Goal: Task Accomplishment & Management: Use online tool/utility

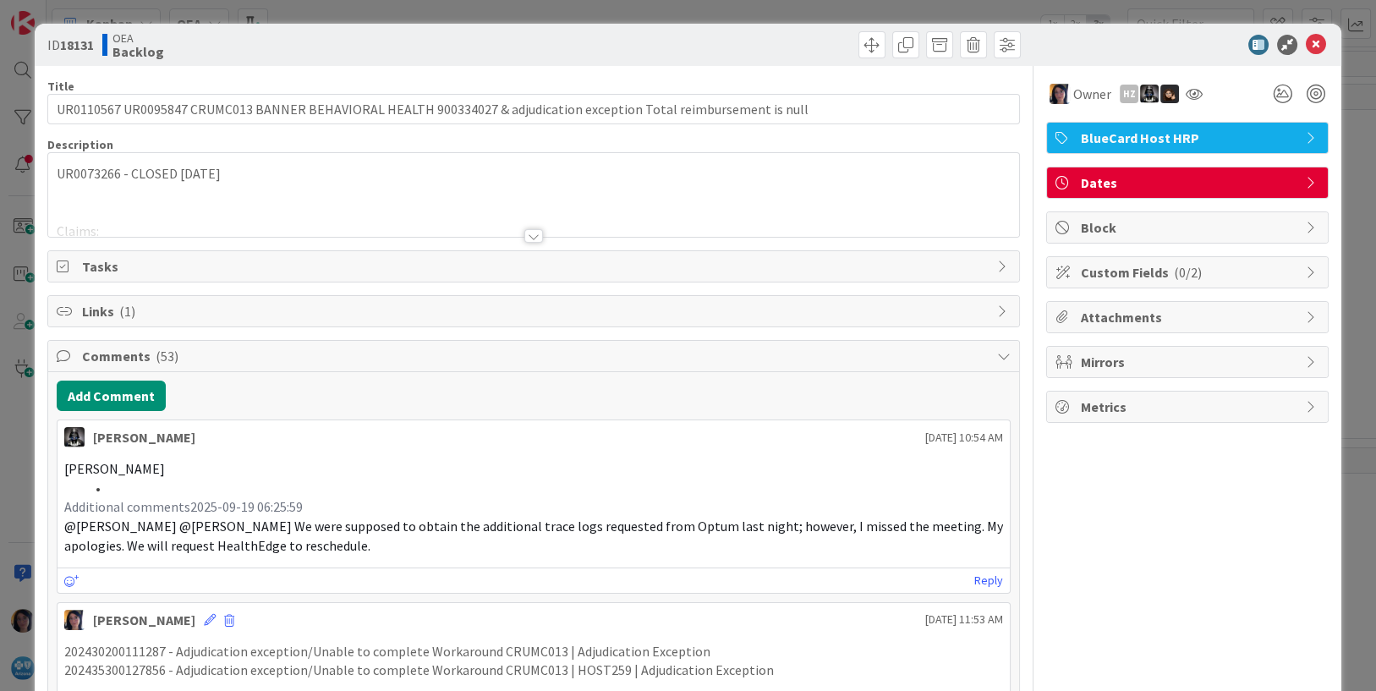
click at [1306, 47] on icon at bounding box center [1316, 45] width 20 height 20
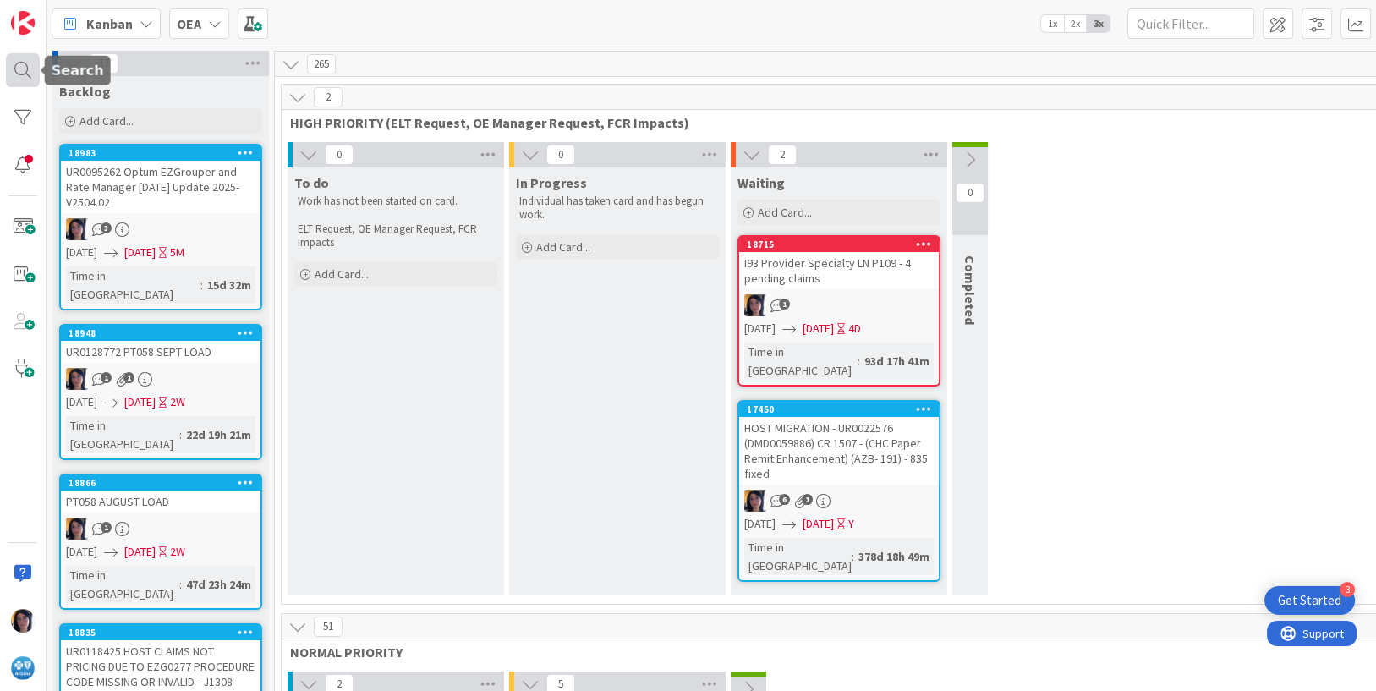
click at [14, 76] on div at bounding box center [23, 70] width 34 height 34
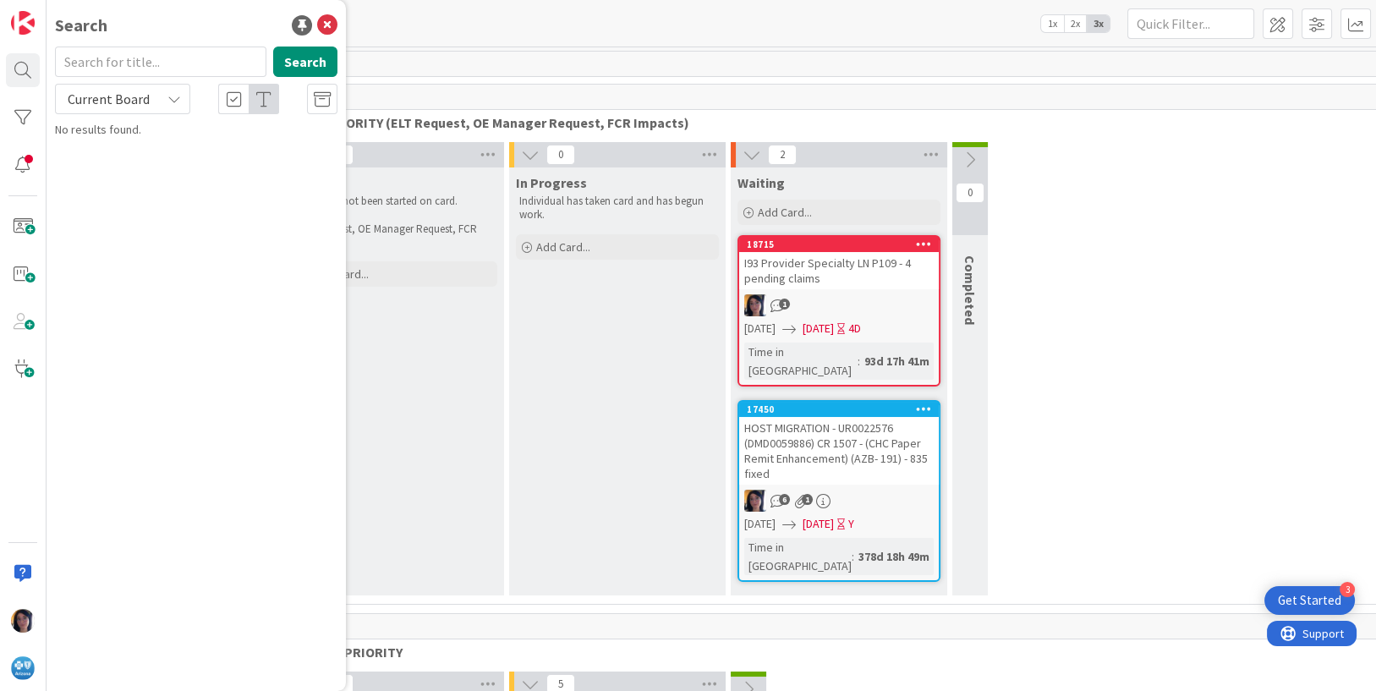
click at [164, 63] on input "text" at bounding box center [160, 62] width 211 height 30
type input "LOCKED"
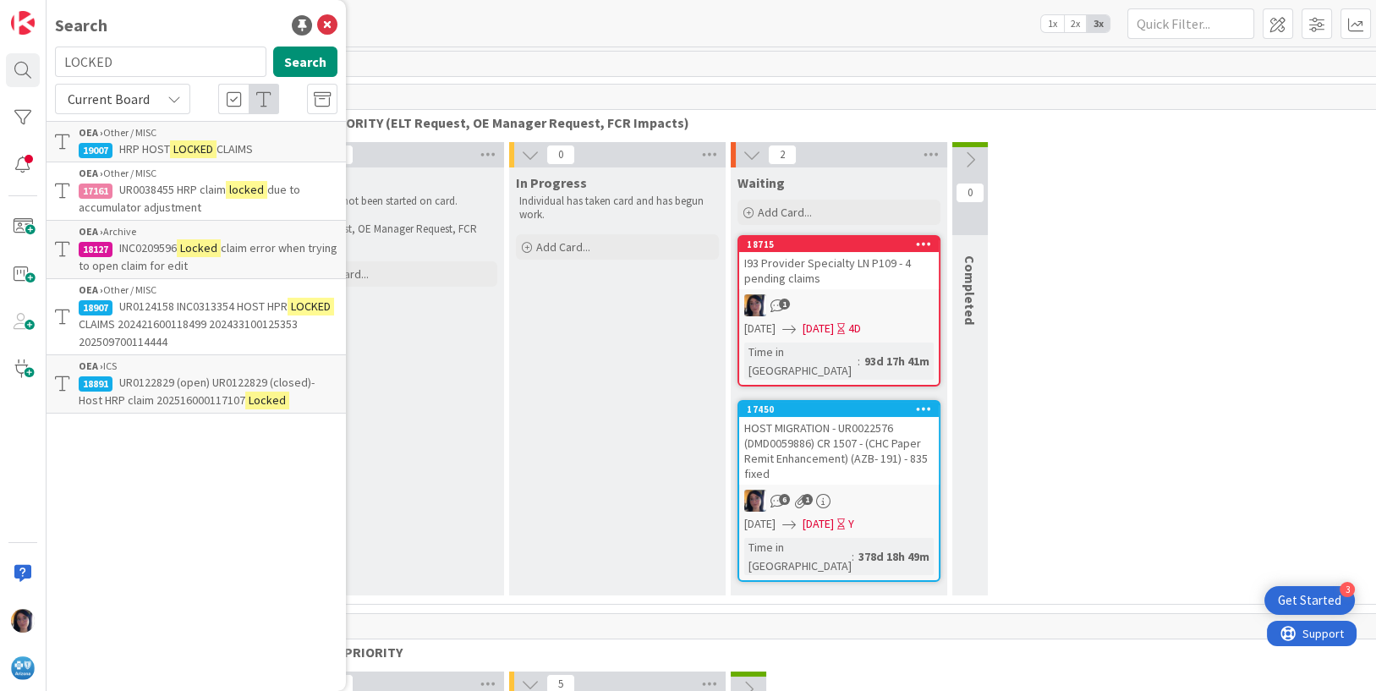
click at [93, 96] on span "Current Board" at bounding box center [109, 99] width 82 height 17
click at [101, 160] on span "All Boards" at bounding box center [152, 168] width 176 height 25
click at [158, 312] on span "UR0124158 INC0313354 HOST HPR" at bounding box center [203, 306] width 168 height 15
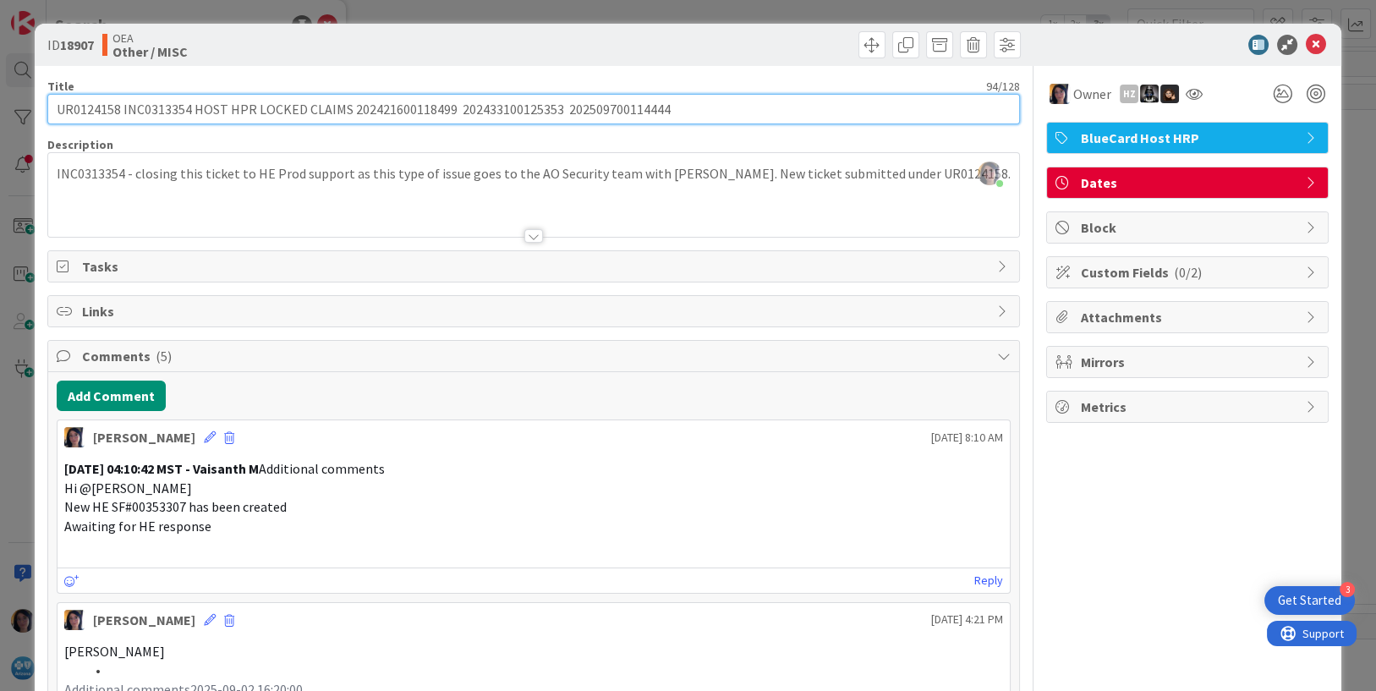
drag, startPoint x: 192, startPoint y: 104, endPoint x: 350, endPoint y: 103, distance: 158.2
click at [350, 103] on input "UR0124158 INC0313354 HOST HPR LOCKED CLAIMS 202421600118499 202433100125353 202…" at bounding box center [534, 109] width 974 height 30
click at [158, 113] on input "UR0124158 INC0313354 HOST HPR LOCKED CLAIMS 202421600118499 202433100125353 202…" at bounding box center [534, 109] width 974 height 30
click at [83, 112] on input "UR0124158 INC0313354 HOST HPR LOCKED CLAIMS 202421600118499 202433100125353 202…" at bounding box center [534, 109] width 974 height 30
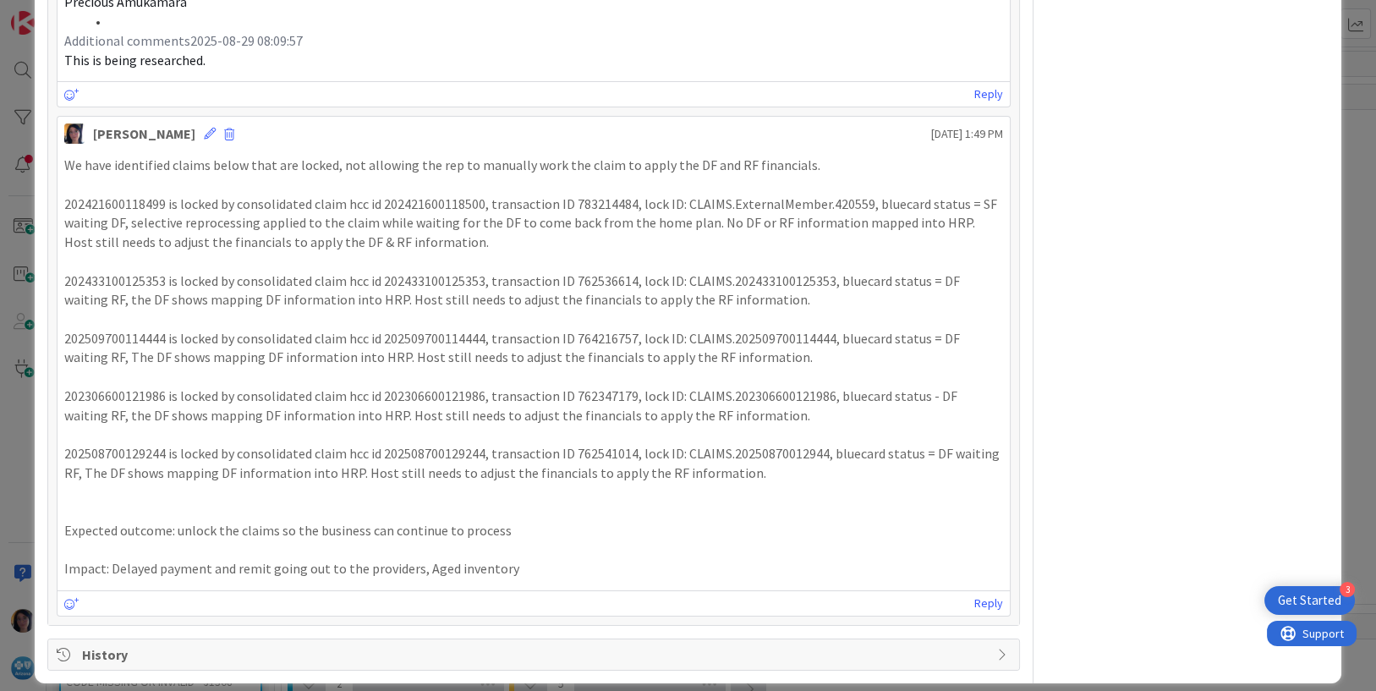
scroll to position [990, 0]
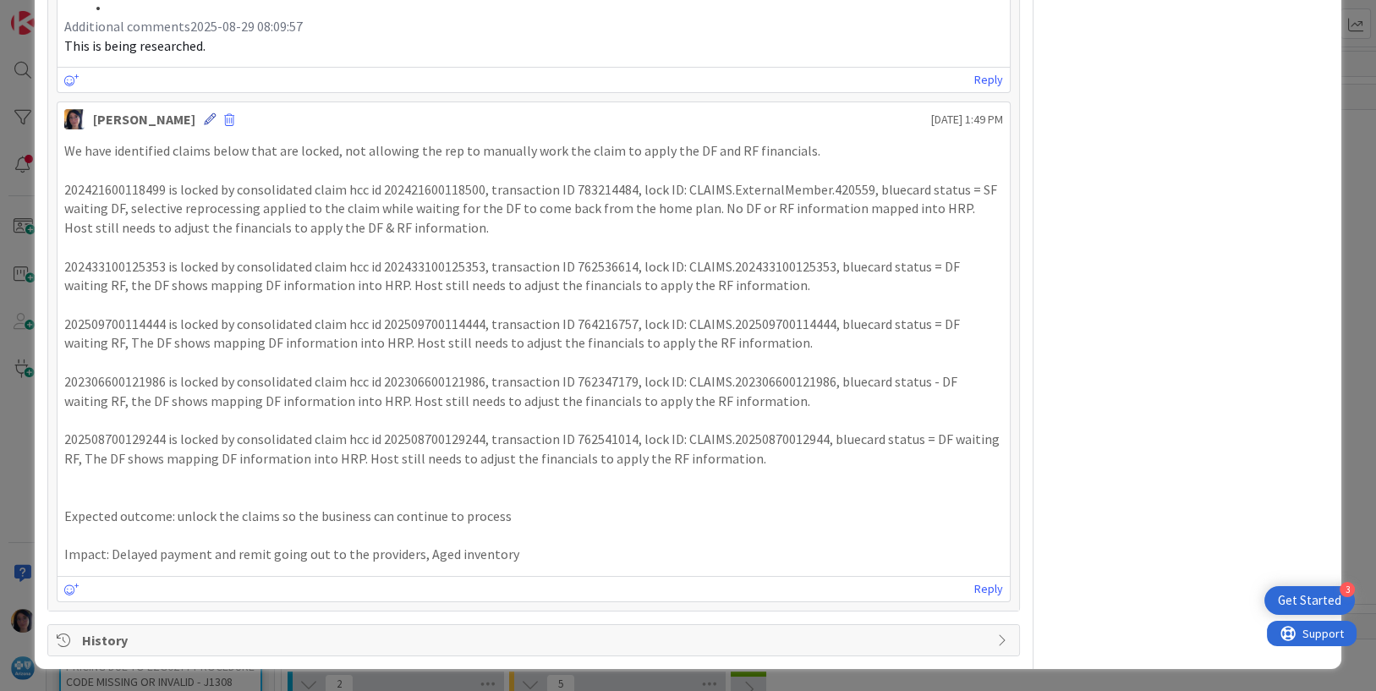
click at [204, 115] on icon at bounding box center [210, 119] width 12 height 12
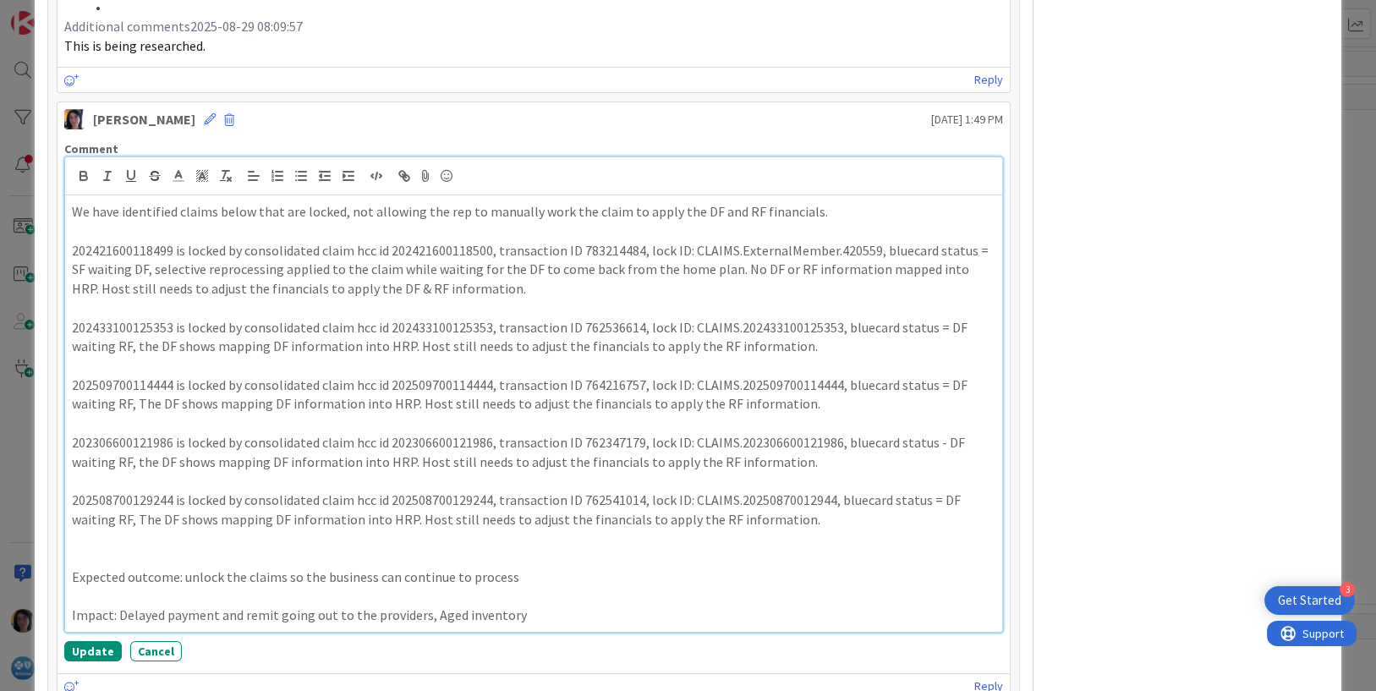
click at [513, 290] on p "202421600118499 is locked by consolidated claim hcc id 202421600118500, transac…" at bounding box center [534, 270] width 925 height 58
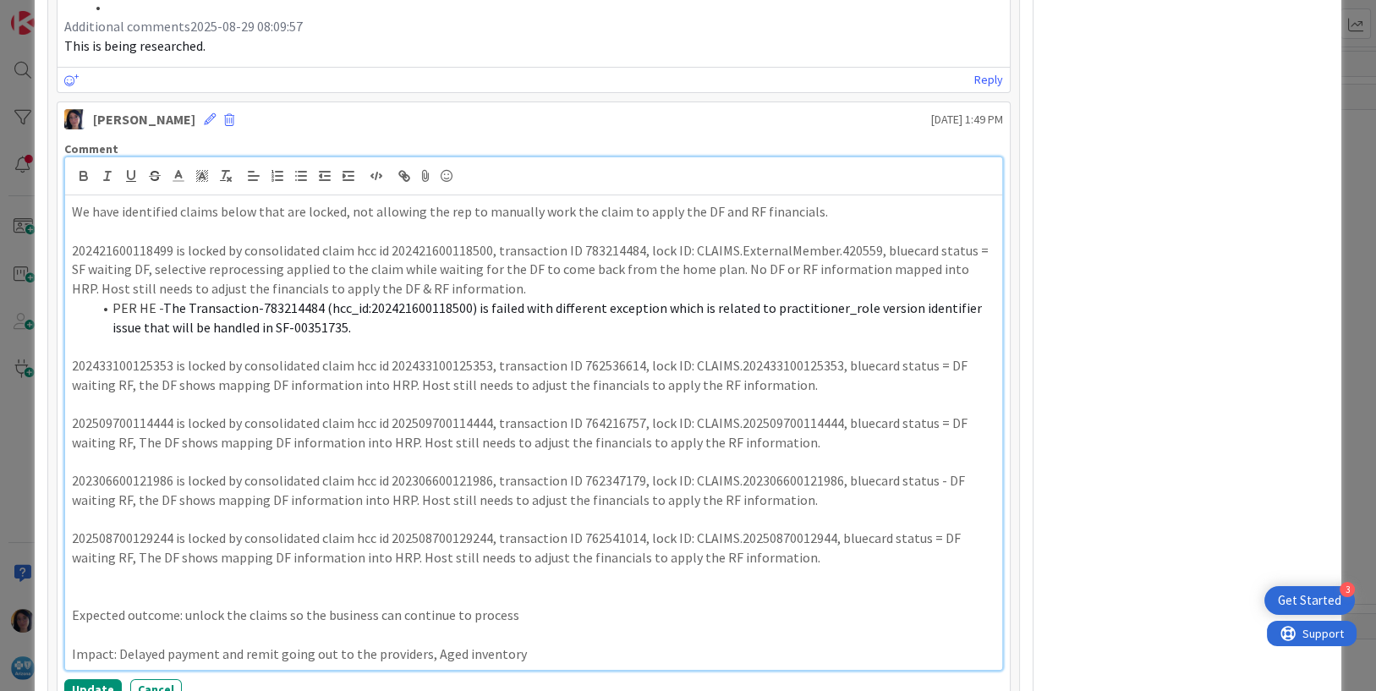
click at [155, 307] on li "PER HE - The Transaction-783214484 (hcc_id:202421600118500) is failed with diff…" at bounding box center [544, 318] width 904 height 38
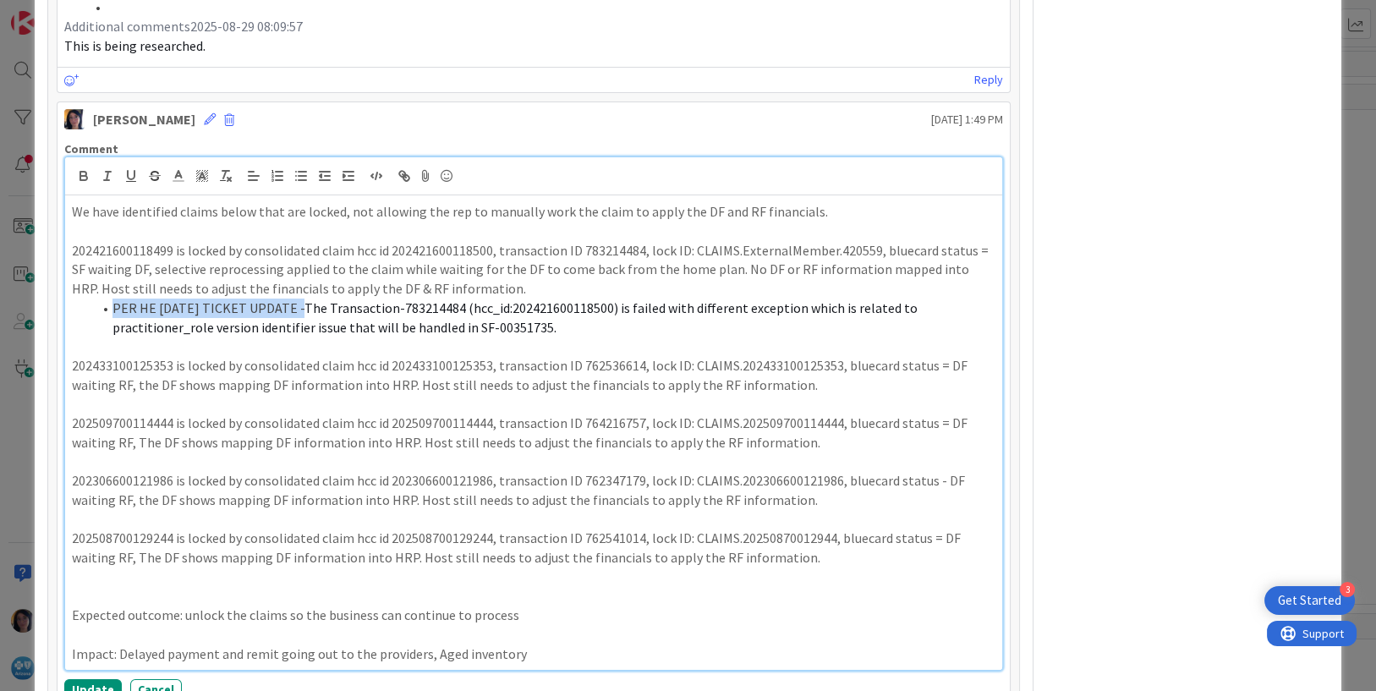
drag, startPoint x: 112, startPoint y: 302, endPoint x: 294, endPoint y: 308, distance: 182.8
click at [294, 308] on li "PER HE [DATE] TICKET UPDATE - The Transaction-783214484 (hcc_id:202421600118500…" at bounding box center [544, 318] width 904 height 38
click at [272, 356] on p "202433100125353 is locked by consolidated claim hcc id 202433100125353, transac…" at bounding box center [534, 375] width 925 height 38
click at [793, 380] on p "202433100125353 is locked by consolidated claim hcc id 202433100125353, transac…" at bounding box center [534, 375] width 925 height 38
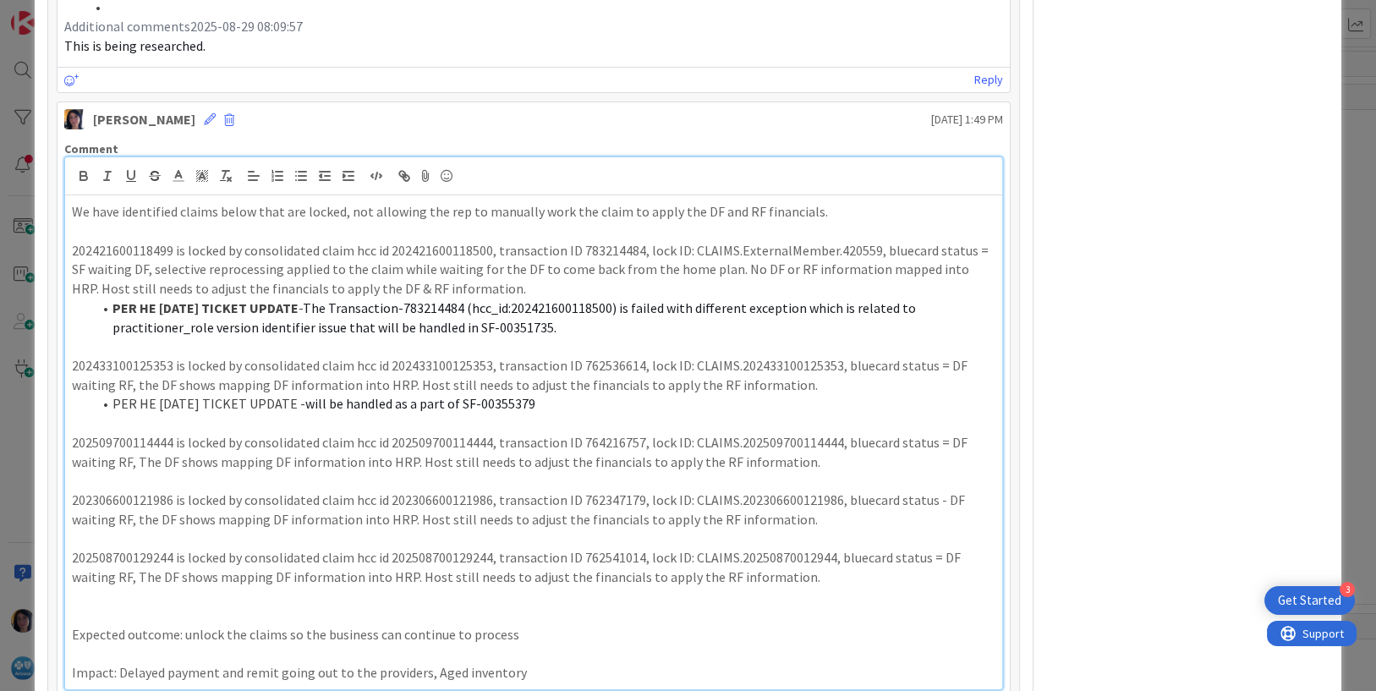
click at [816, 463] on p "202509700114444 is locked by consolidated claim hcc id 202509700114444, transac…" at bounding box center [534, 452] width 925 height 38
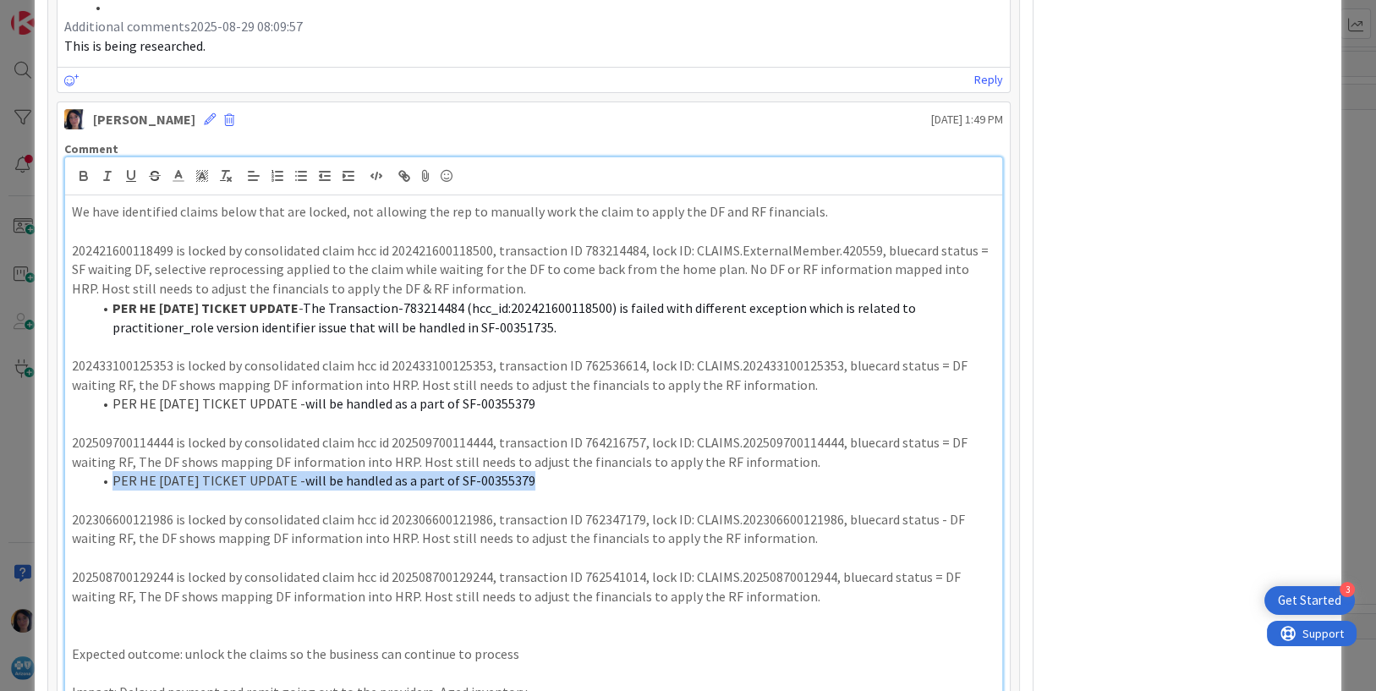
drag, startPoint x: 565, startPoint y: 483, endPoint x: 113, endPoint y: 479, distance: 452.6
click at [113, 479] on li "PER HE [DATE] TICKET UPDATE - will be handled as a part of SF-00355379" at bounding box center [544, 480] width 904 height 19
copy li "PER HE [DATE] TICKET UPDATE - will be handled as a part of SF-00355379"
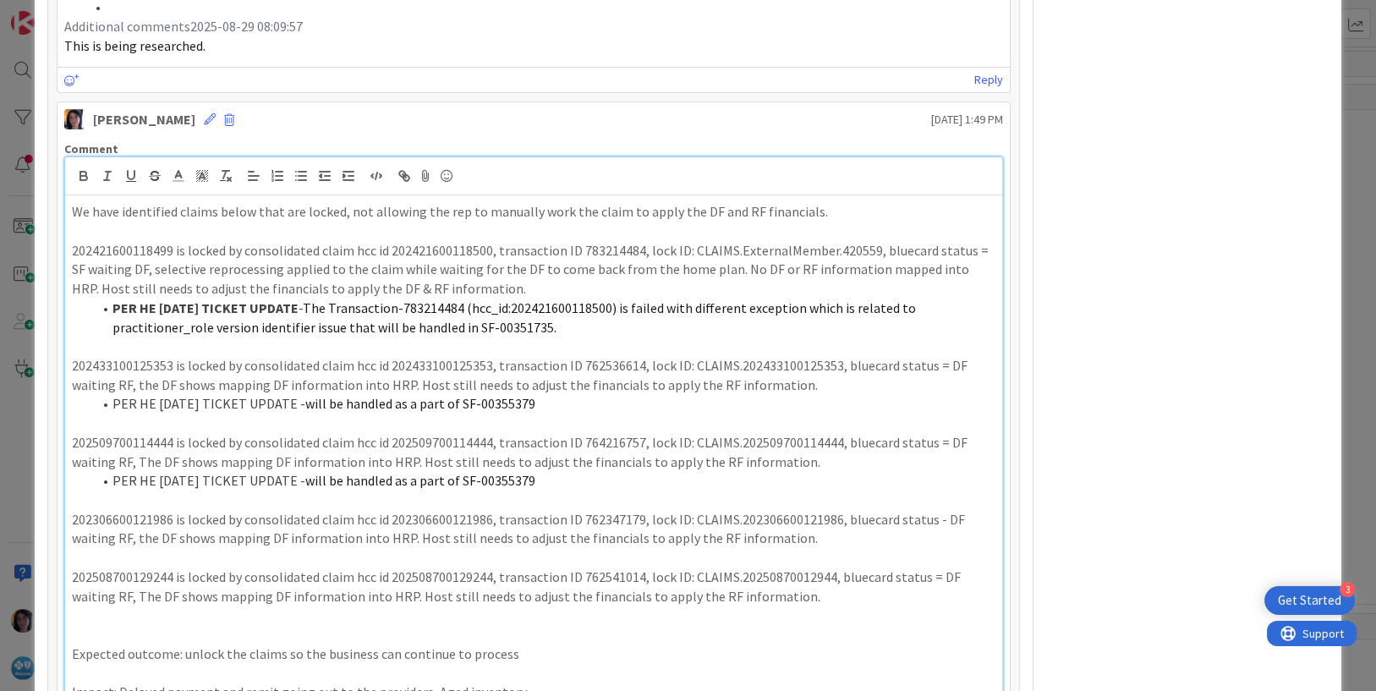
click at [815, 537] on p "202306600121986 is locked by consolidated claim hcc id 202306600121986, transac…" at bounding box center [534, 529] width 925 height 38
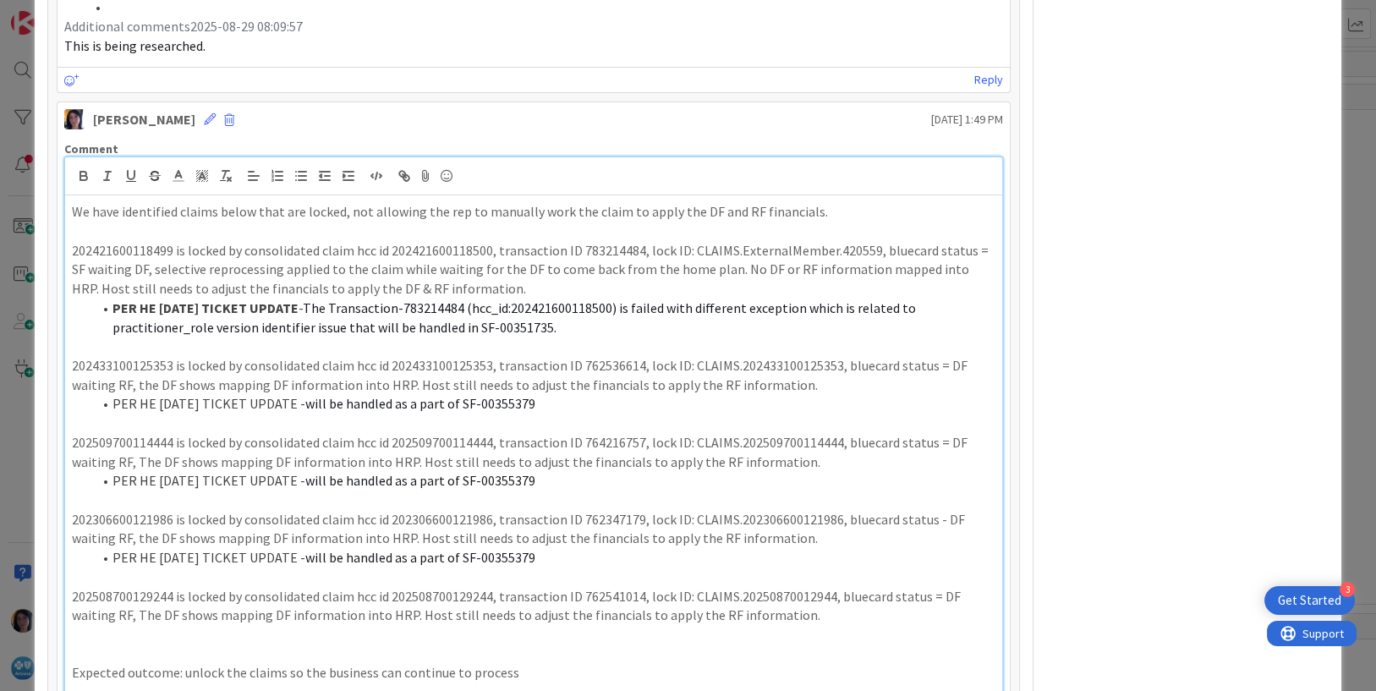
click at [794, 615] on p "202508700129244 is locked by consolidated claim hcc id 202508700129244, transac…" at bounding box center [534, 606] width 925 height 38
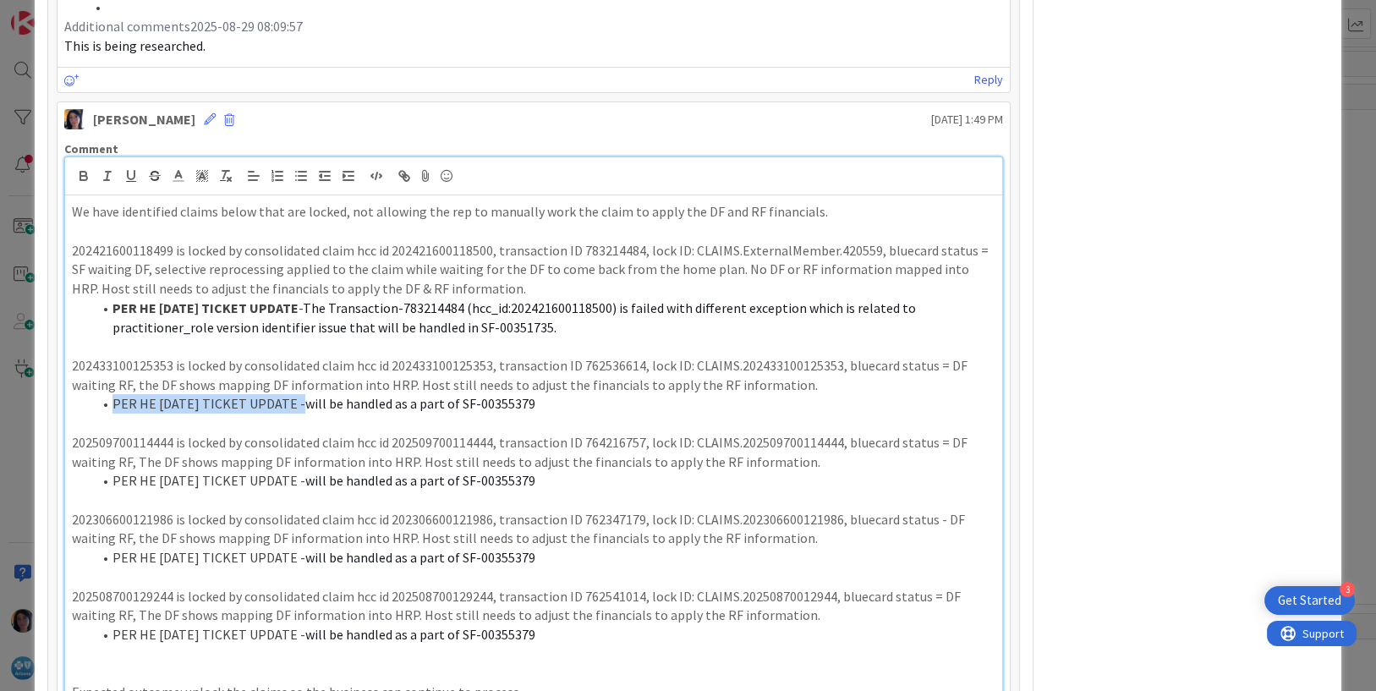
drag, startPoint x: 112, startPoint y: 402, endPoint x: 294, endPoint y: 404, distance: 182.7
click at [294, 404] on li "PER HE [DATE] TICKET UPDATE - will be handled as a part of SF-00355379" at bounding box center [544, 403] width 904 height 19
drag, startPoint x: 291, startPoint y: 475, endPoint x: 113, endPoint y: 474, distance: 177.7
click at [113, 474] on li "PER HE [DATE] TICKET UPDATE - will be handled as a part of SF-00355379" at bounding box center [544, 480] width 904 height 19
drag, startPoint x: 288, startPoint y: 557, endPoint x: 114, endPoint y: 557, distance: 173.4
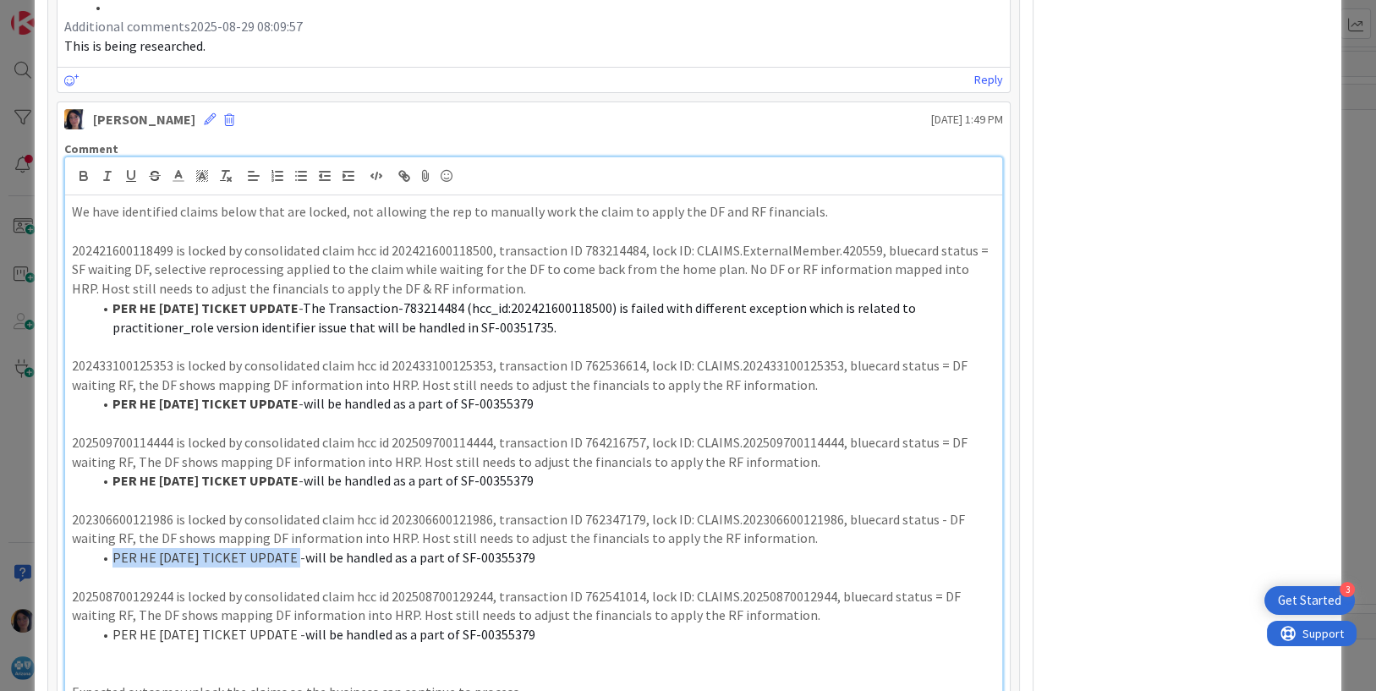
click at [114, 557] on li "PER HE [DATE] TICKET UPDATE - will be handled as a part of SF-00355379" at bounding box center [544, 557] width 904 height 19
drag, startPoint x: 283, startPoint y: 632, endPoint x: 113, endPoint y: 629, distance: 169.2
click at [113, 629] on li "PER HE [DATE] TICKET UPDATE - will be handled as a part of SF-00355379" at bounding box center [544, 634] width 904 height 19
click at [233, 559] on strong "PER HE [DATE] TICKET UPDATE" at bounding box center [206, 557] width 186 height 17
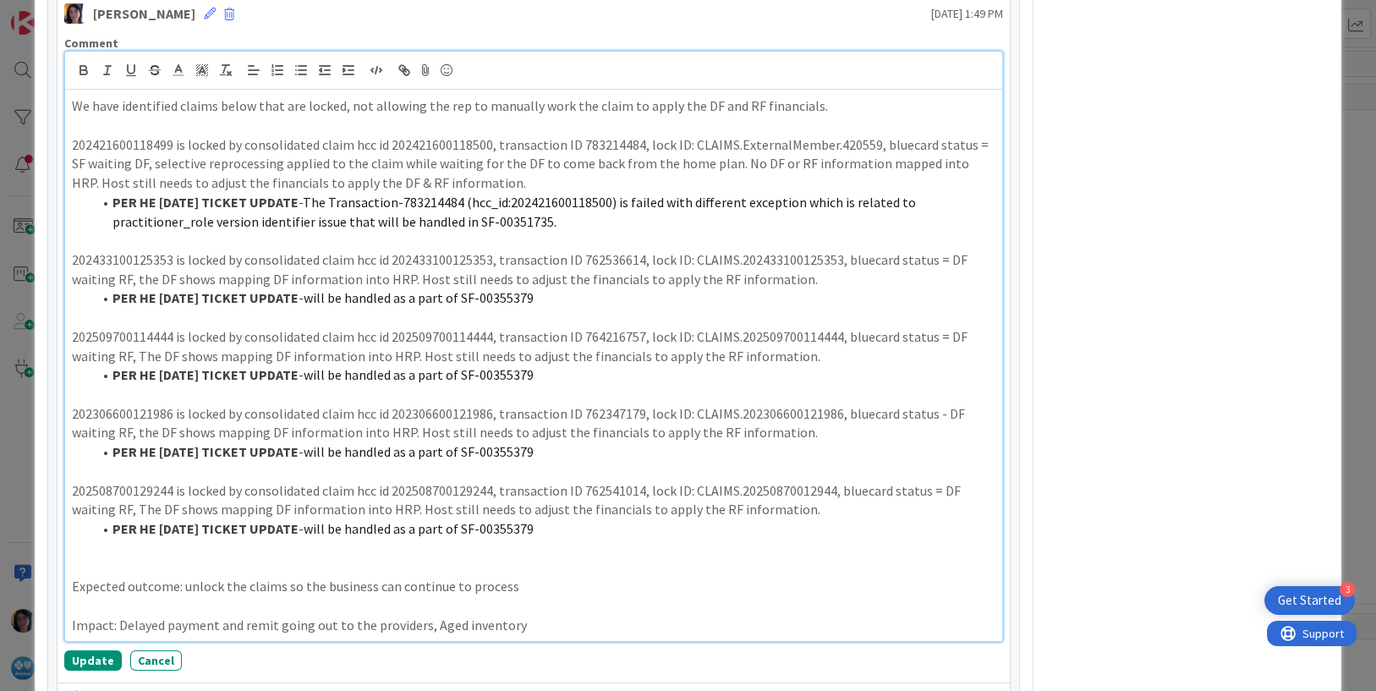
scroll to position [1201, 0]
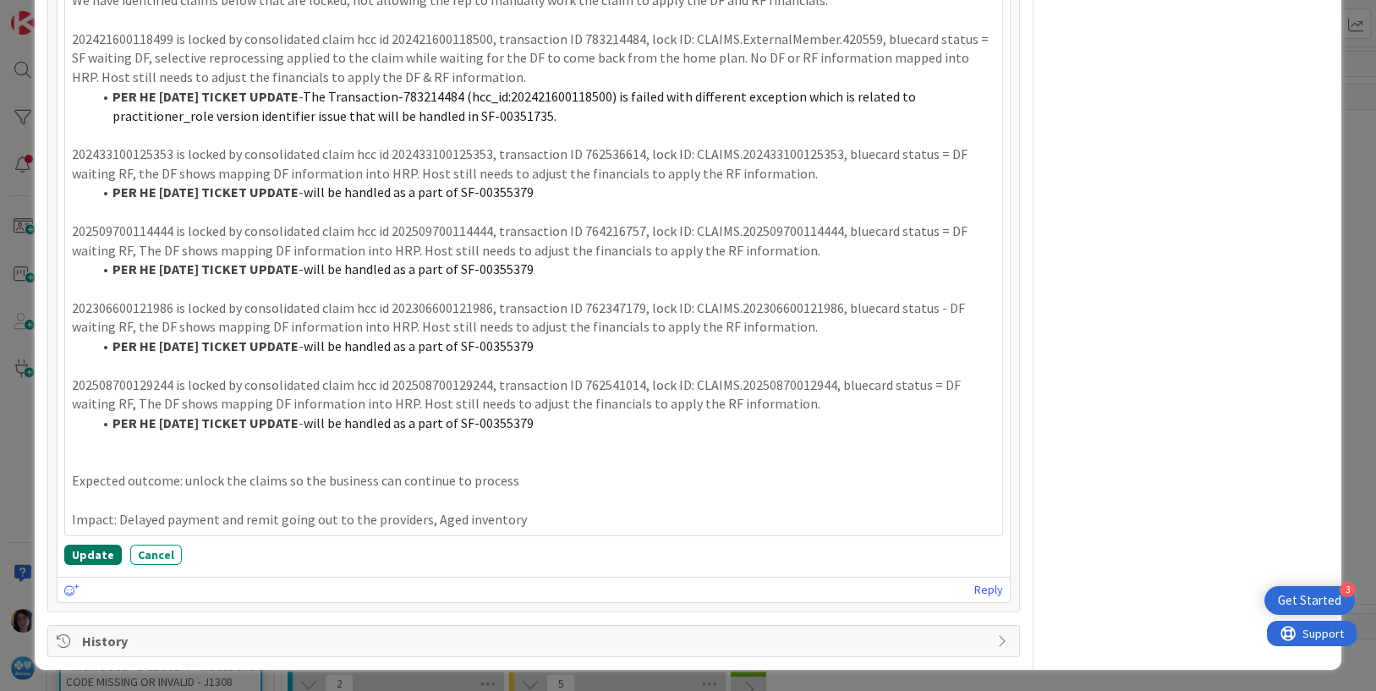
click at [87, 558] on button "Update" at bounding box center [93, 555] width 58 height 20
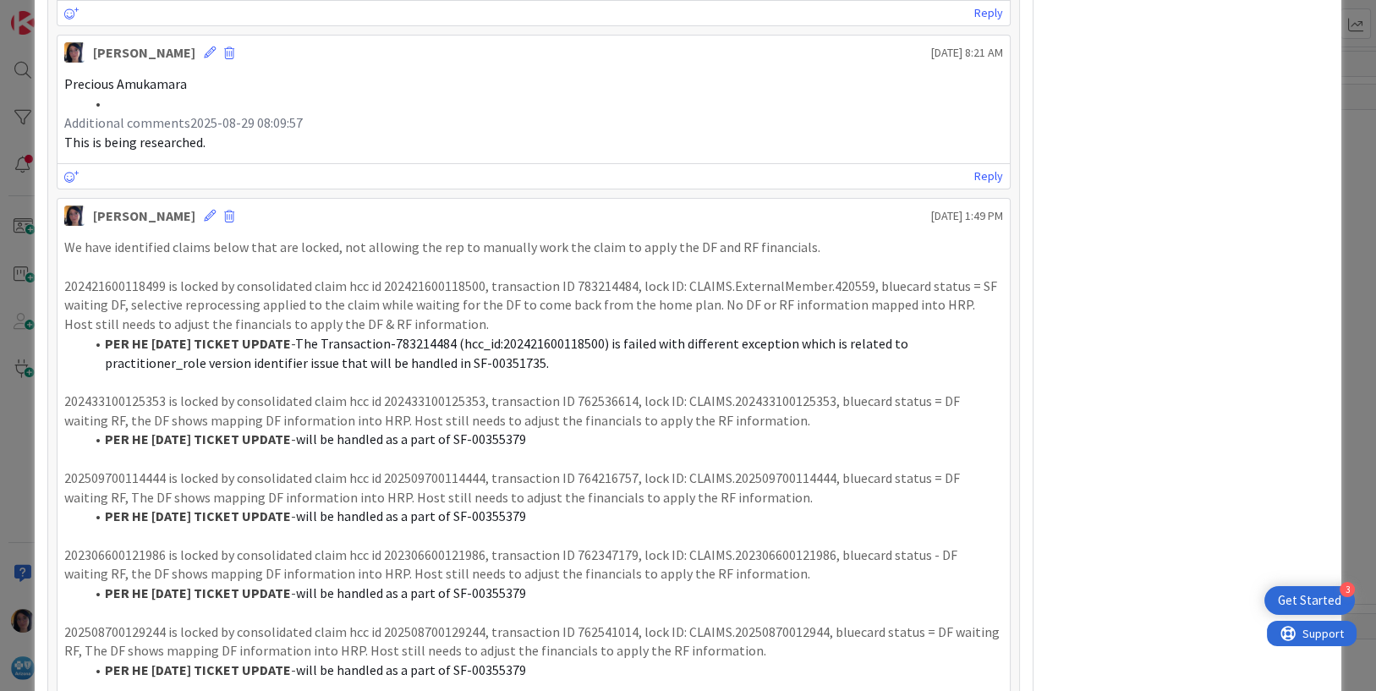
scroll to position [999, 0]
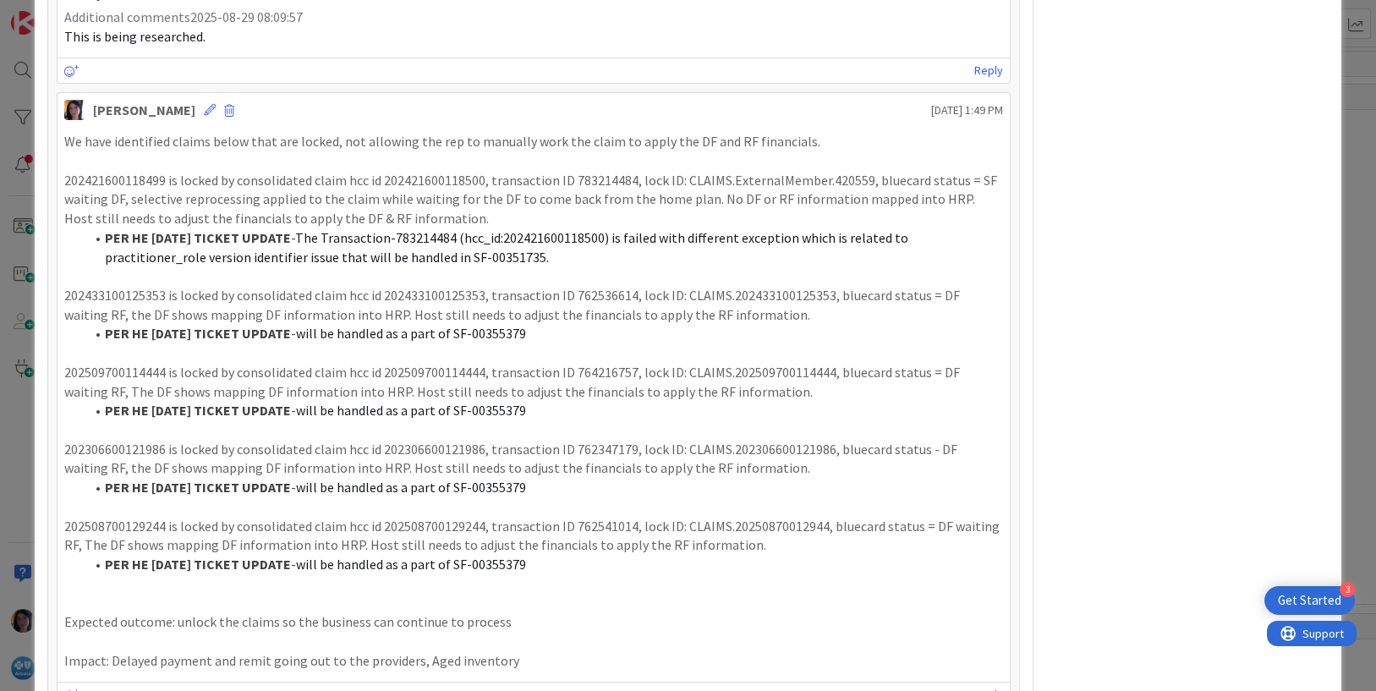
drag, startPoint x: 67, startPoint y: 178, endPoint x: 493, endPoint y: 553, distance: 568.2
click at [493, 553] on div "We have identified claims below that are locked, not allowing the rep to manual…" at bounding box center [534, 401] width 940 height 538
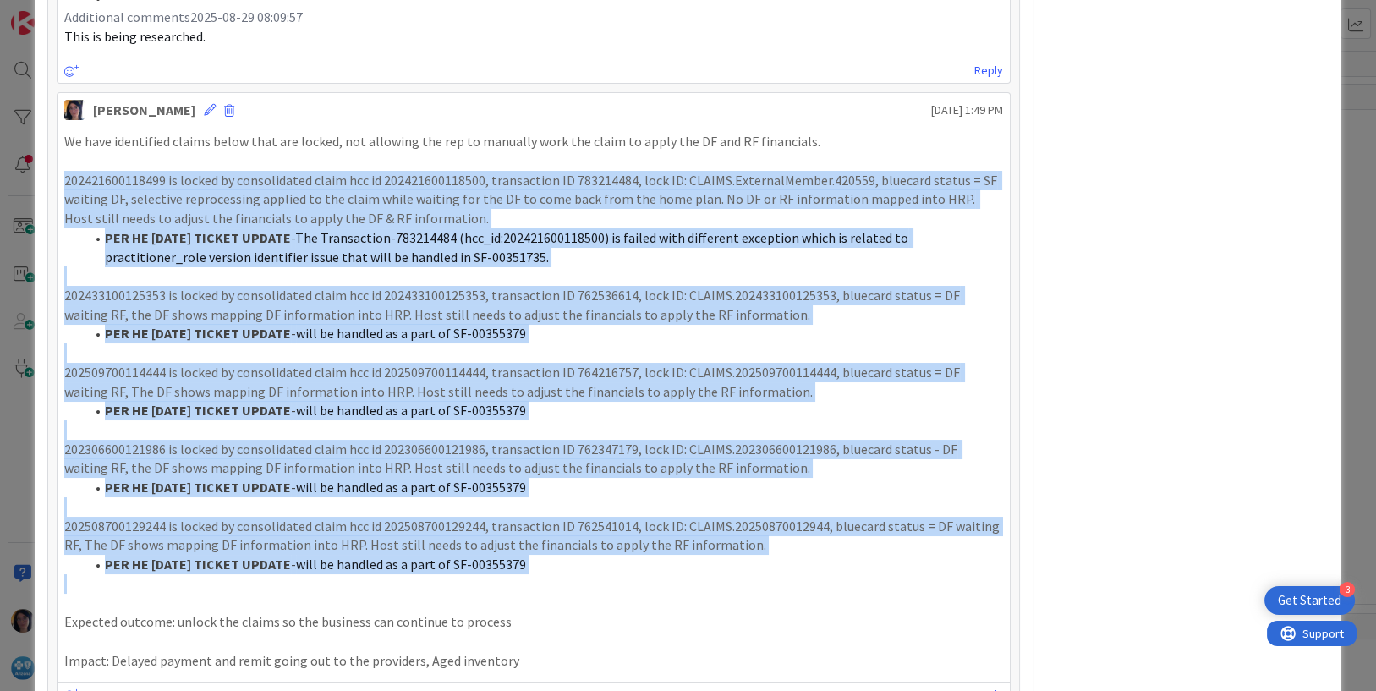
drag, startPoint x: 62, startPoint y: 175, endPoint x: 534, endPoint y: 579, distance: 621.0
click at [534, 579] on div "We have identified claims below that are locked, not allowing the rep to manual…" at bounding box center [534, 401] width 953 height 552
copy div "202421600118499 is locked by consolidated claim hcc id 202421600118500, transac…"
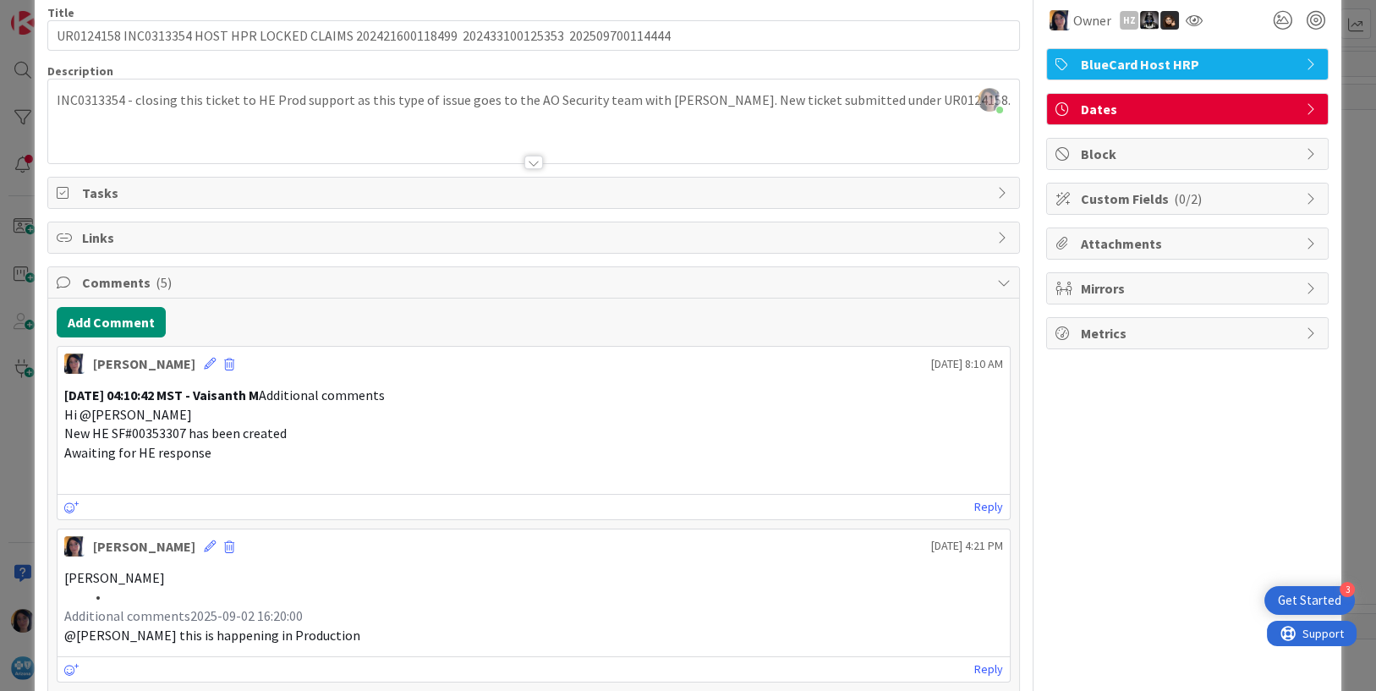
scroll to position [0, 0]
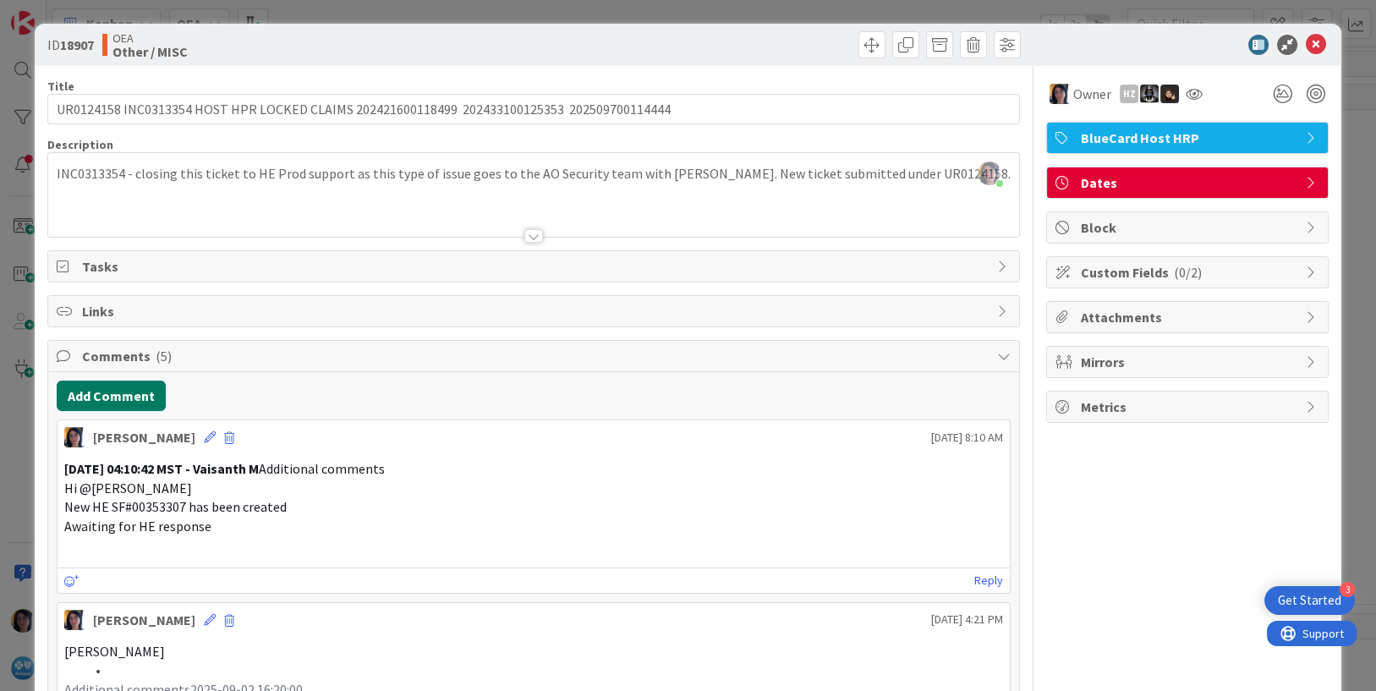
click at [102, 403] on button "Add Comment" at bounding box center [111, 396] width 109 height 30
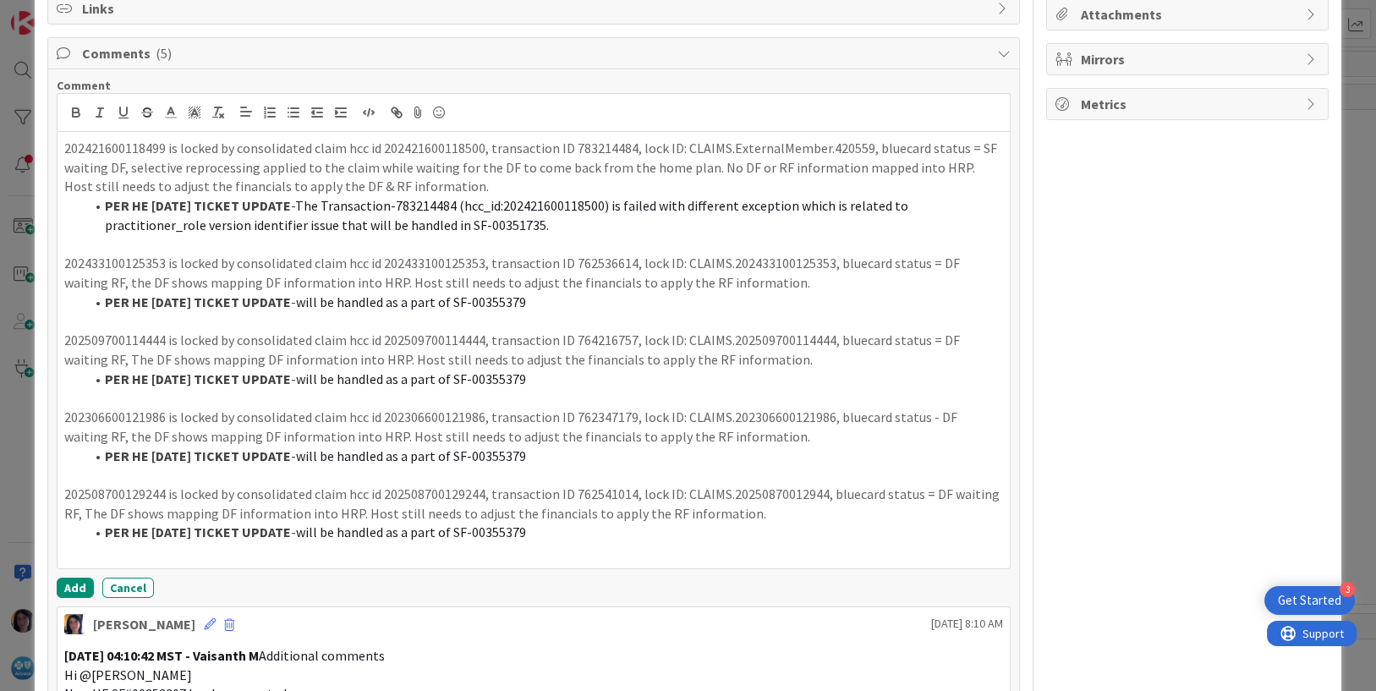
scroll to position [489, 0]
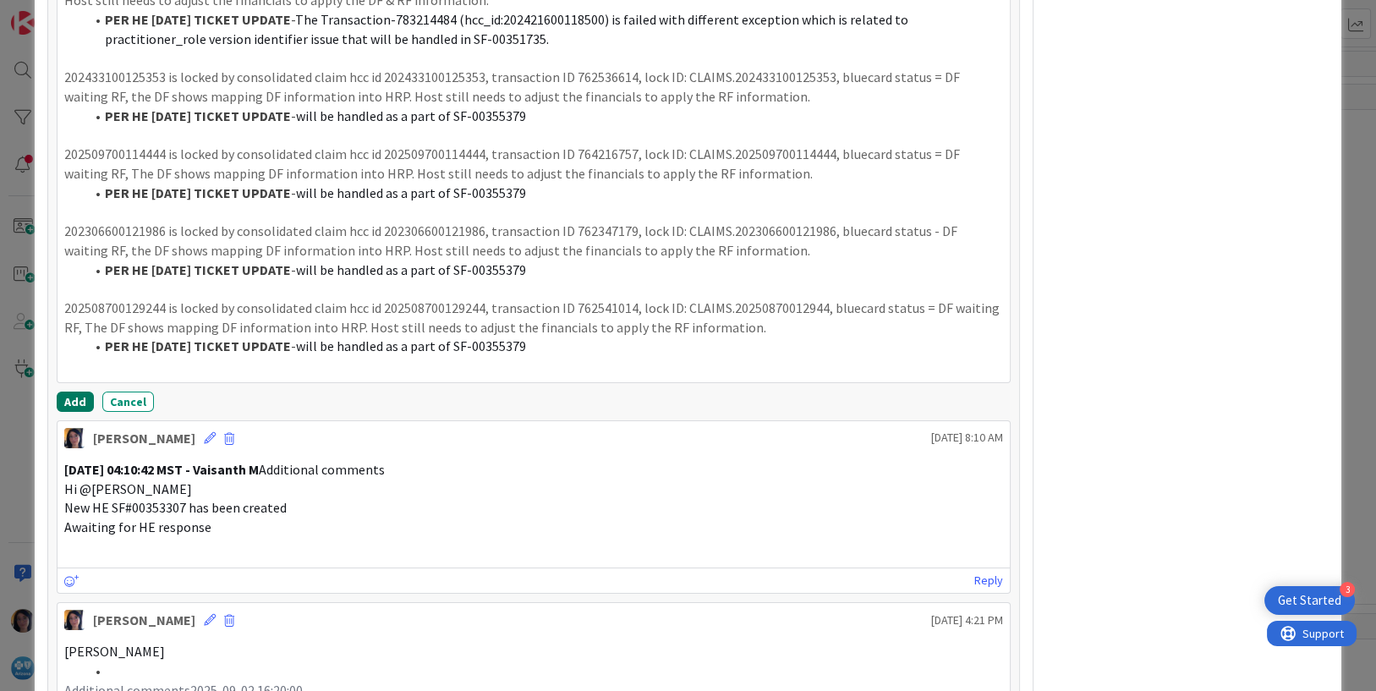
click at [71, 402] on button "Add" at bounding box center [75, 402] width 37 height 20
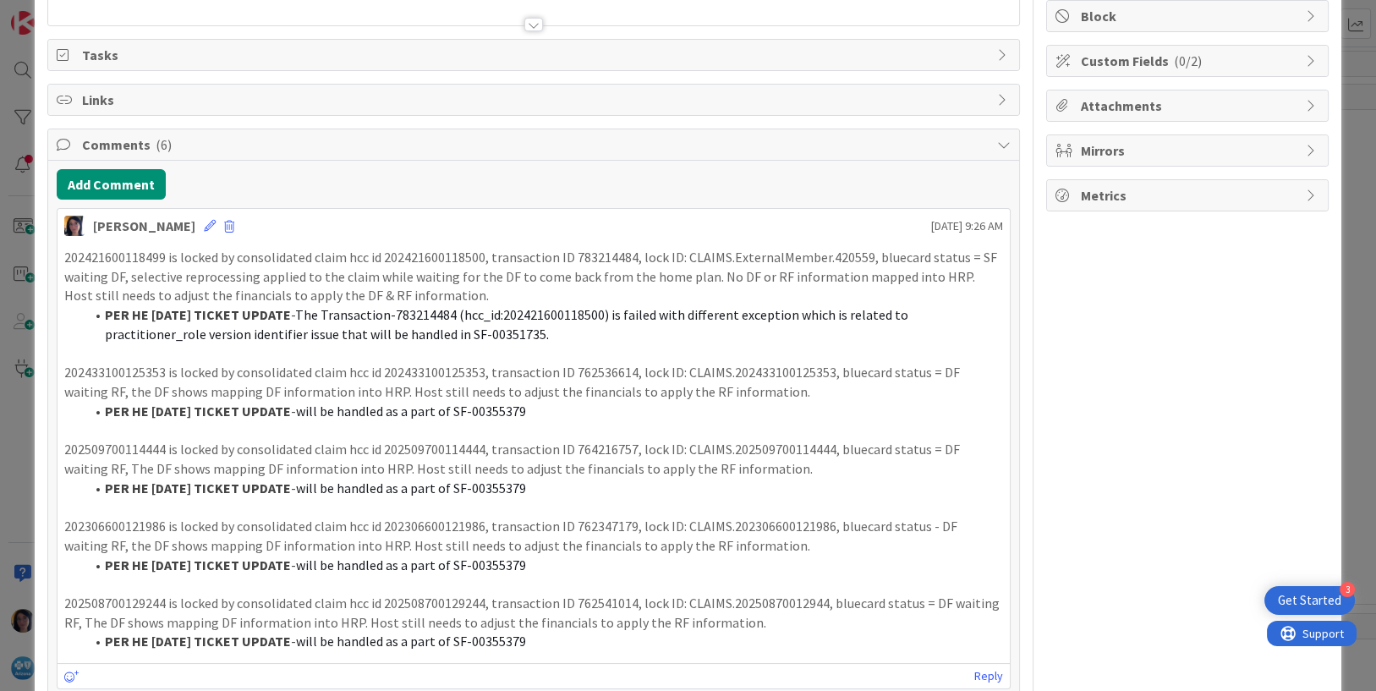
scroll to position [0, 0]
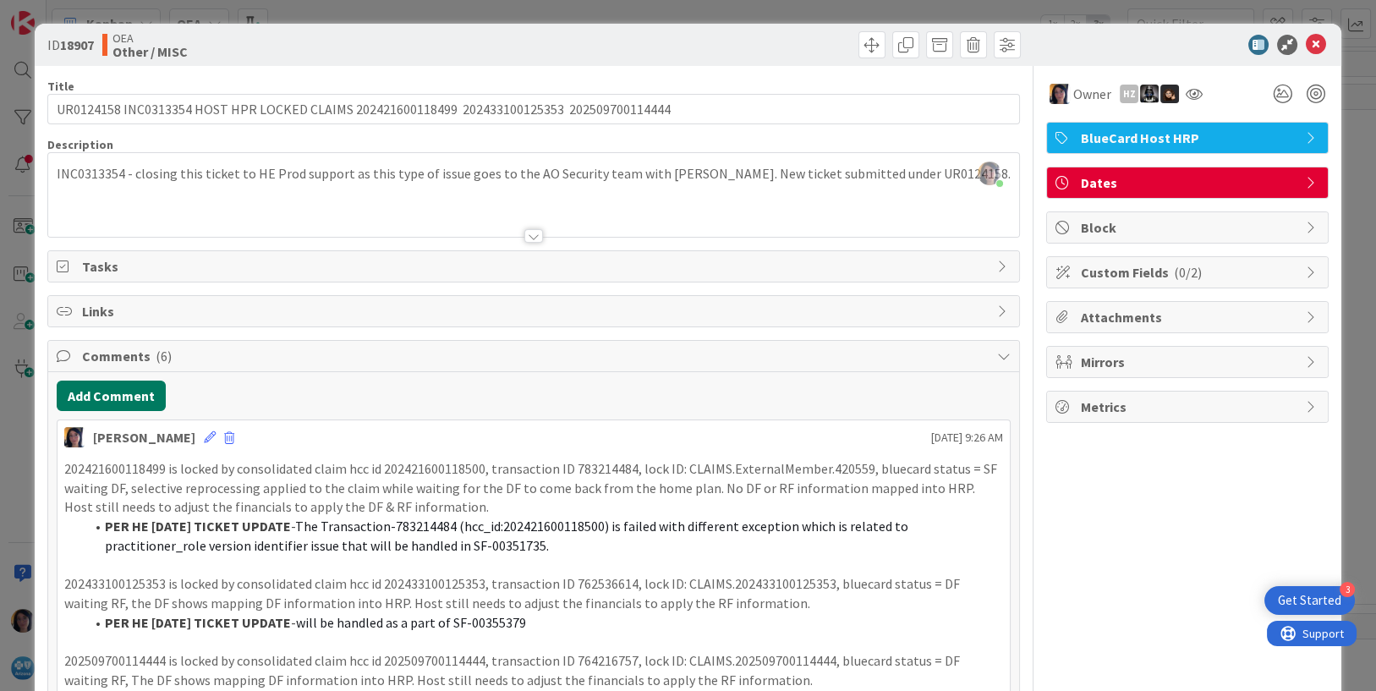
click at [133, 393] on button "Add Comment" at bounding box center [111, 396] width 109 height 30
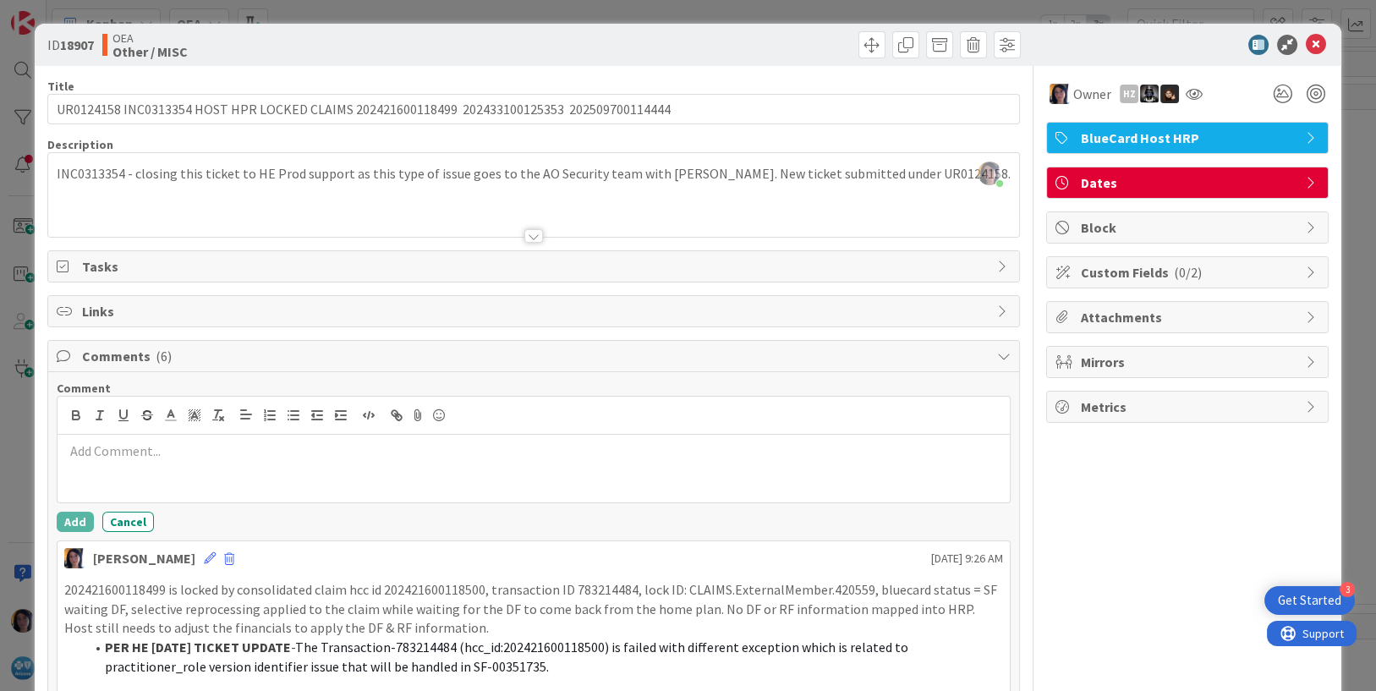
click at [134, 442] on p at bounding box center [534, 451] width 940 height 19
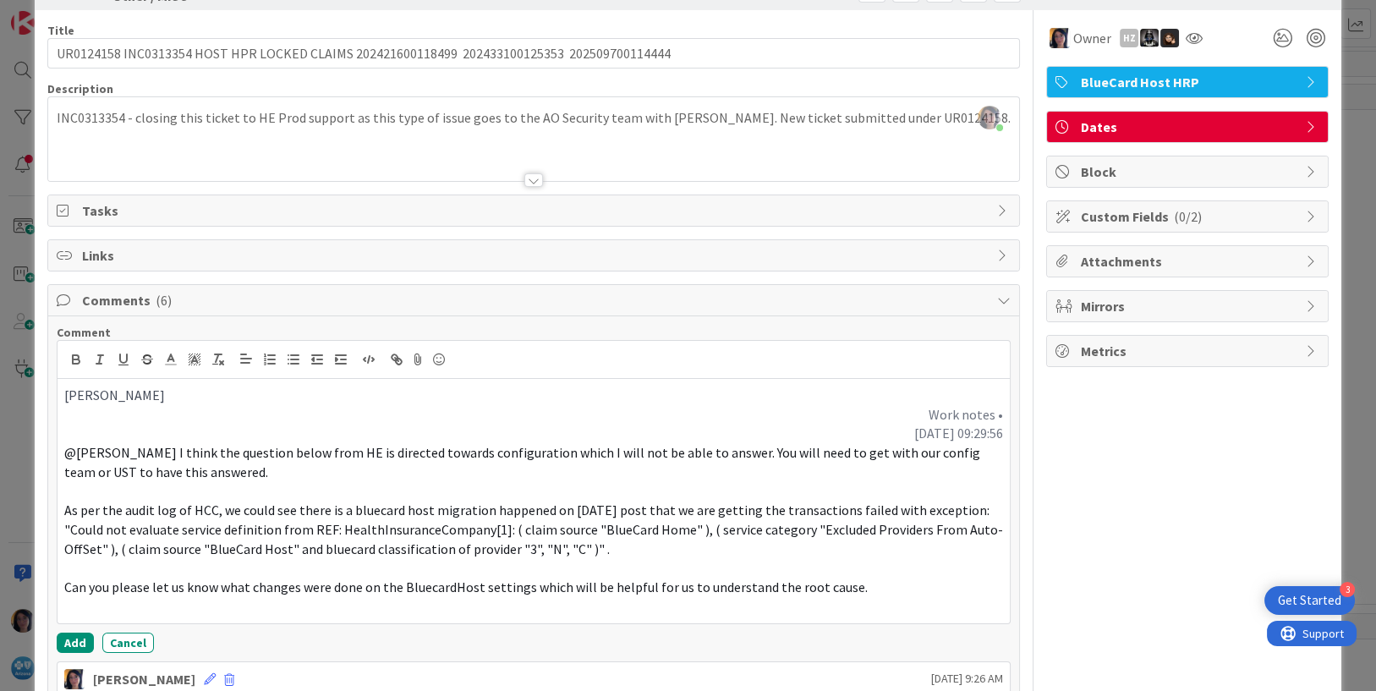
scroll to position [106, 0]
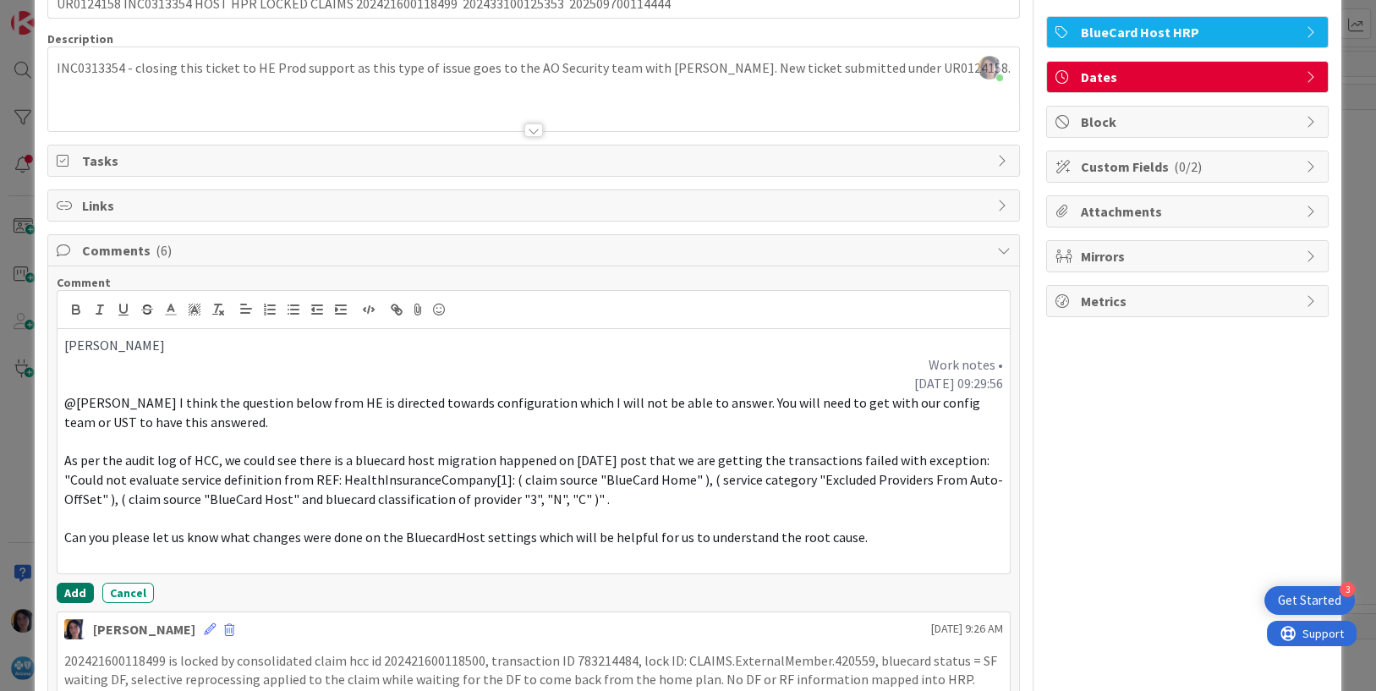
click at [69, 593] on button "Add" at bounding box center [75, 593] width 37 height 20
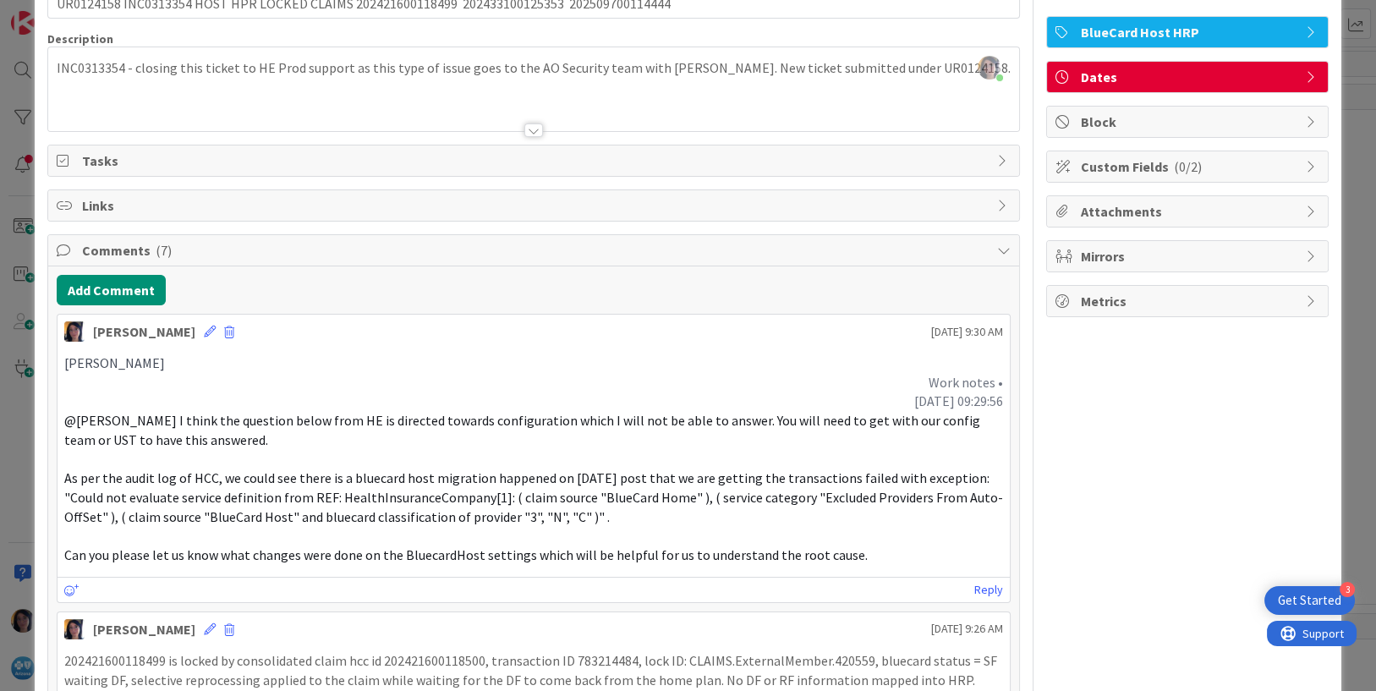
scroll to position [0, 0]
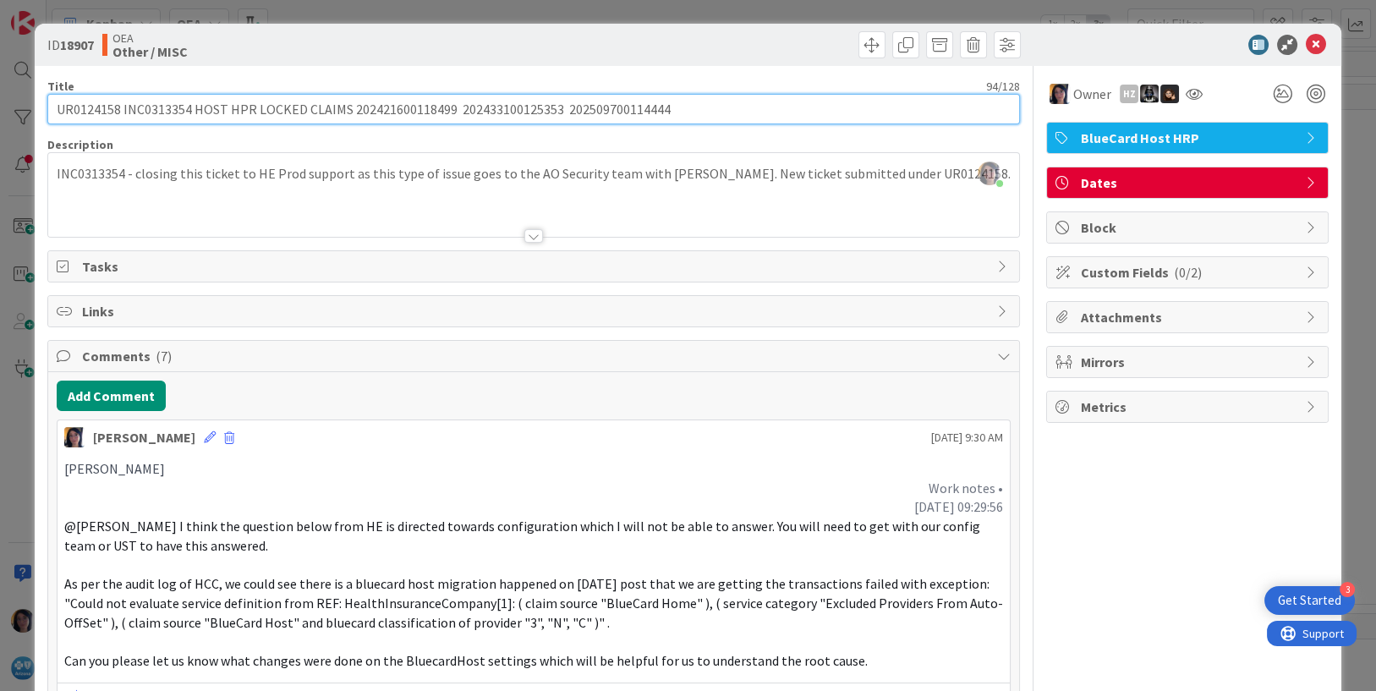
click at [80, 110] on input "UR0124158 INC0313354 HOST HPR LOCKED CLAIMS 202421600118499 202433100125353 202…" at bounding box center [534, 109] width 974 height 30
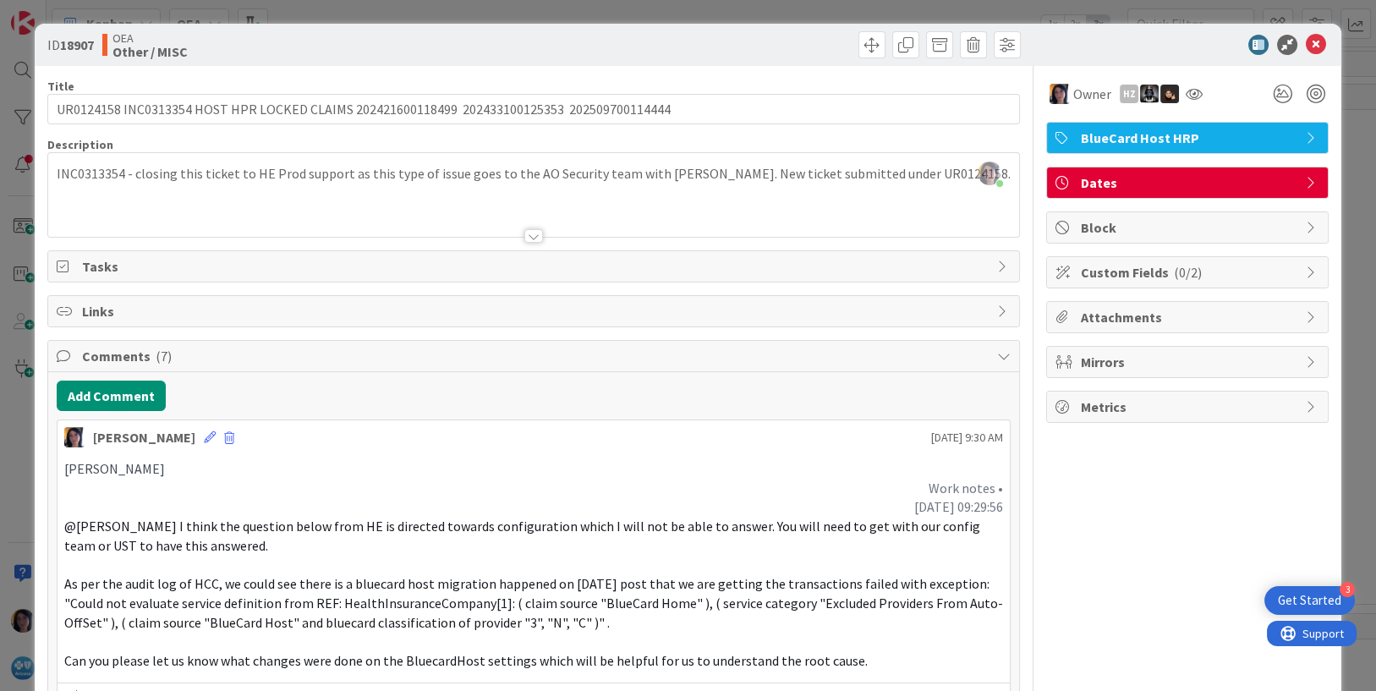
click at [63, 194] on div at bounding box center [534, 215] width 972 height 43
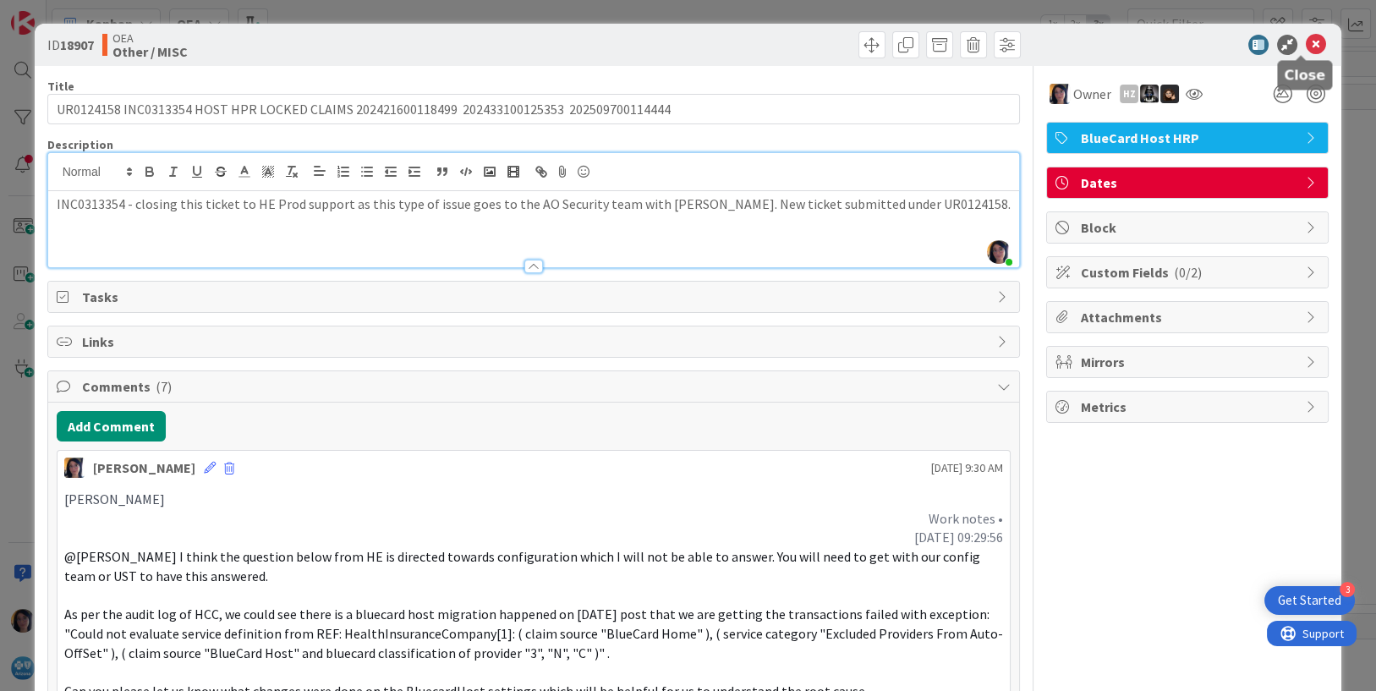
drag, startPoint x: 1297, startPoint y: 46, endPoint x: 548, endPoint y: 170, distance: 758.9
click at [1306, 46] on icon at bounding box center [1316, 45] width 20 height 20
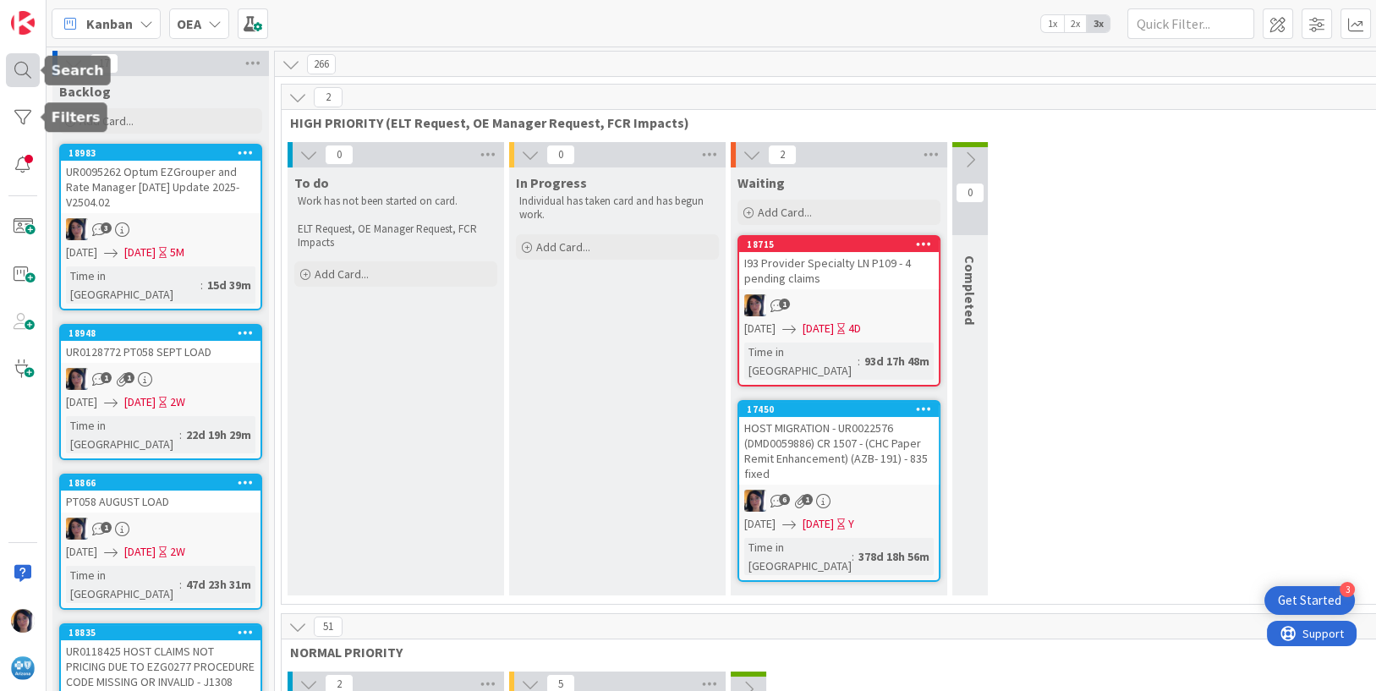
click at [18, 64] on div at bounding box center [23, 70] width 34 height 34
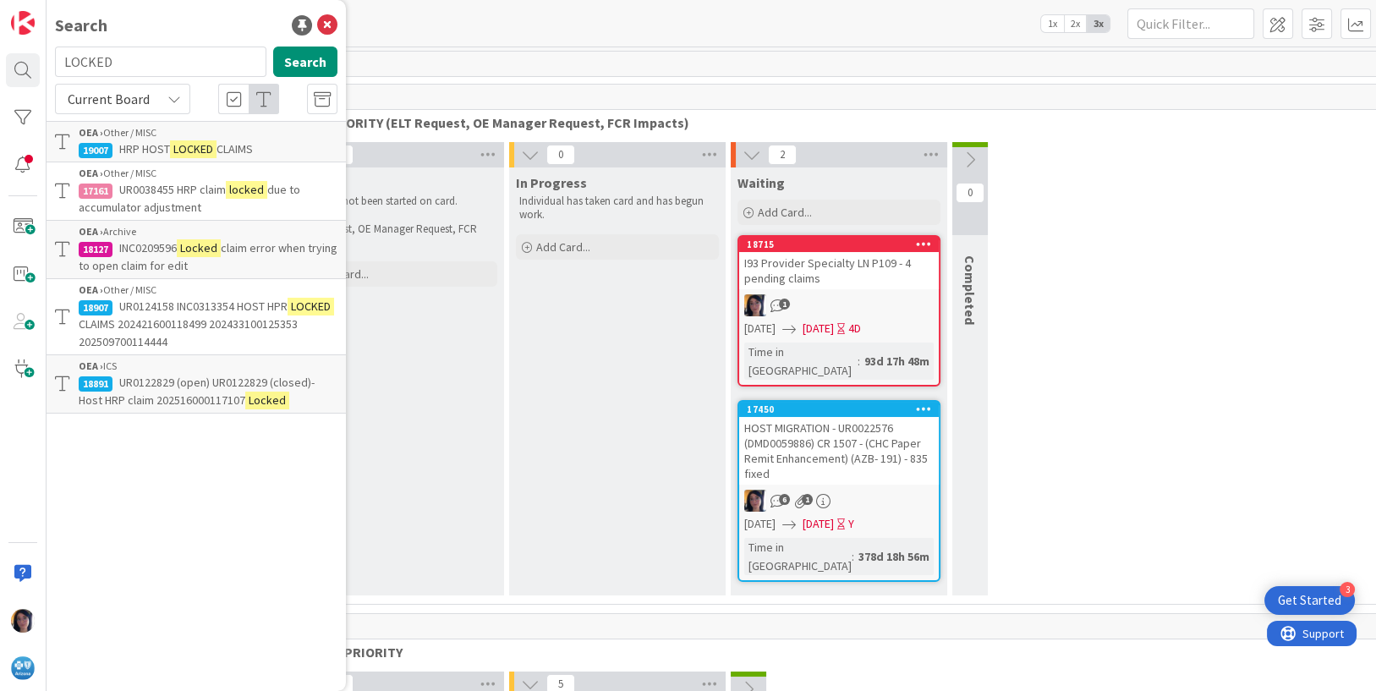
click at [162, 390] on p "UR0122829 (open) UR0122829 (closed)-Host HRP claim 202516000117107 Locked" at bounding box center [208, 392] width 259 height 36
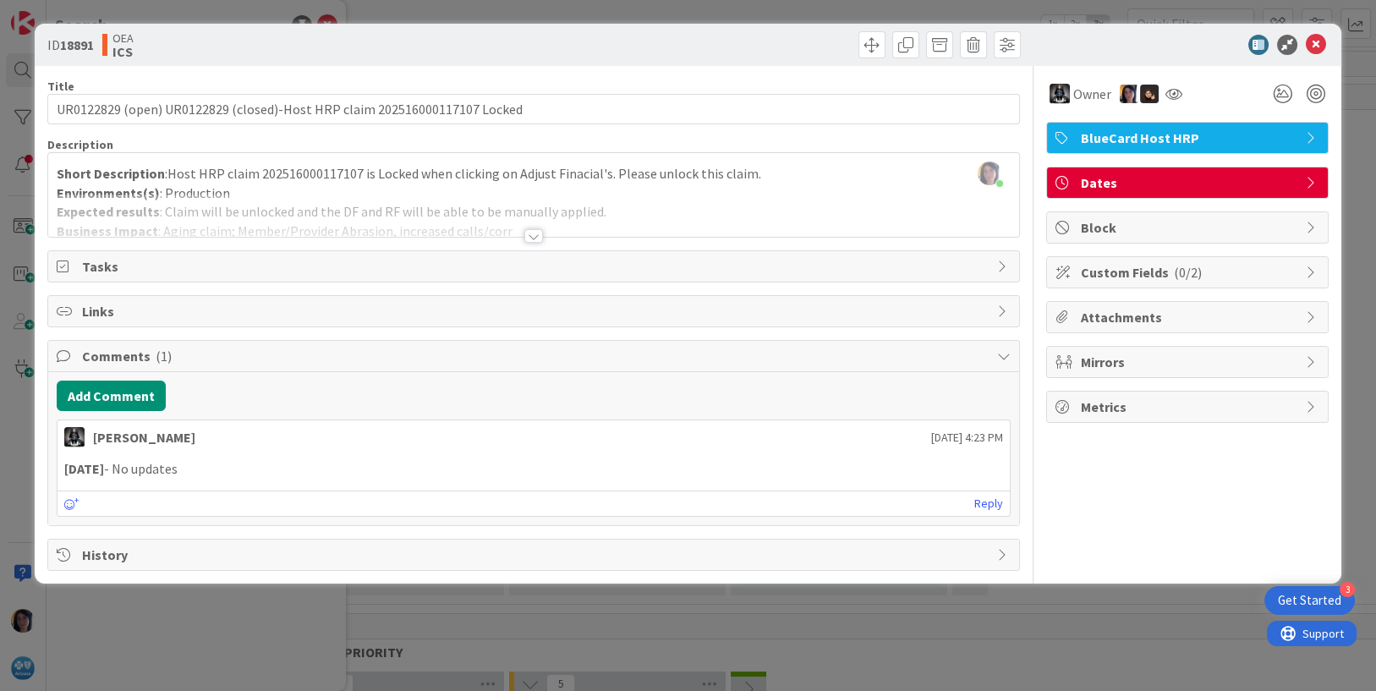
click at [355, 211] on div at bounding box center [534, 215] width 972 height 43
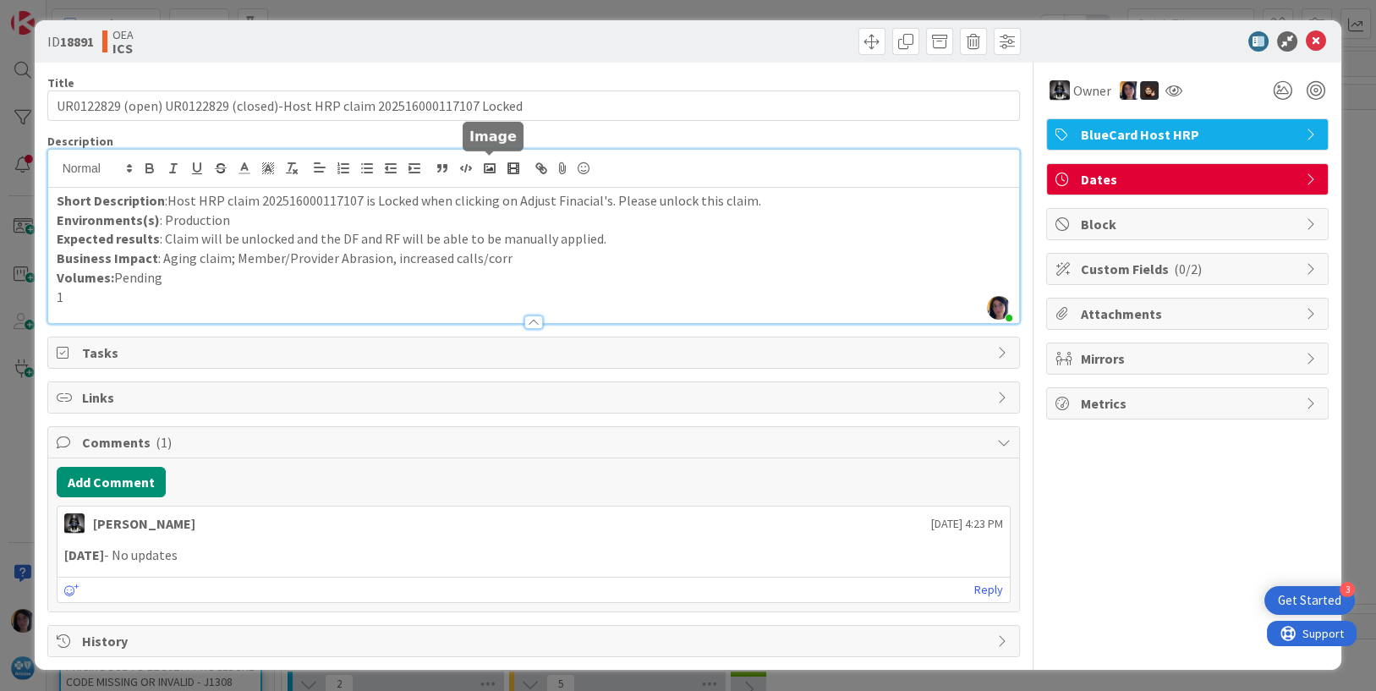
scroll to position [4, 0]
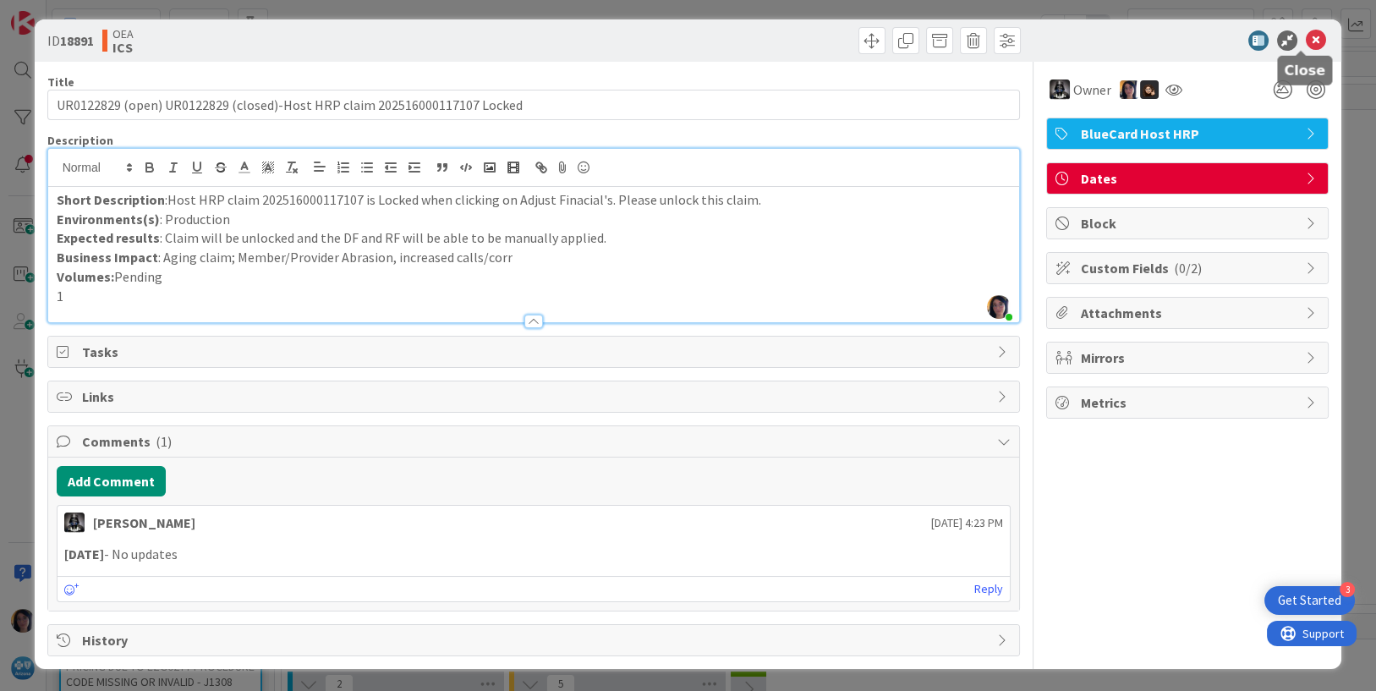
click at [1306, 41] on icon at bounding box center [1316, 40] width 20 height 20
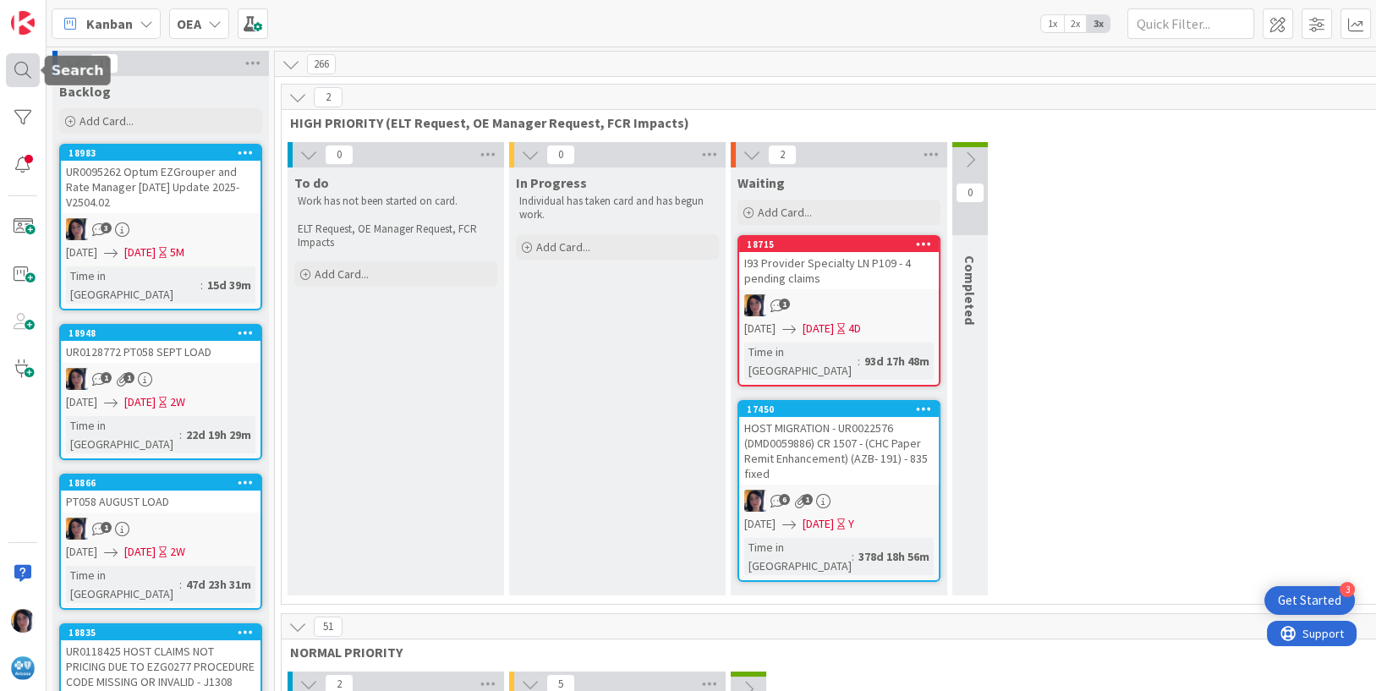
click at [19, 75] on div at bounding box center [23, 70] width 34 height 34
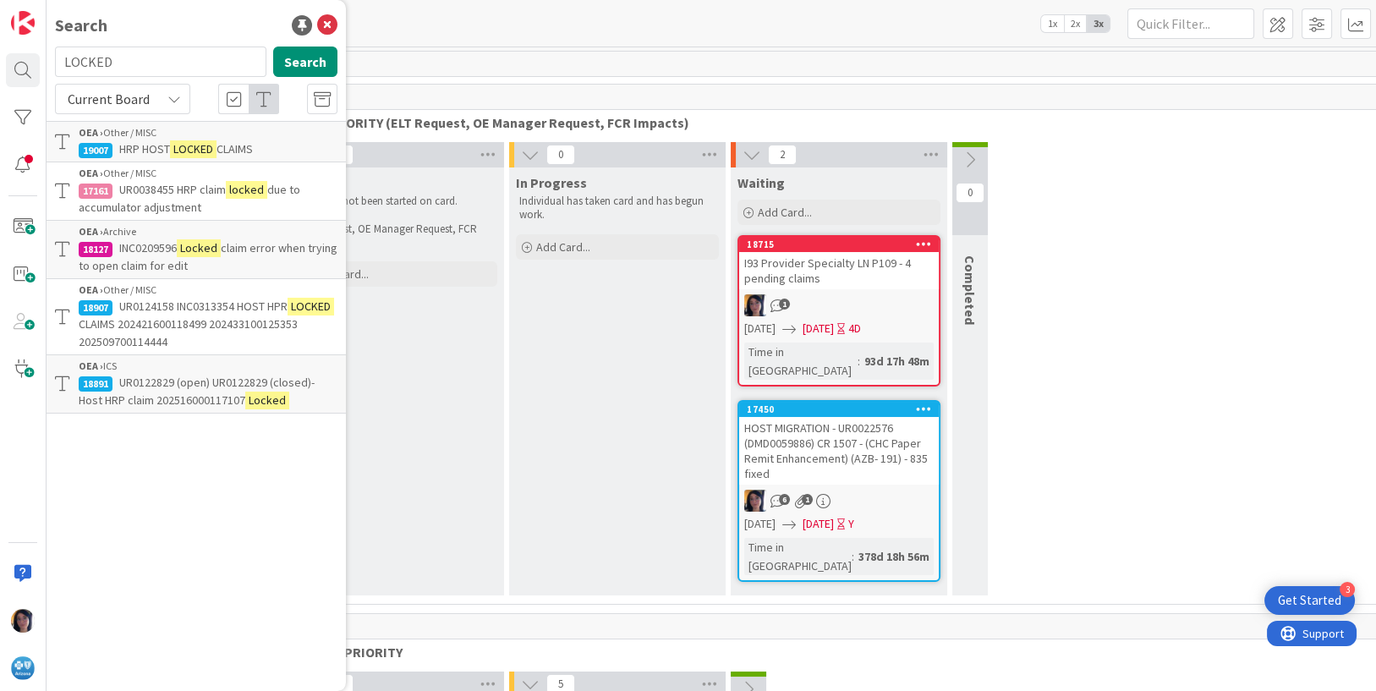
click at [126, 143] on span "HRP HOST" at bounding box center [144, 148] width 51 height 15
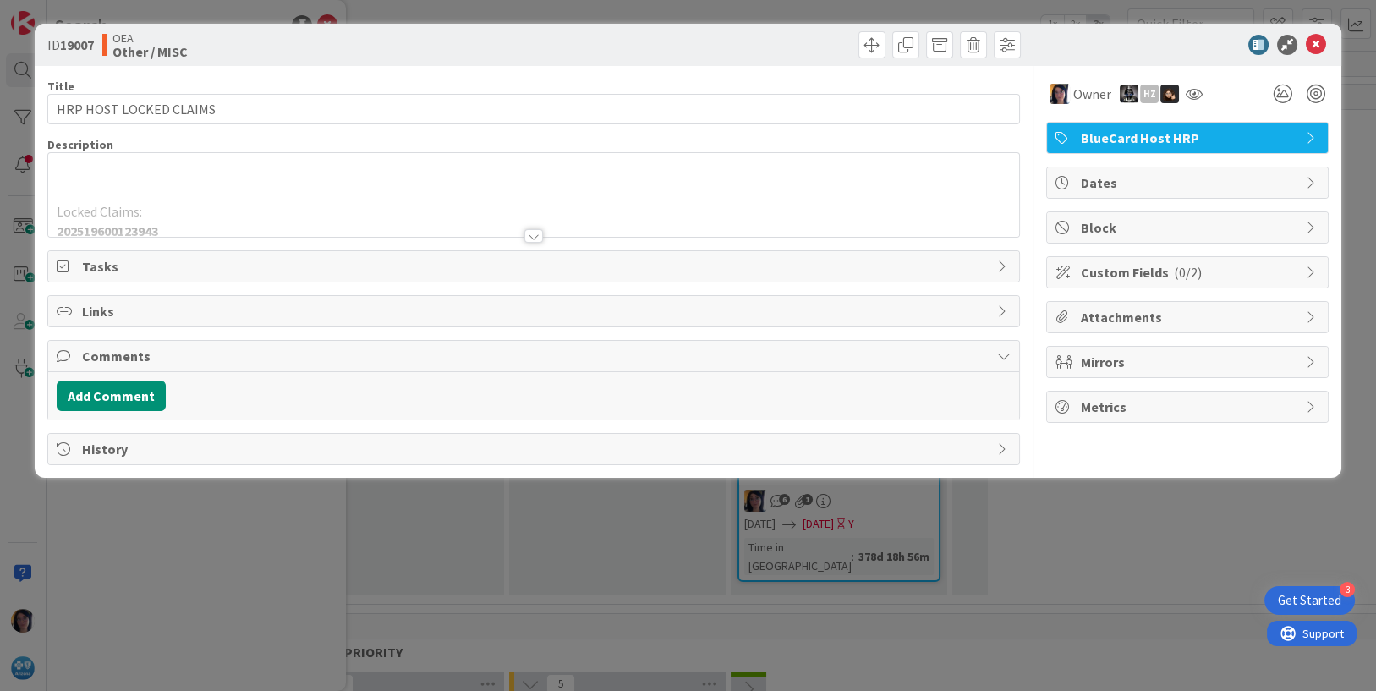
click at [187, 208] on div at bounding box center [534, 215] width 972 height 43
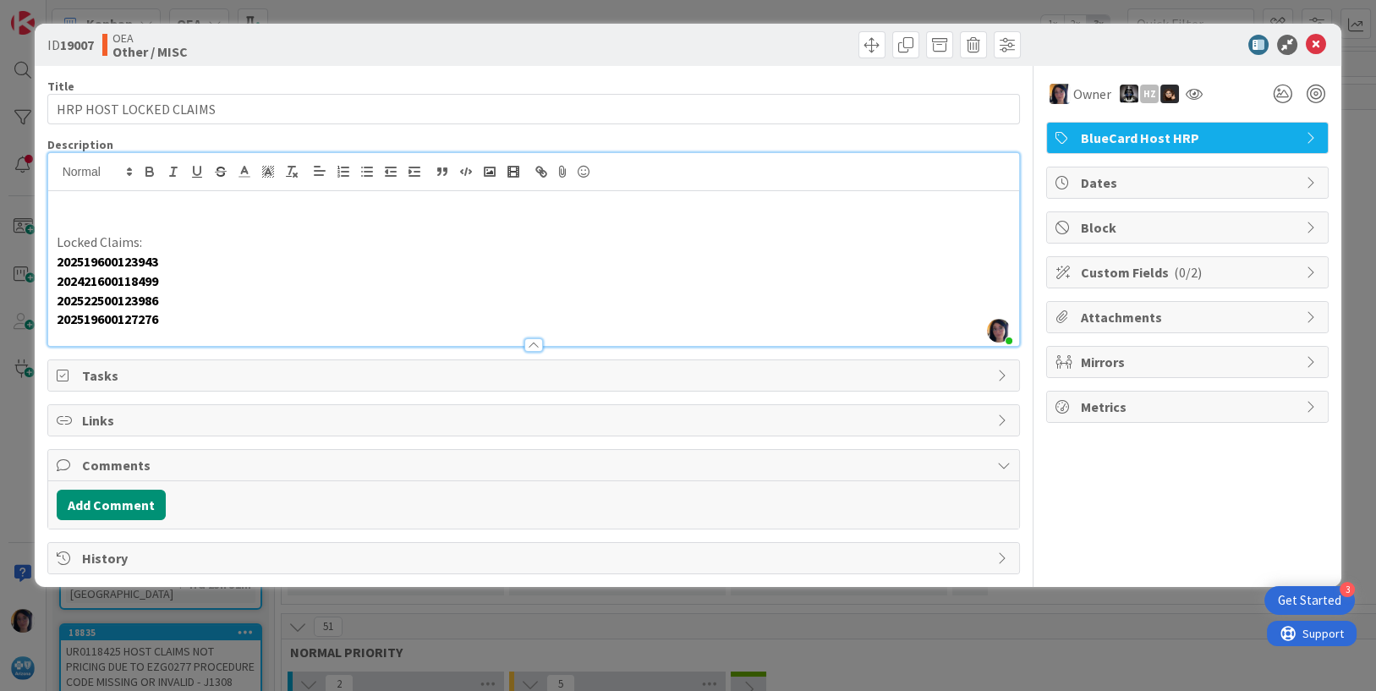
click at [80, 286] on strong "202421600118499" at bounding box center [108, 280] width 102 height 17
click at [1313, 41] on icon at bounding box center [1316, 45] width 20 height 20
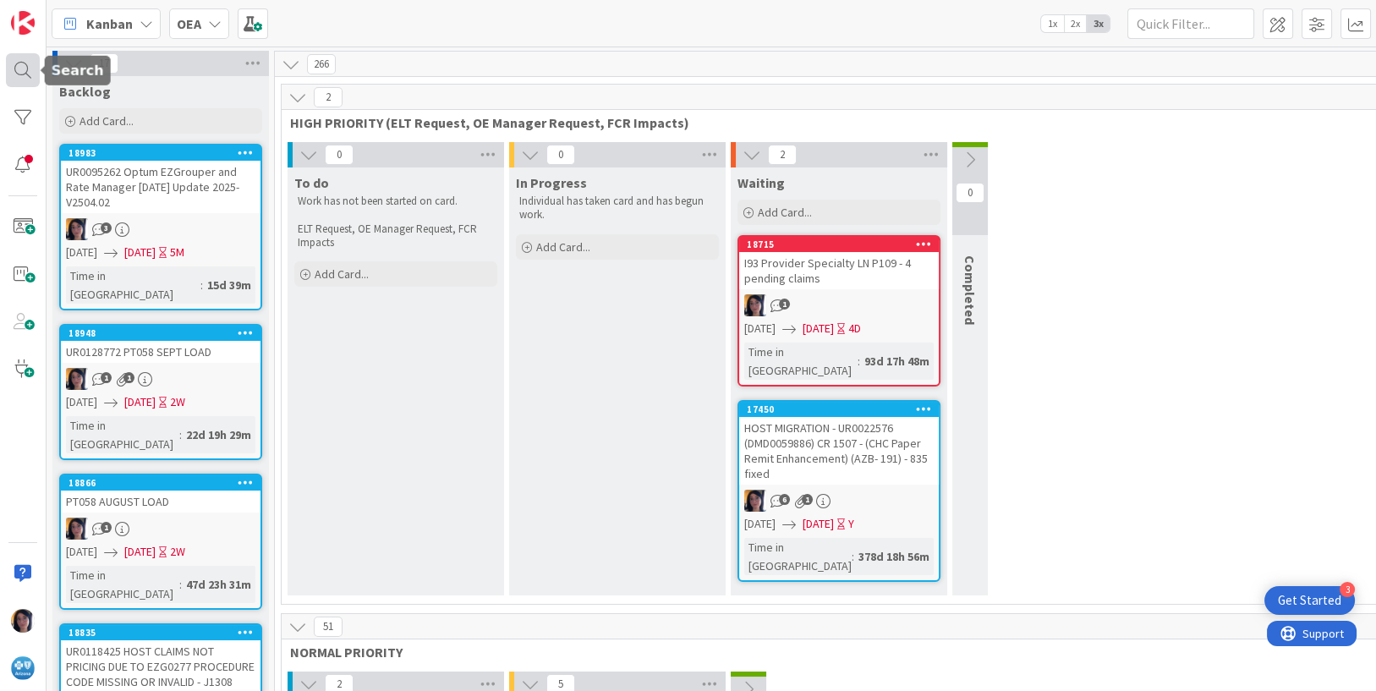
click at [28, 63] on div at bounding box center [23, 70] width 34 height 34
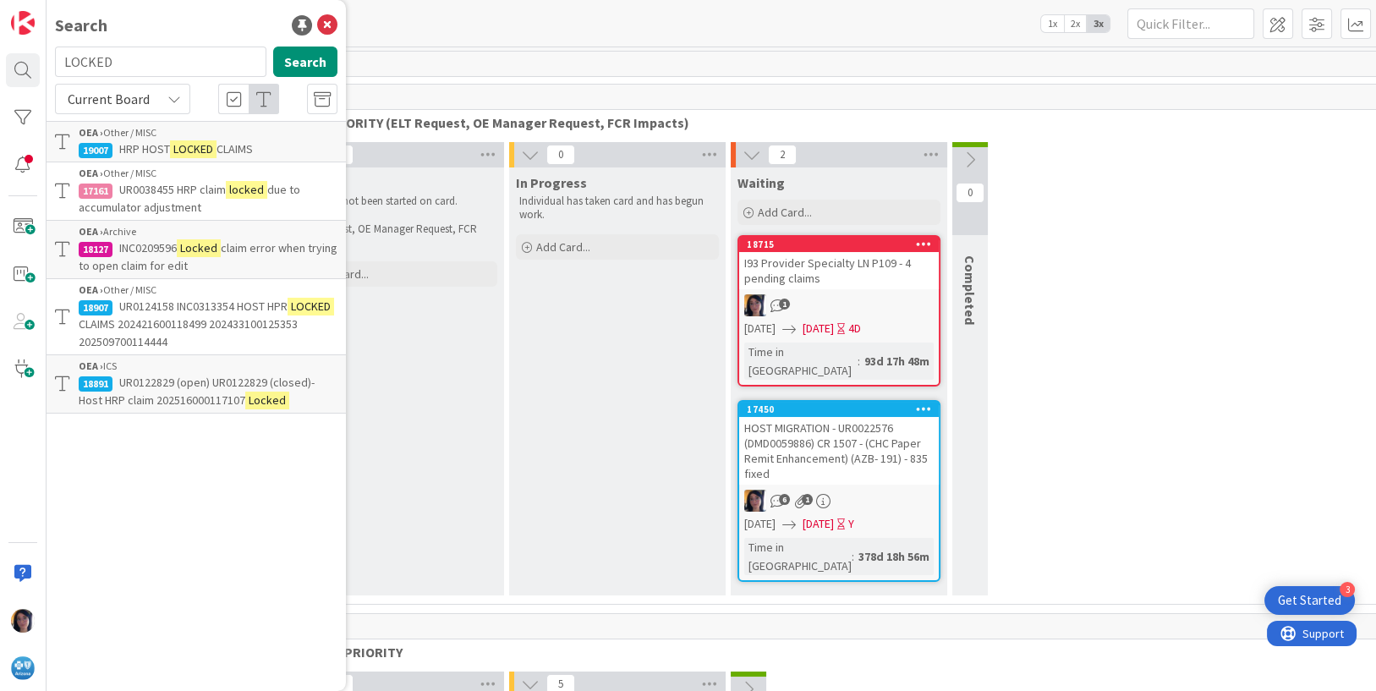
click at [138, 307] on span "UR0124158 INC0313354 HOST HPR" at bounding box center [203, 306] width 168 height 15
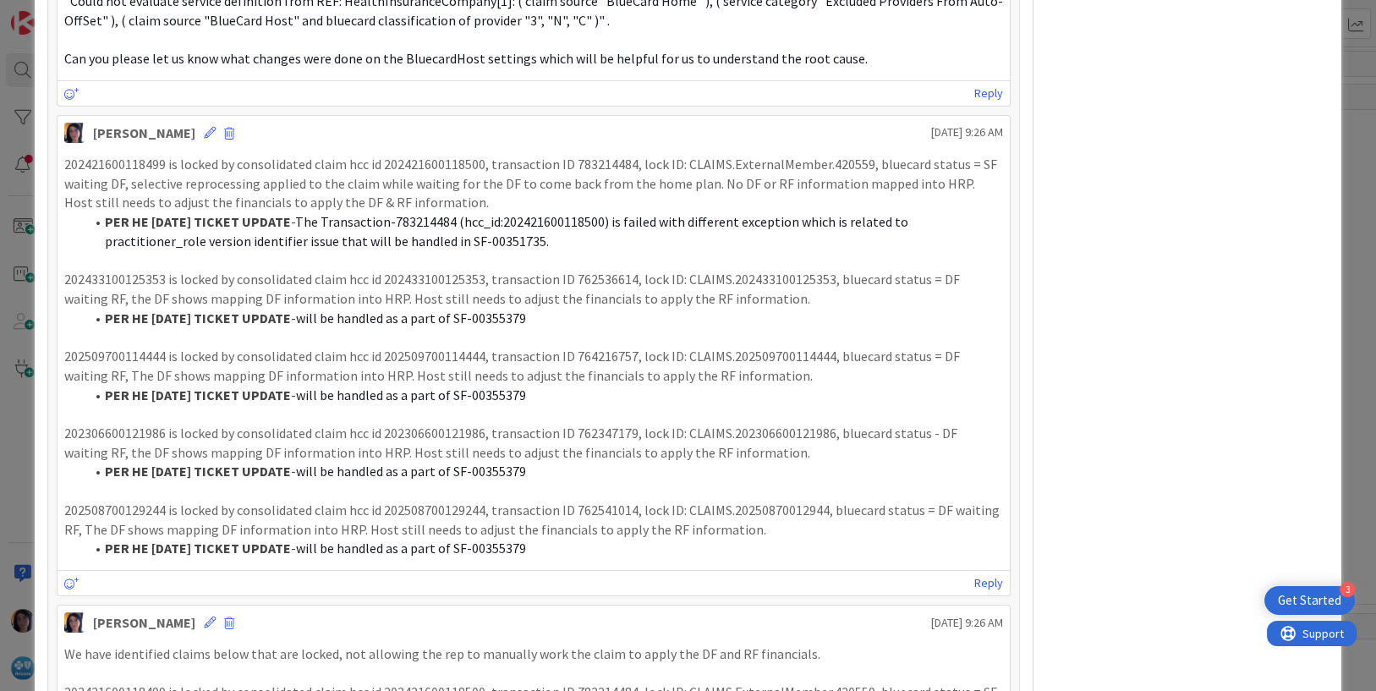
scroll to position [634, 0]
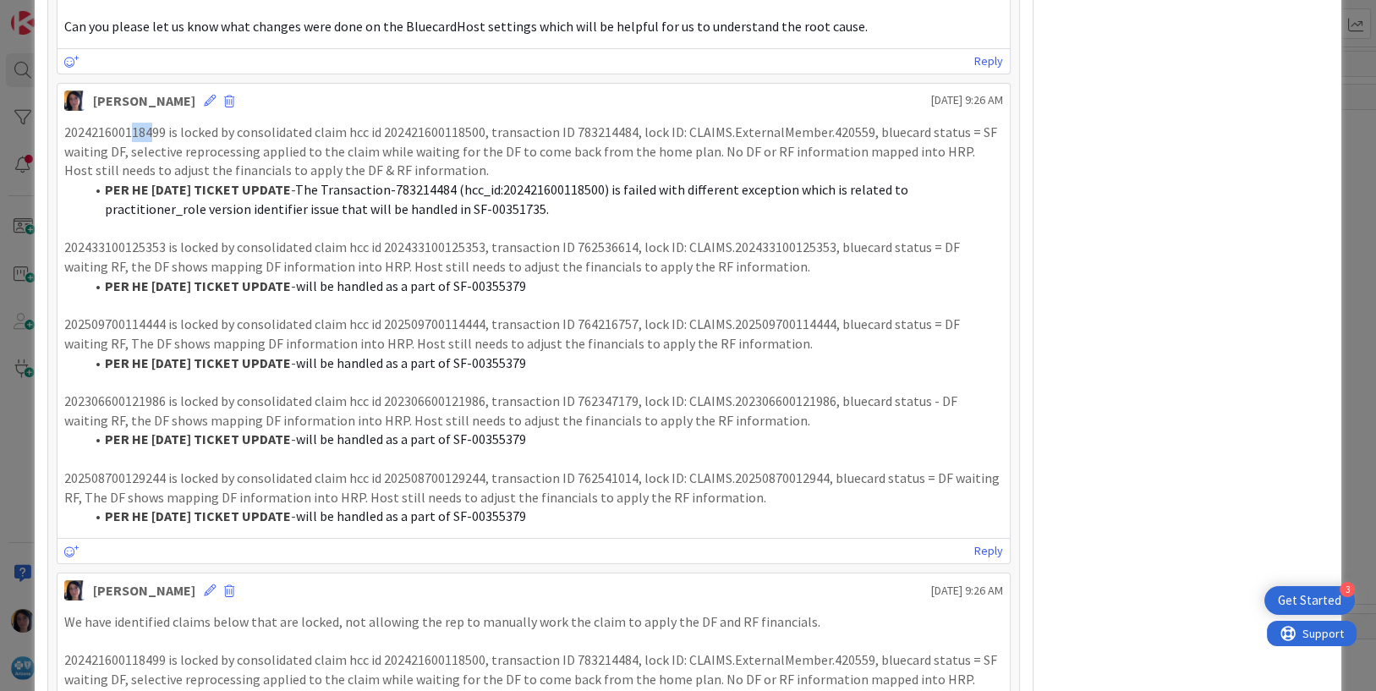
drag, startPoint x: 130, startPoint y: 133, endPoint x: 151, endPoint y: 129, distance: 21.6
click at [151, 129] on p "202421600118499 is locked by consolidated claim hcc id 202421600118500, transac…" at bounding box center [534, 152] width 940 height 58
click at [143, 399] on p "202306600121986 is locked by consolidated claim hcc id 202306600121986, transac…" at bounding box center [534, 411] width 940 height 38
click at [136, 484] on p "202508700129244 is locked by consolidated claim hcc id 202508700129244, transac…" at bounding box center [534, 488] width 940 height 38
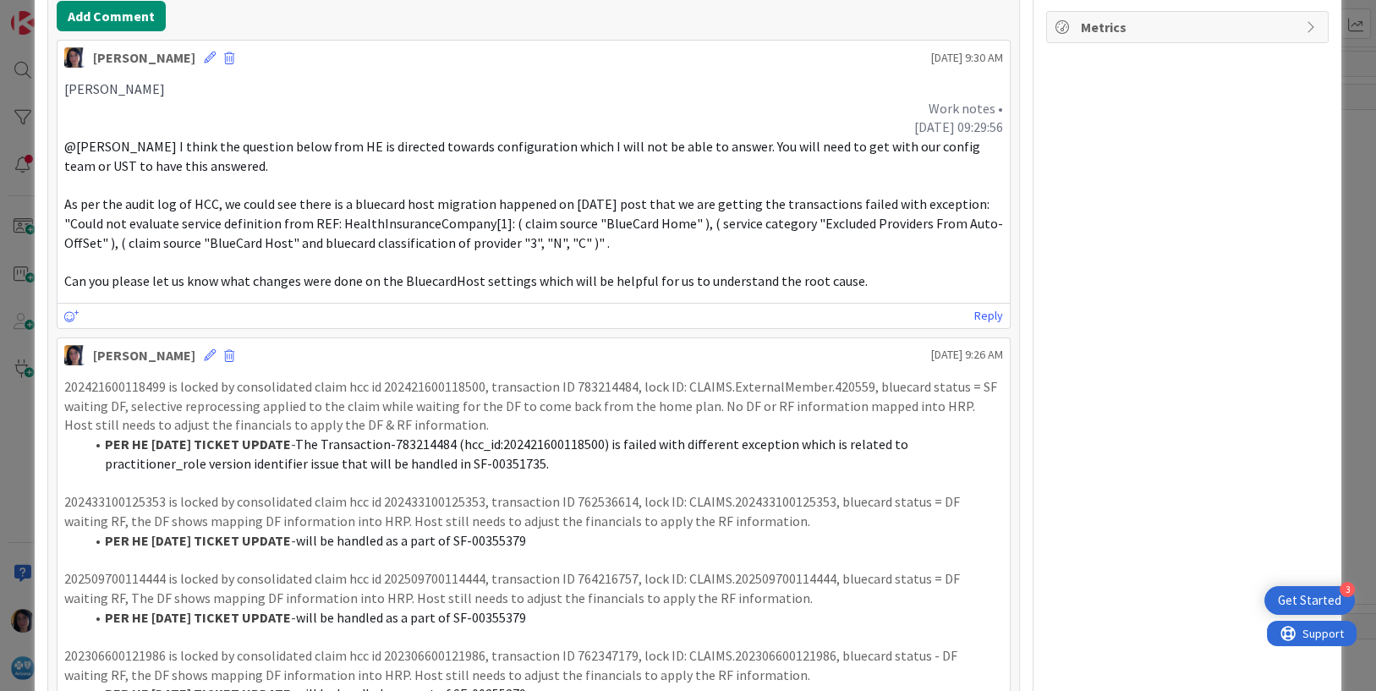
scroll to position [0, 0]
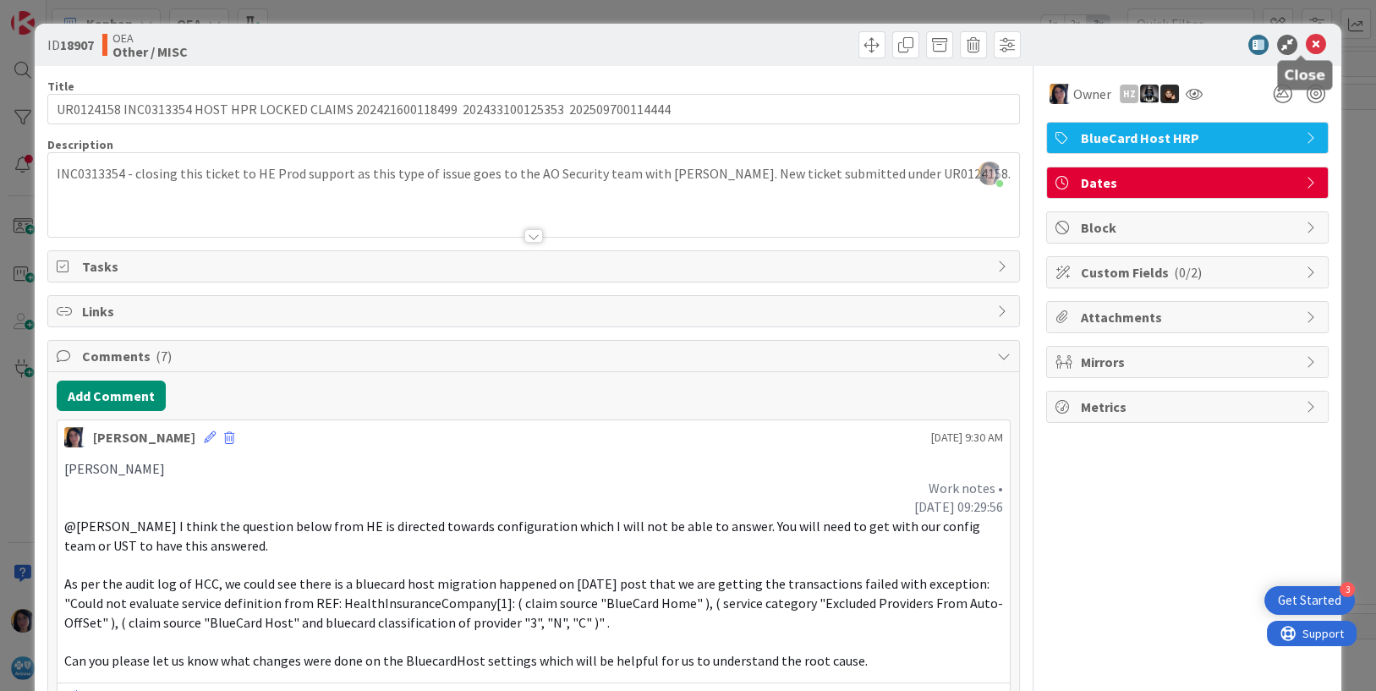
drag, startPoint x: 1297, startPoint y: 47, endPoint x: 1033, endPoint y: 46, distance: 263.9
click at [1306, 47] on icon at bounding box center [1316, 45] width 20 height 20
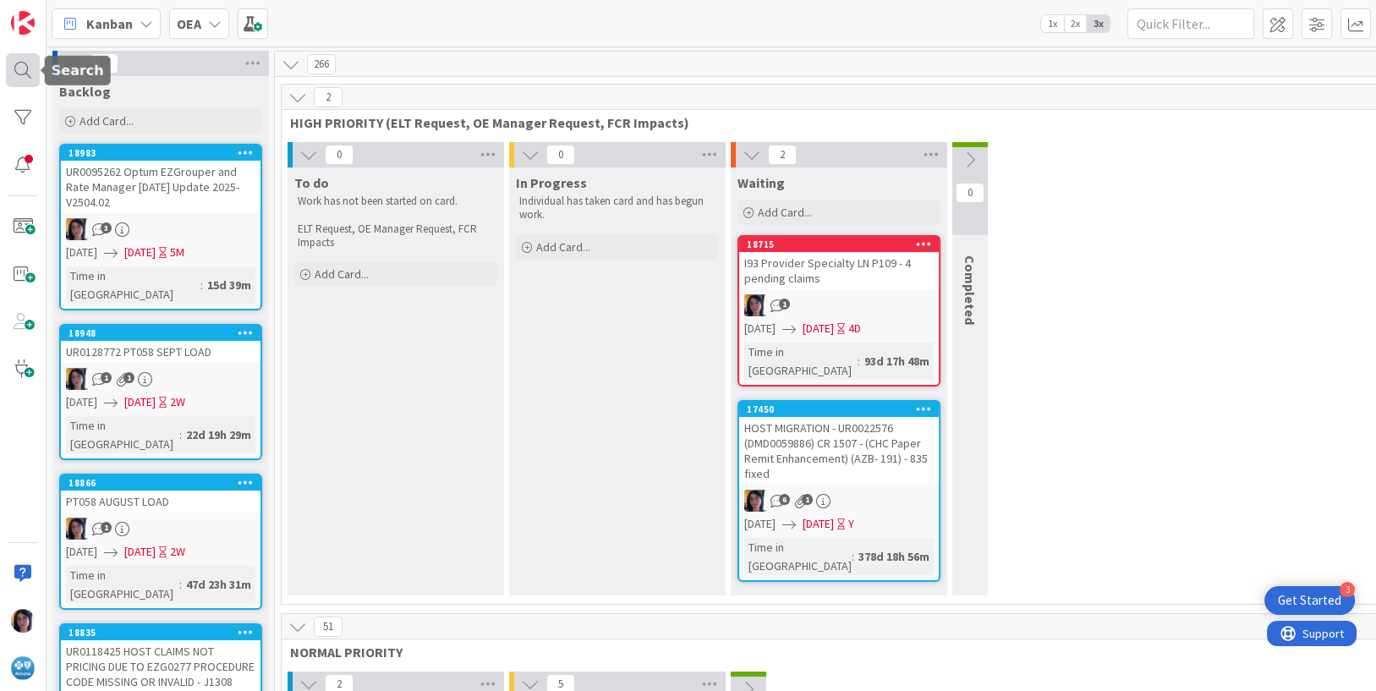
click at [20, 73] on div at bounding box center [23, 70] width 34 height 34
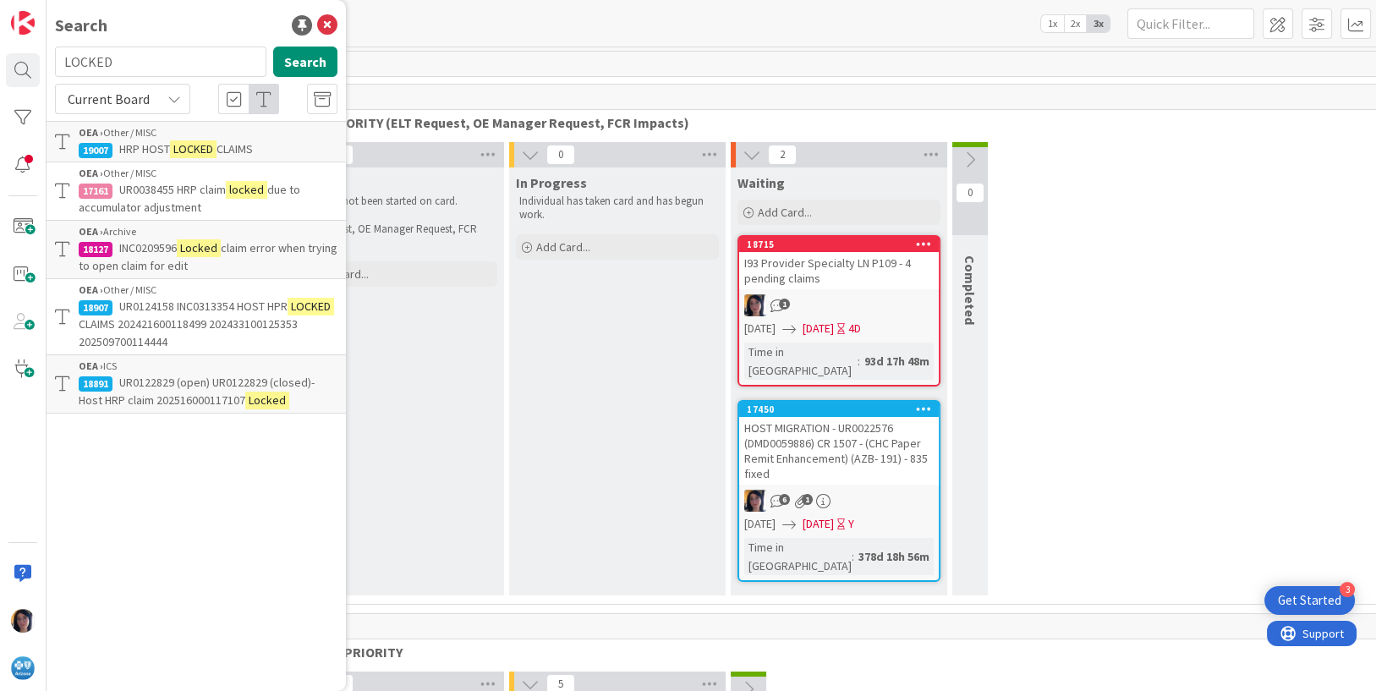
click at [149, 145] on span "HRP HOST" at bounding box center [144, 148] width 51 height 15
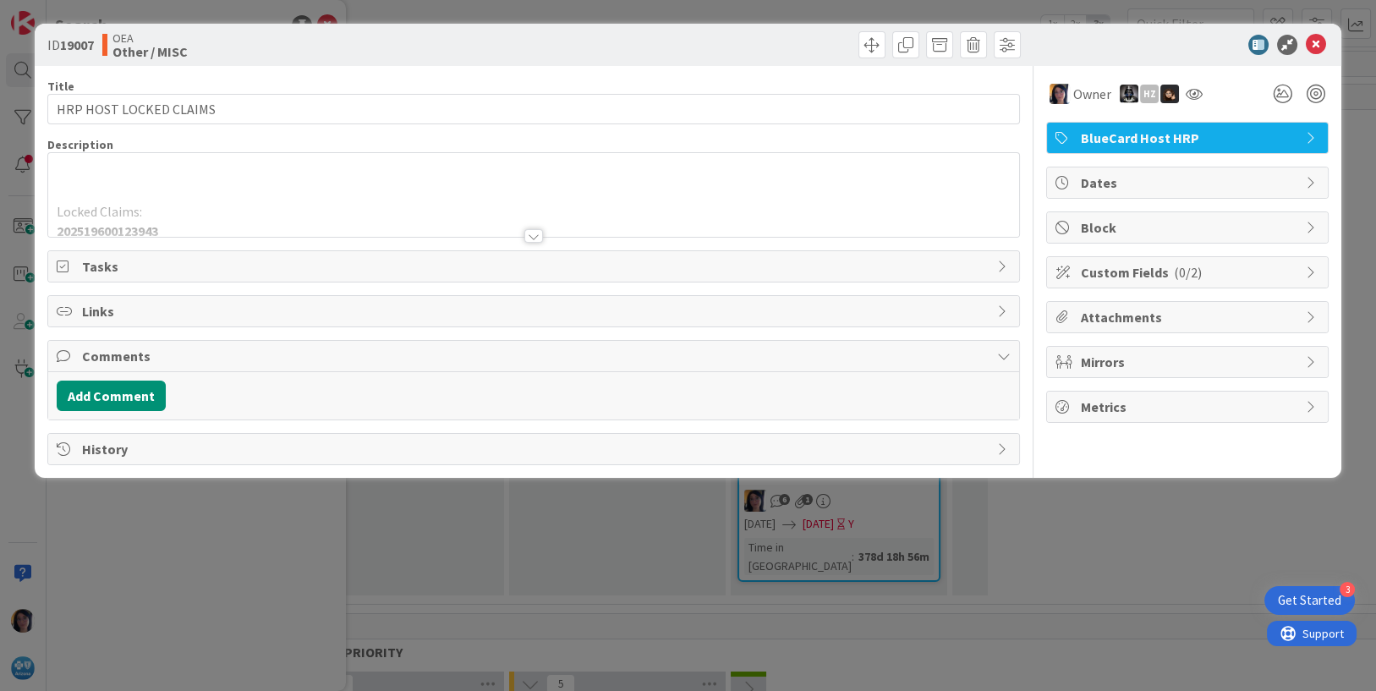
click at [173, 210] on div at bounding box center [534, 215] width 972 height 43
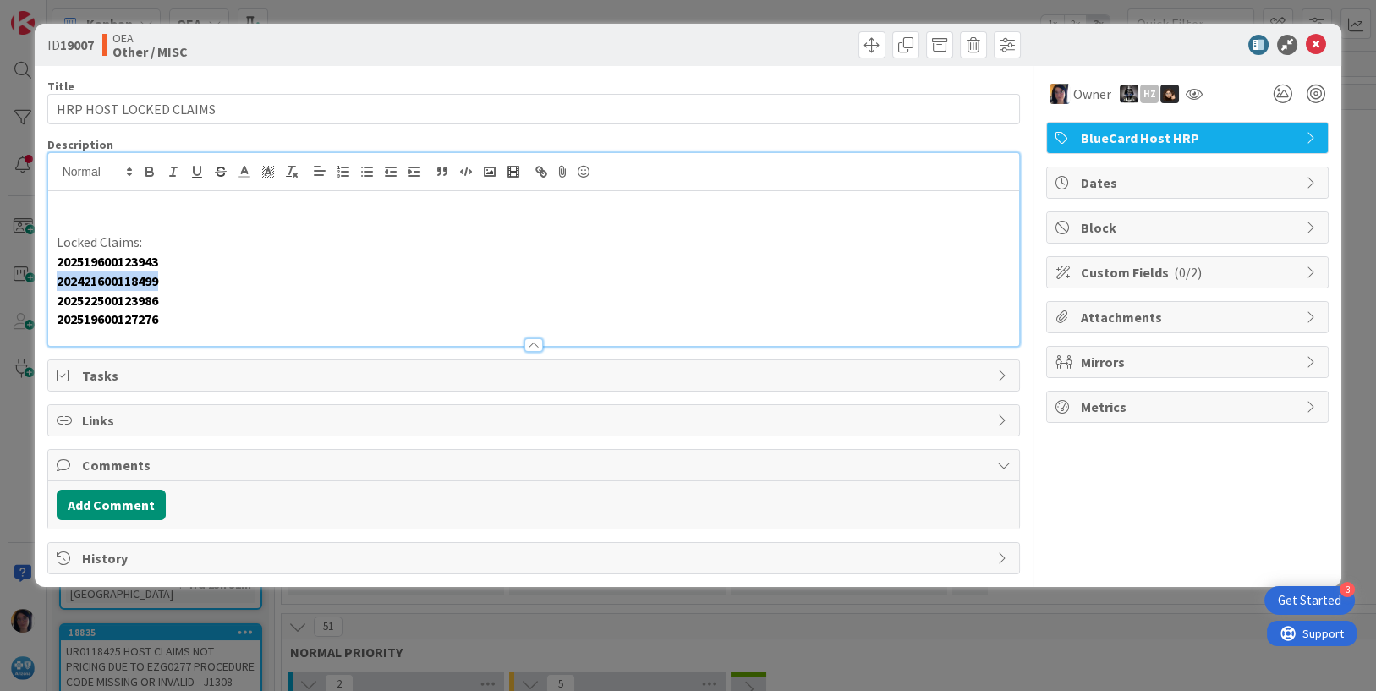
drag, startPoint x: 170, startPoint y: 280, endPoint x: 46, endPoint y: 278, distance: 124.4
click at [46, 278] on div "ID 19007 OEA Other / MISC Title 23 / 128 HRP HOST LOCKED CLAIMS Description Loc…" at bounding box center [689, 305] width 1308 height 563
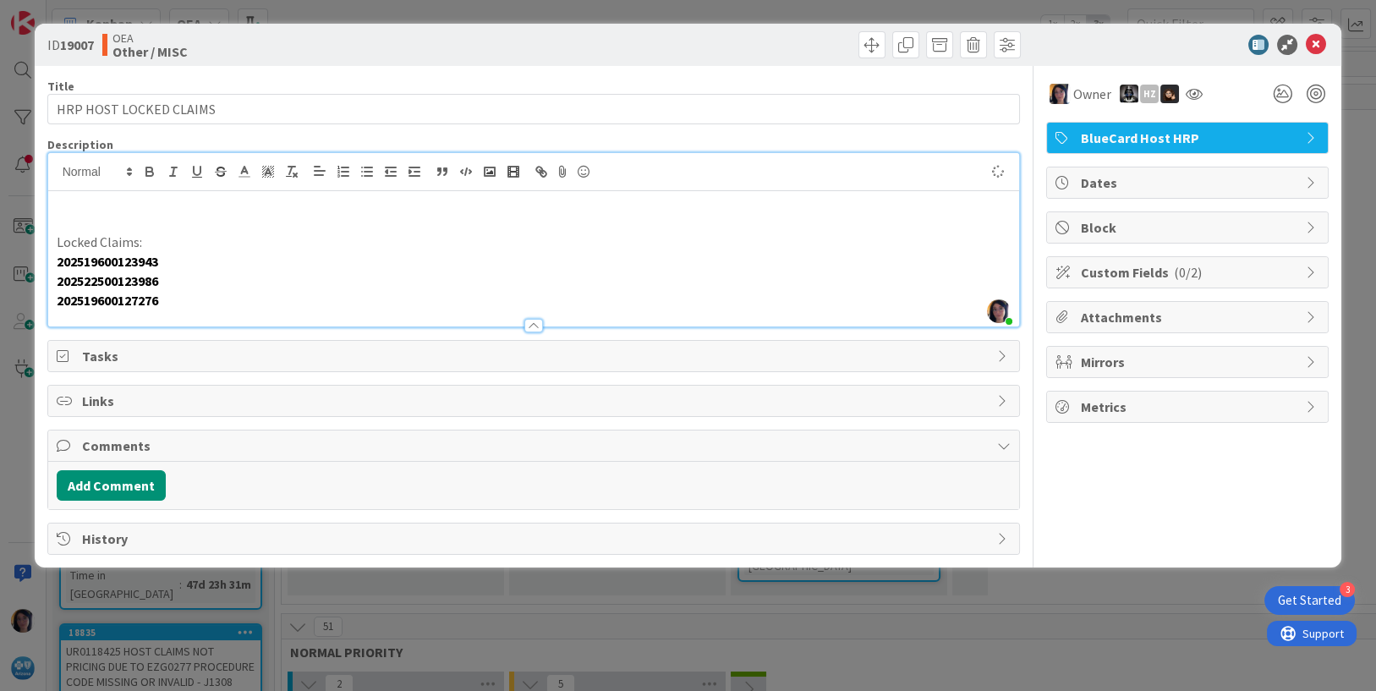
click at [86, 283] on strong "202522500123986" at bounding box center [108, 280] width 102 height 17
copy strong "202522500123986"
click at [20, 106] on div "ID 19007 OEA Other / MISC Title 23 / 128 HRP HOST LOCKED CLAIMS Description [PE…" at bounding box center [688, 345] width 1376 height 691
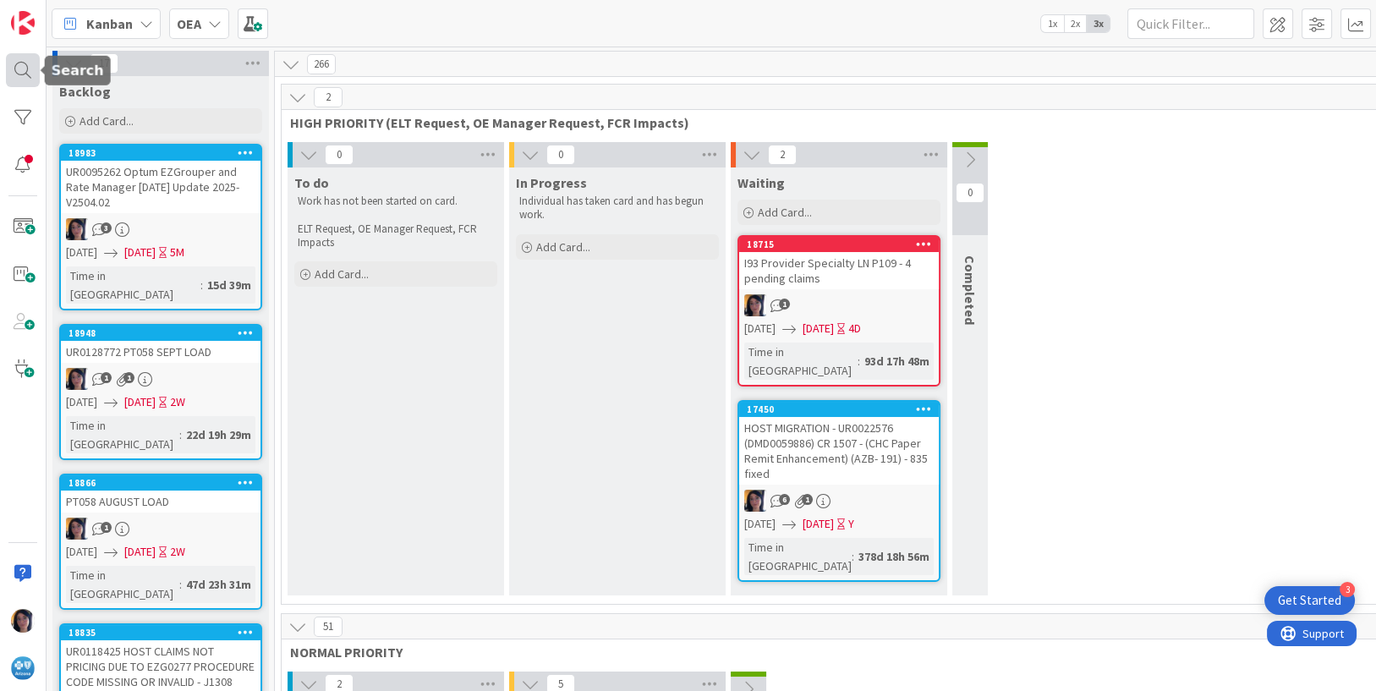
click at [21, 66] on div at bounding box center [23, 70] width 34 height 34
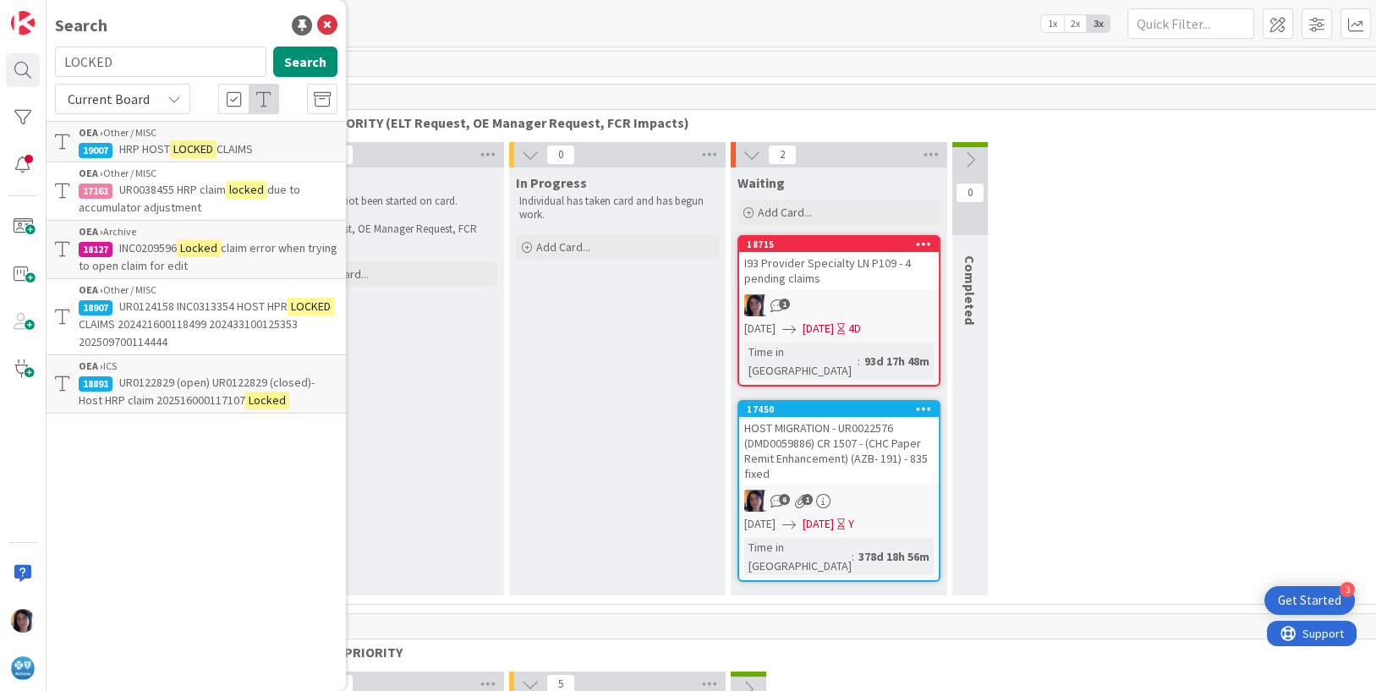
drag, startPoint x: 141, startPoint y: 65, endPoint x: 47, endPoint y: 61, distance: 94.0
click at [47, 61] on div "LOCKED Search" at bounding box center [196, 65] width 303 height 37
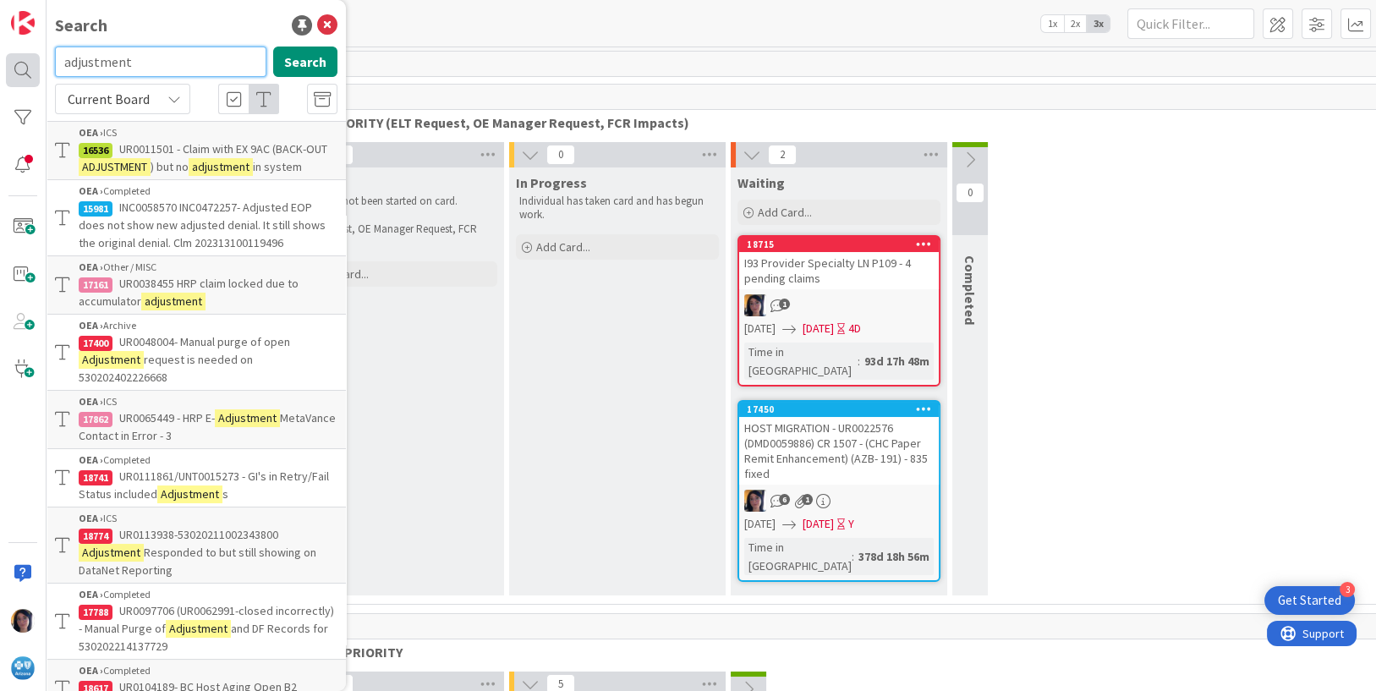
drag, startPoint x: 142, startPoint y: 59, endPoint x: 17, endPoint y: 61, distance: 125.2
click at [17, 61] on div "Search adjustment Search Current Board OEA › ICS 16536 UR0011501 - Claim with E…" at bounding box center [23, 345] width 47 height 691
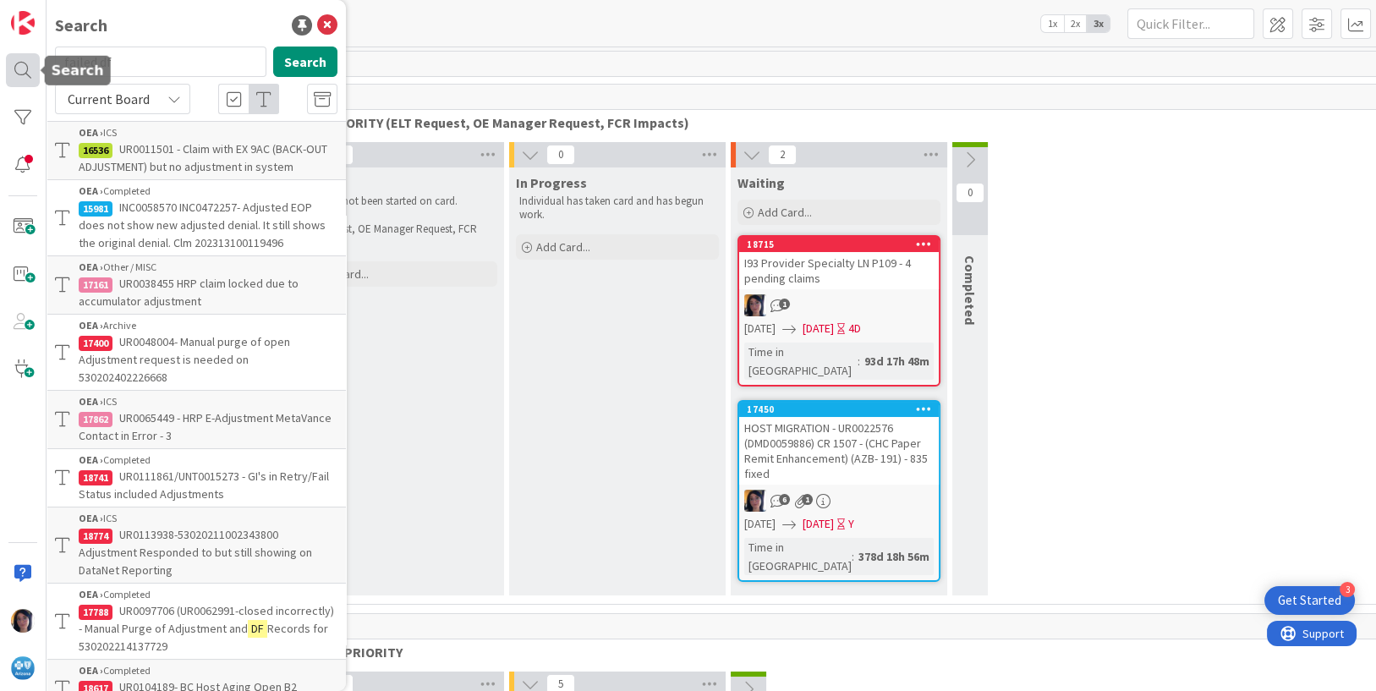
type input "failed df"
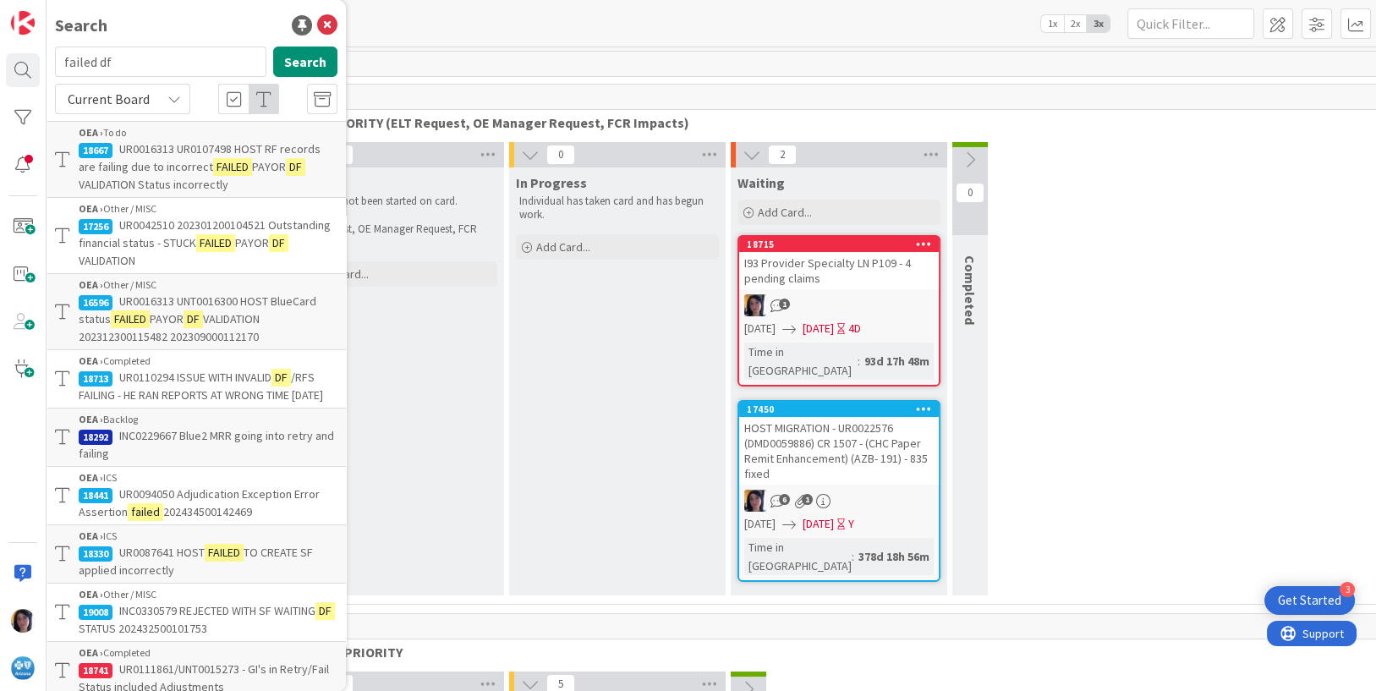
click at [169, 323] on span "PAYOR" at bounding box center [167, 318] width 34 height 15
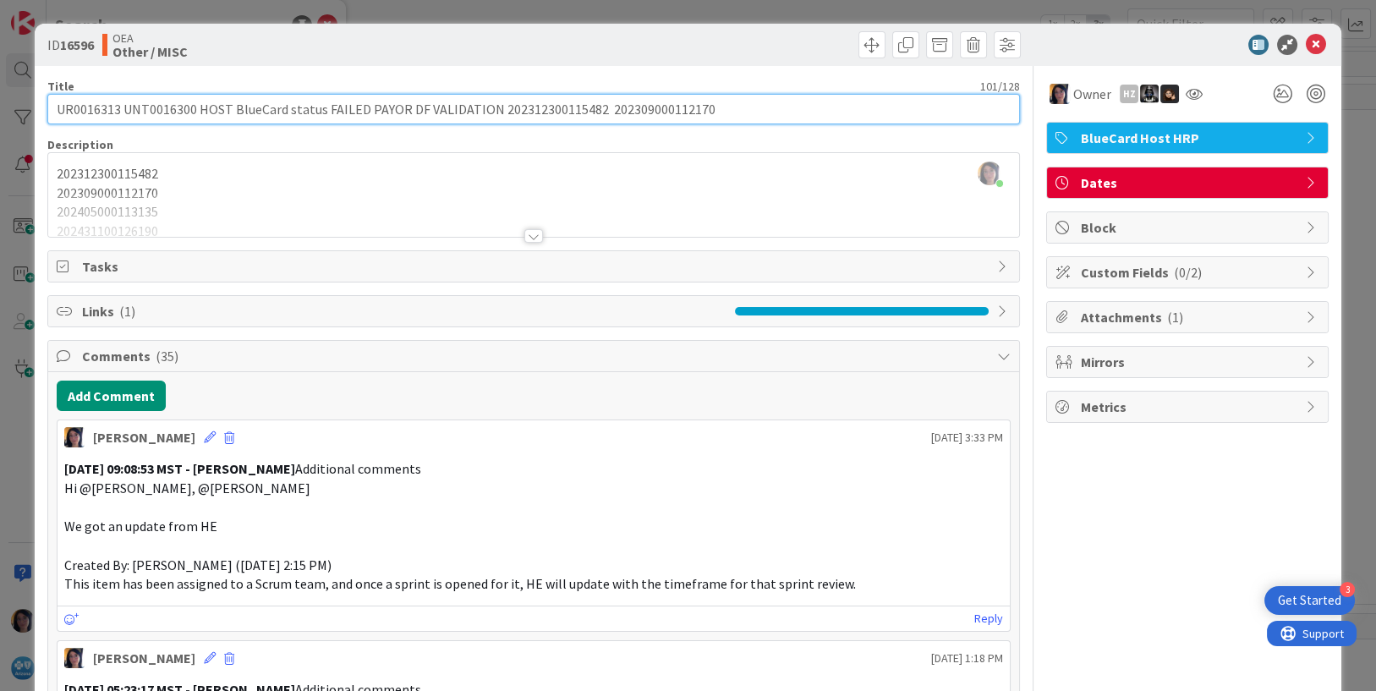
click at [96, 106] on input "UR0016313 UNT0016300 HOST BlueCard status FAILED PAYOR DF VALIDATION 2023123001…" at bounding box center [534, 109] width 974 height 30
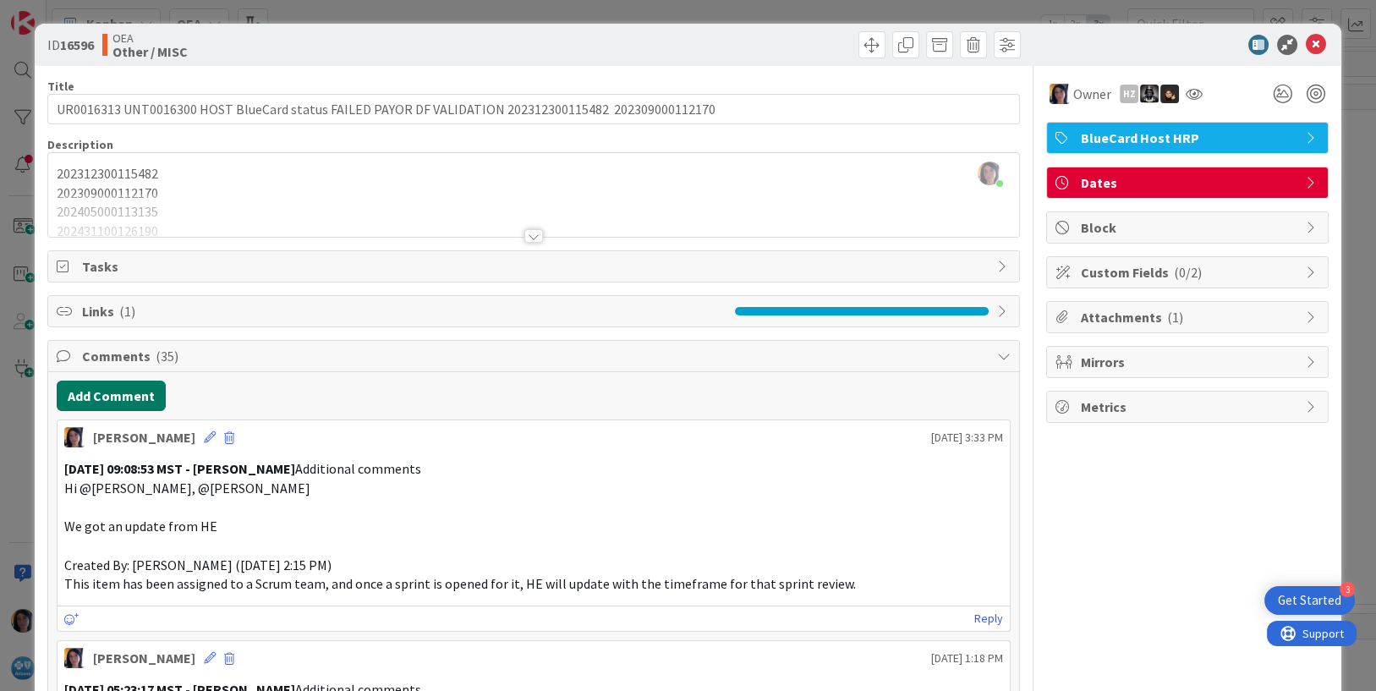
click at [95, 395] on button "Add Comment" at bounding box center [111, 396] width 109 height 30
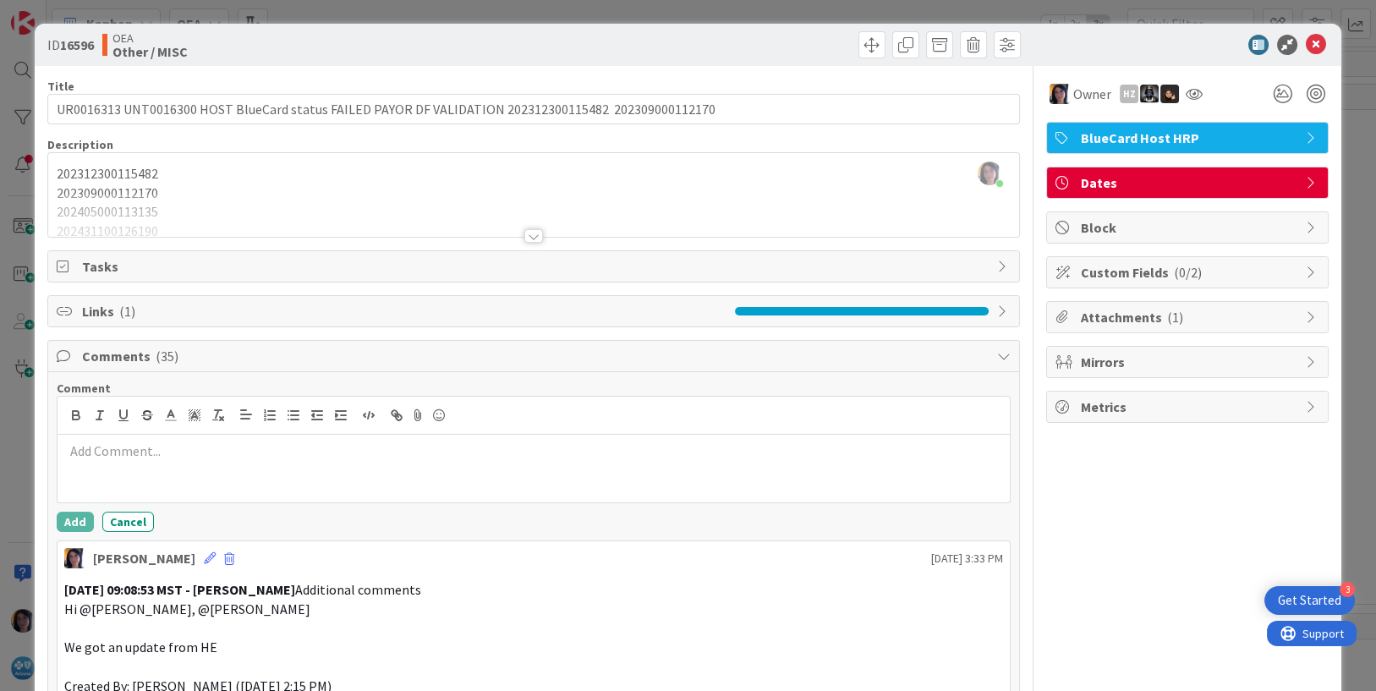
click at [146, 467] on div at bounding box center [534, 469] width 953 height 68
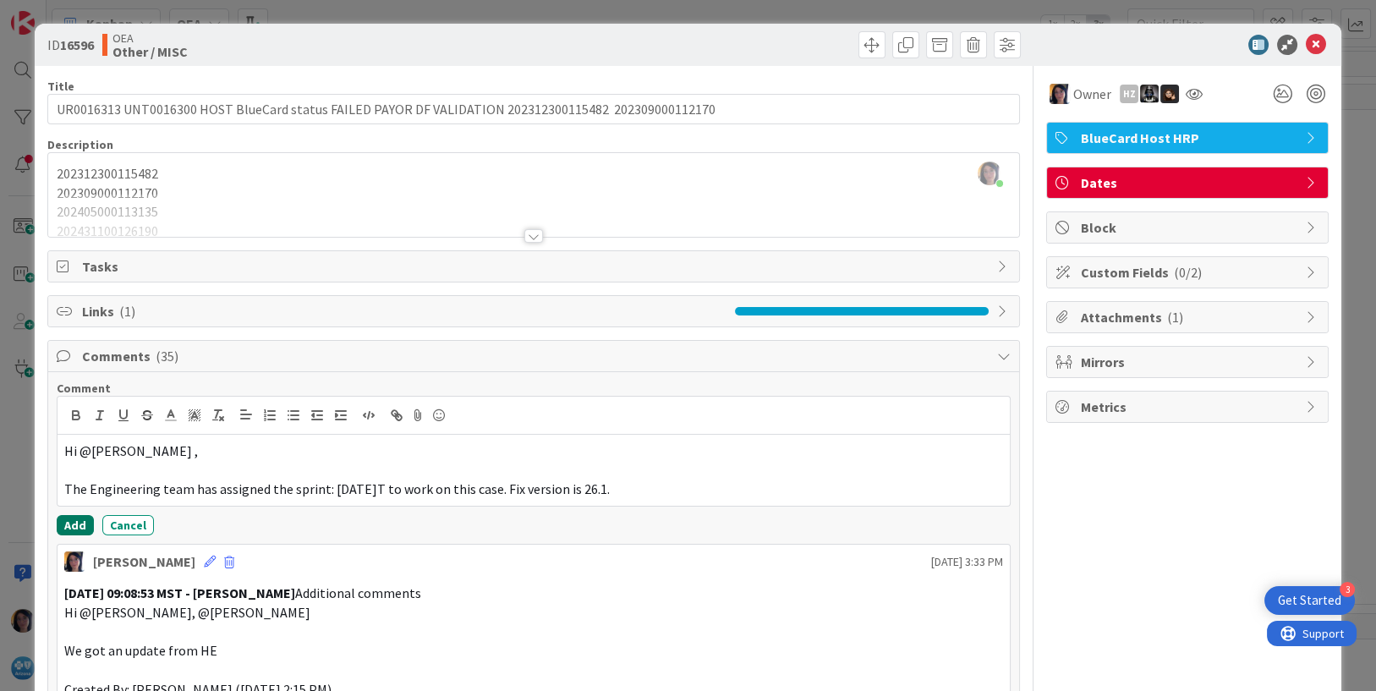
click at [75, 525] on button "Add" at bounding box center [75, 525] width 37 height 20
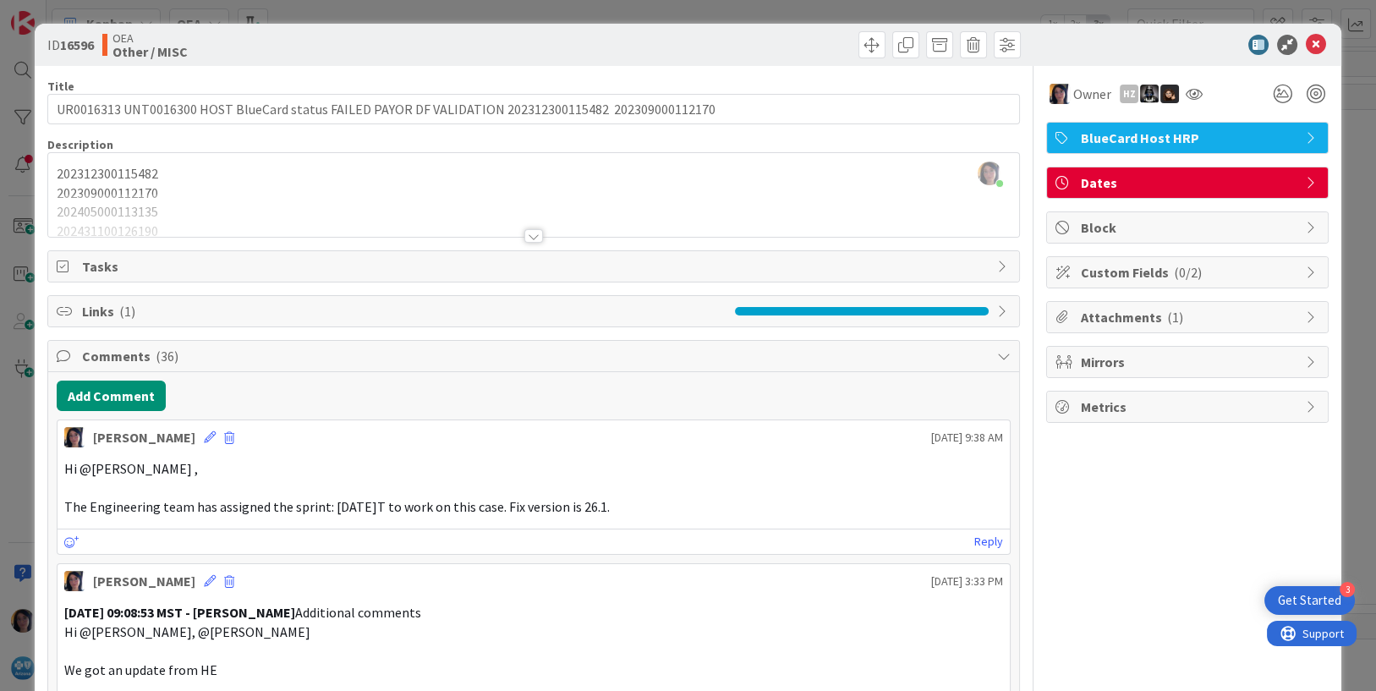
click at [1131, 181] on span "Dates" at bounding box center [1189, 183] width 217 height 20
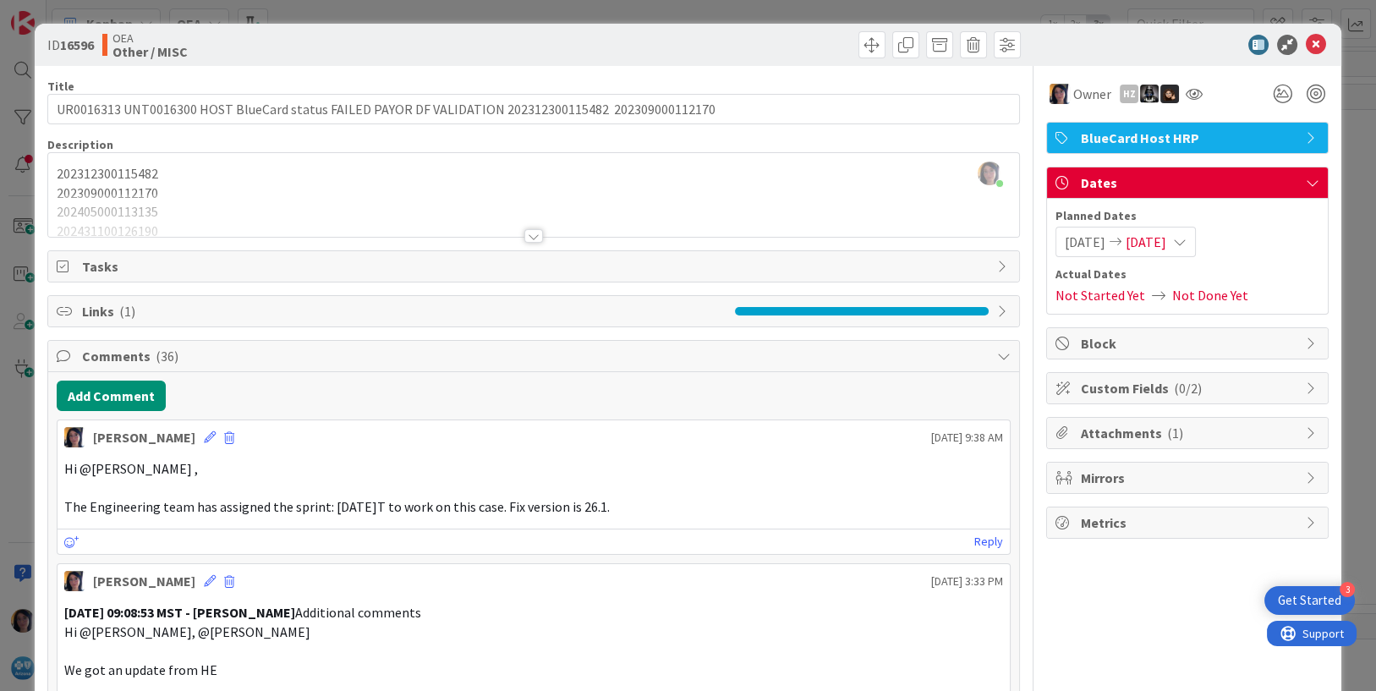
click at [1167, 244] on span "[DATE]" at bounding box center [1146, 242] width 41 height 20
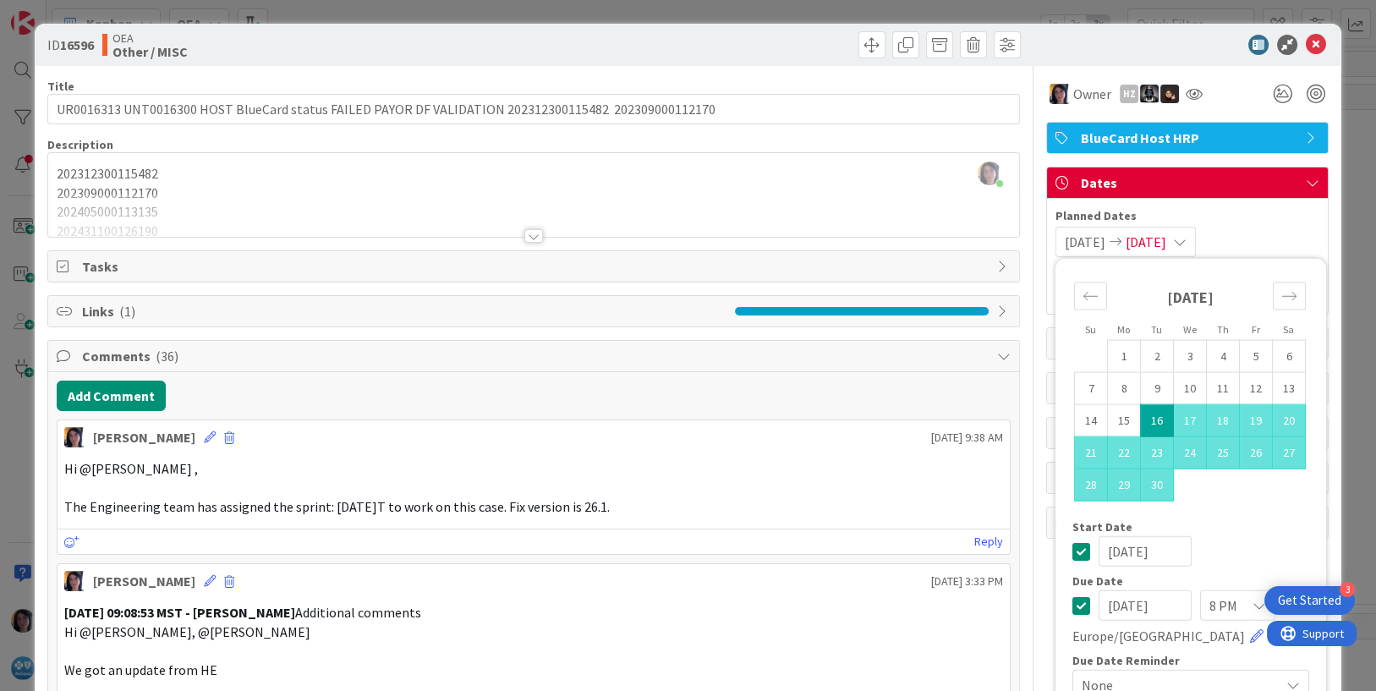
click at [1101, 601] on input "[DATE]" at bounding box center [1145, 605] width 93 height 30
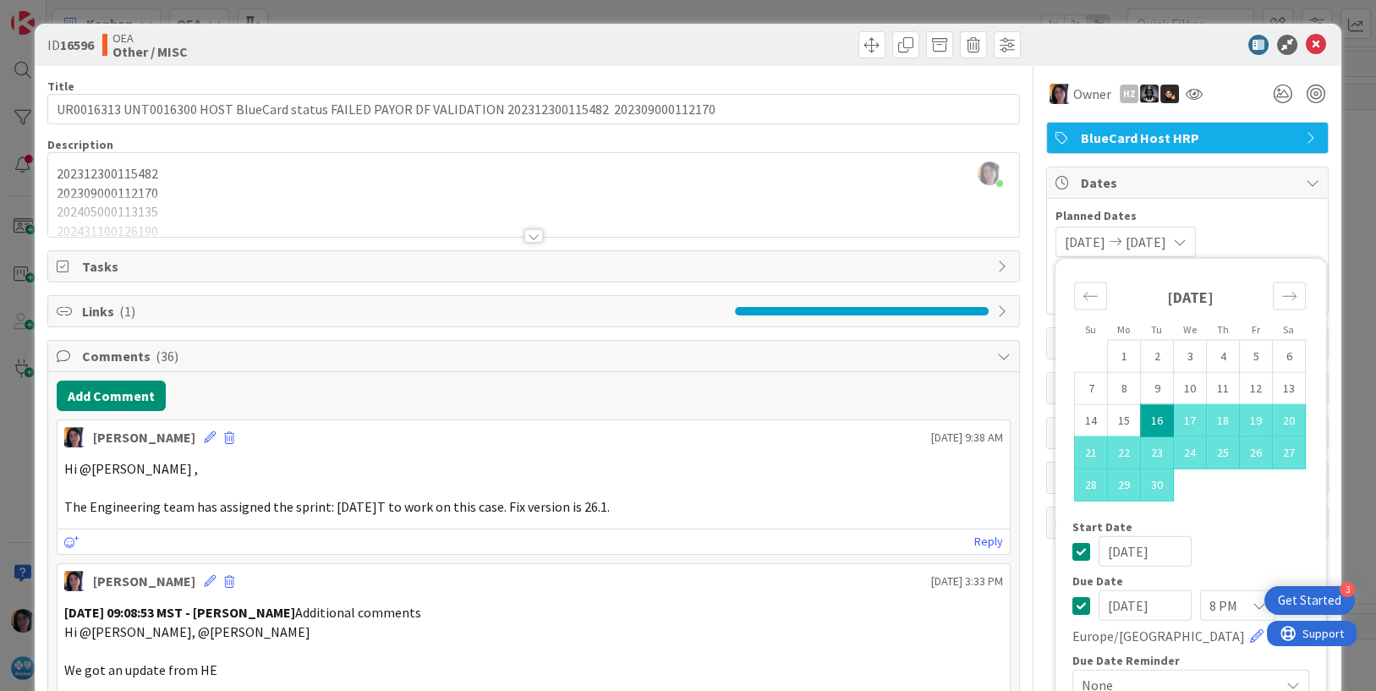
click at [1117, 605] on input "[DATE]" at bounding box center [1145, 605] width 93 height 30
type input "[DATE]"
click at [1306, 45] on icon at bounding box center [1316, 45] width 20 height 20
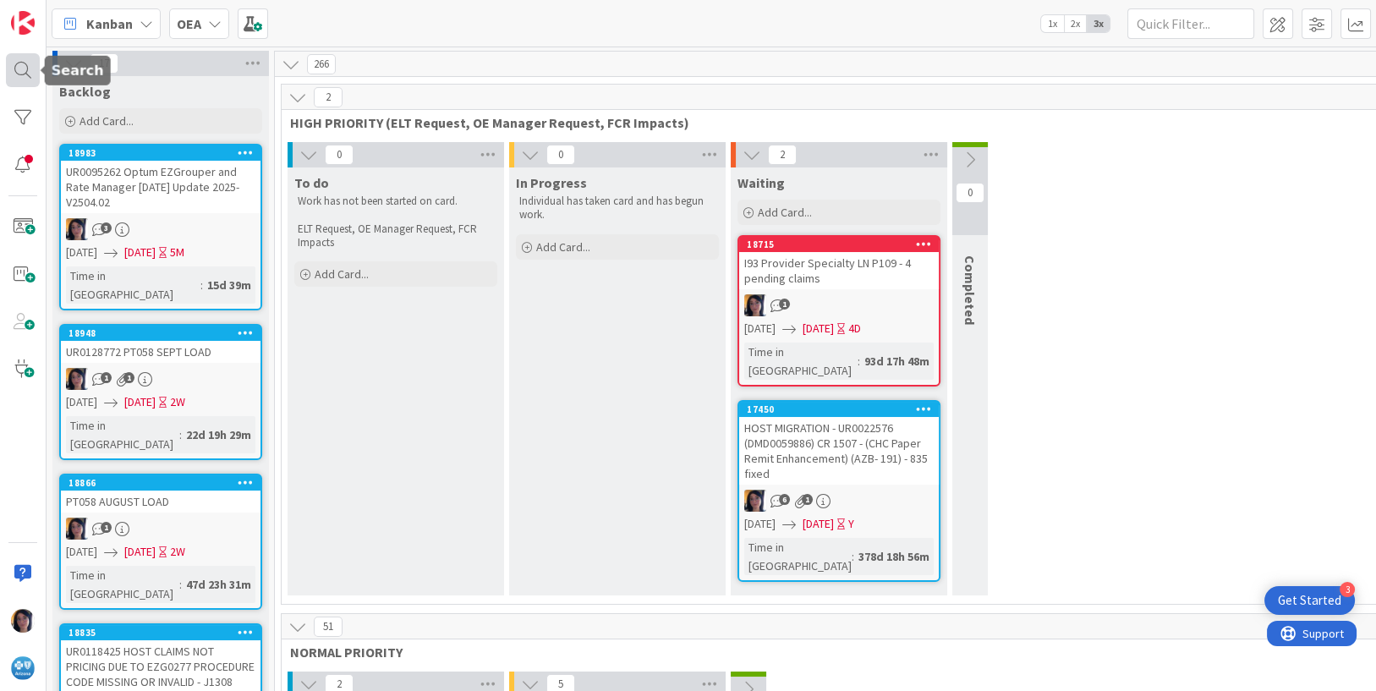
click at [24, 68] on div at bounding box center [23, 70] width 34 height 34
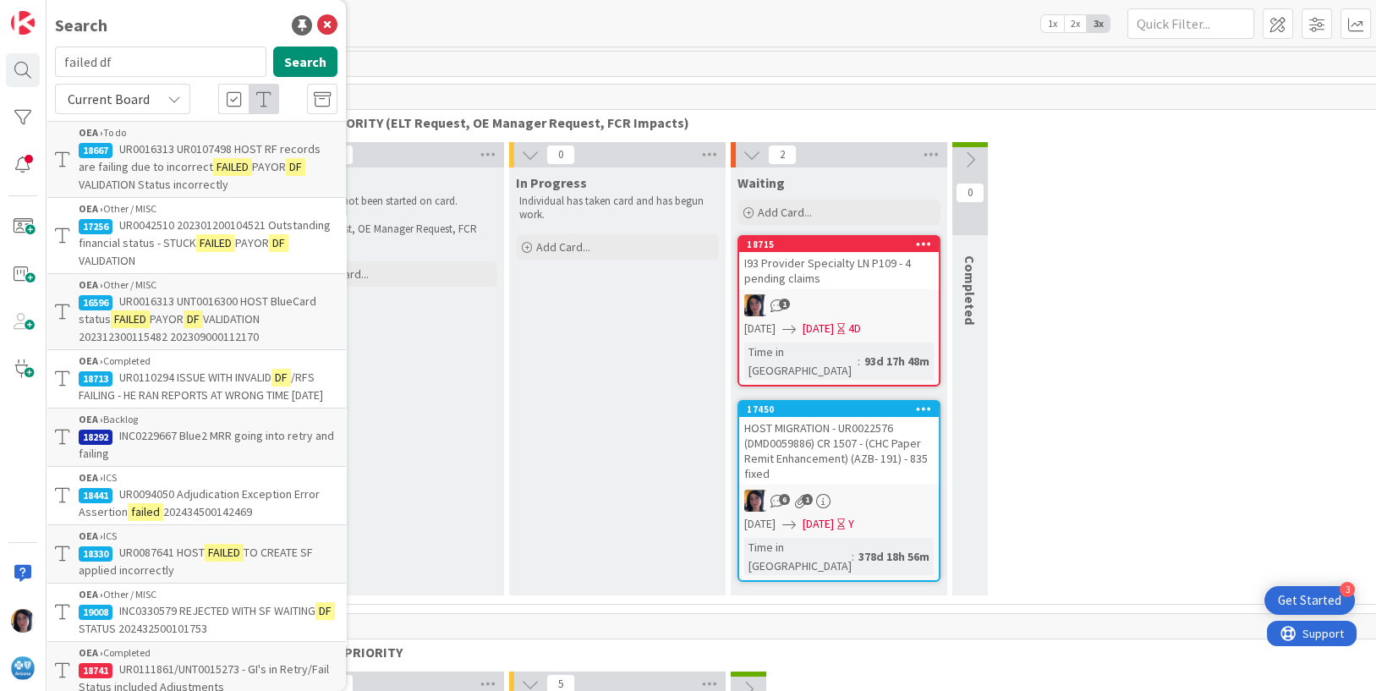
drag, startPoint x: 133, startPoint y: 60, endPoint x: 42, endPoint y: 71, distance: 91.2
click at [42, 71] on div "Search failed df Search Current Board OEA › To do 18667 UR0016313 UR0107498 HOS…" at bounding box center [23, 345] width 47 height 691
type input "failed payer df"
click at [194, 395] on span "/RFS FAILING - HE RAN REPORTS AT WRONG TIME [DATE]" at bounding box center [201, 386] width 244 height 33
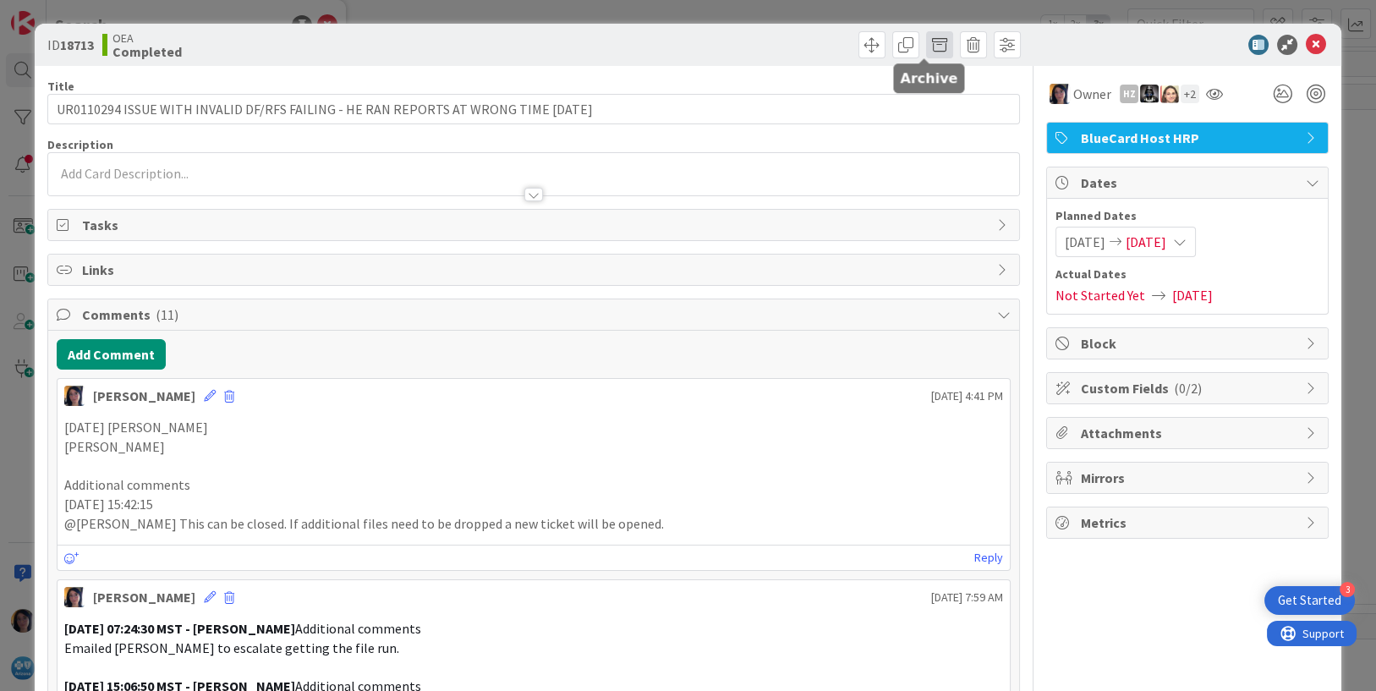
click at [926, 45] on span at bounding box center [939, 44] width 27 height 27
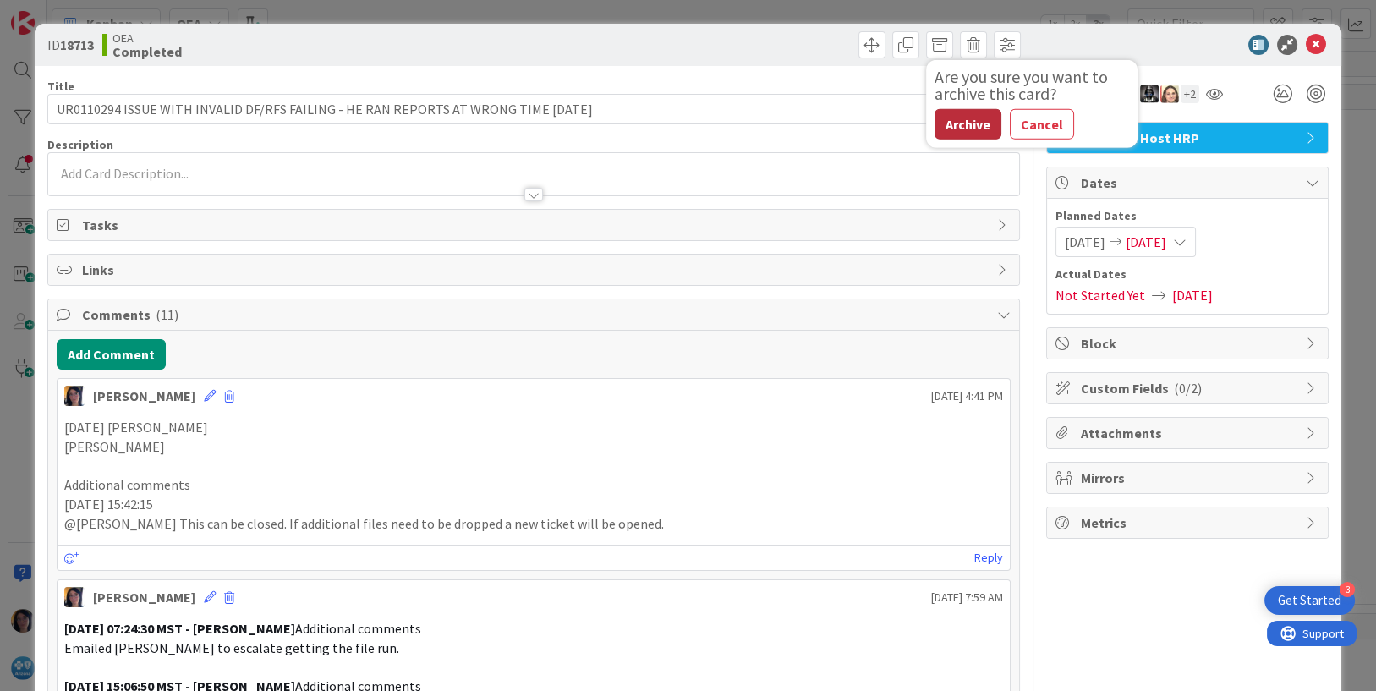
click at [946, 123] on button "Archive" at bounding box center [968, 124] width 67 height 30
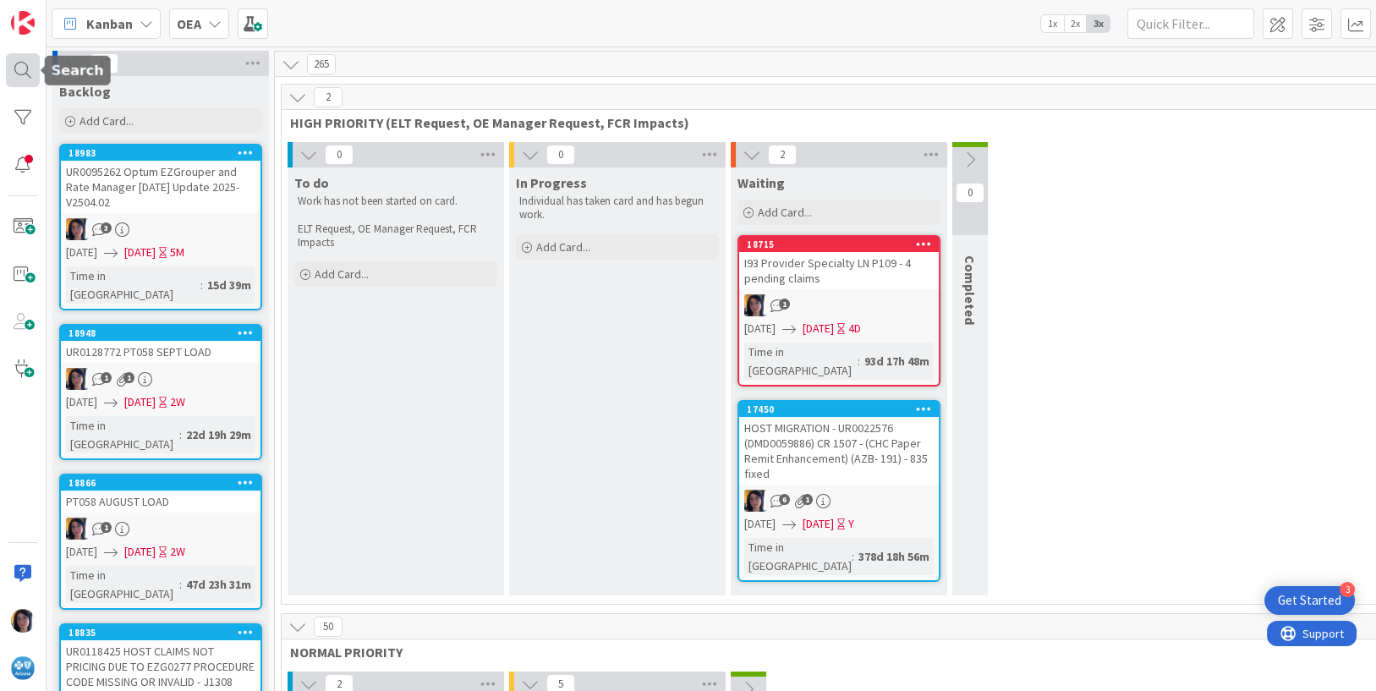
click at [22, 68] on div at bounding box center [23, 70] width 34 height 34
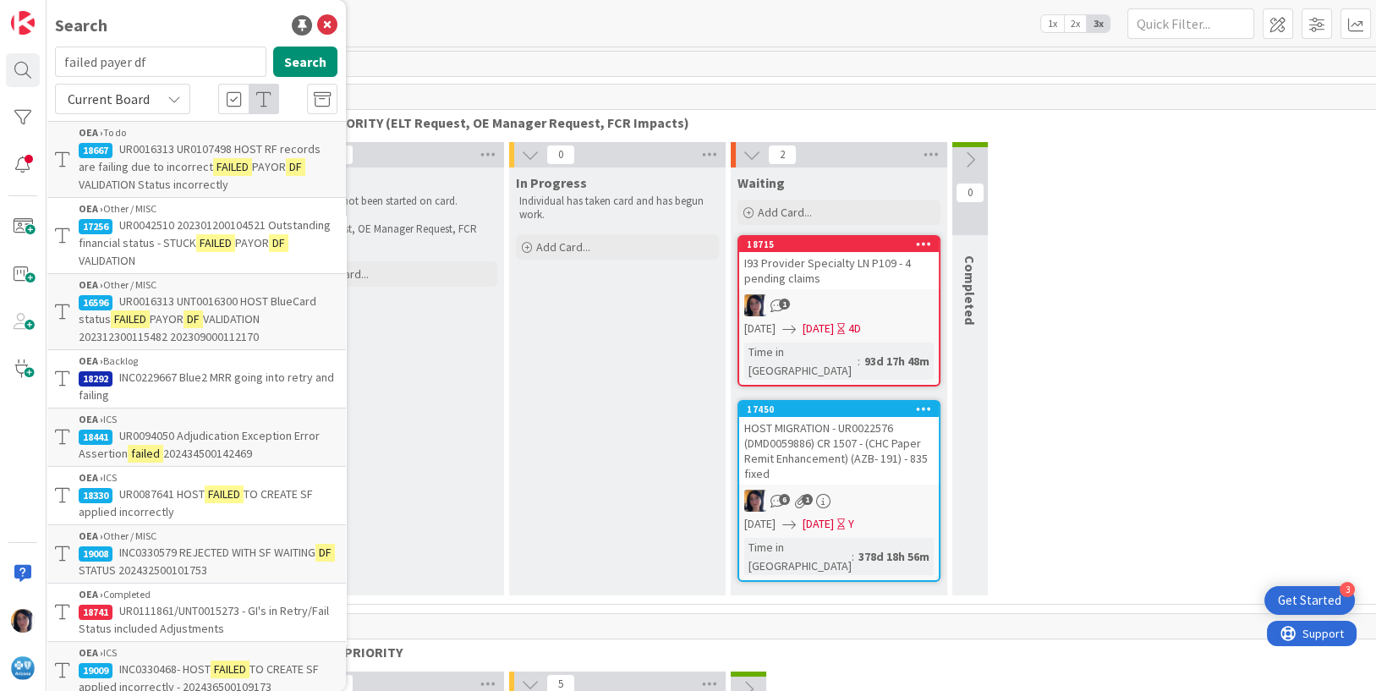
click at [169, 156] on p "UR0016313 UR0107498 HOST RF records are failing due to incorrect FAILED PAYOR D…" at bounding box center [208, 166] width 259 height 53
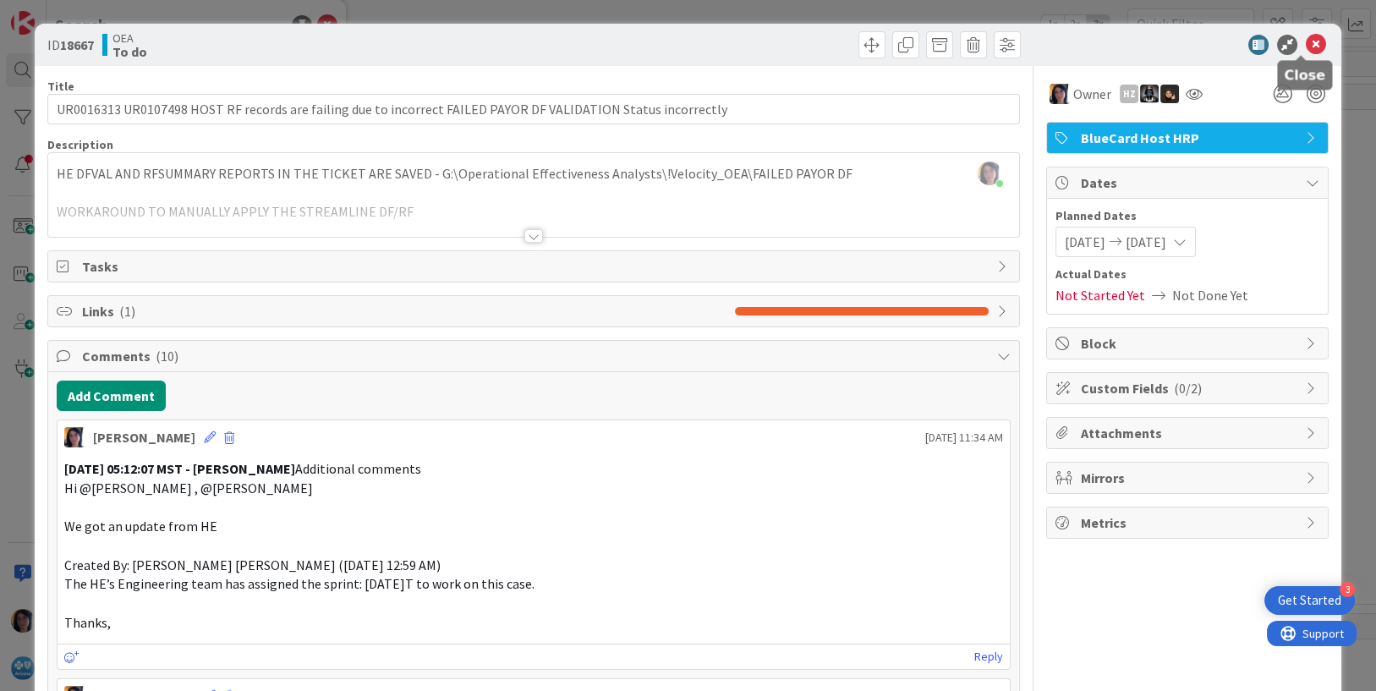
click at [1306, 45] on icon at bounding box center [1316, 45] width 20 height 20
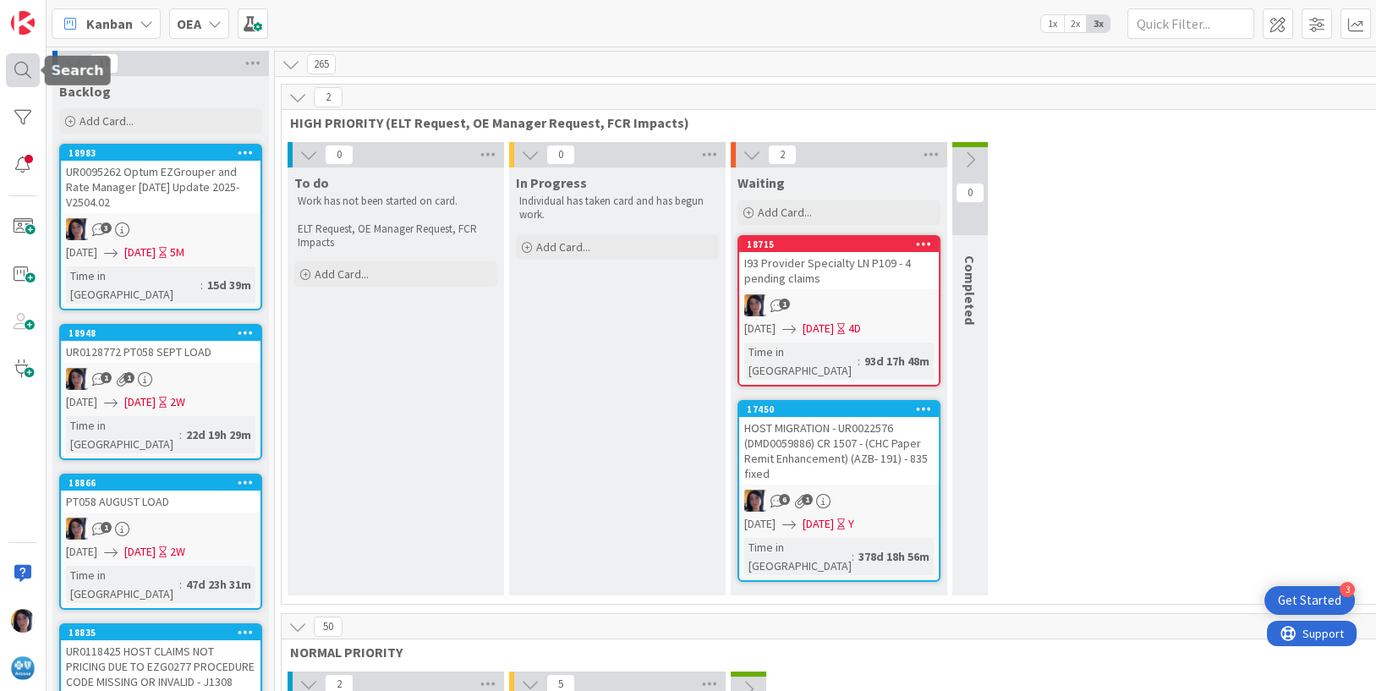
click at [19, 68] on div at bounding box center [23, 70] width 34 height 34
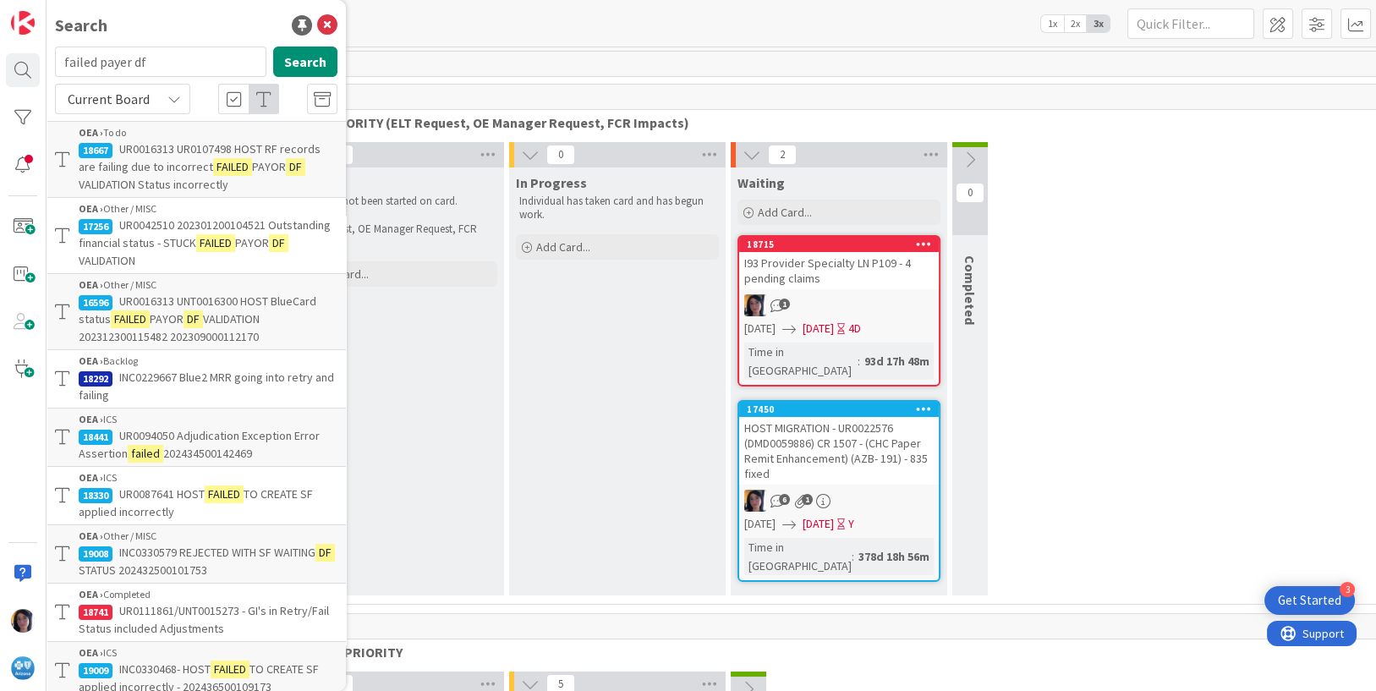
drag, startPoint x: 167, startPoint y: 56, endPoint x: 48, endPoint y: 64, distance: 119.6
click at [48, 64] on div "failed payer df Search" at bounding box center [196, 65] width 303 height 37
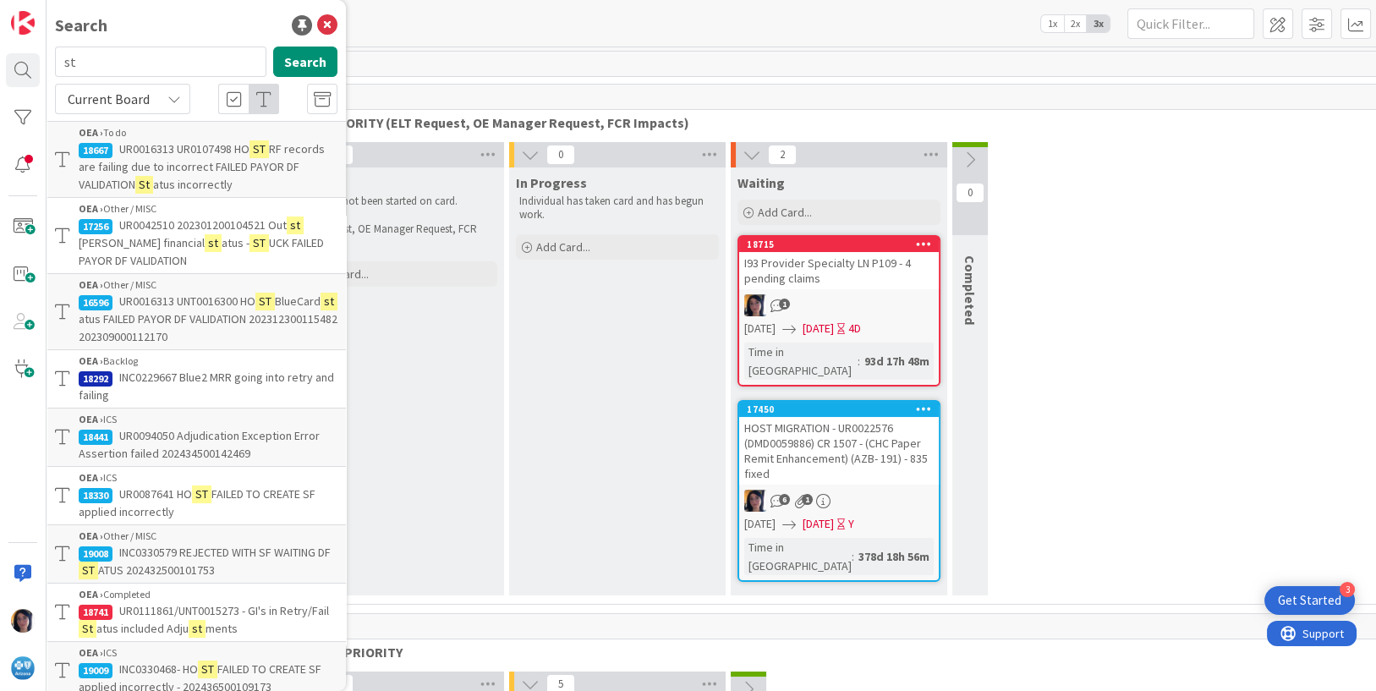
type input "s"
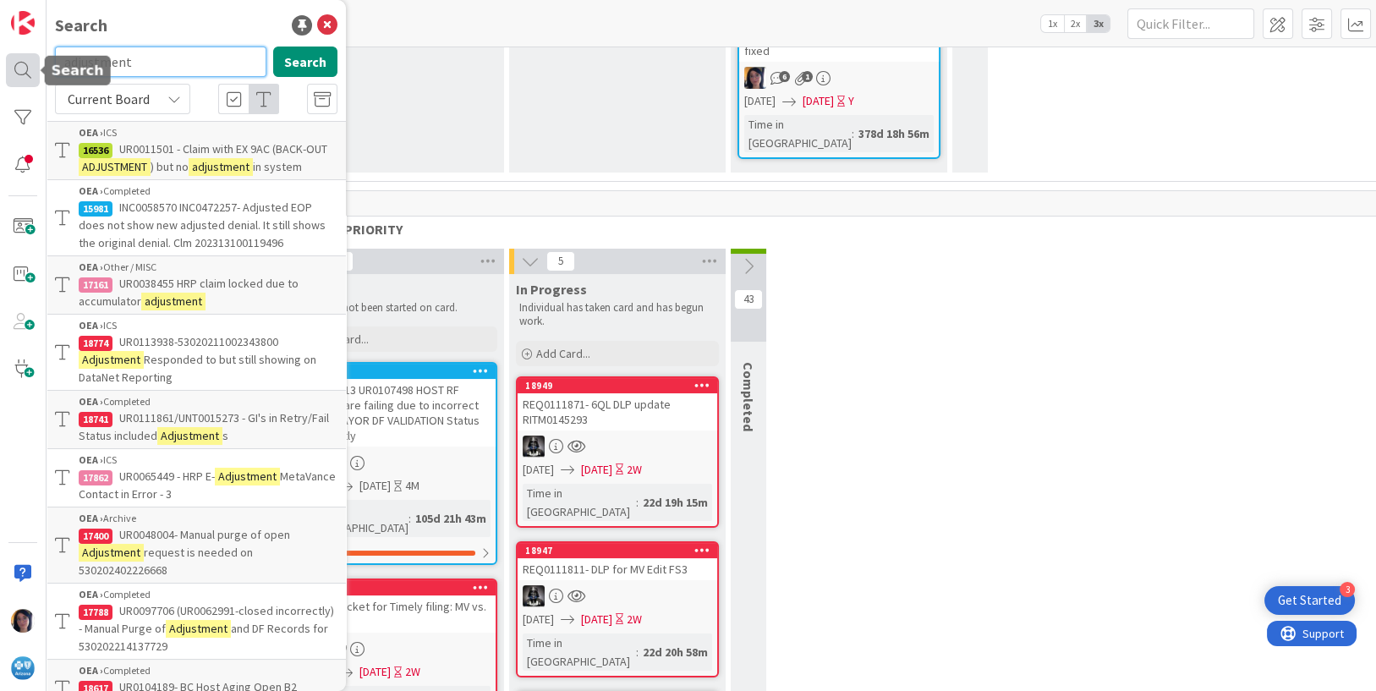
drag, startPoint x: 142, startPoint y: 63, endPoint x: 18, endPoint y: 76, distance: 125.0
click at [18, 76] on div "Search adjustment Search Current Board OEA › ICS 16536 UR0011501 - Claim with E…" at bounding box center [23, 345] width 47 height 691
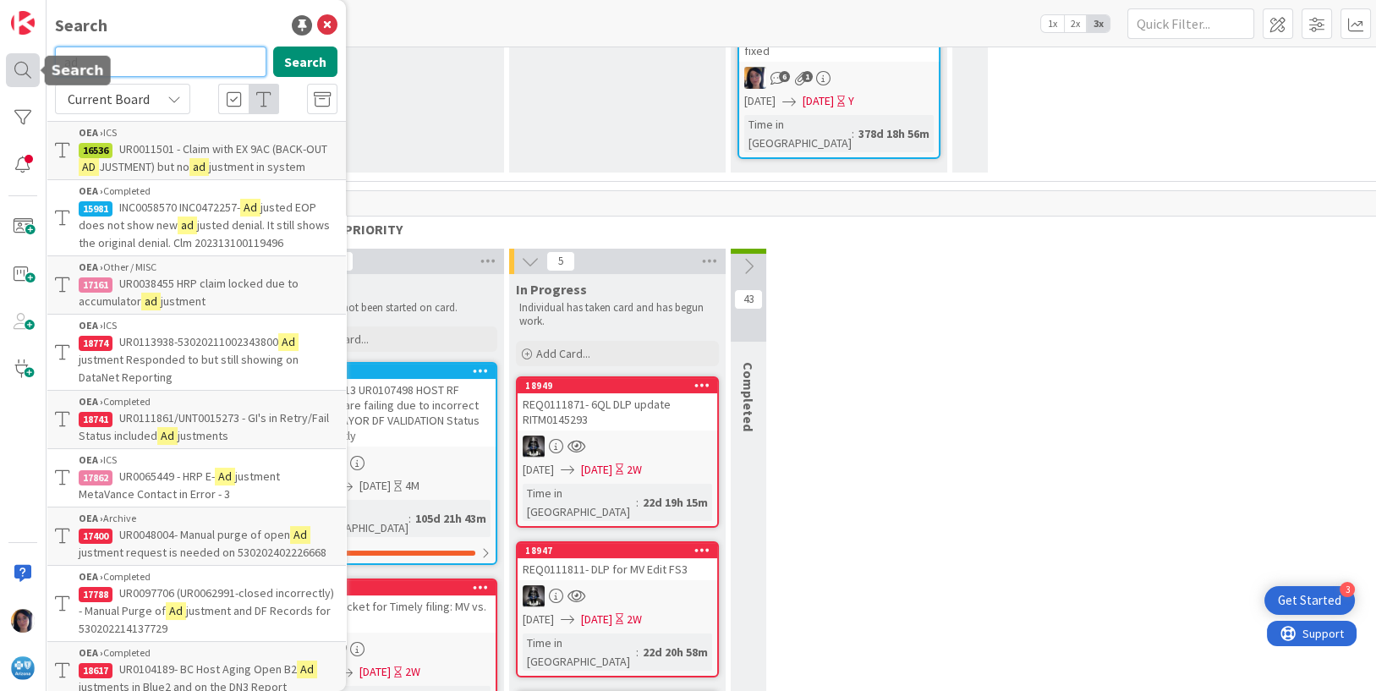
type input "a"
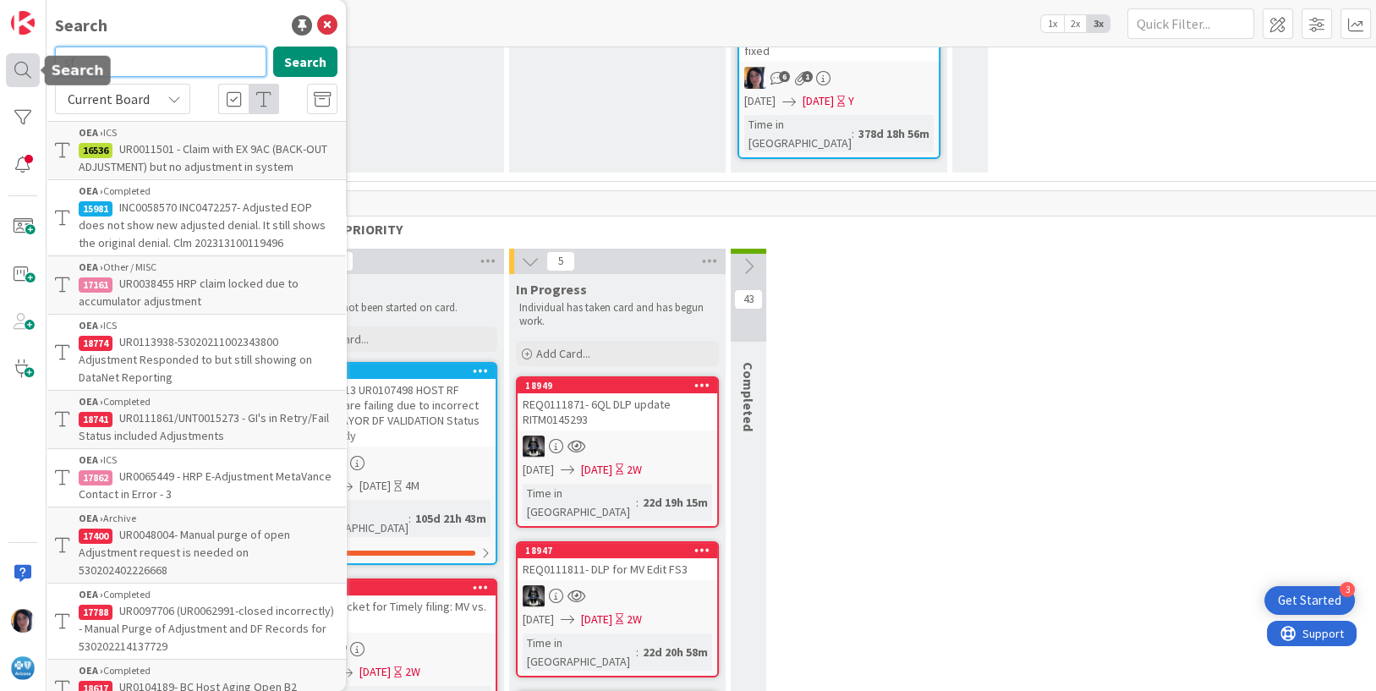
type input "s"
type input "sf watig"
drag, startPoint x: 431, startPoint y: 82, endPoint x: 173, endPoint y: 79, distance: 258.0
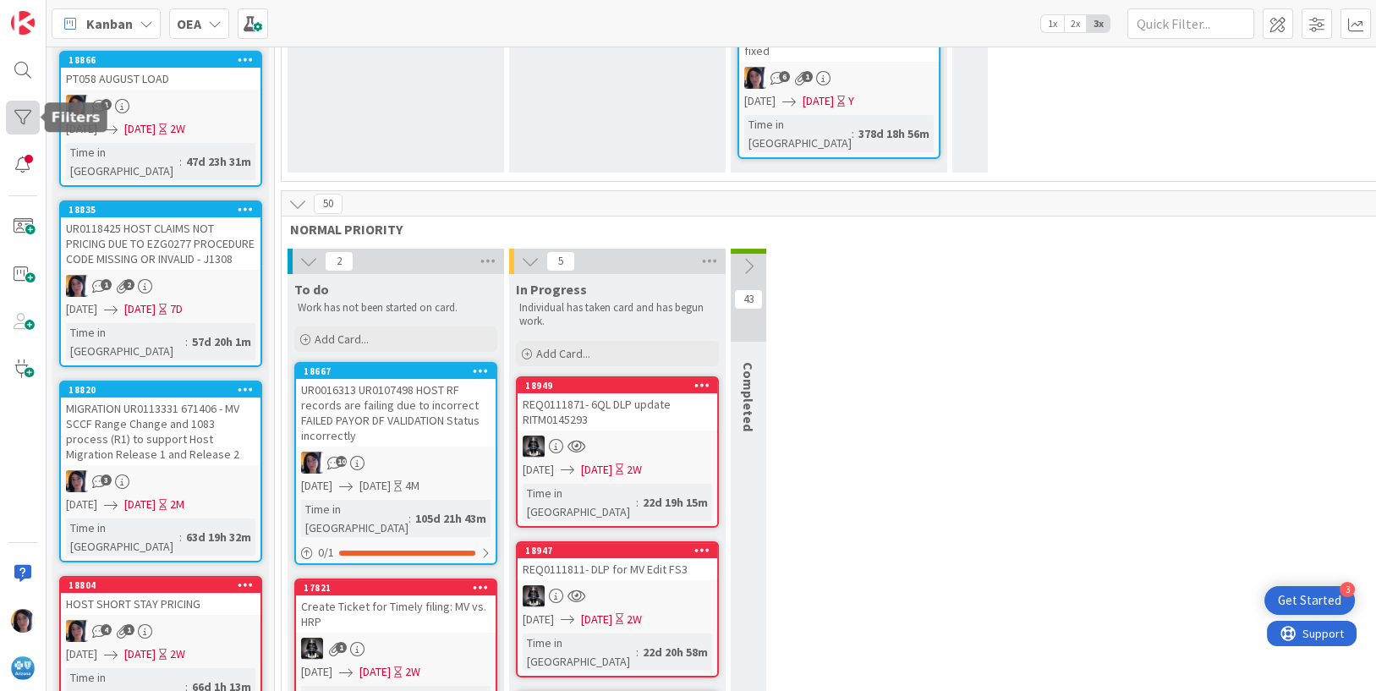
click at [23, 113] on div at bounding box center [23, 118] width 34 height 34
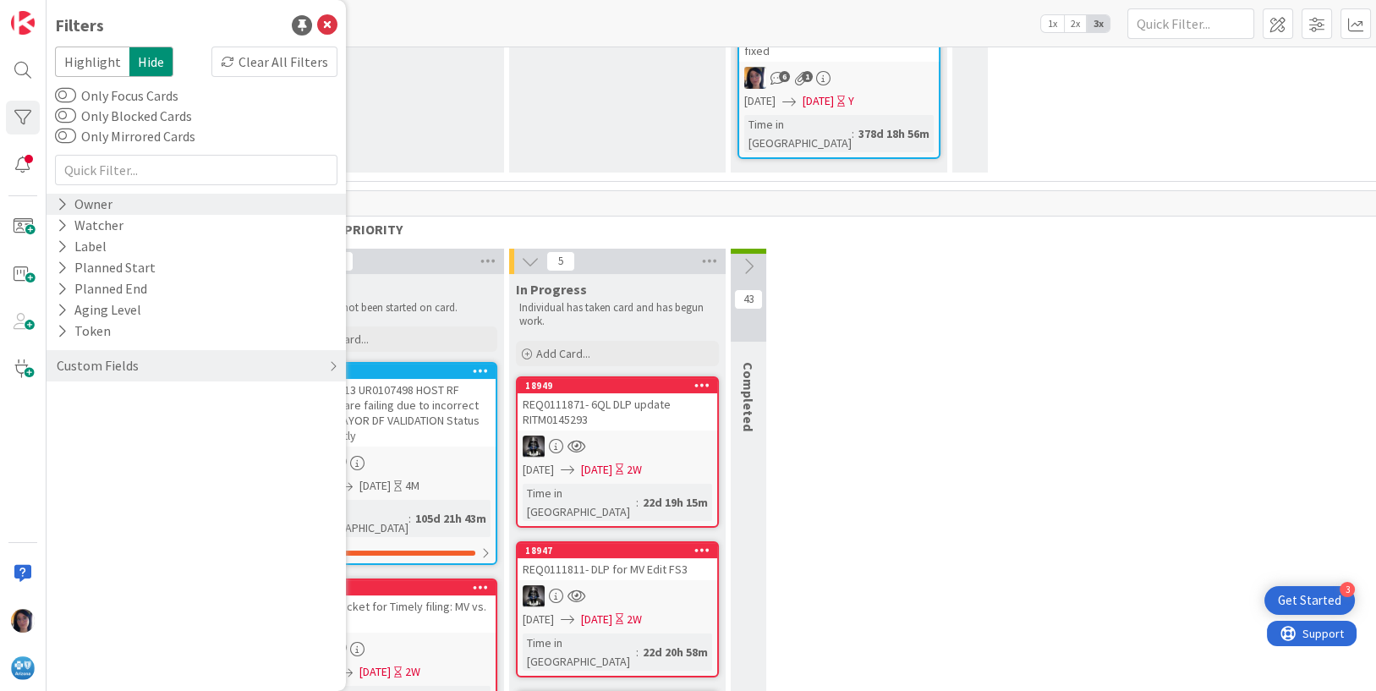
click at [88, 204] on div "Owner" at bounding box center [84, 204] width 59 height 21
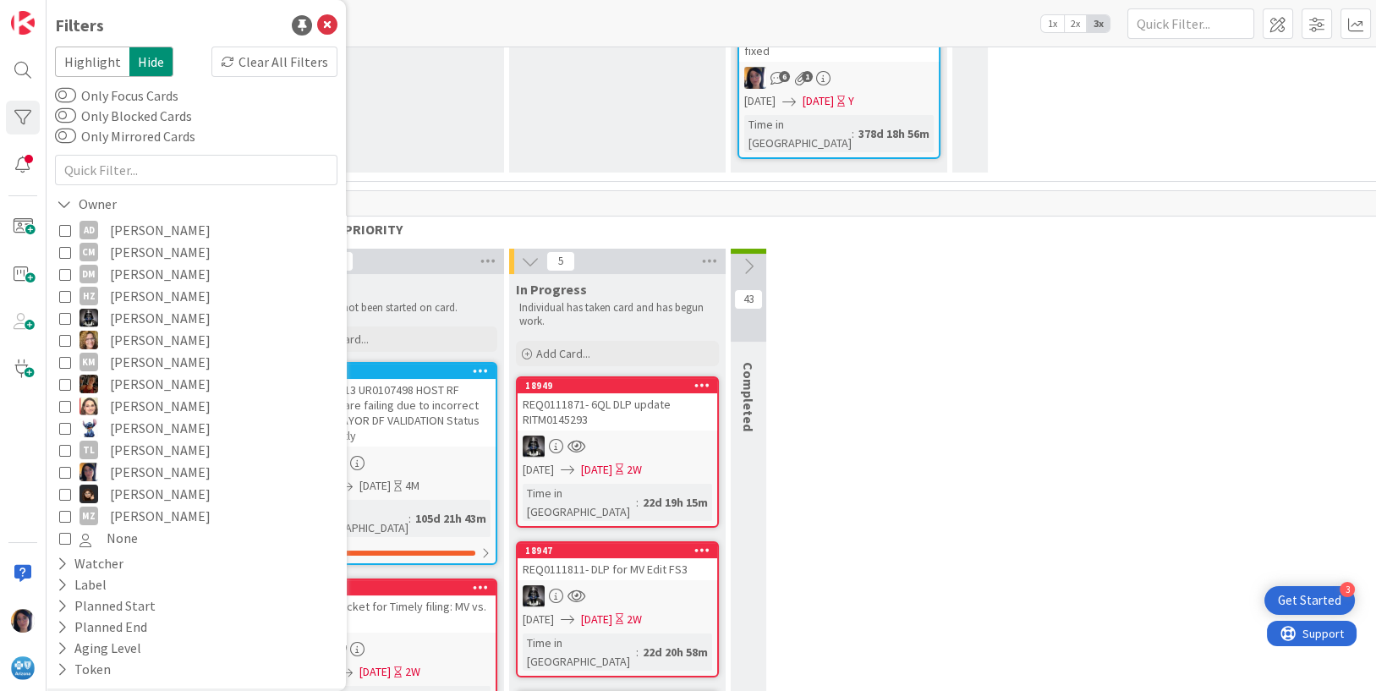
click at [65, 470] on icon at bounding box center [65, 472] width 12 height 12
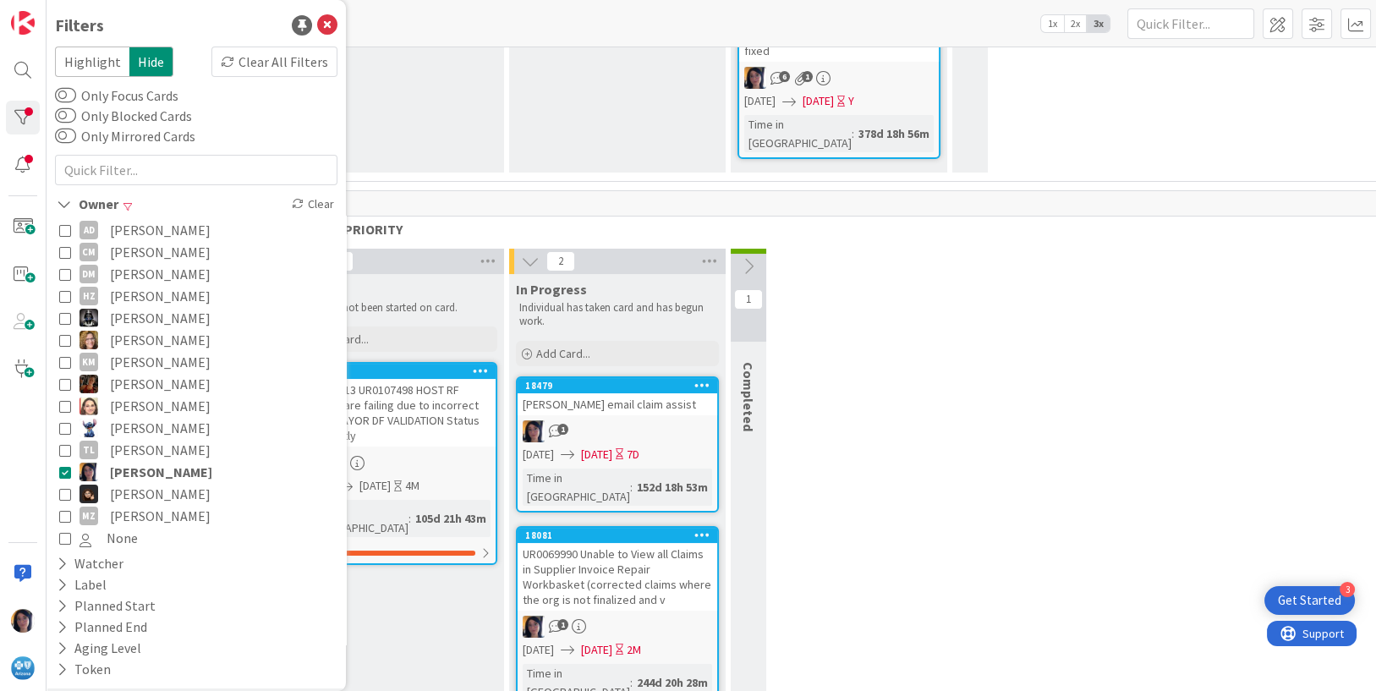
click at [939, 349] on div "1 To do Work has not been started on card. Add Card... 18667 UR0016313 UR010749…" at bounding box center [839, 489] width 1108 height 481
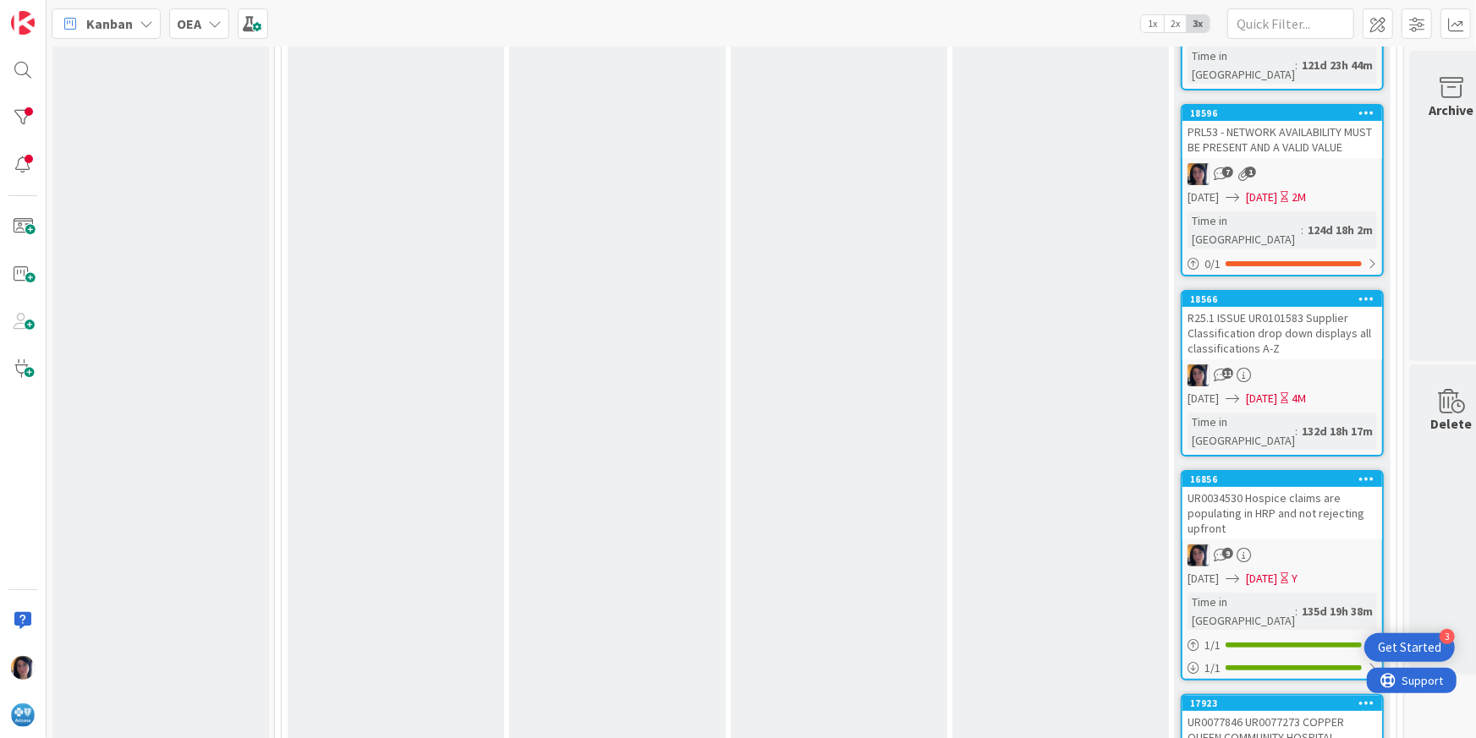
scroll to position [5181, 0]
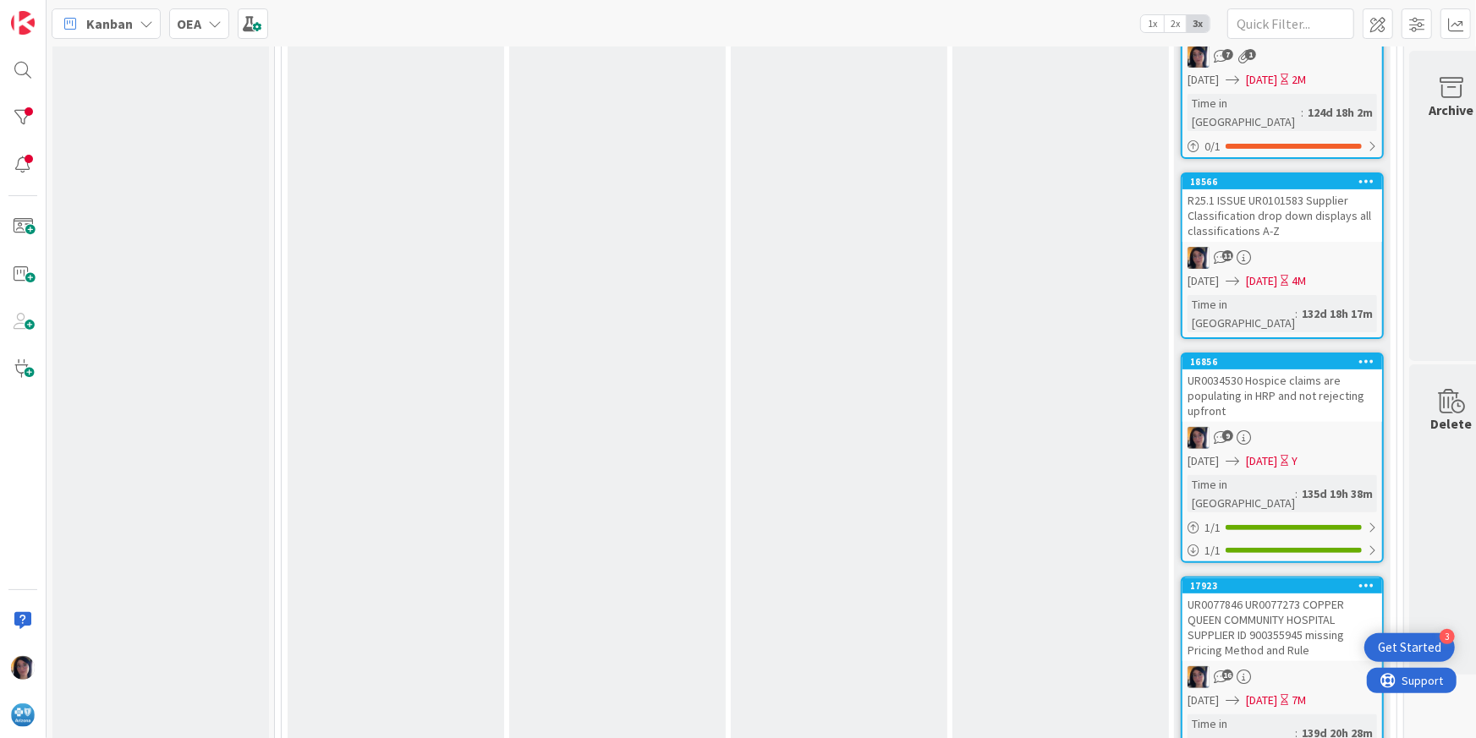
click at [63, 107] on div "Backlog Add Card... 18983 UR0095262 Optum EZGrouper and Rate Manager [DATE] Upd…" at bounding box center [160, 87] width 217 height 10385
click at [22, 64] on div at bounding box center [23, 70] width 34 height 34
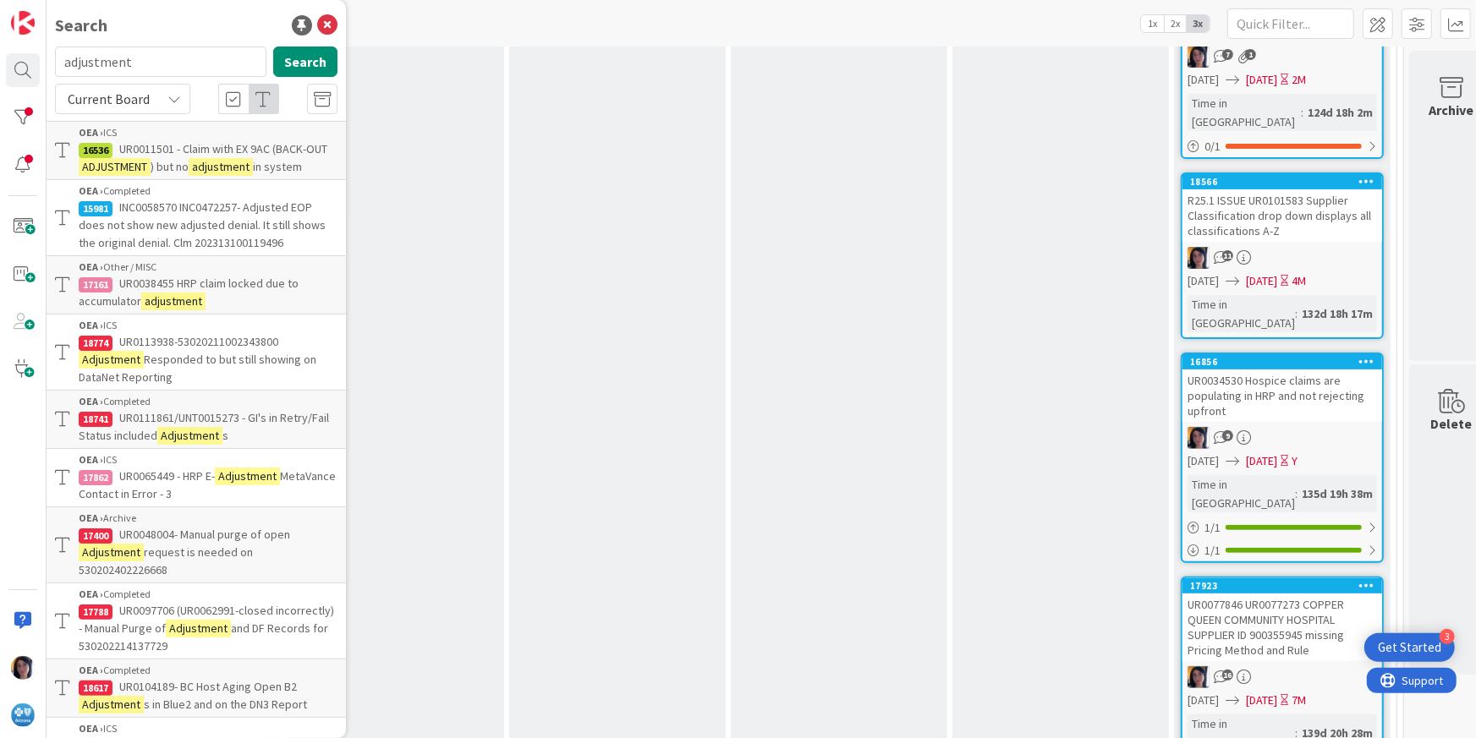
drag, startPoint x: 135, startPoint y: 61, endPoint x: 67, endPoint y: 63, distance: 68.6
click at [66, 63] on input "adjustment" at bounding box center [160, 62] width 211 height 30
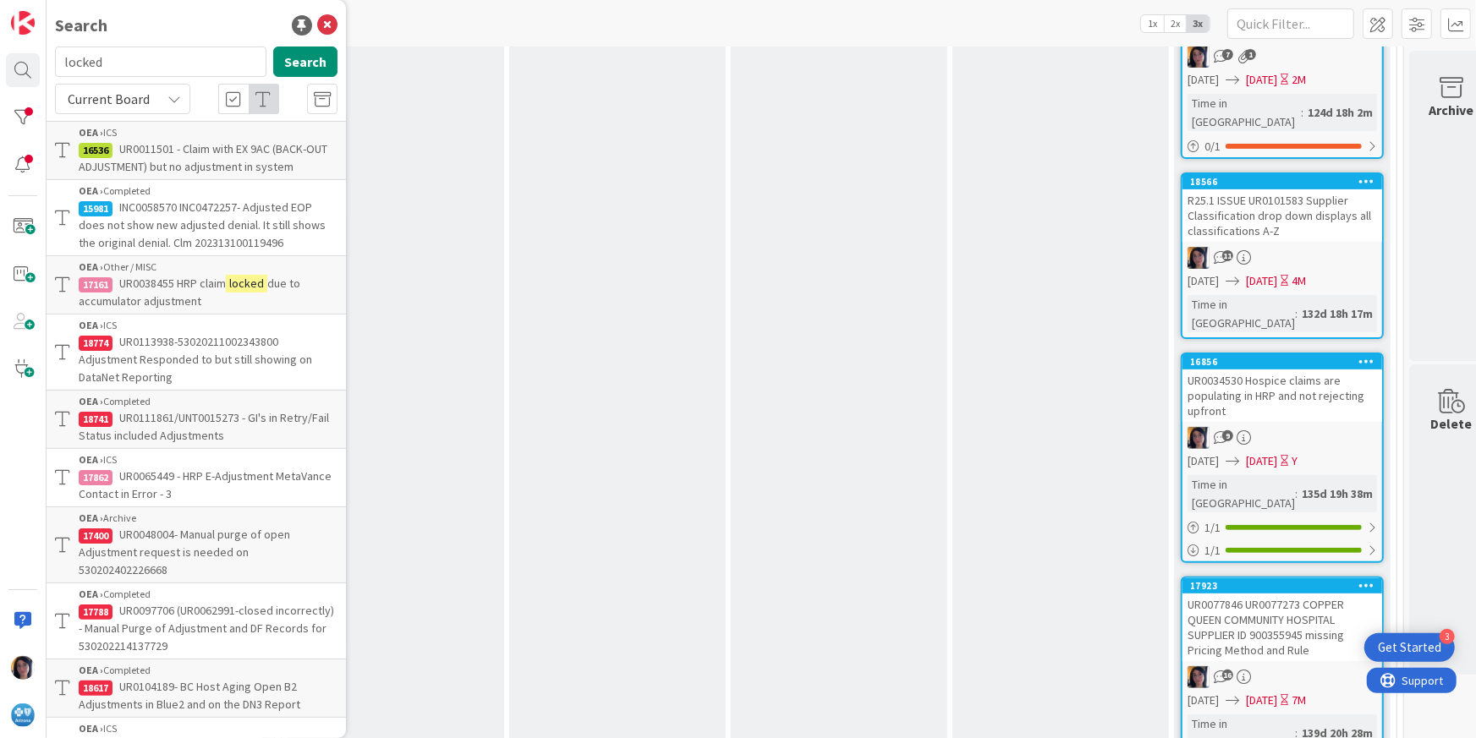
type input "locked"
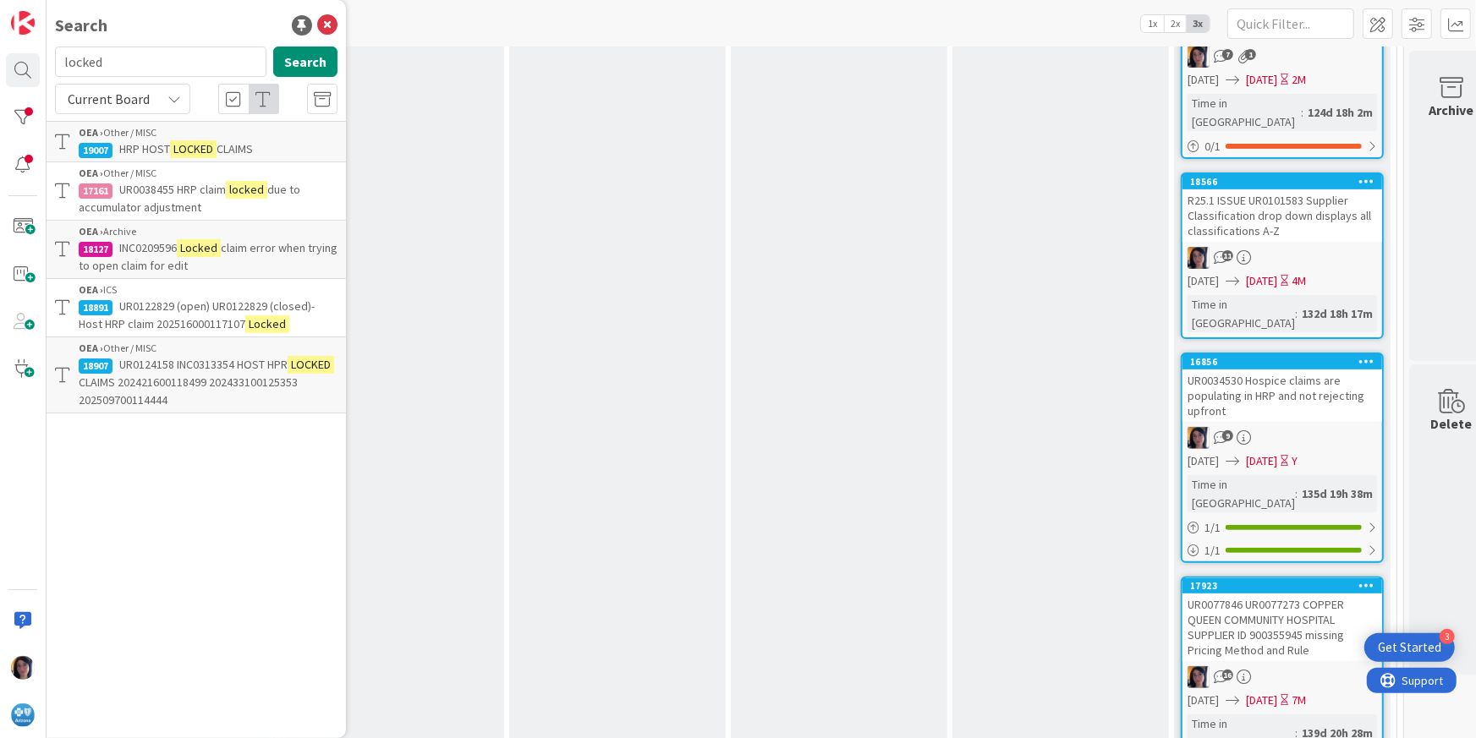
click at [141, 141] on span "HRP HOST" at bounding box center [144, 148] width 51 height 15
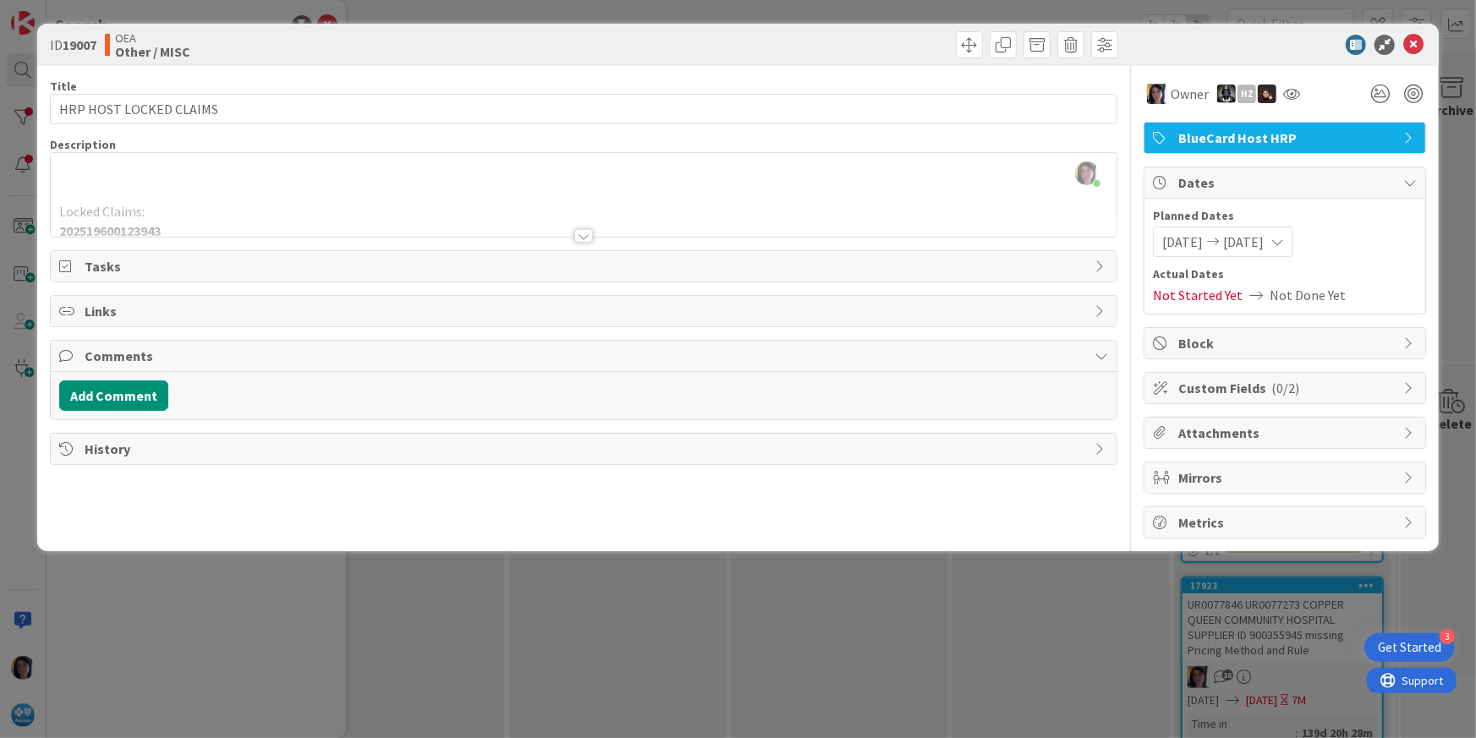
click at [187, 208] on div at bounding box center [584, 215] width 1067 height 43
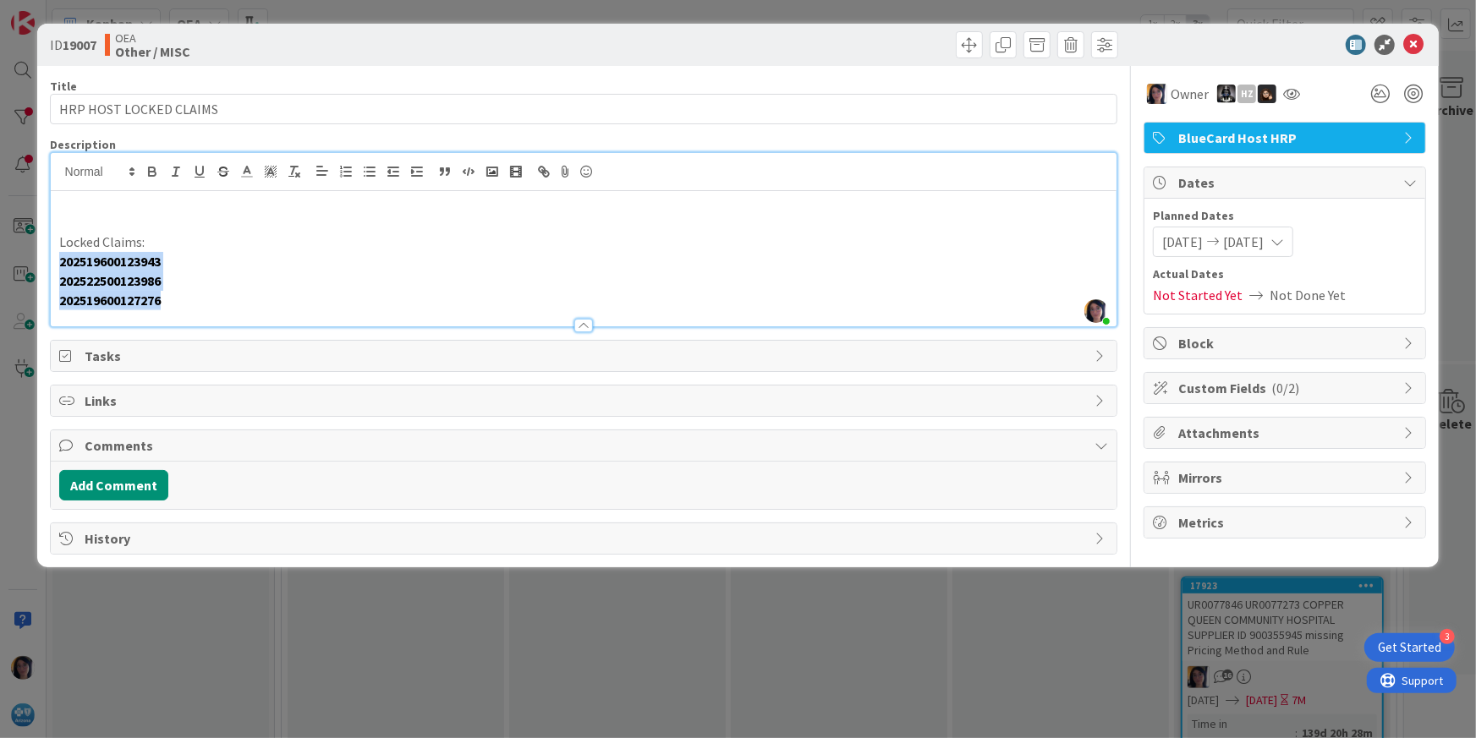
drag, startPoint x: 60, startPoint y: 261, endPoint x: 184, endPoint y: 307, distance: 132.0
click at [184, 307] on div "Locked Claims: 202519600123943 202522500123986 202519600127276" at bounding box center [584, 258] width 1067 height 135
copy div "202519600123943 202522500123986 202519600127276"
click at [103, 492] on button "Add Comment" at bounding box center [113, 485] width 109 height 30
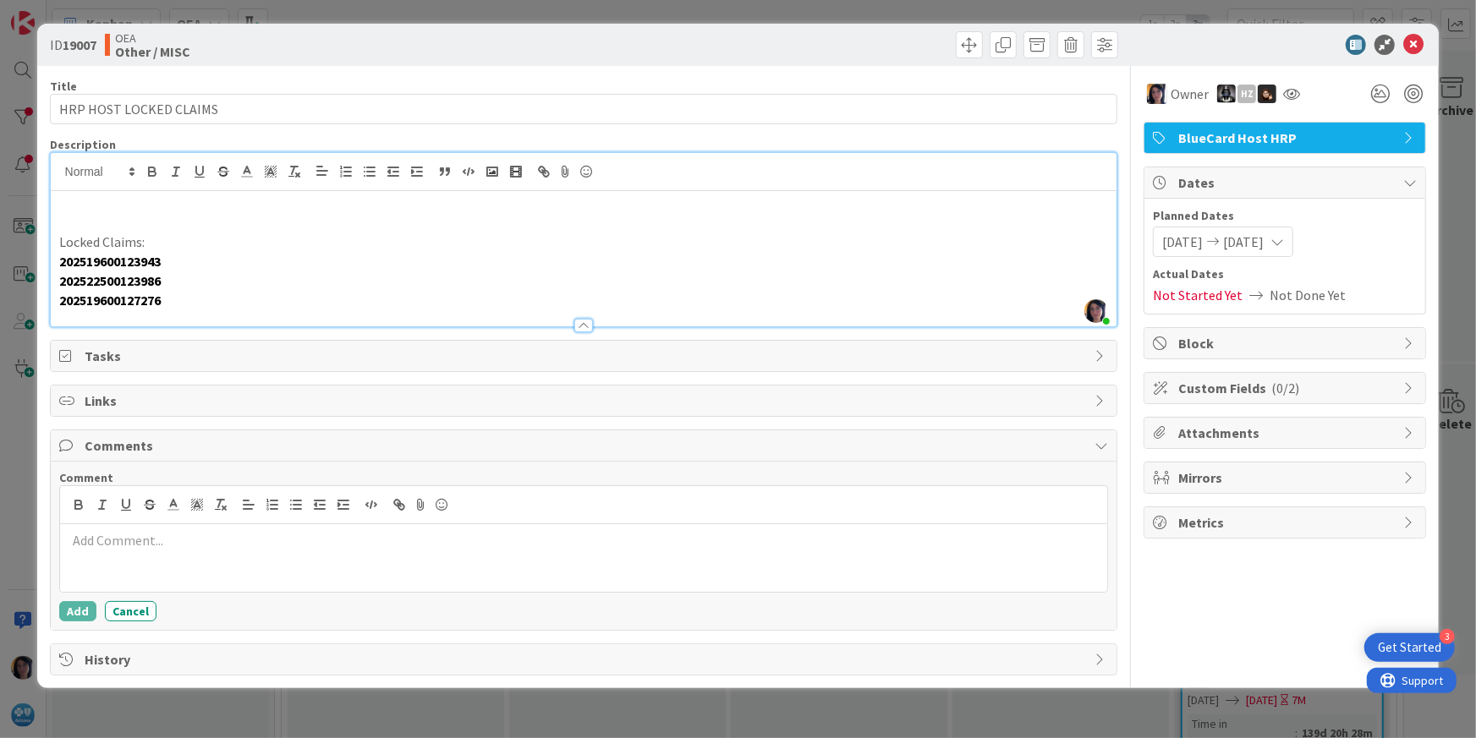
click at [88, 546] on p at bounding box center [584, 540] width 1035 height 19
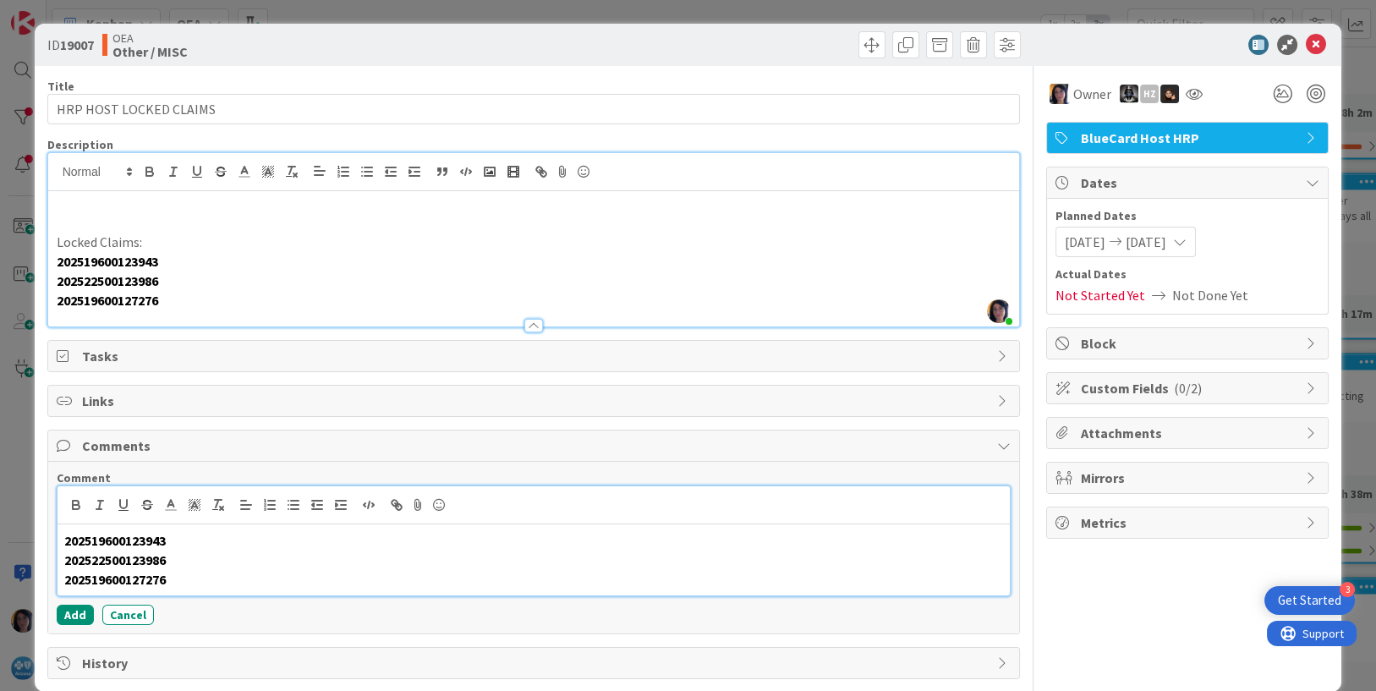
click at [195, 559] on p "202522500123986" at bounding box center [534, 560] width 940 height 19
click at [143, 541] on strong "202519600123943" at bounding box center [115, 540] width 102 height 17
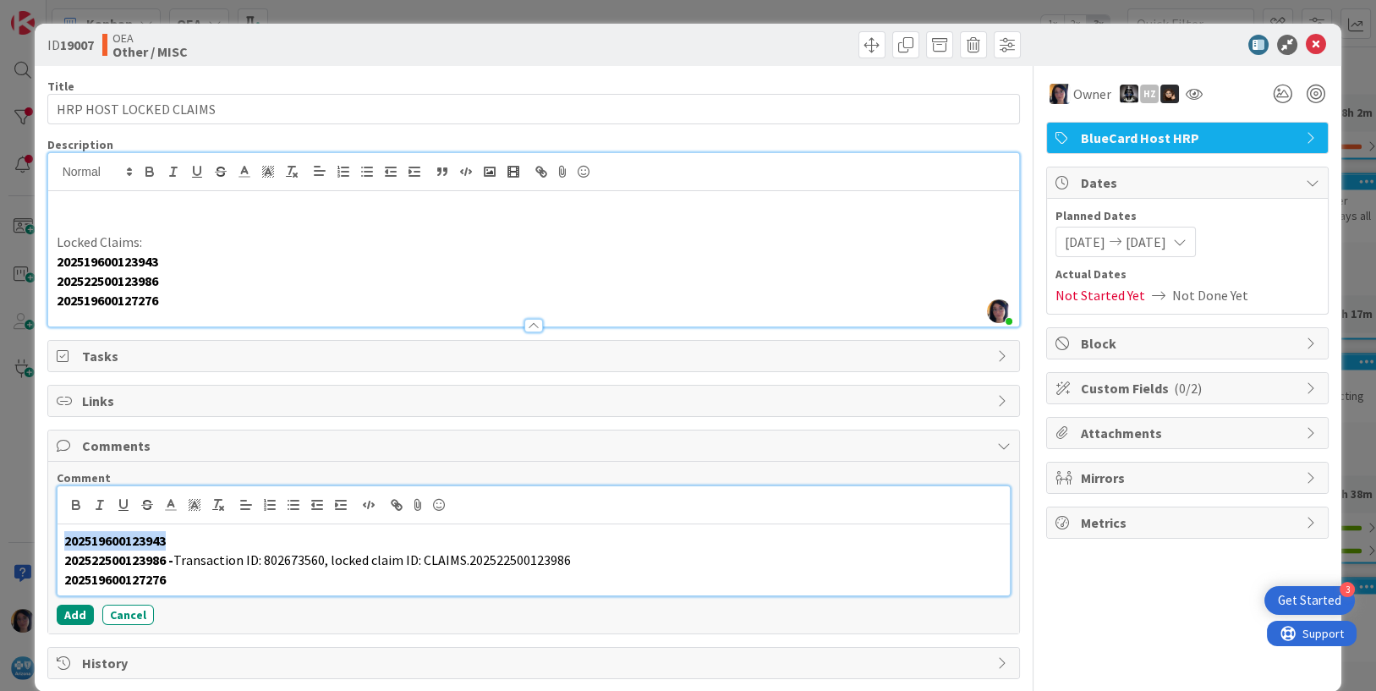
click at [143, 541] on strong "202519600123943" at bounding box center [115, 540] width 102 height 17
copy strong "202519600123943"
click at [186, 533] on p "202519600123943" at bounding box center [534, 540] width 940 height 19
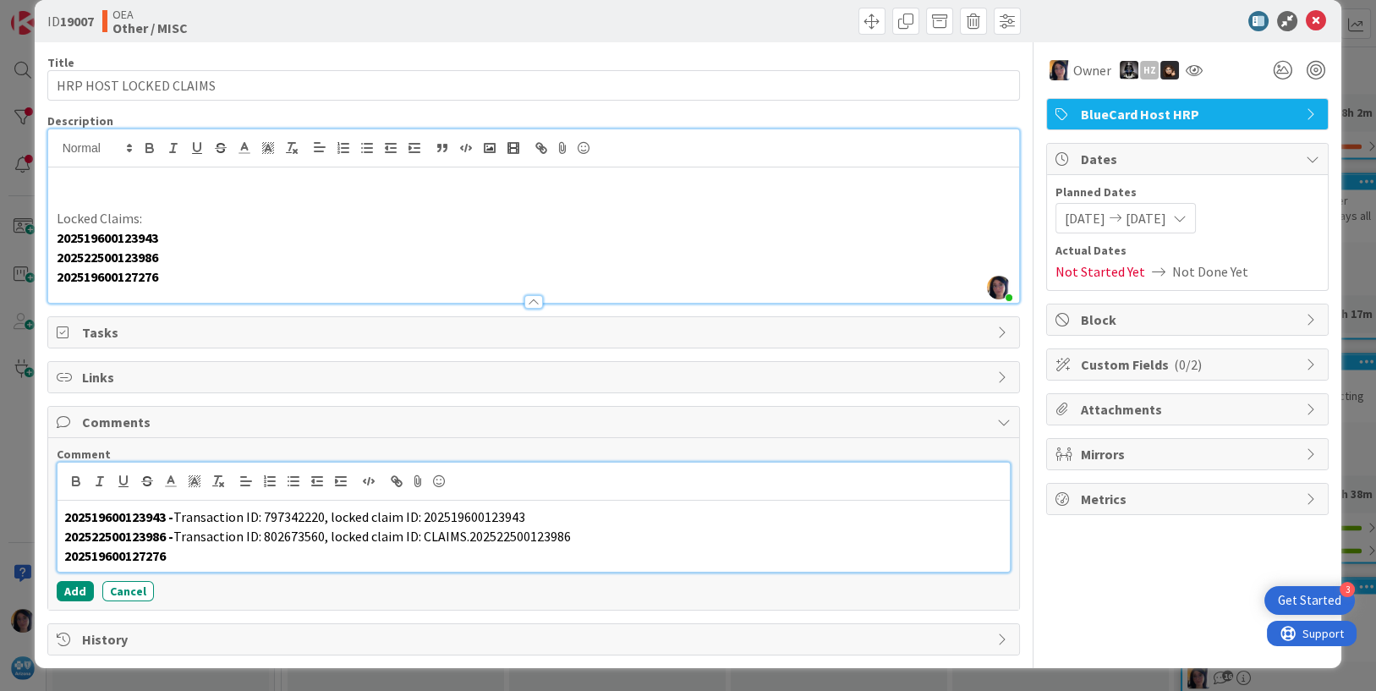
click at [427, 517] on span "Transaction ID: 797342220, locked claim ID: 202519600123943" at bounding box center [349, 516] width 352 height 17
click at [181, 519] on span "Transaction ID: 797342220, locked claim ID: CLAIMS.202519600123943" at bounding box center [372, 516] width 398 height 17
click at [128, 561] on strong "202519600127276" at bounding box center [115, 555] width 102 height 17
copy strong "202519600127276"
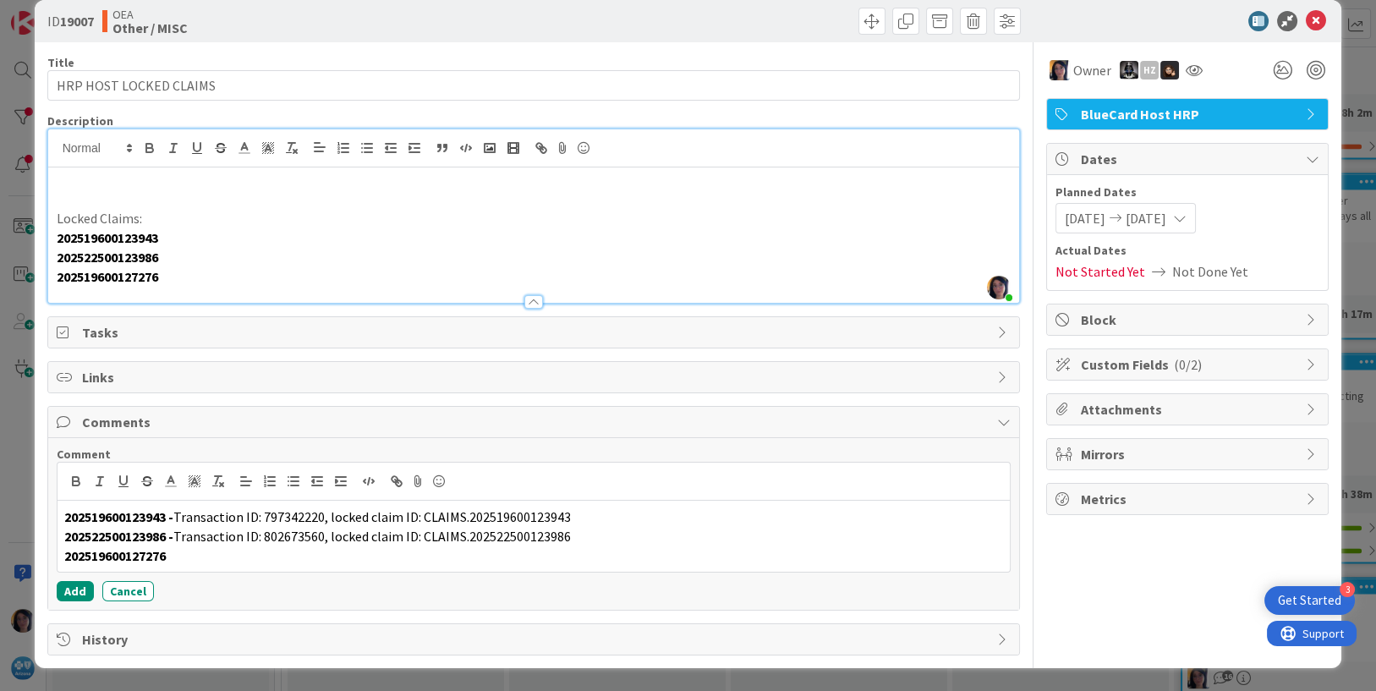
click at [207, 277] on p "202519600127276" at bounding box center [534, 276] width 955 height 19
drag, startPoint x: 237, startPoint y: 274, endPoint x: 39, endPoint y: 279, distance: 198.0
click at [39, 279] on div "ID 19007 OEA Other / MISC Title 23 / 128 HRP HOST LOCKED CLAIMS Description [PE…" at bounding box center [689, 334] width 1308 height 668
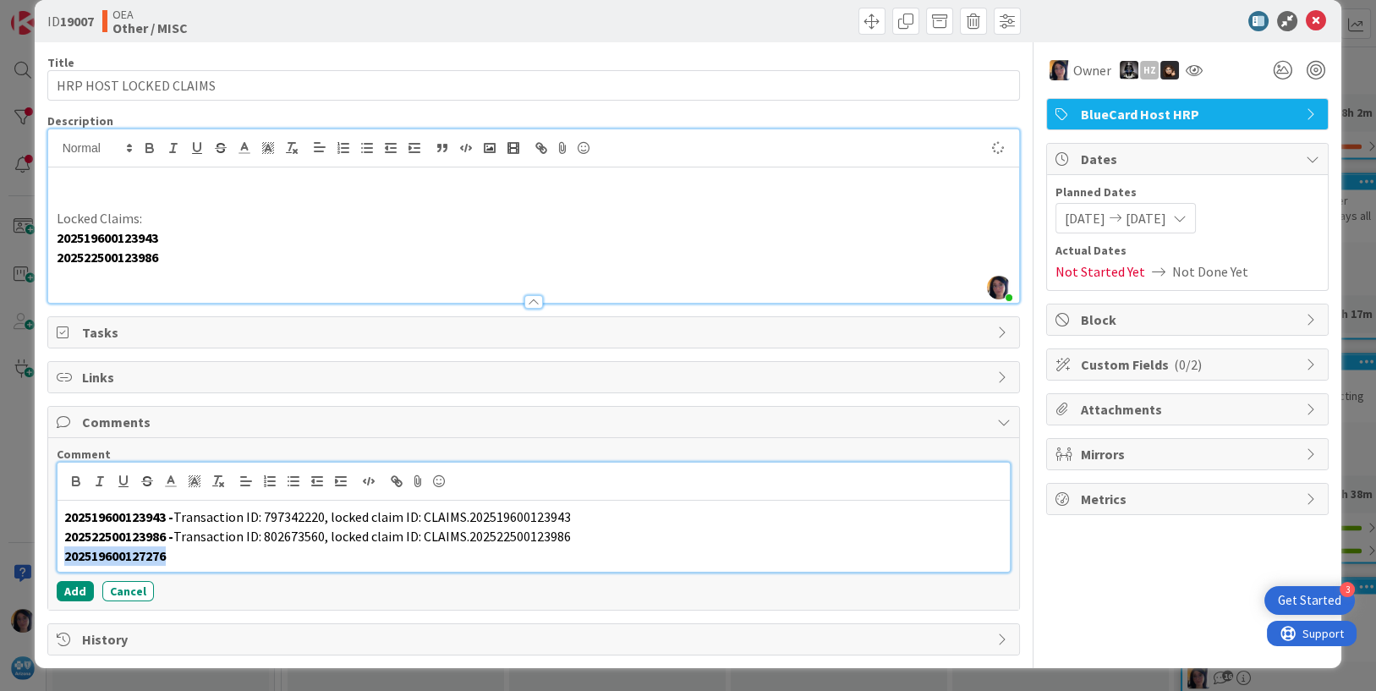
drag, startPoint x: 192, startPoint y: 558, endPoint x: 58, endPoint y: 556, distance: 133.7
click at [58, 556] on div "202519600123943 - Transaction ID: 797342220, locked claim ID: CLAIMS.2025196001…" at bounding box center [534, 536] width 953 height 71
click at [207, 568] on div "202519600123943 - Transaction ID: 797342220, locked claim ID: CLAIMS.2025196001…" at bounding box center [534, 536] width 953 height 71
click at [250, 528] on span "Transaction ID: 802673560, locked claim ID: CLAIMS.202522500123986" at bounding box center [372, 536] width 398 height 17
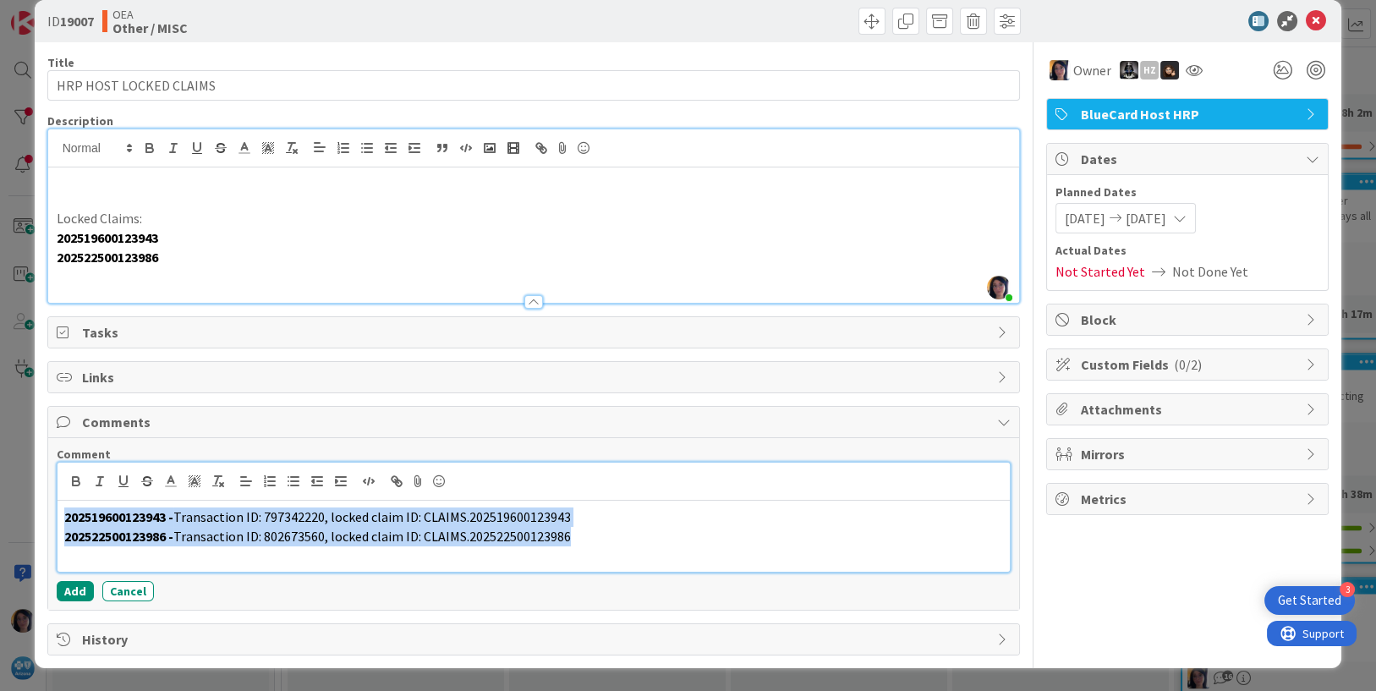
drag, startPoint x: 63, startPoint y: 519, endPoint x: 591, endPoint y: 538, distance: 529.0
click at [591, 538] on div "202519600123943 - Transaction ID: 797342220, locked claim ID: CLAIMS.2025196001…" at bounding box center [534, 536] width 953 height 71
copy div "202519600123943 - Transaction ID: 797342220, locked claim ID: CLAIMS.2025196001…"
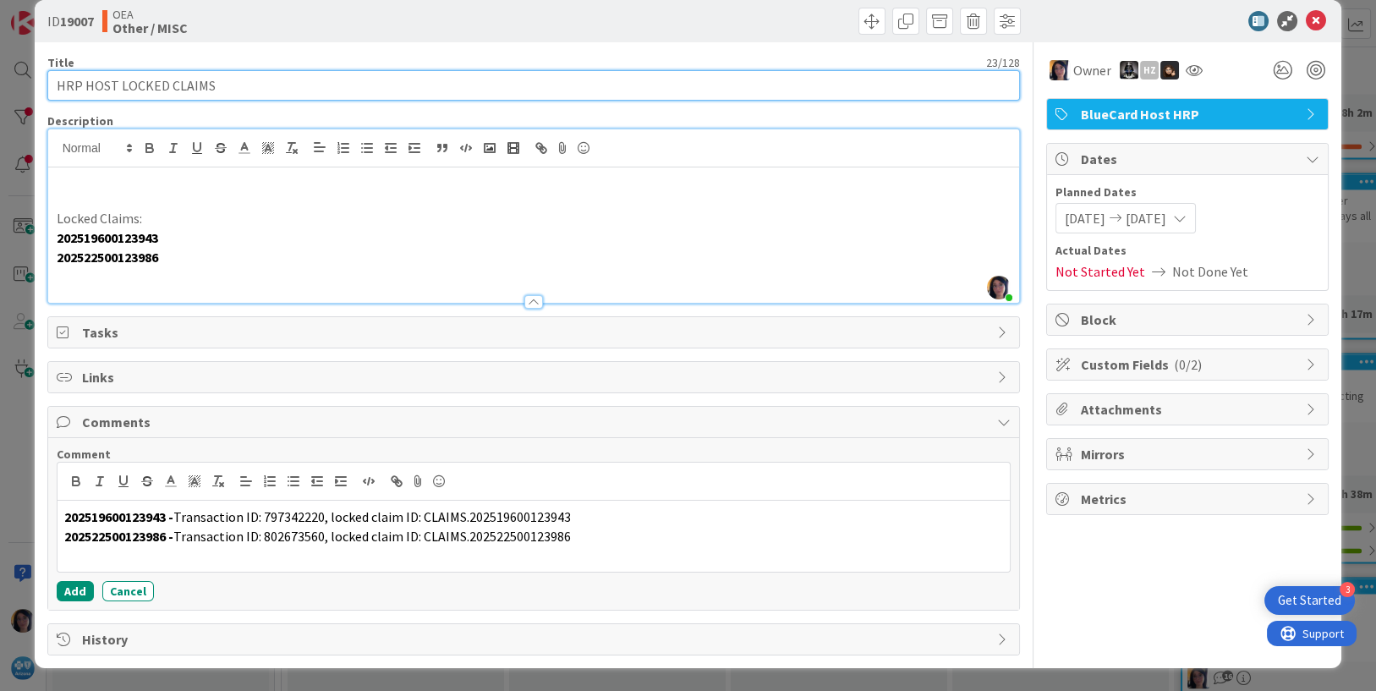
click at [55, 80] on input "HRP HOST LOCKED CLAIMS" at bounding box center [534, 85] width 974 height 30
paste input "UR0132054"
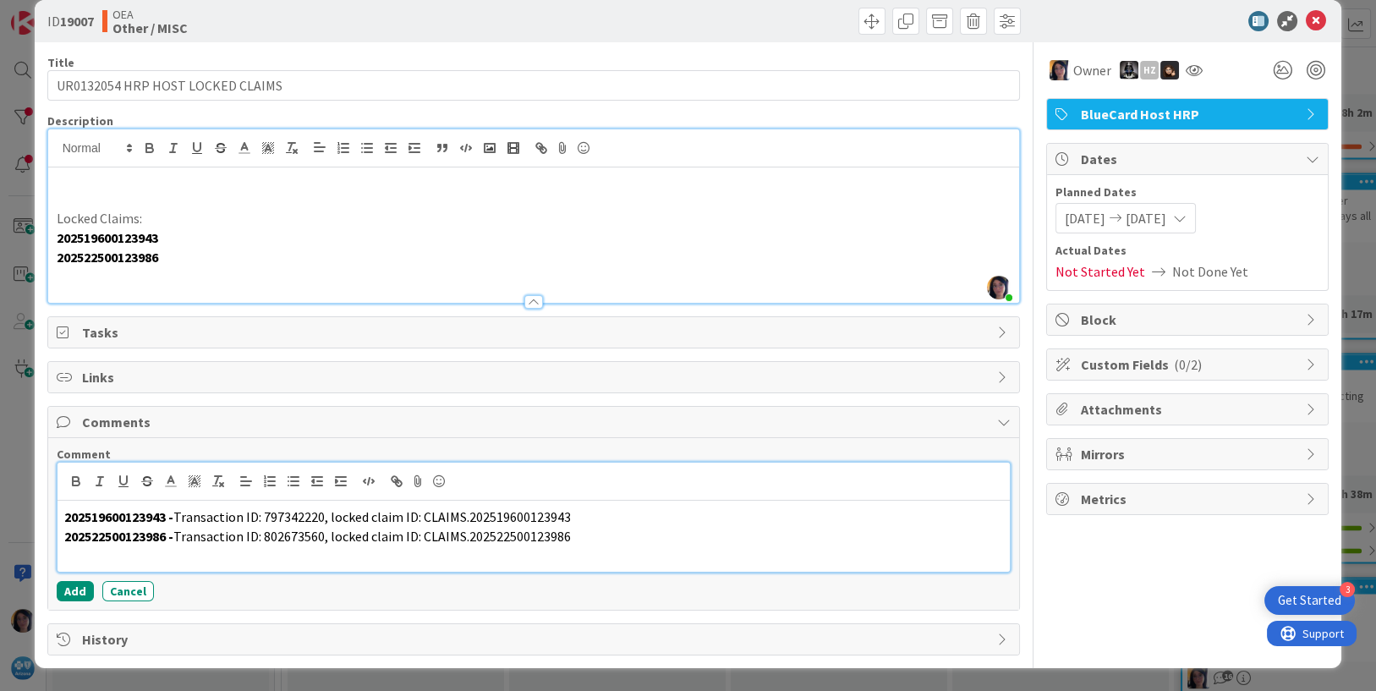
click at [606, 543] on p "202522500123986 - Transaction ID: 802673560, locked claim ID: CLAIMS.2025225001…" at bounding box center [534, 536] width 940 height 19
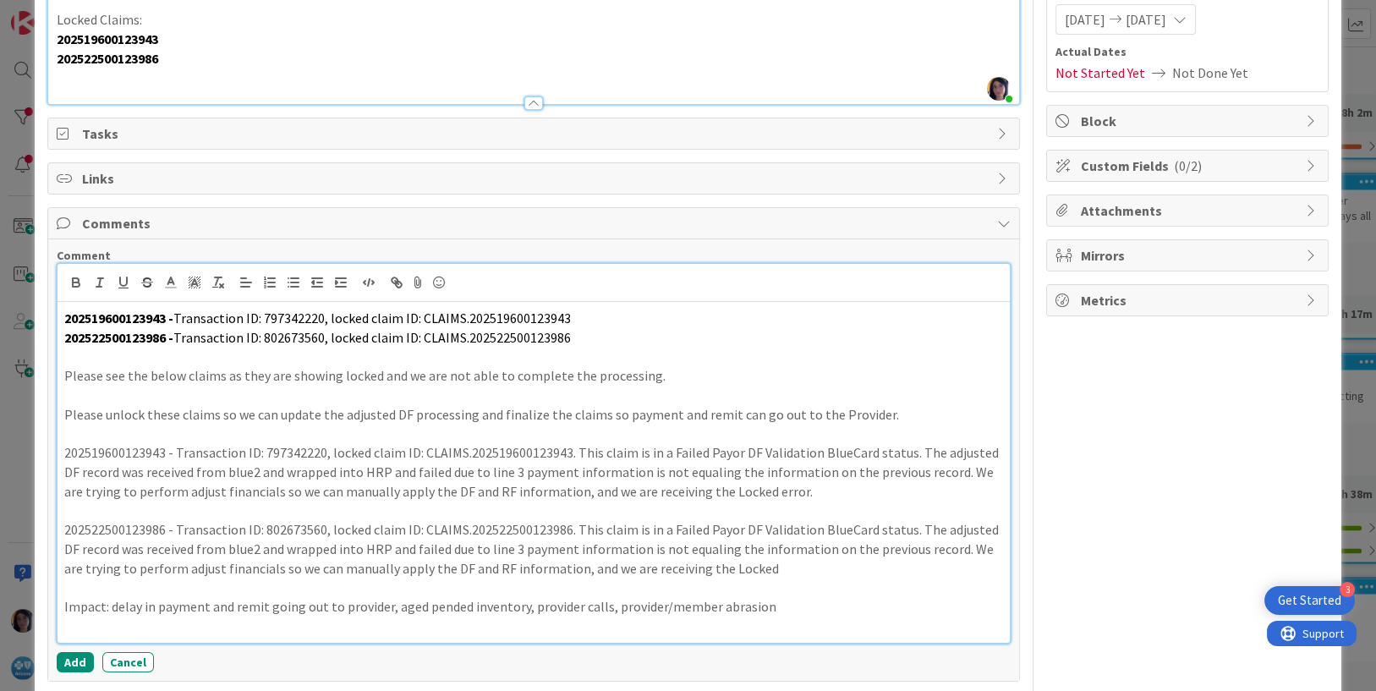
scroll to position [271, 0]
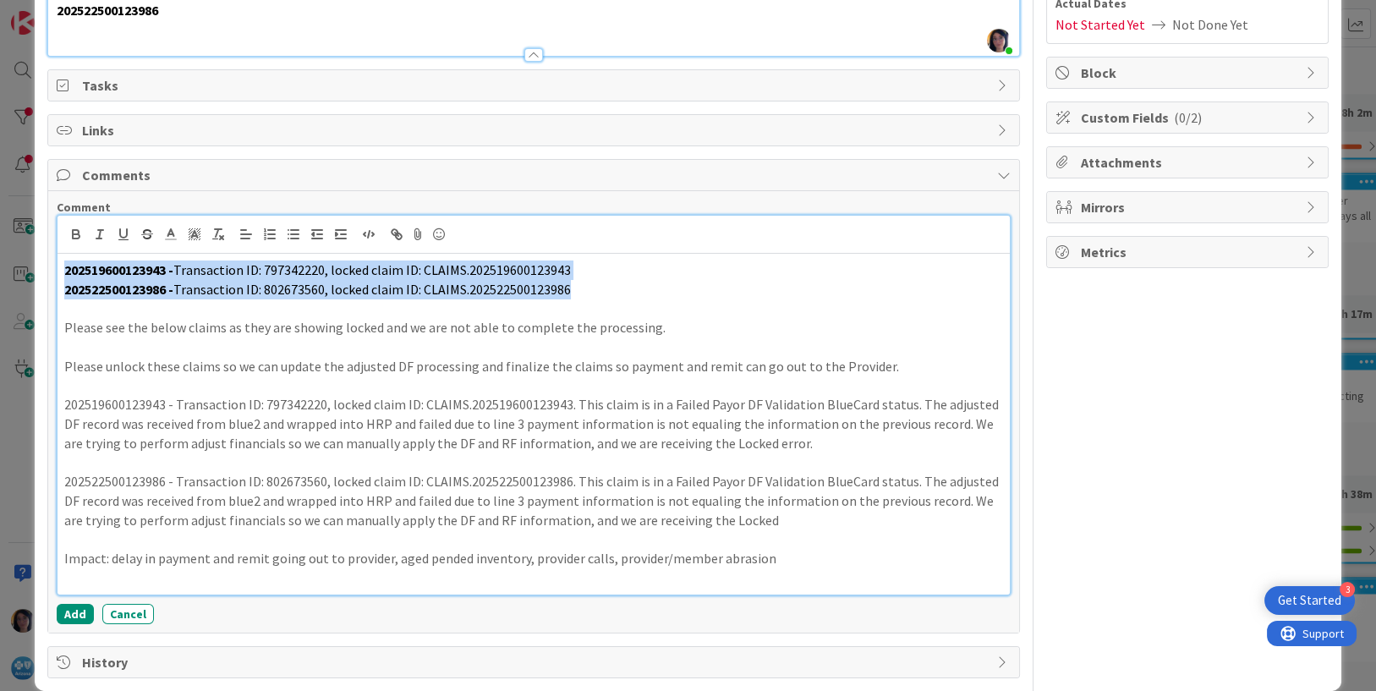
drag, startPoint x: 599, startPoint y: 289, endPoint x: 52, endPoint y: 262, distance: 548.0
click at [52, 262] on div "Comment 202519600123943 - Transaction ID: 797342220, locked claim ID: CLAIMS.20…" at bounding box center [534, 411] width 972 height 441
copy div "202519600123943 - Transaction ID: 797342220, locked claim ID: CLAIMS.2025196001…"
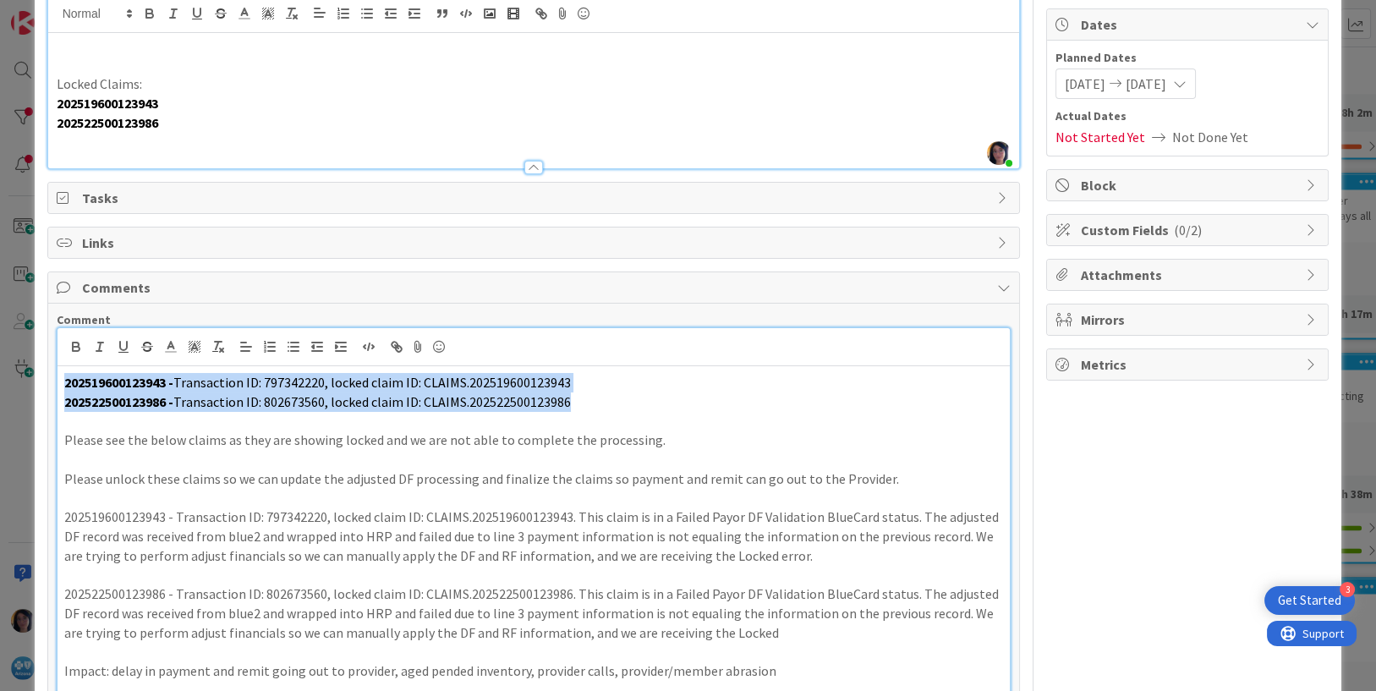
scroll to position [59, 0]
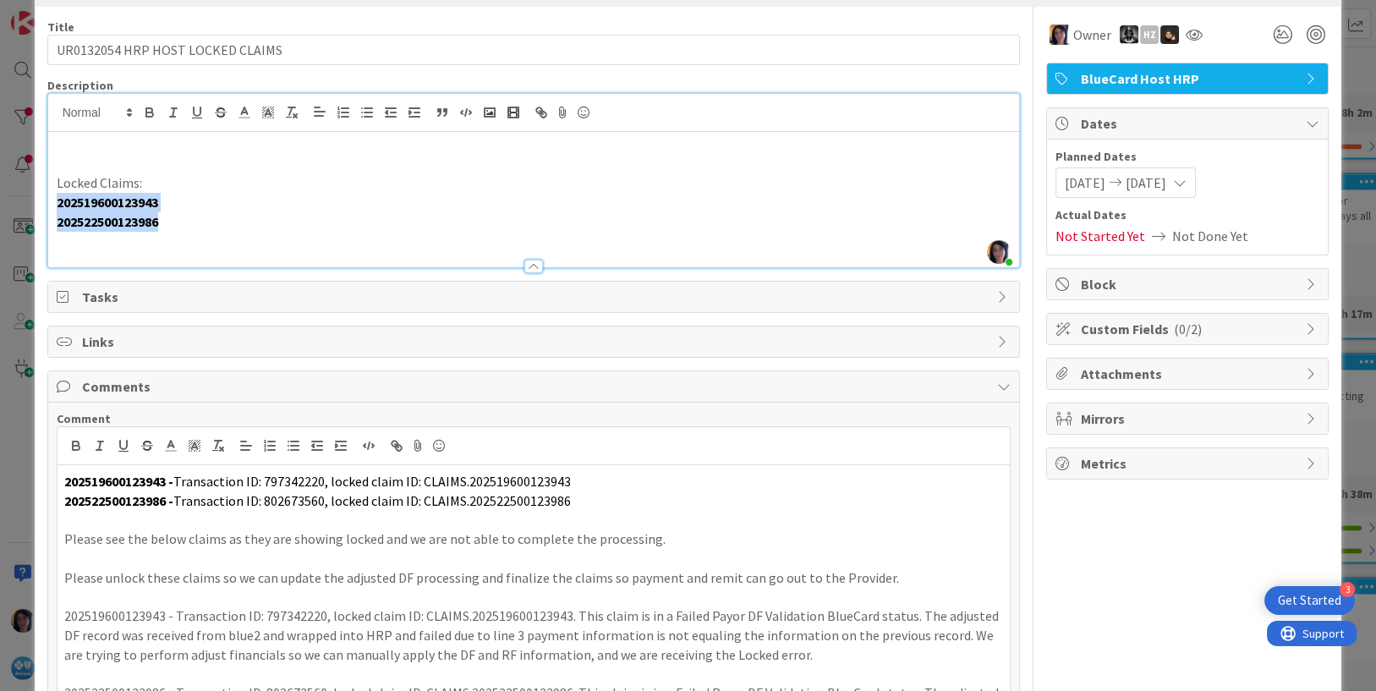
drag, startPoint x: 54, startPoint y: 202, endPoint x: 175, endPoint y: 220, distance: 122.3
click at [175, 220] on div "Locked Claims: 202519600123943 202522500123986" at bounding box center [534, 199] width 972 height 135
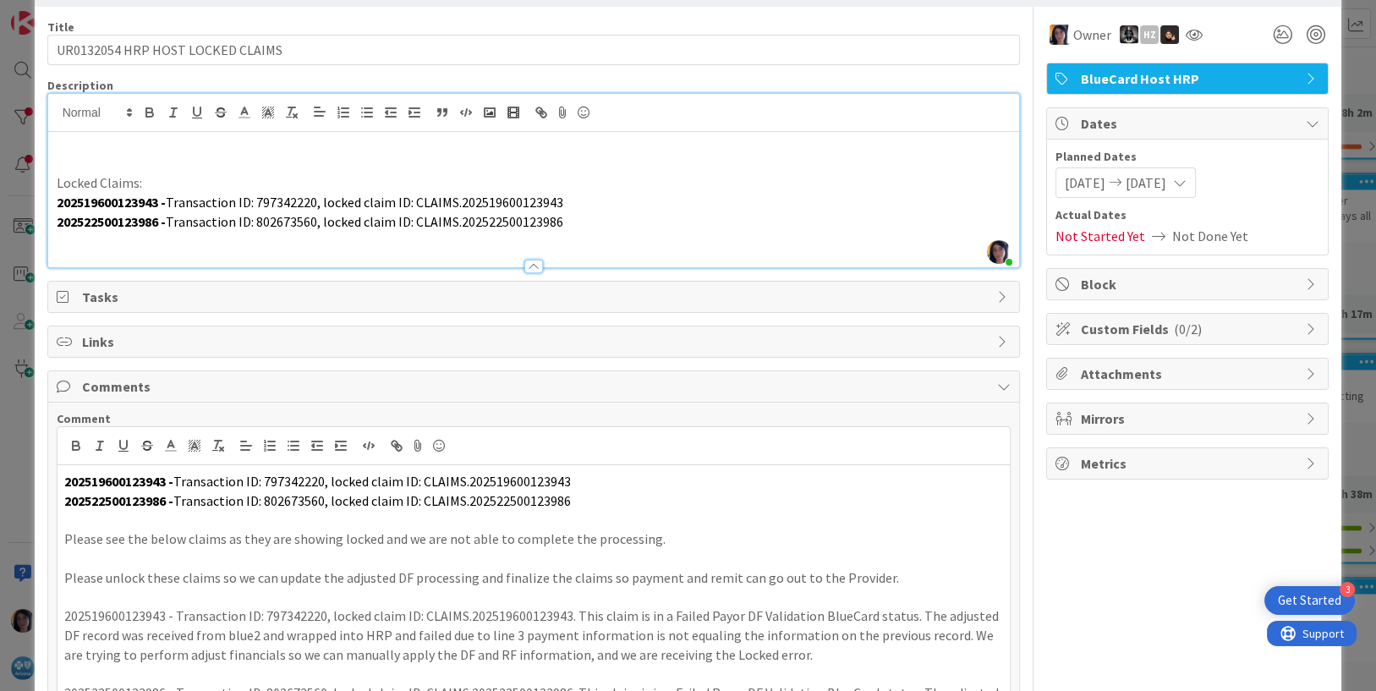
click at [102, 159] on p at bounding box center [534, 164] width 955 height 19
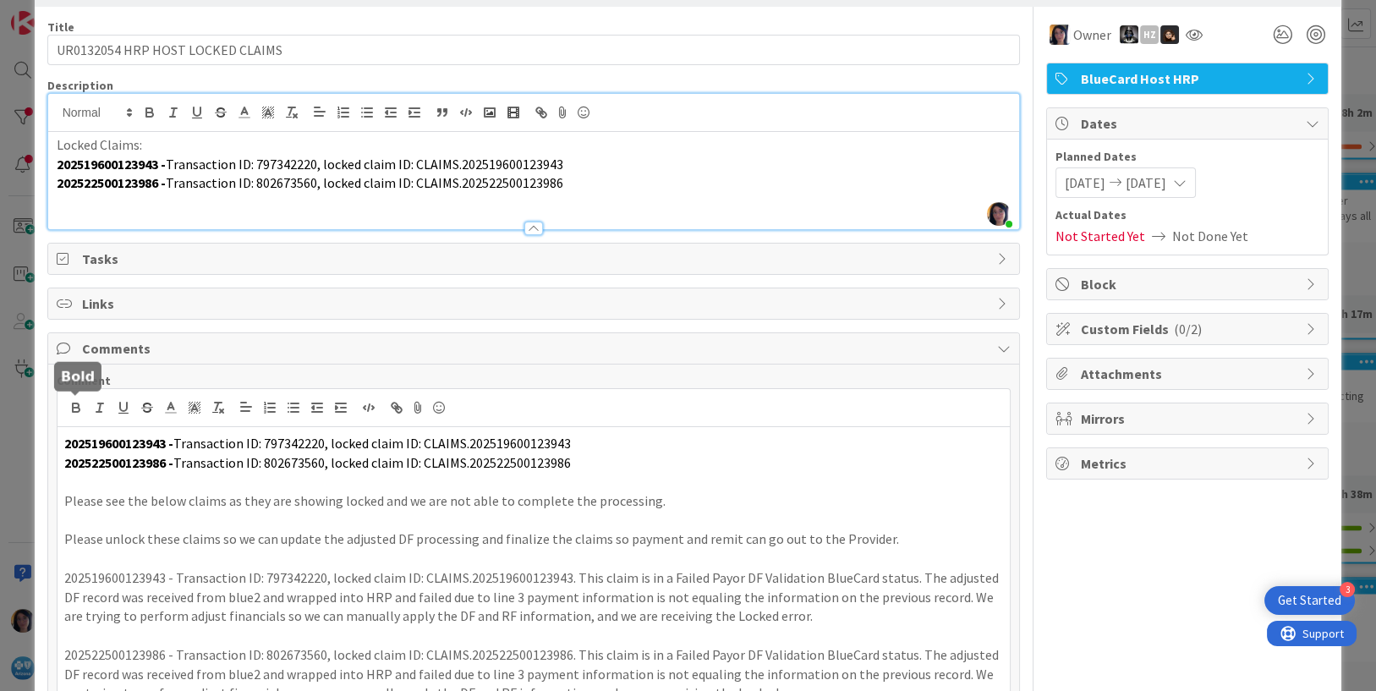
click at [85, 404] on button "button" at bounding box center [76, 408] width 24 height 20
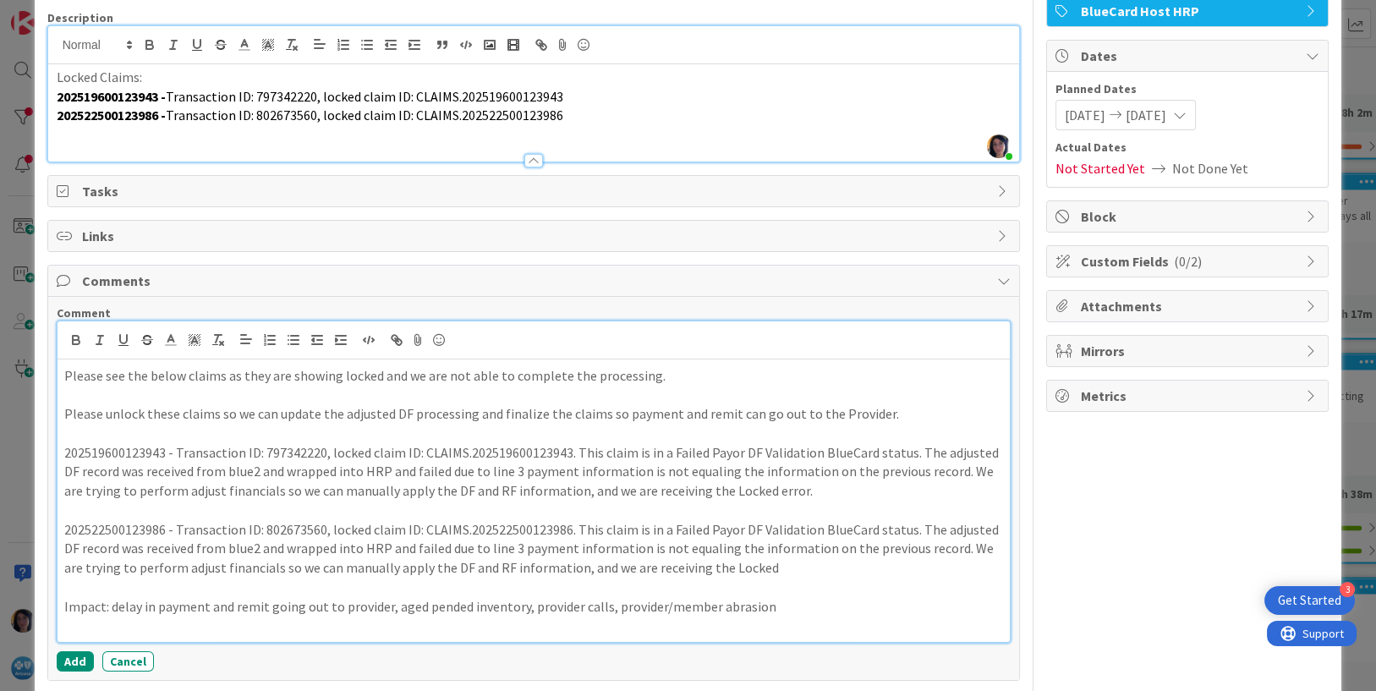
scroll to position [197, 0]
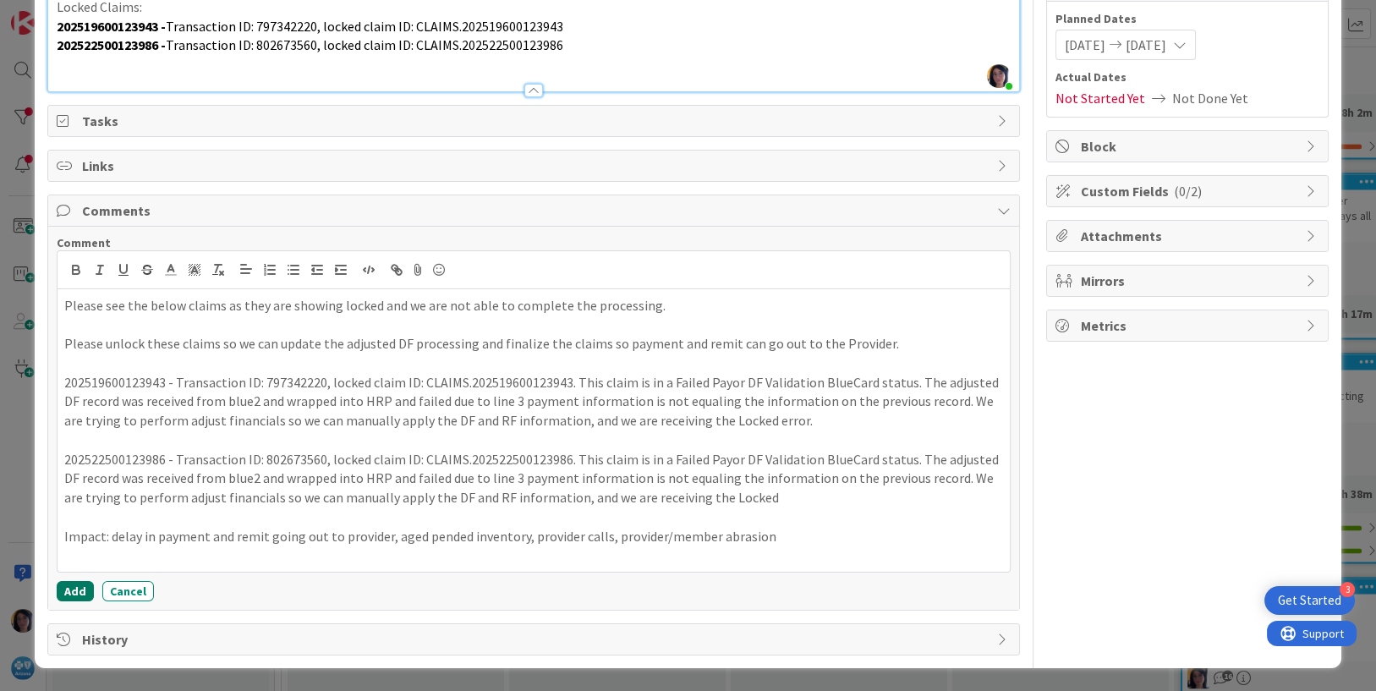
click at [70, 585] on button "Add" at bounding box center [75, 591] width 37 height 20
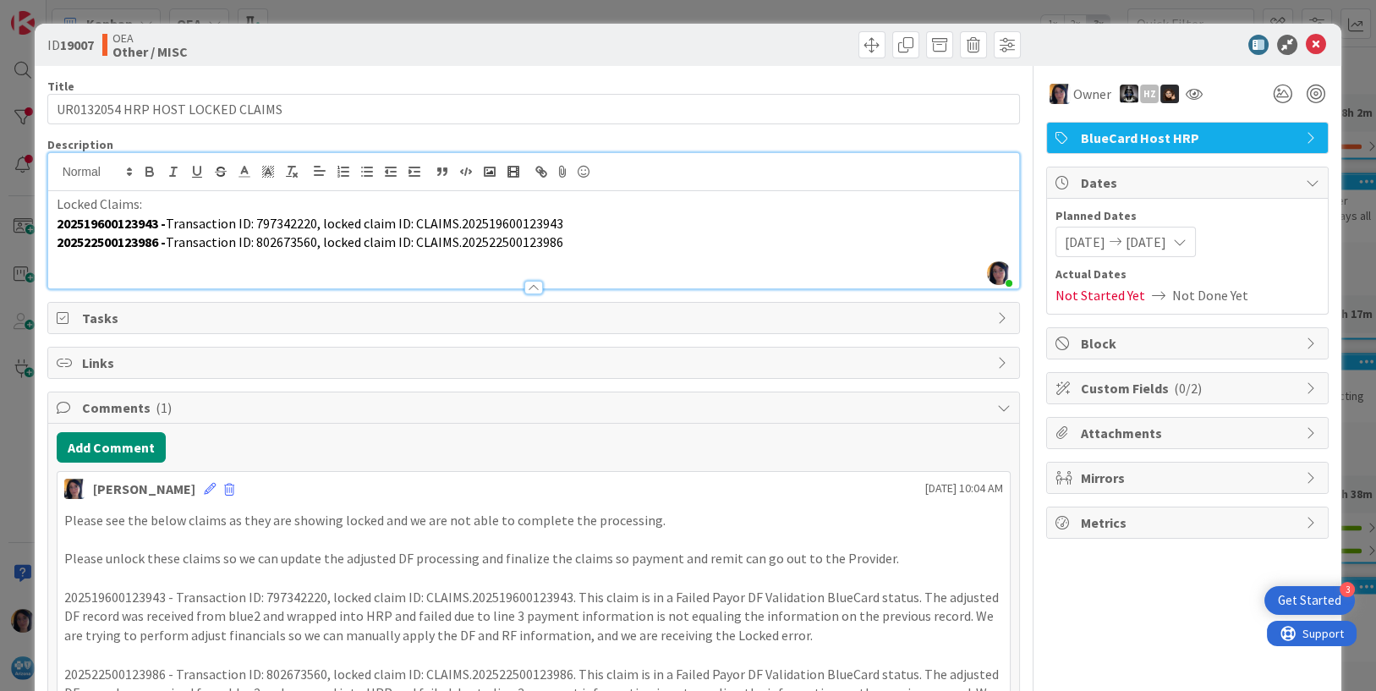
click at [113, 223] on strong "202519600123943 -" at bounding box center [111, 223] width 109 height 17
copy strong "202519600123943"
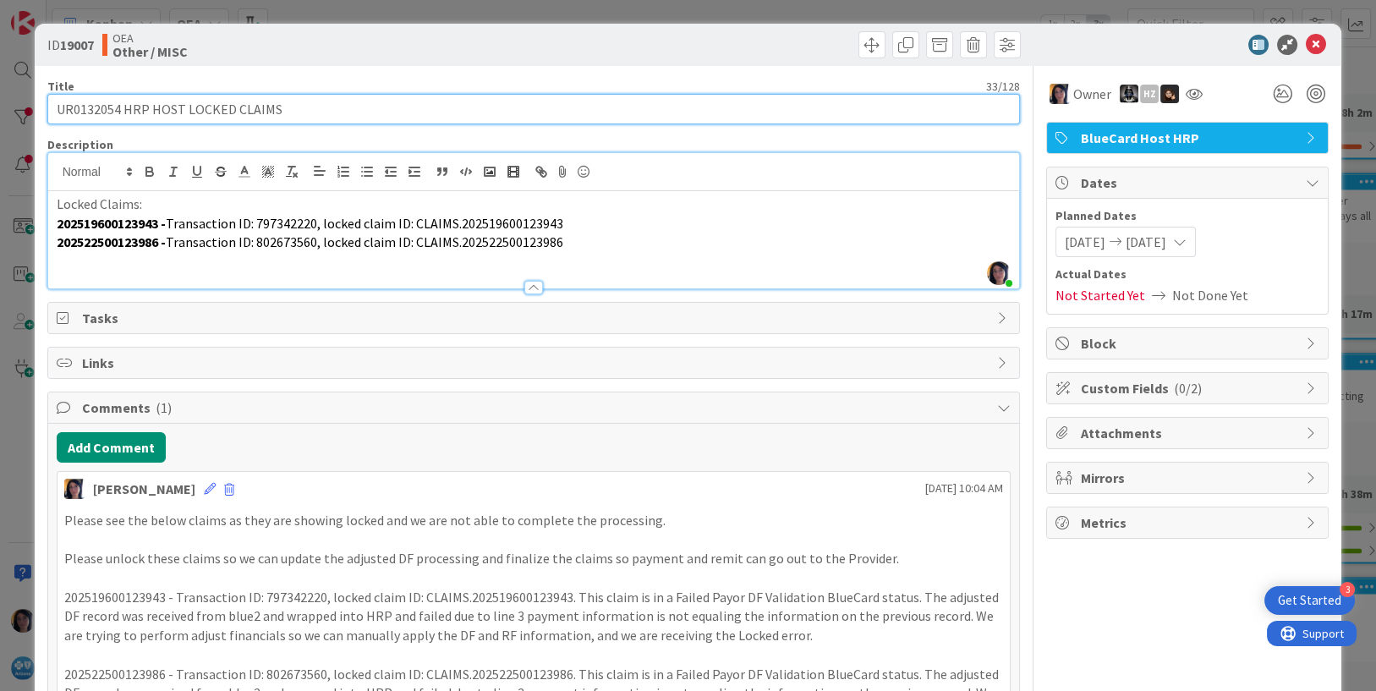
click at [322, 110] on input "UR0132054 HRP HOST LOCKED CLAIMS" at bounding box center [534, 109] width 974 height 30
paste input "202519600123943"
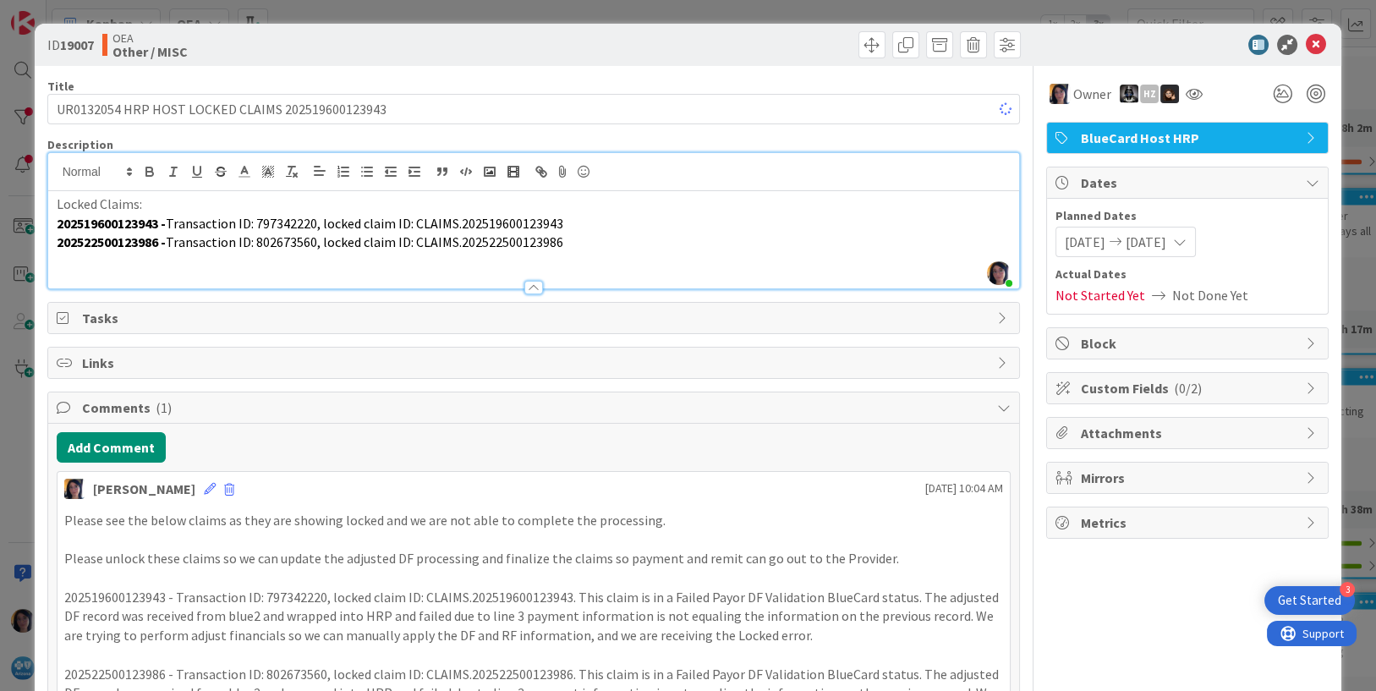
click at [127, 239] on strong "202522500123986 -" at bounding box center [111, 241] width 109 height 17
copy strong "202522500123986"
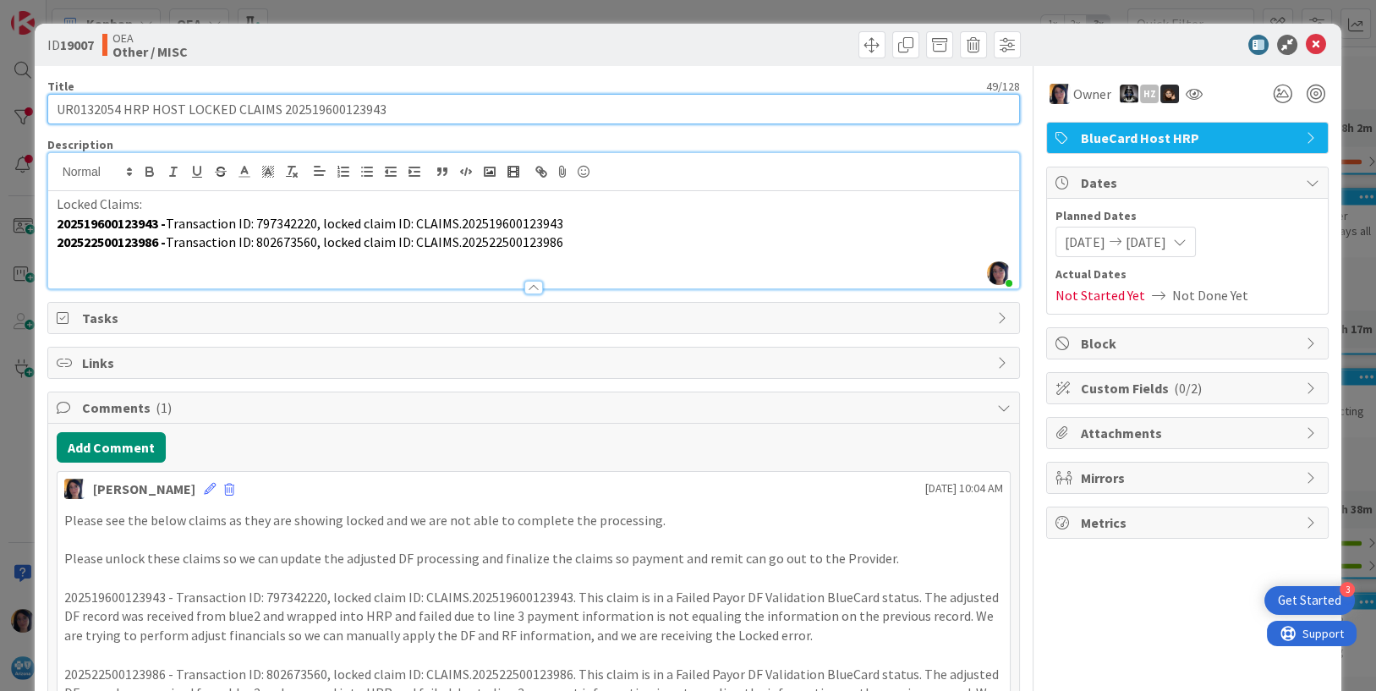
click at [417, 111] on input "UR0132054 HRP HOST LOCKED CLAIMS 202519600123943" at bounding box center [534, 109] width 974 height 30
paste input "202522500123986"
click at [382, 107] on input "UR0132054 HRP HOST LOCKED CLAIMS 202519600123943 202522500123986" at bounding box center [534, 109] width 974 height 30
type input "UR0132054 HRP HOST LOCKED CLAIMS 202519600123943 202522500123986"
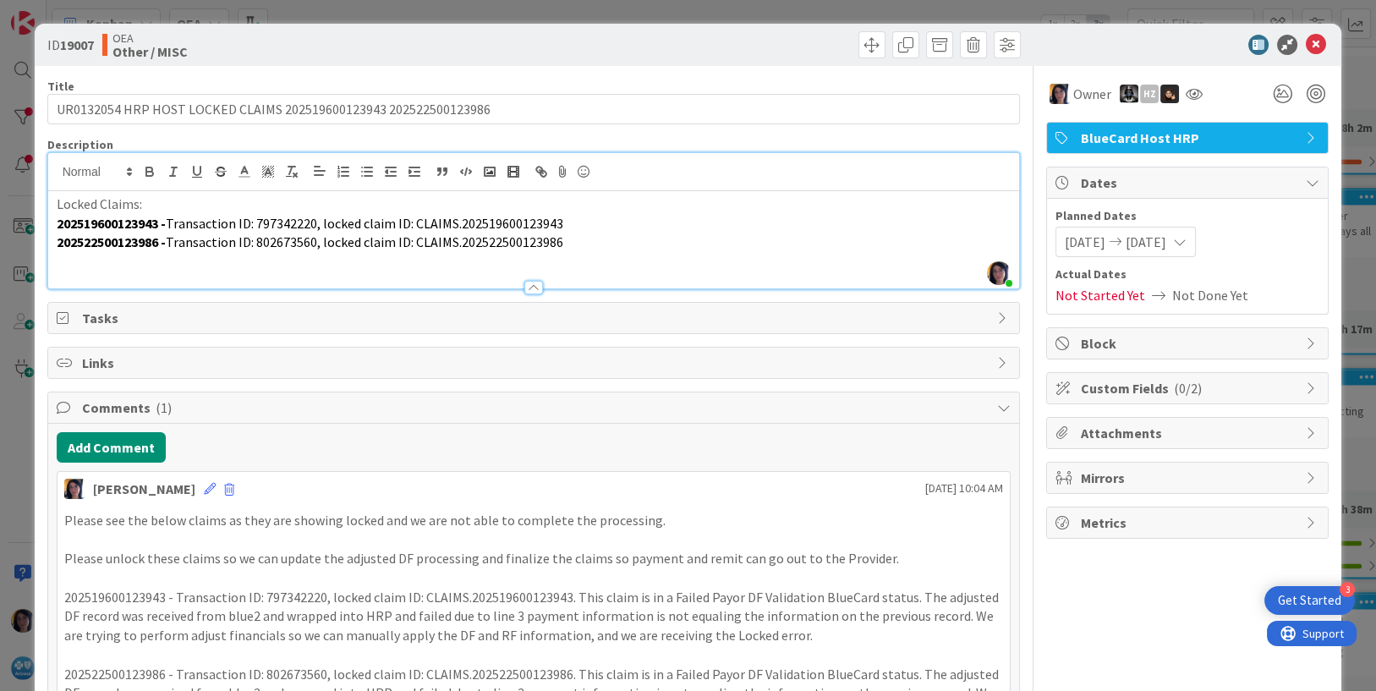
click at [650, 57] on div at bounding box center [779, 44] width 483 height 27
click at [590, 240] on p "202522500123986 - Transaction ID: 802673560, locked claim ID: CLAIMS.2025225001…" at bounding box center [534, 242] width 955 height 19
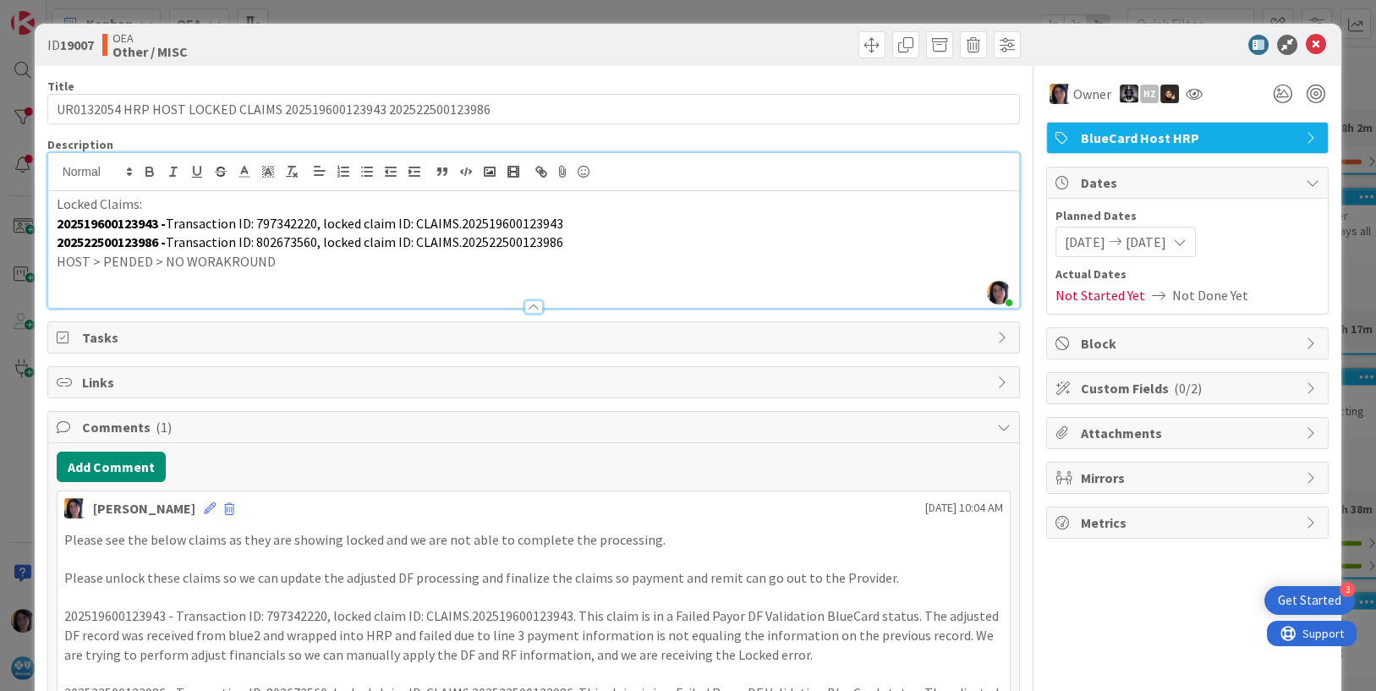
click at [925, 234] on p "202522500123986 - Transaction ID: 802673560, locked claim ID: CLAIMS.2025225001…" at bounding box center [534, 242] width 955 height 19
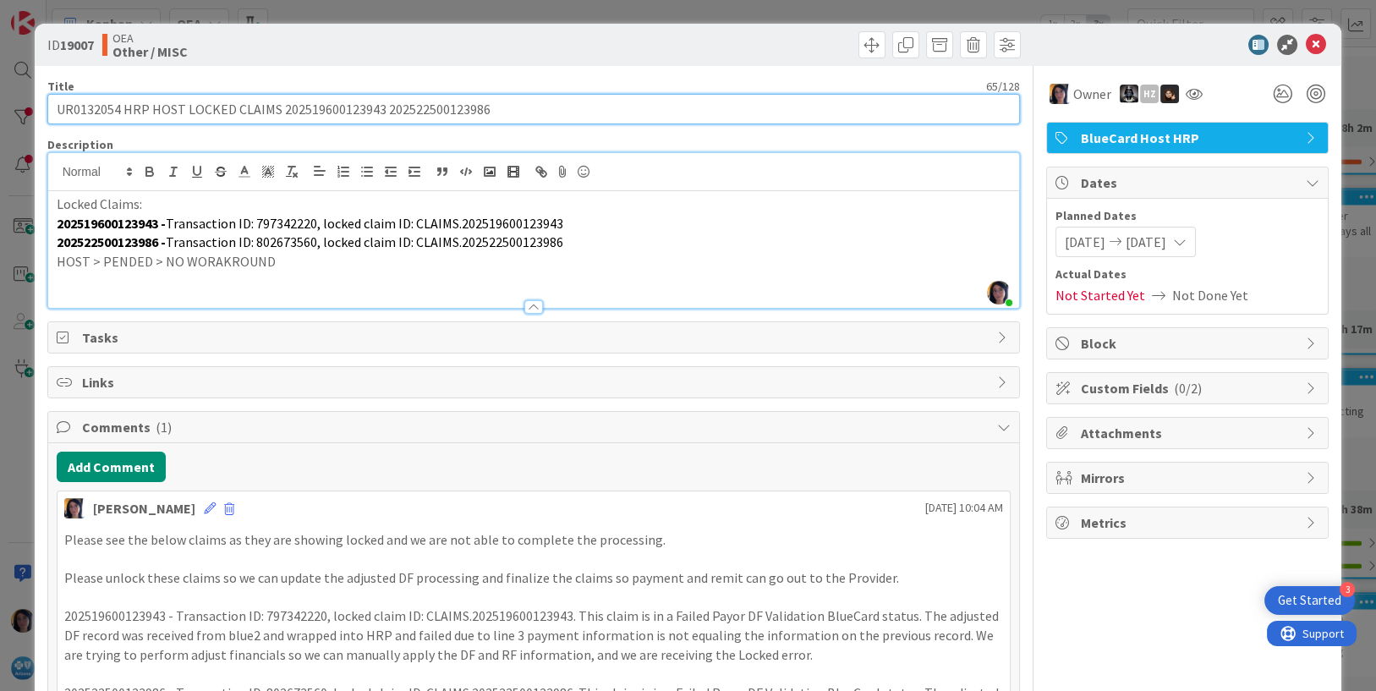
click at [104, 109] on input "UR0132054 HRP HOST LOCKED CLAIMS 202519600123943 202522500123986" at bounding box center [534, 109] width 974 height 30
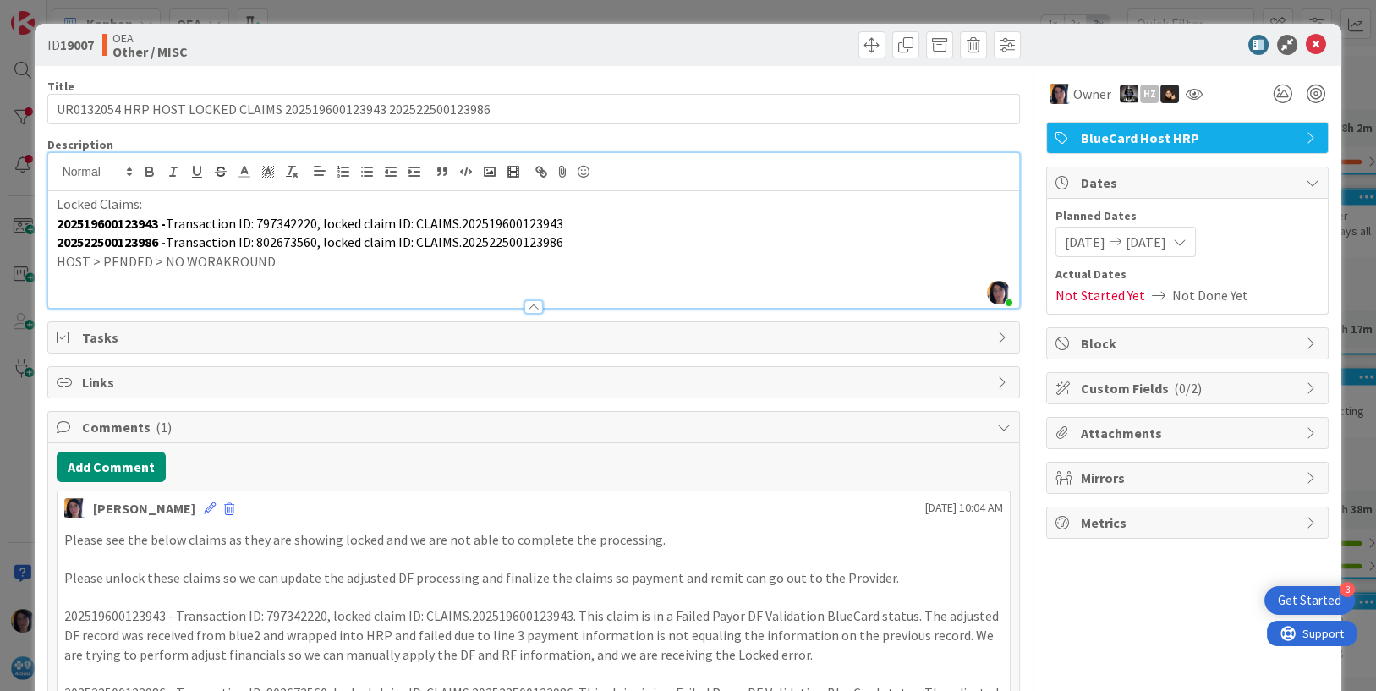
click at [66, 276] on p at bounding box center [534, 281] width 955 height 19
click at [104, 241] on strong "202522500123986 -" at bounding box center [111, 241] width 109 height 17
click at [68, 280] on p at bounding box center [534, 281] width 955 height 19
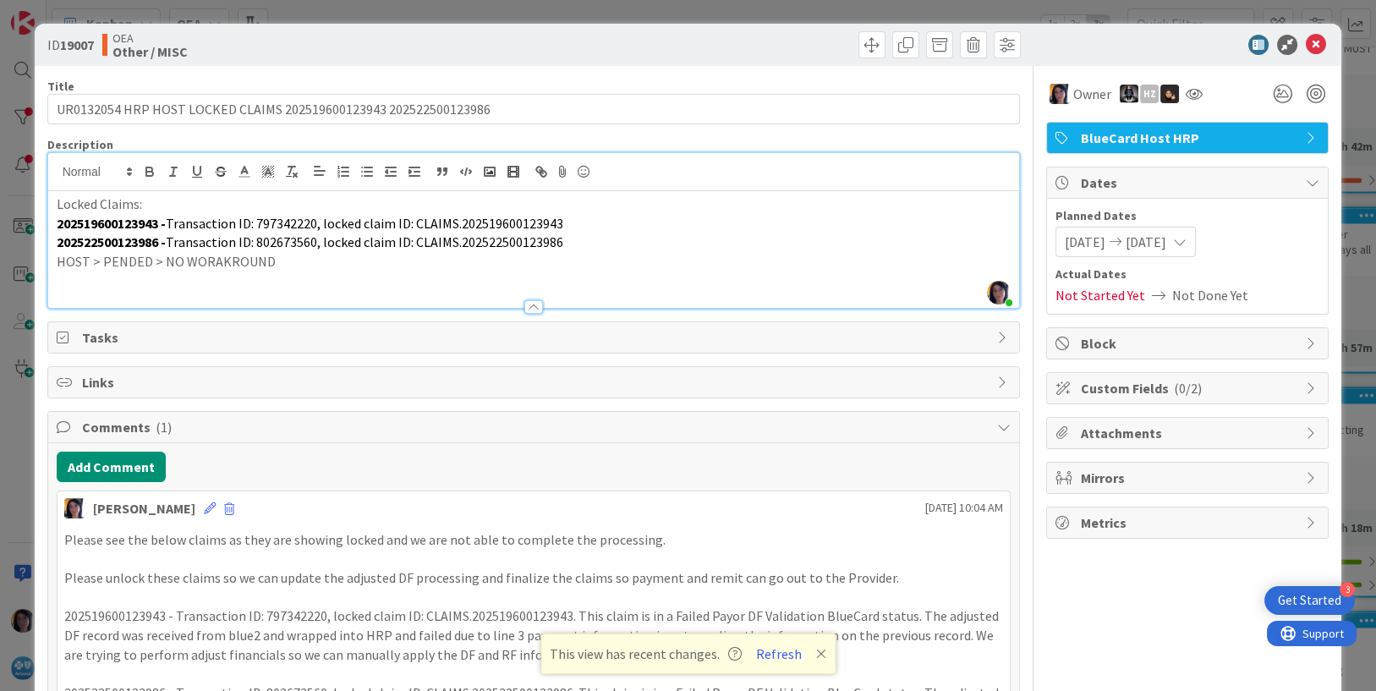
click at [395, 272] on p at bounding box center [534, 281] width 955 height 19
drag, startPoint x: 1301, startPoint y: 43, endPoint x: 700, endPoint y: 63, distance: 601.0
click at [1306, 43] on icon at bounding box center [1316, 45] width 20 height 20
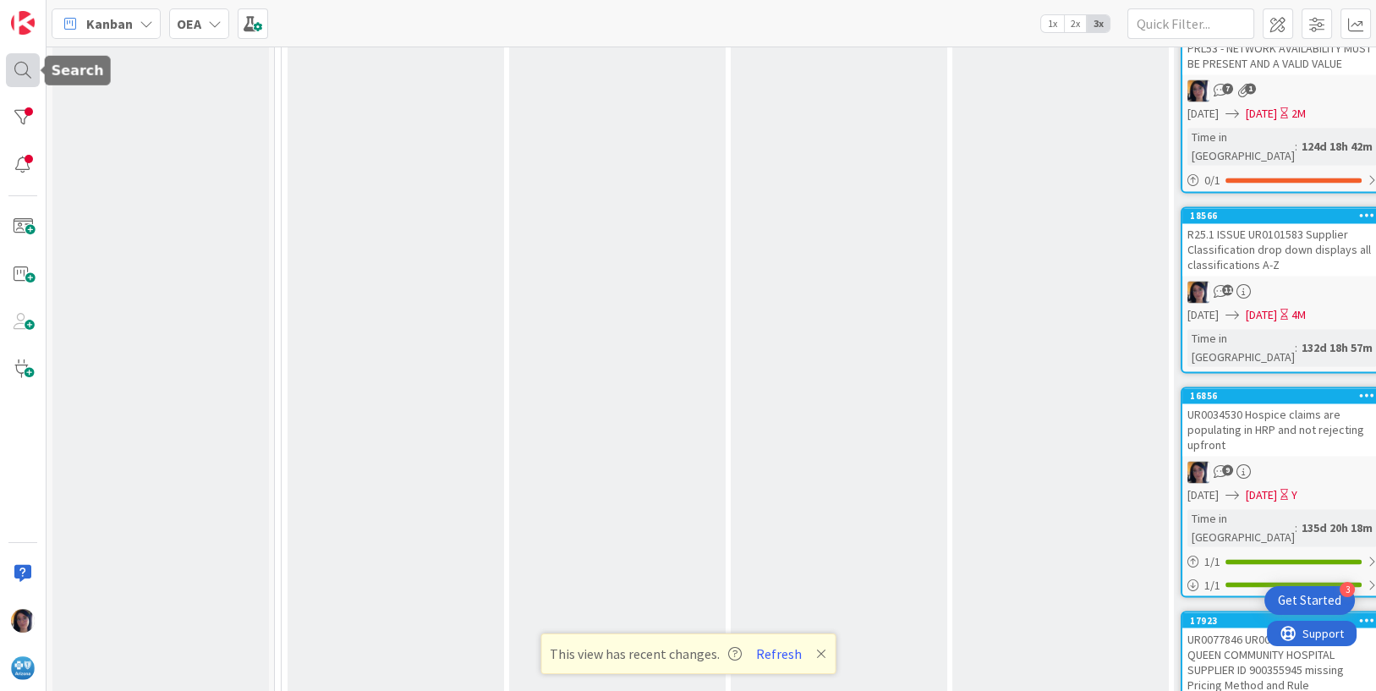
click at [14, 68] on div at bounding box center [23, 70] width 34 height 34
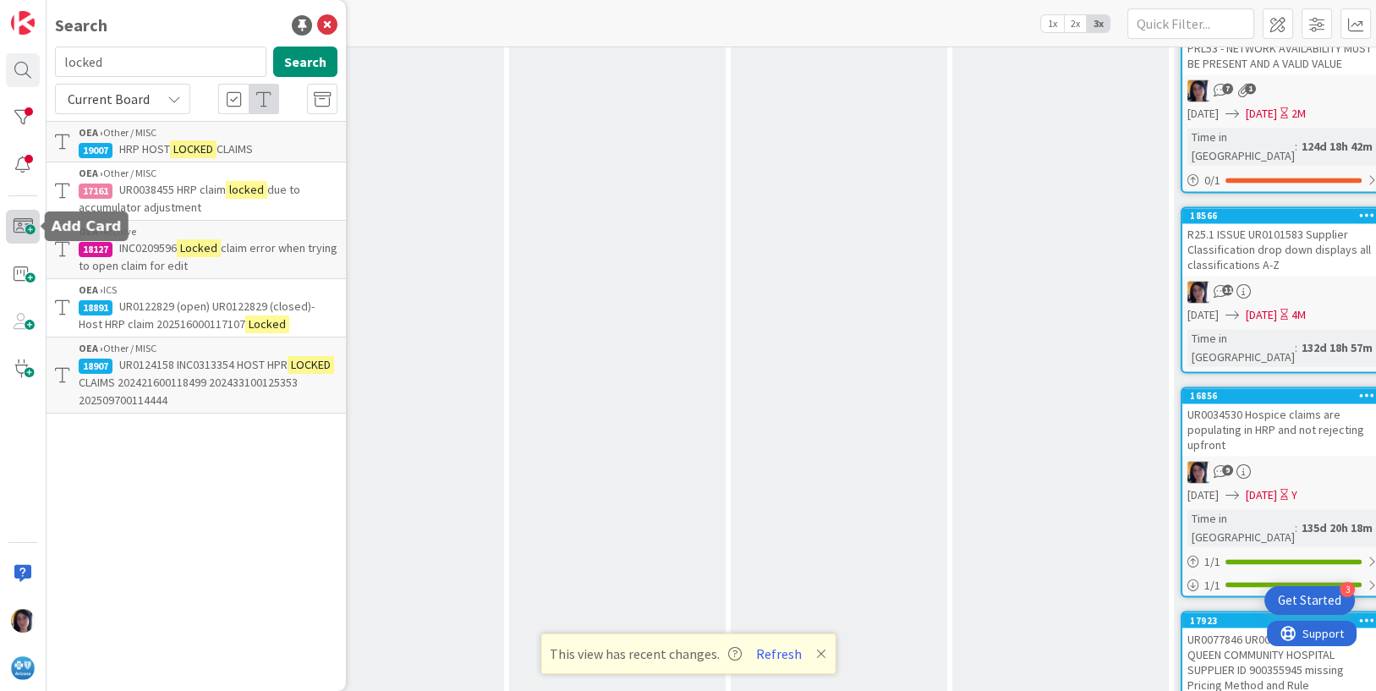
click at [28, 226] on span at bounding box center [23, 227] width 34 height 34
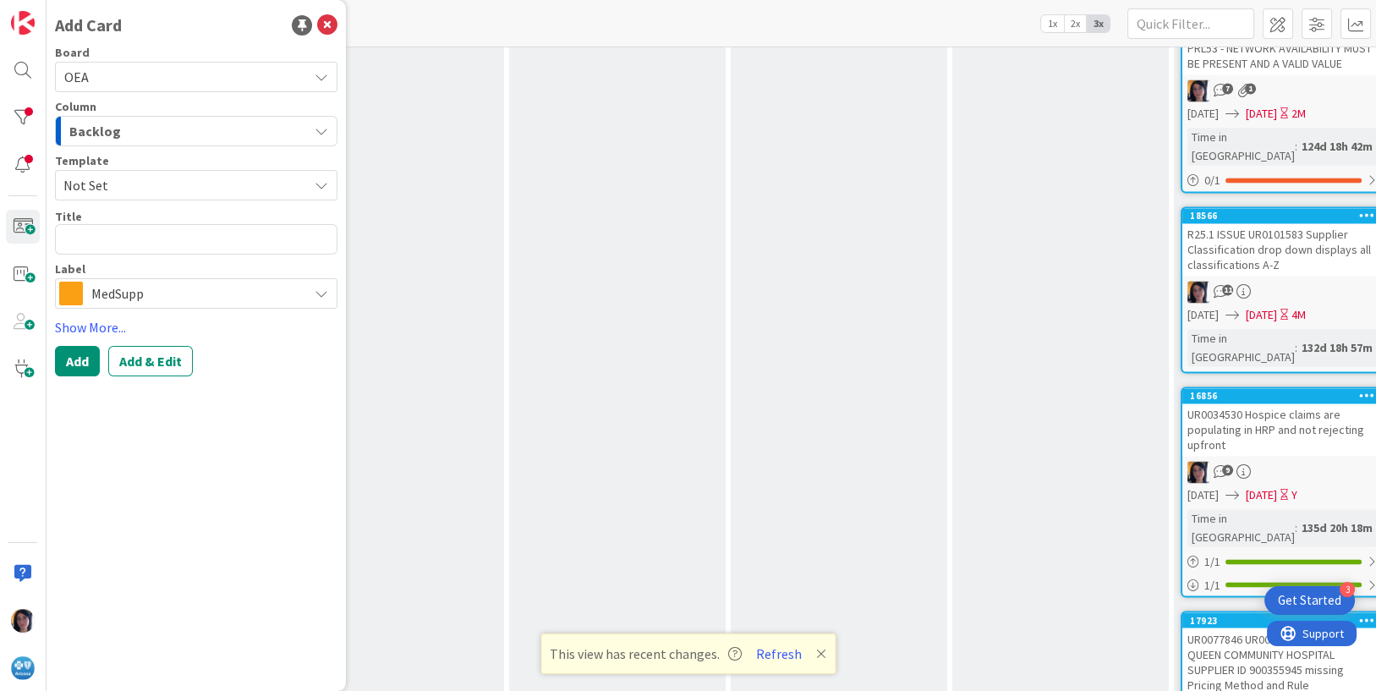
click at [87, 131] on span "Backlog" at bounding box center [95, 131] width 52 height 22
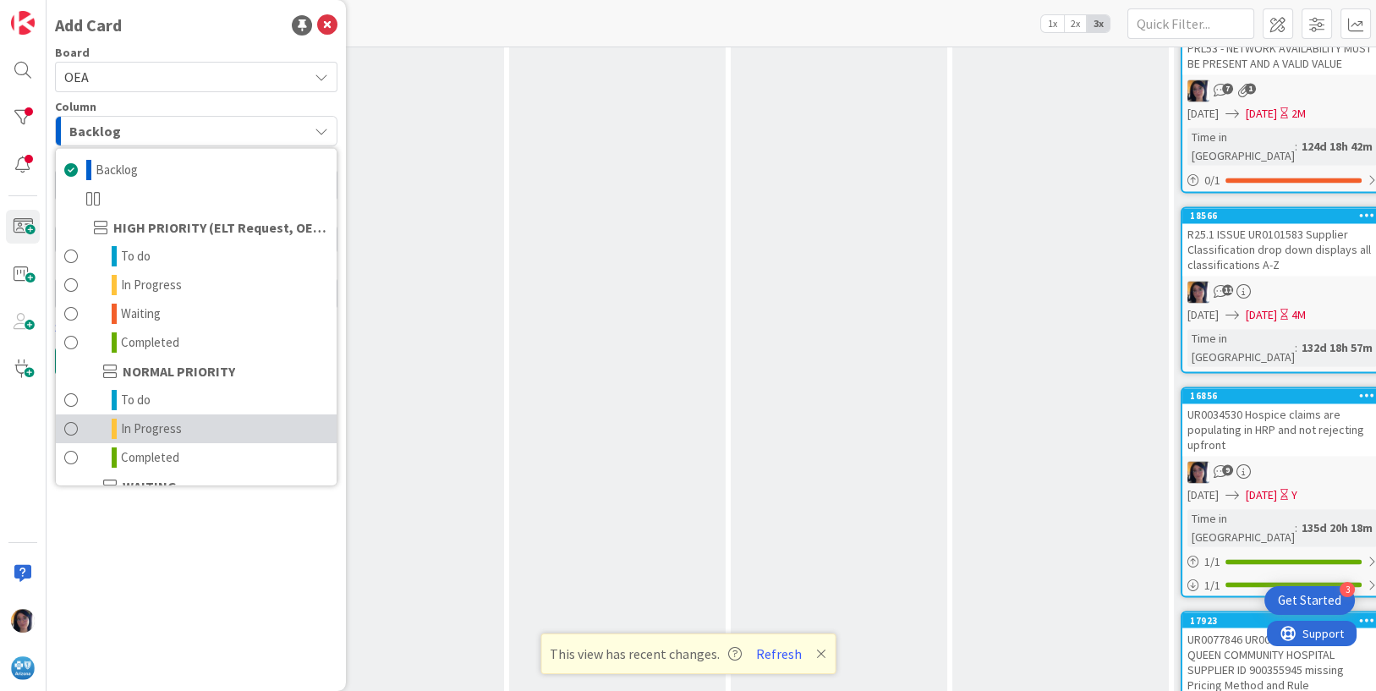
scroll to position [165, 0]
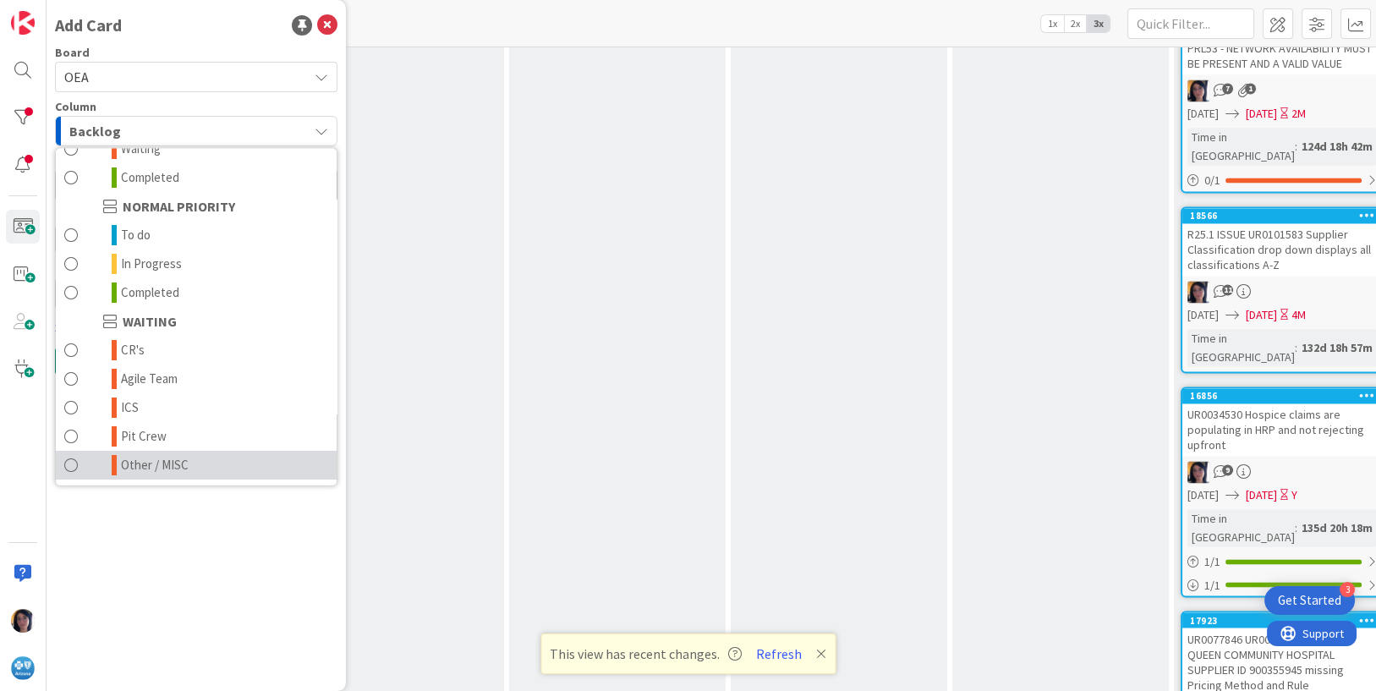
click at [138, 458] on span "Other / MISC" at bounding box center [155, 465] width 68 height 20
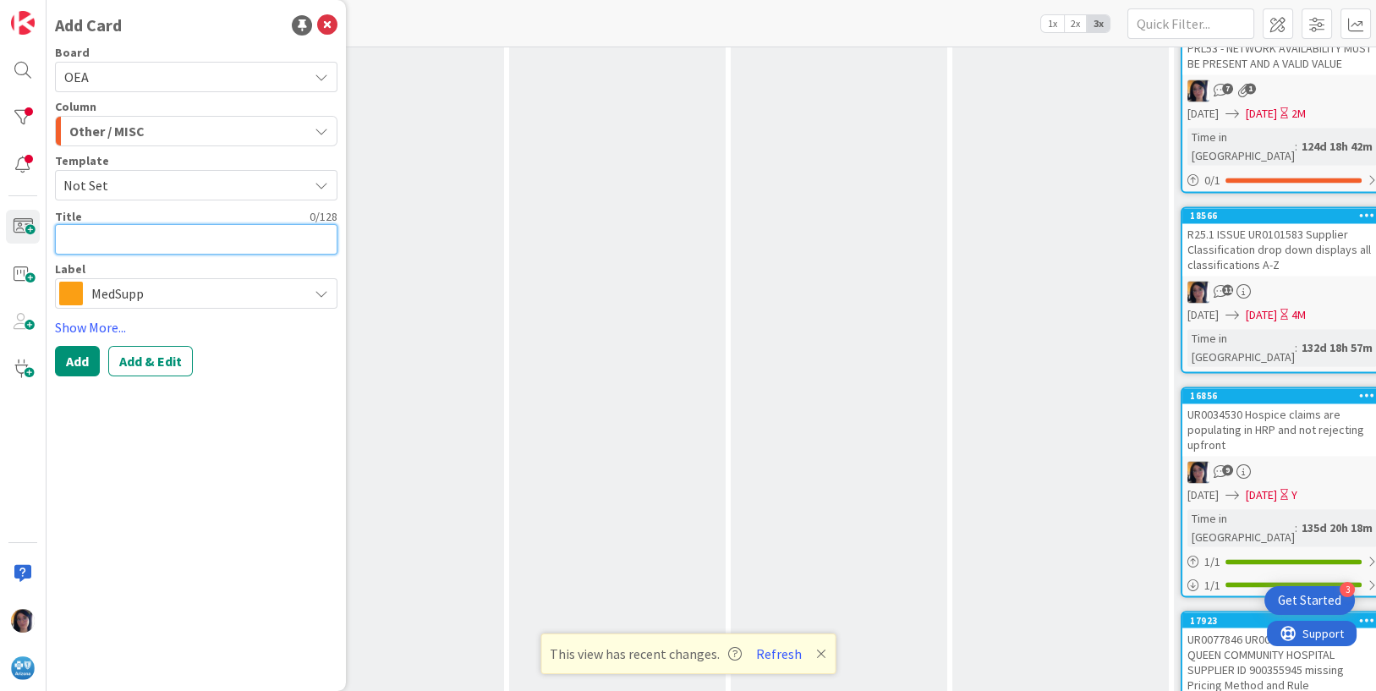
click at [75, 231] on textarea at bounding box center [196, 239] width 283 height 30
paste textarea "INC0332904"
type textarea "x"
type textarea "INC0332904"
click at [115, 295] on span "MedSupp" at bounding box center [195, 294] width 208 height 24
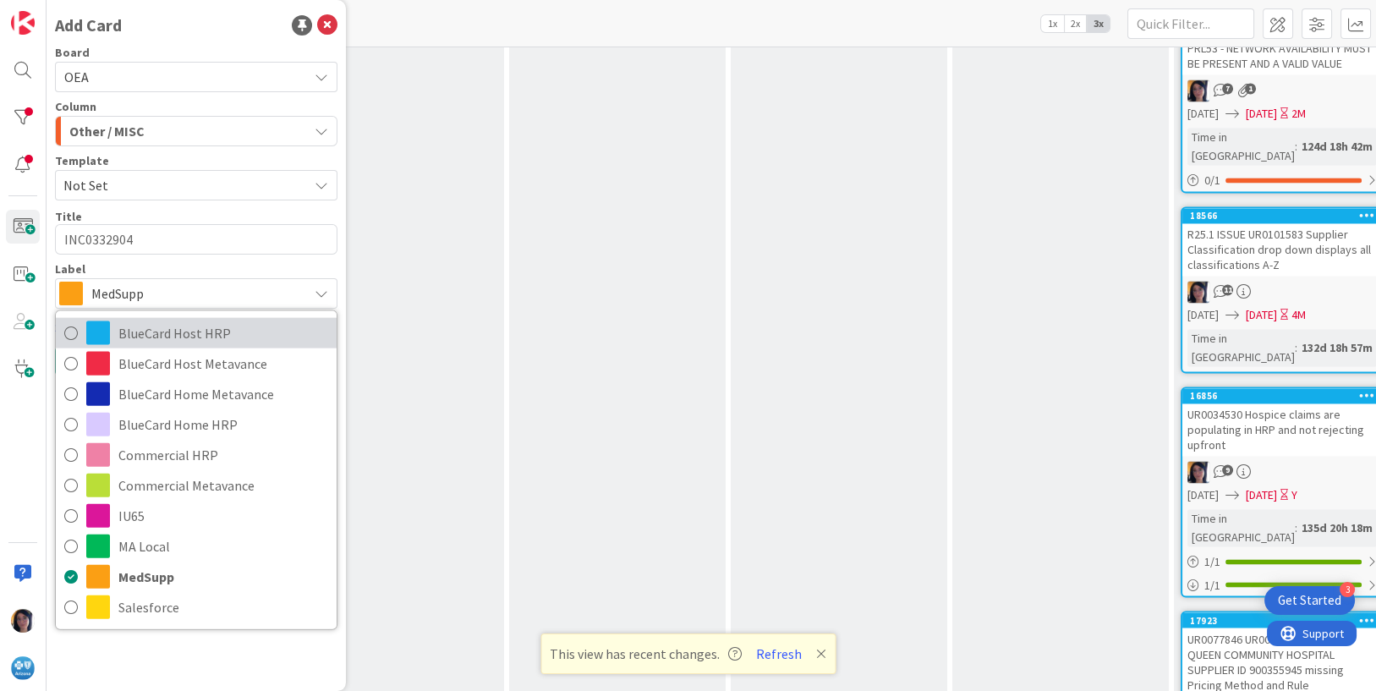
click at [147, 333] on span "BlueCard Host HRP" at bounding box center [223, 333] width 210 height 25
type textarea "x"
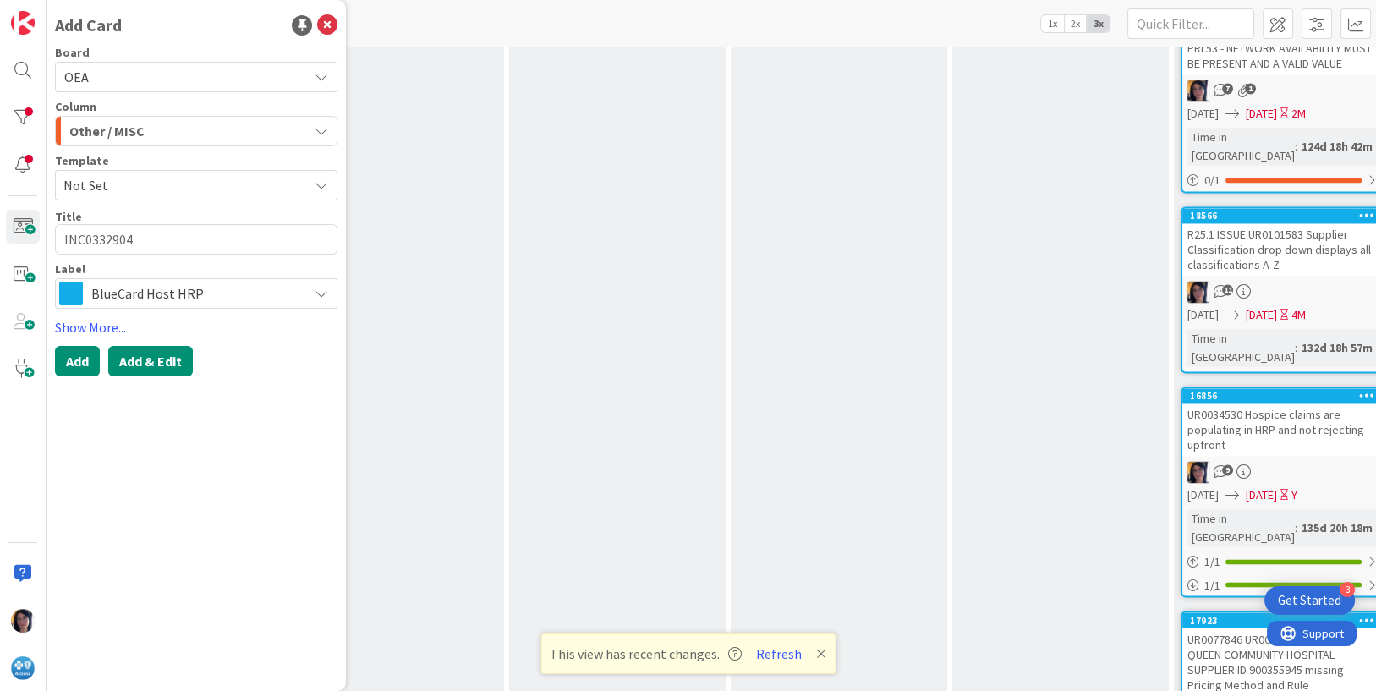
click at [140, 360] on button "Add & Edit" at bounding box center [150, 361] width 85 height 30
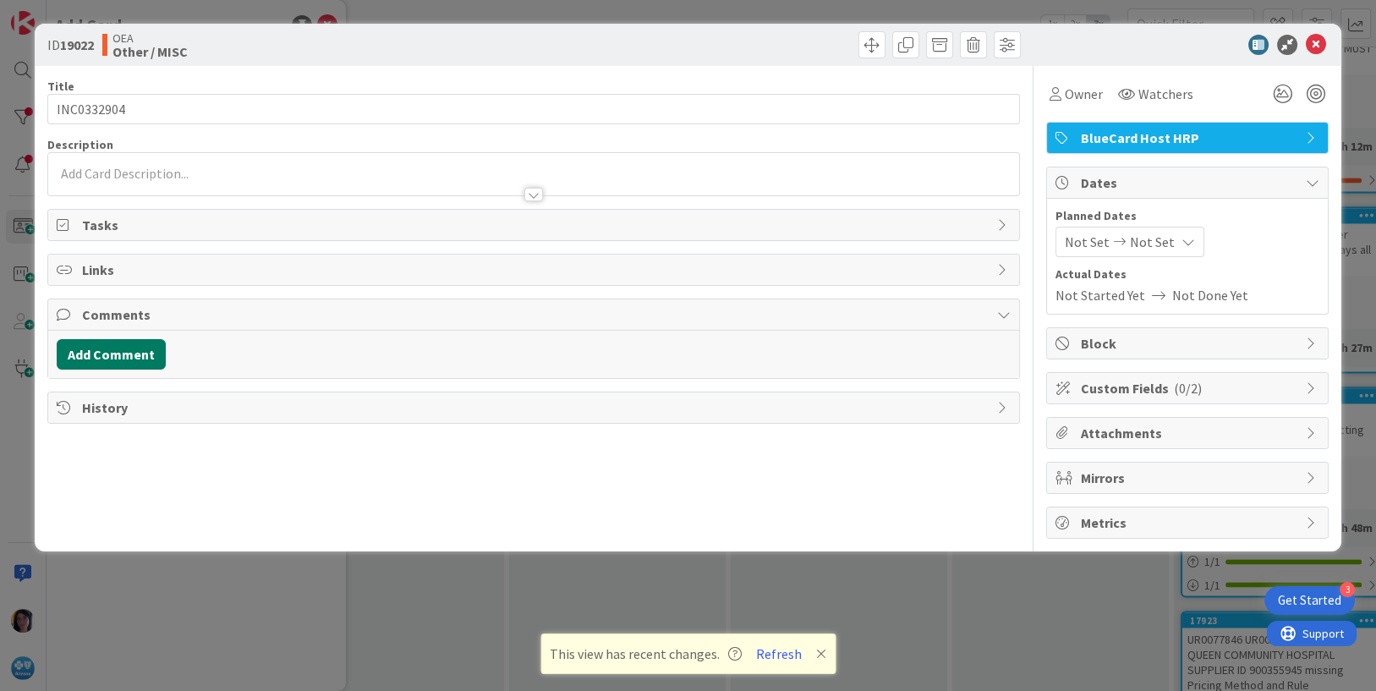
click at [116, 347] on button "Add Comment" at bounding box center [111, 354] width 109 height 30
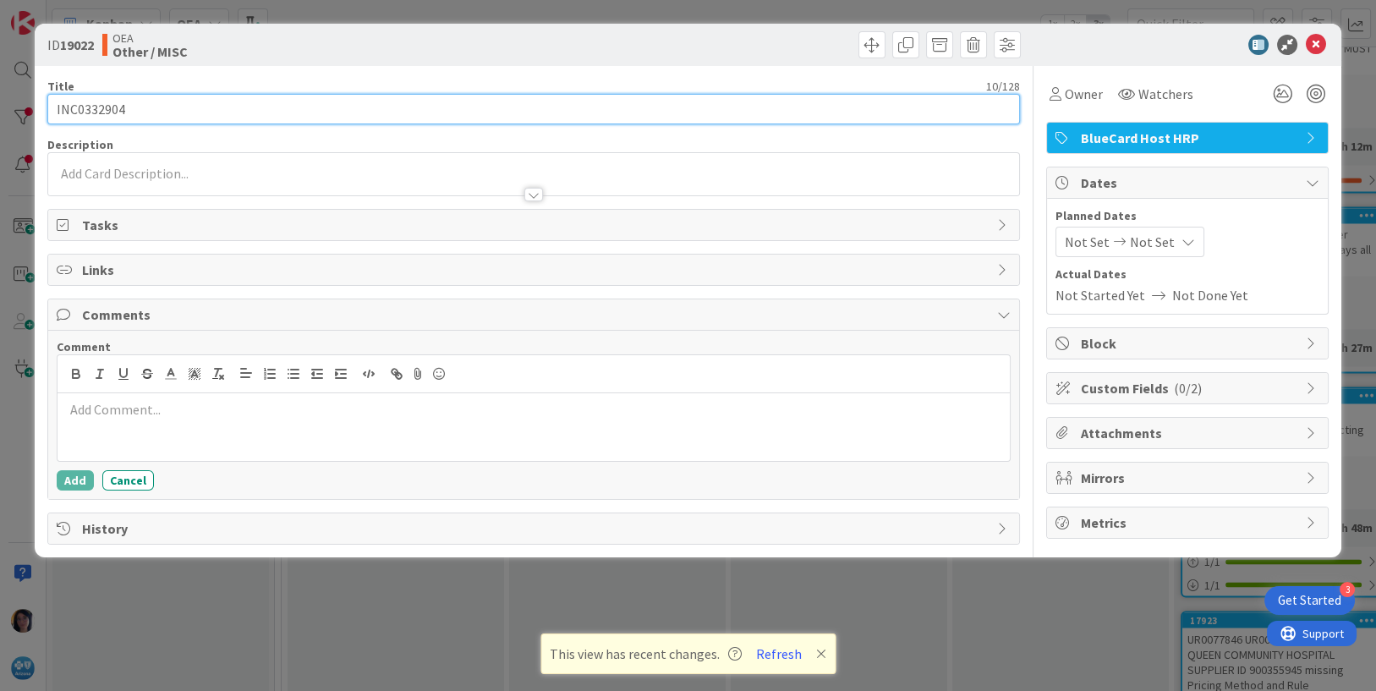
click at [142, 102] on input "INC0332904" at bounding box center [534, 109] width 974 height 30
paste input "RC02 Letter update to expand the open text to meet the HRP character limit in t…"
type input "INC0332904 RC02 Letter update to expand the open text to meet the HRP character…"
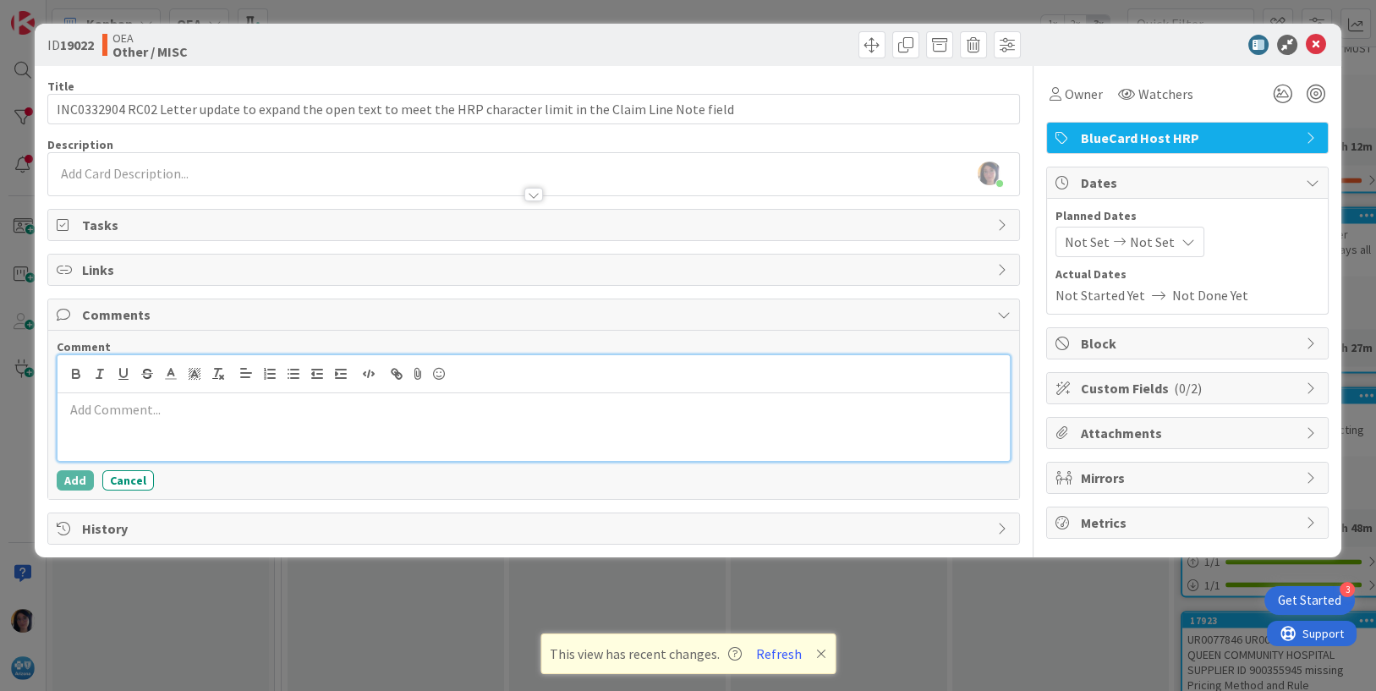
drag, startPoint x: 114, startPoint y: 420, endPoint x: 124, endPoint y: 418, distance: 9.5
click at [114, 420] on div at bounding box center [534, 427] width 953 height 68
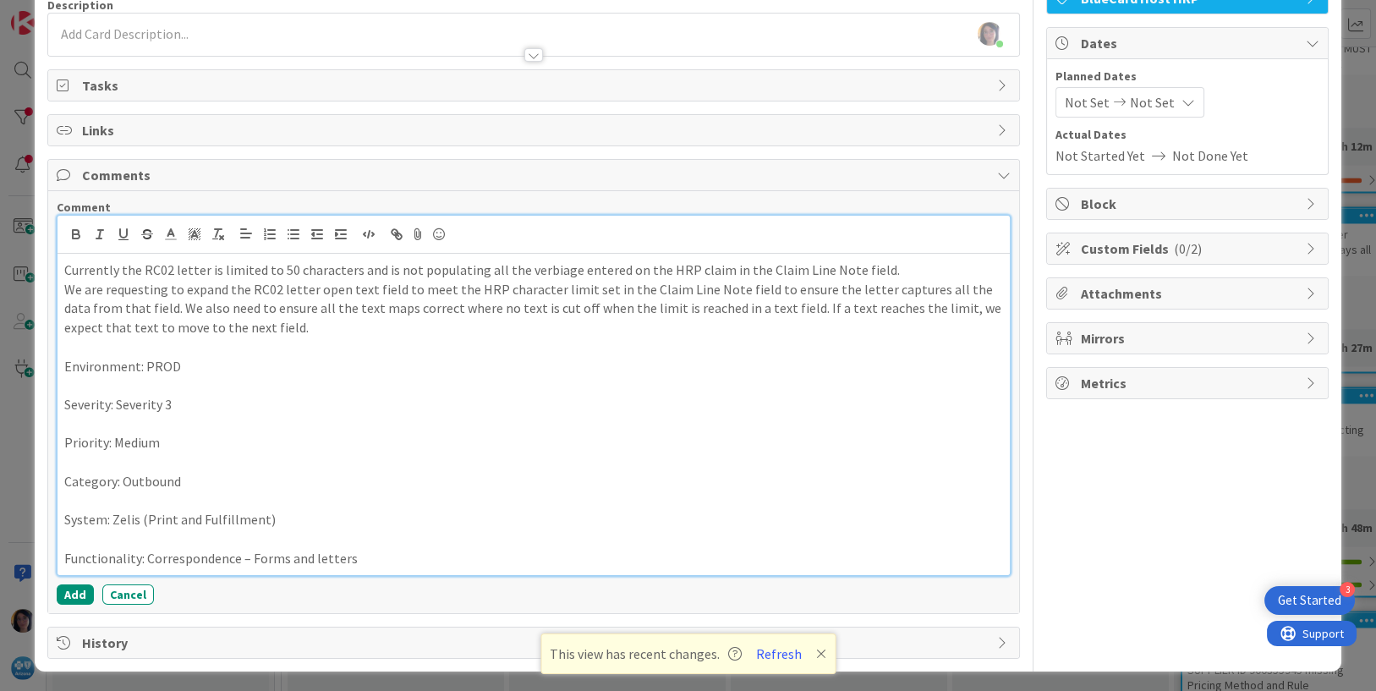
scroll to position [142, 0]
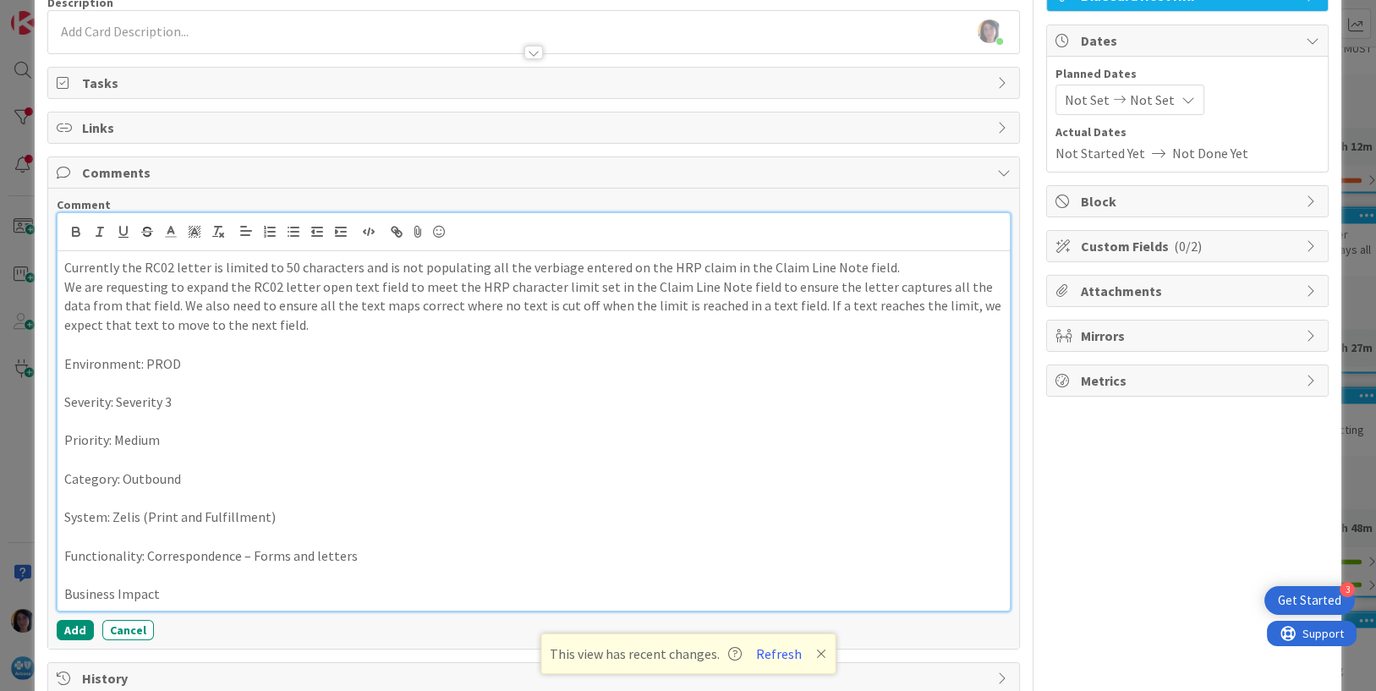
click at [228, 594] on p "Business Impact" at bounding box center [534, 594] width 940 height 19
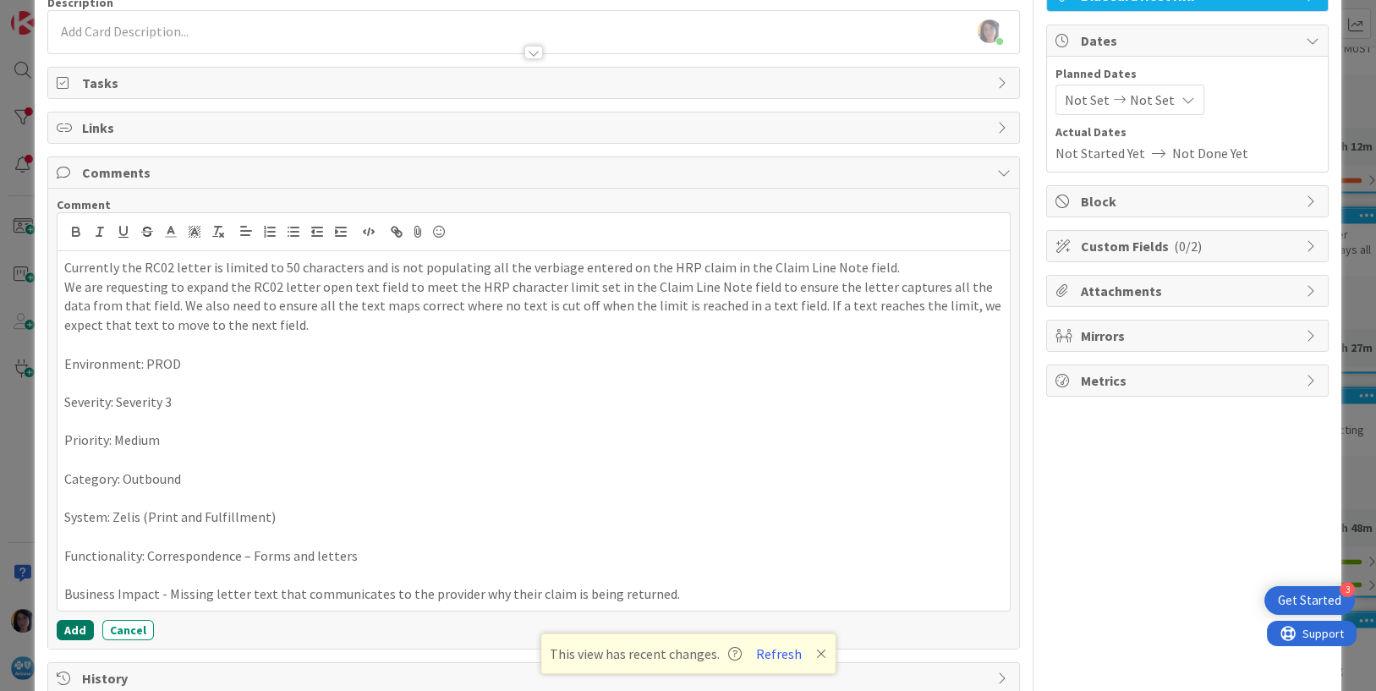
click at [68, 631] on button "Add" at bounding box center [75, 630] width 37 height 20
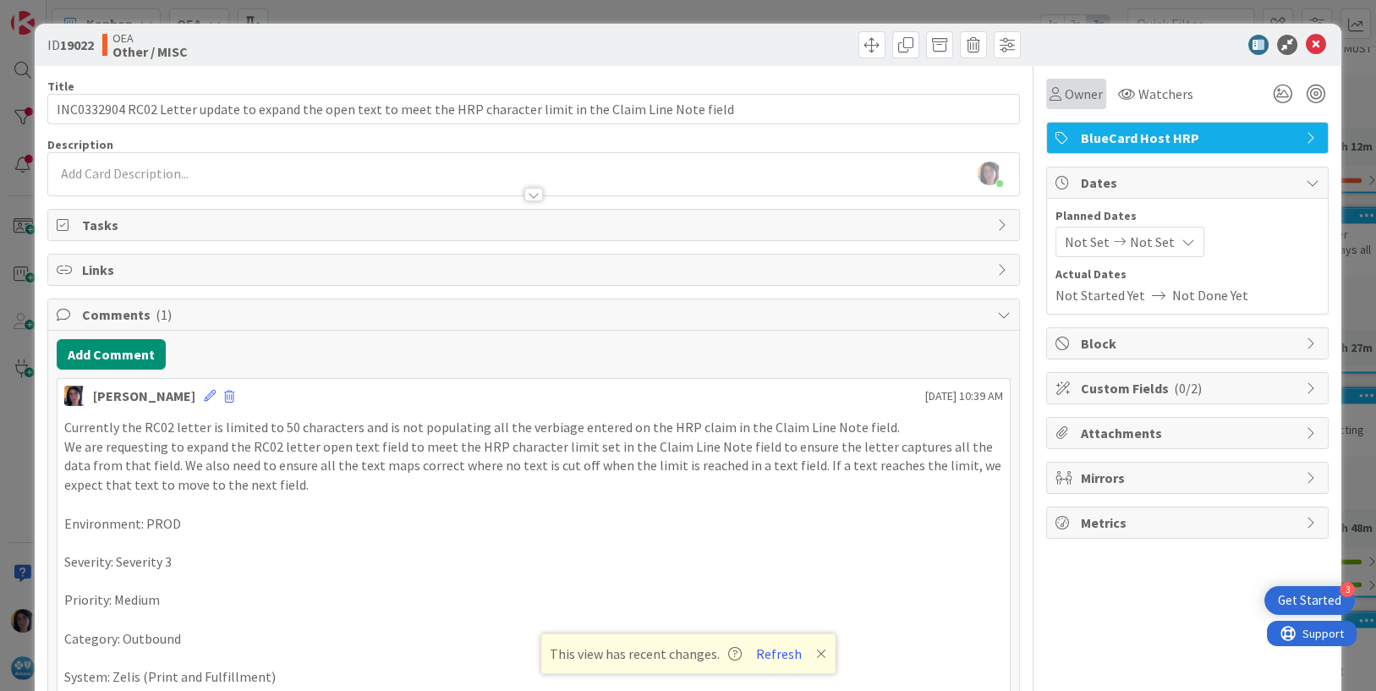
click at [1065, 88] on span "Owner" at bounding box center [1084, 94] width 38 height 20
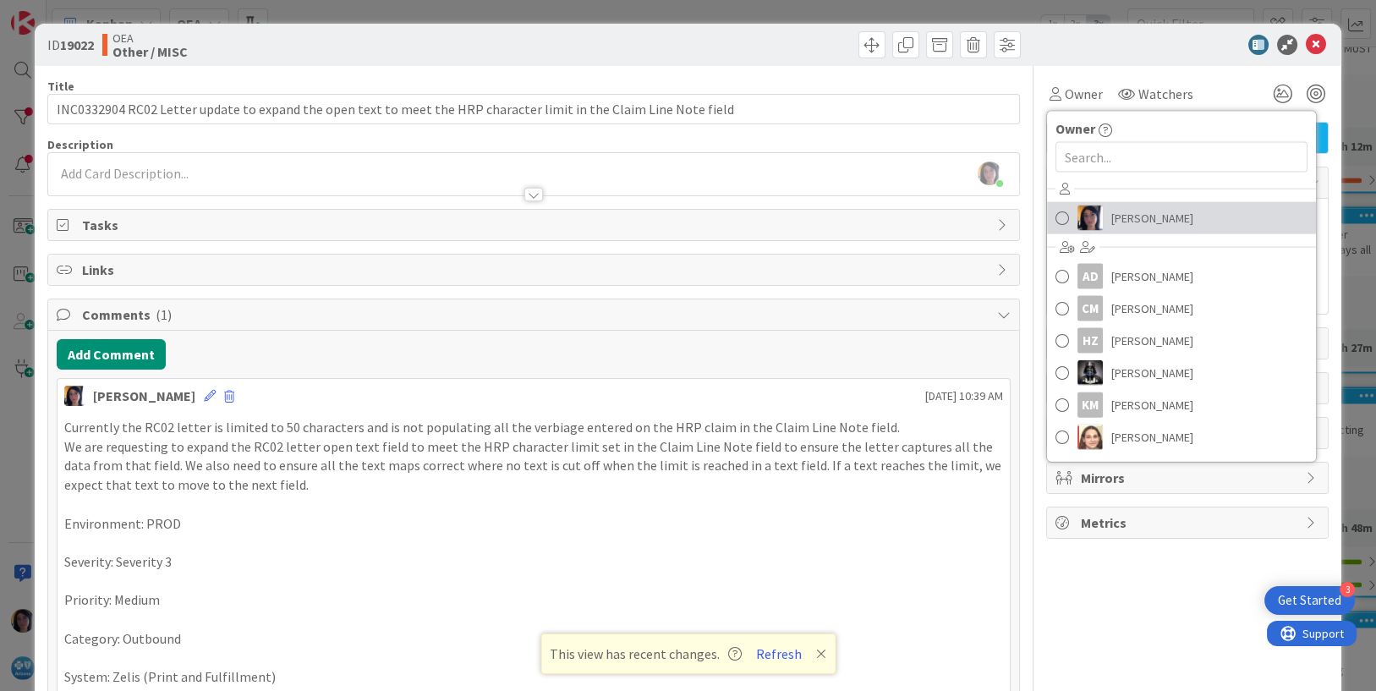
drag, startPoint x: 1087, startPoint y: 208, endPoint x: 1092, endPoint y: 189, distance: 20.1
click at [1088, 209] on link "[PERSON_NAME]" at bounding box center [1181, 218] width 269 height 32
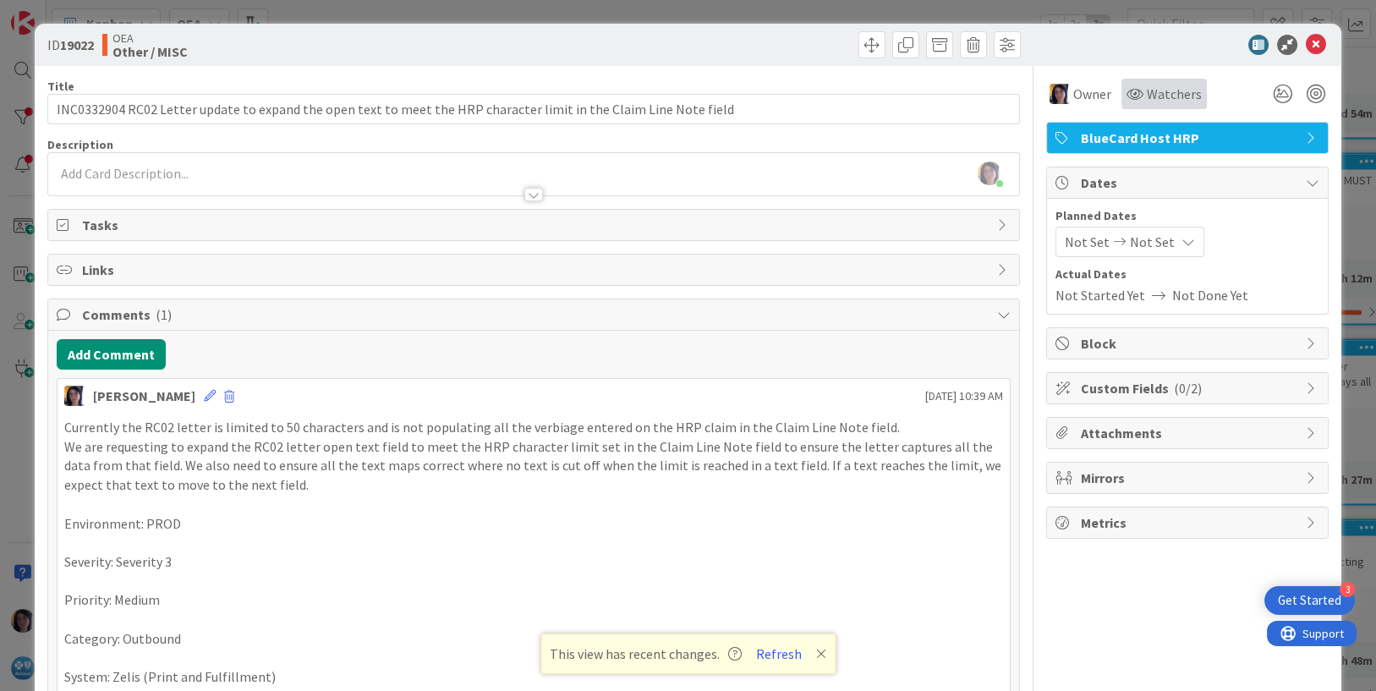
click at [1147, 87] on span "Watchers" at bounding box center [1174, 94] width 55 height 20
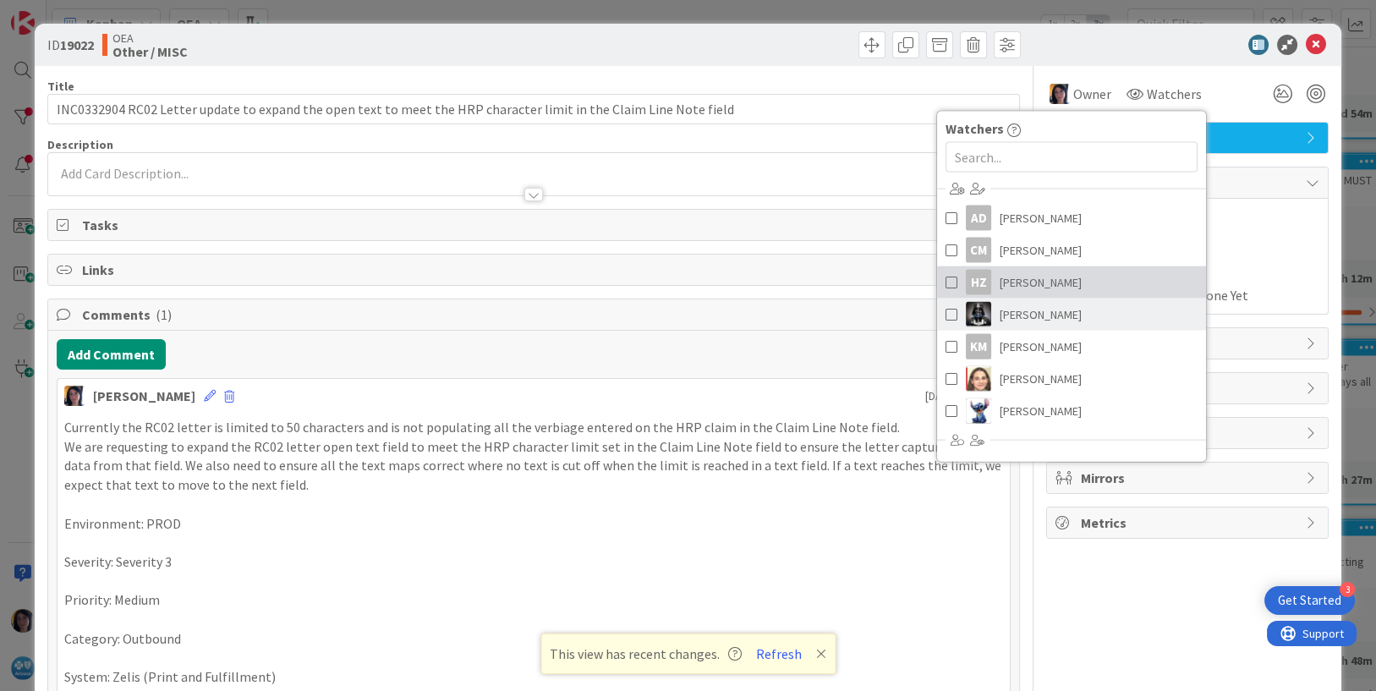
drag, startPoint x: 997, startPoint y: 289, endPoint x: 997, endPoint y: 300, distance: 11.0
click at [1000, 288] on span "[PERSON_NAME]" at bounding box center [1041, 282] width 82 height 25
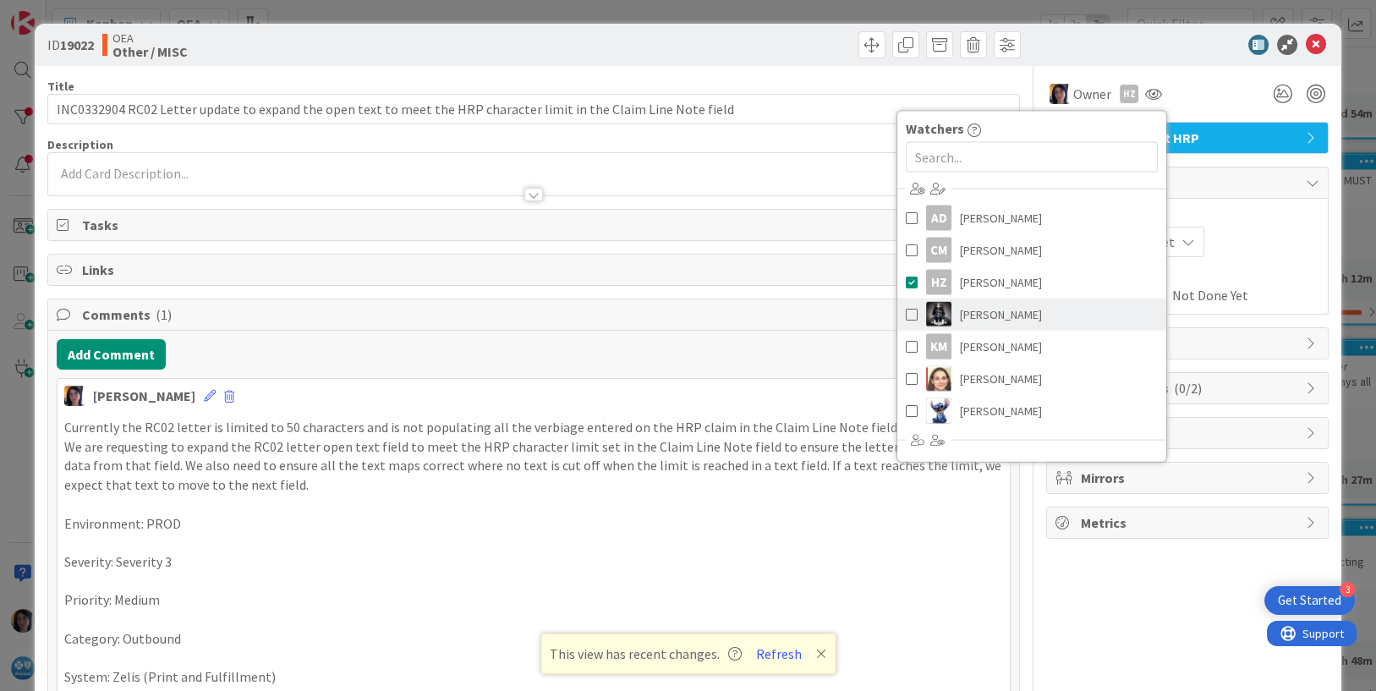
click at [997, 309] on span "[PERSON_NAME]" at bounding box center [1001, 314] width 82 height 25
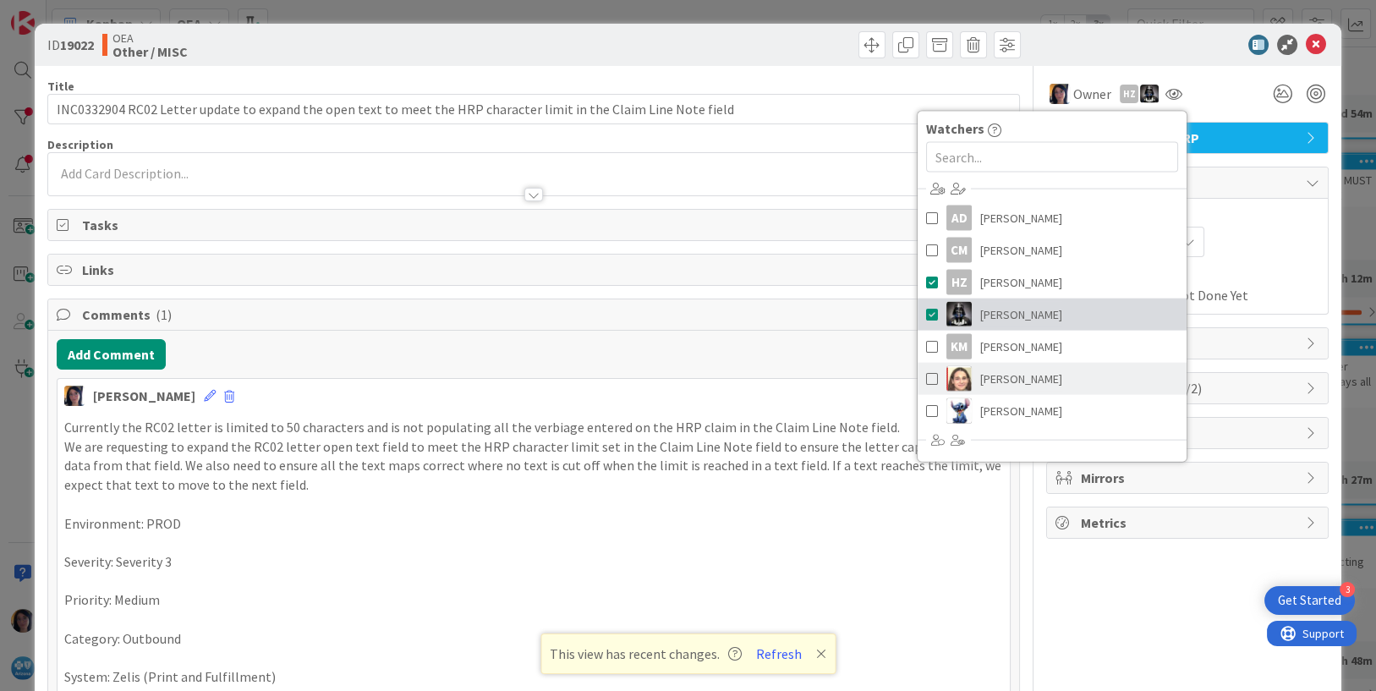
scroll to position [190, 0]
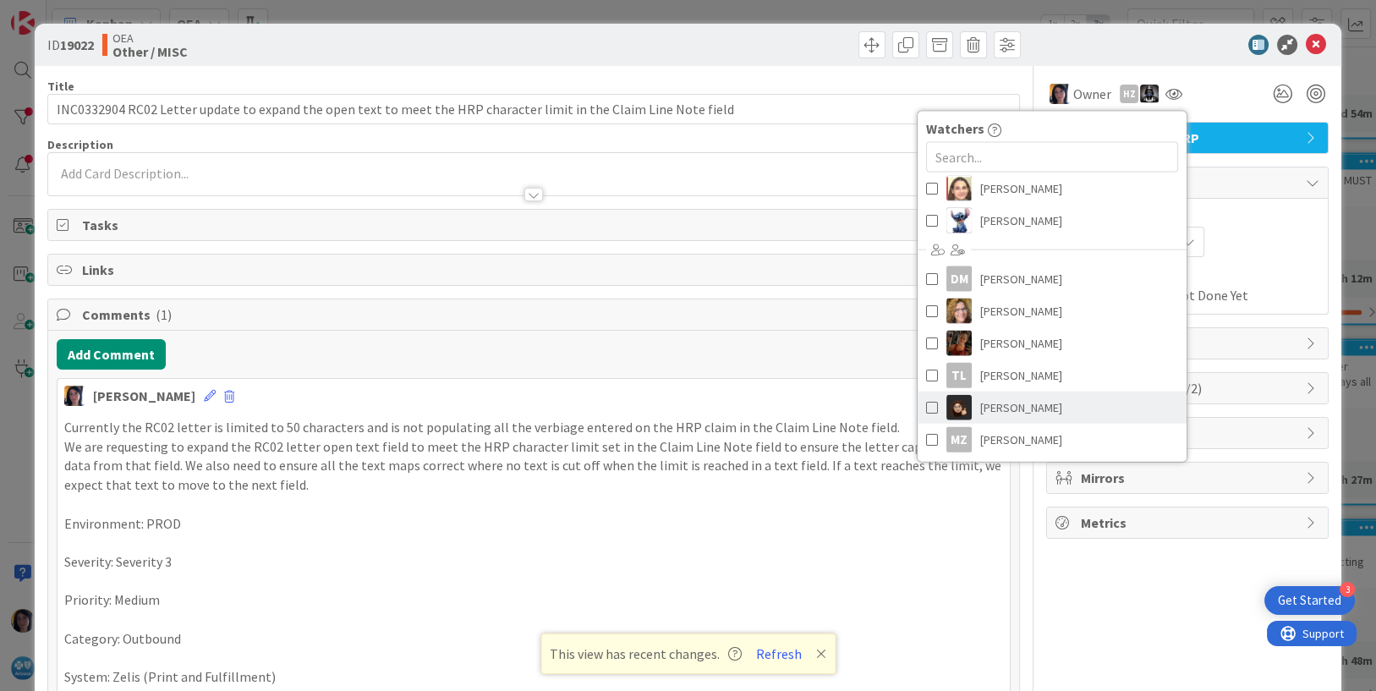
click at [999, 414] on span "[PERSON_NAME]" at bounding box center [1021, 407] width 82 height 25
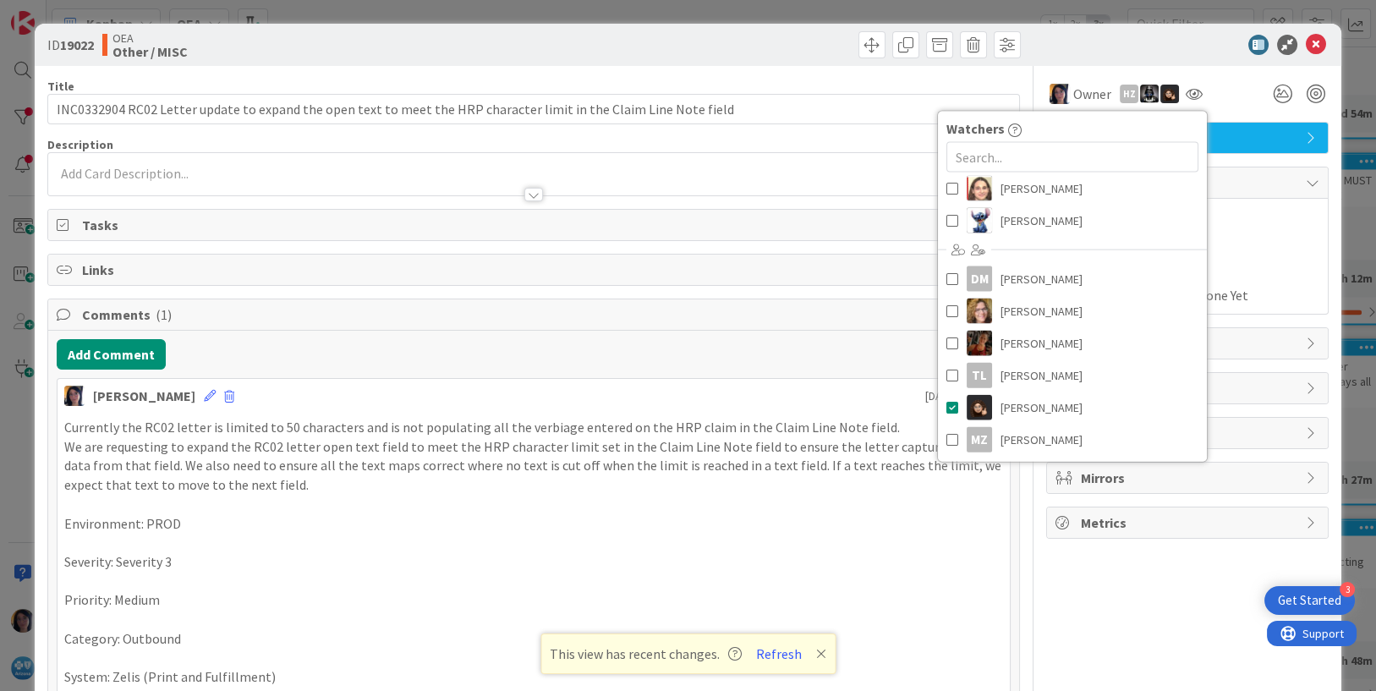
click at [1238, 298] on div "Not Started Yet Not Done Yet" at bounding box center [1188, 295] width 264 height 20
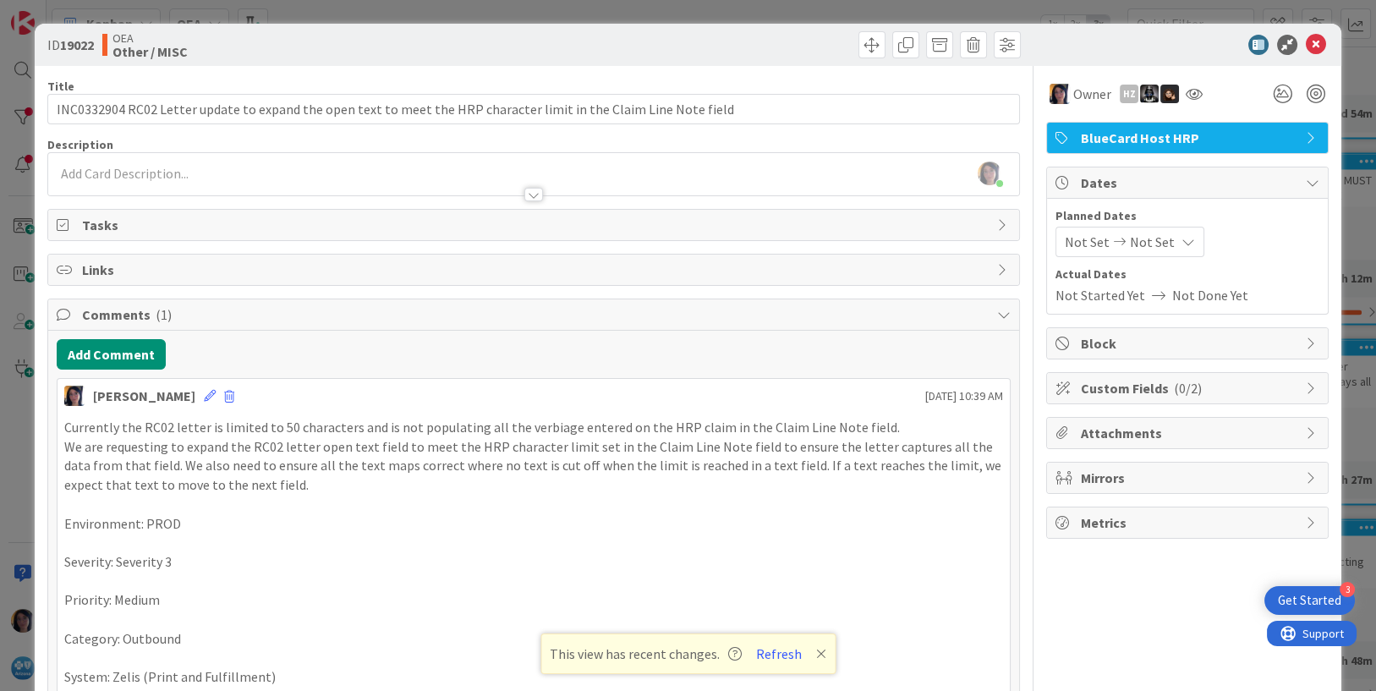
click at [1072, 241] on span "Not Set" at bounding box center [1087, 242] width 45 height 20
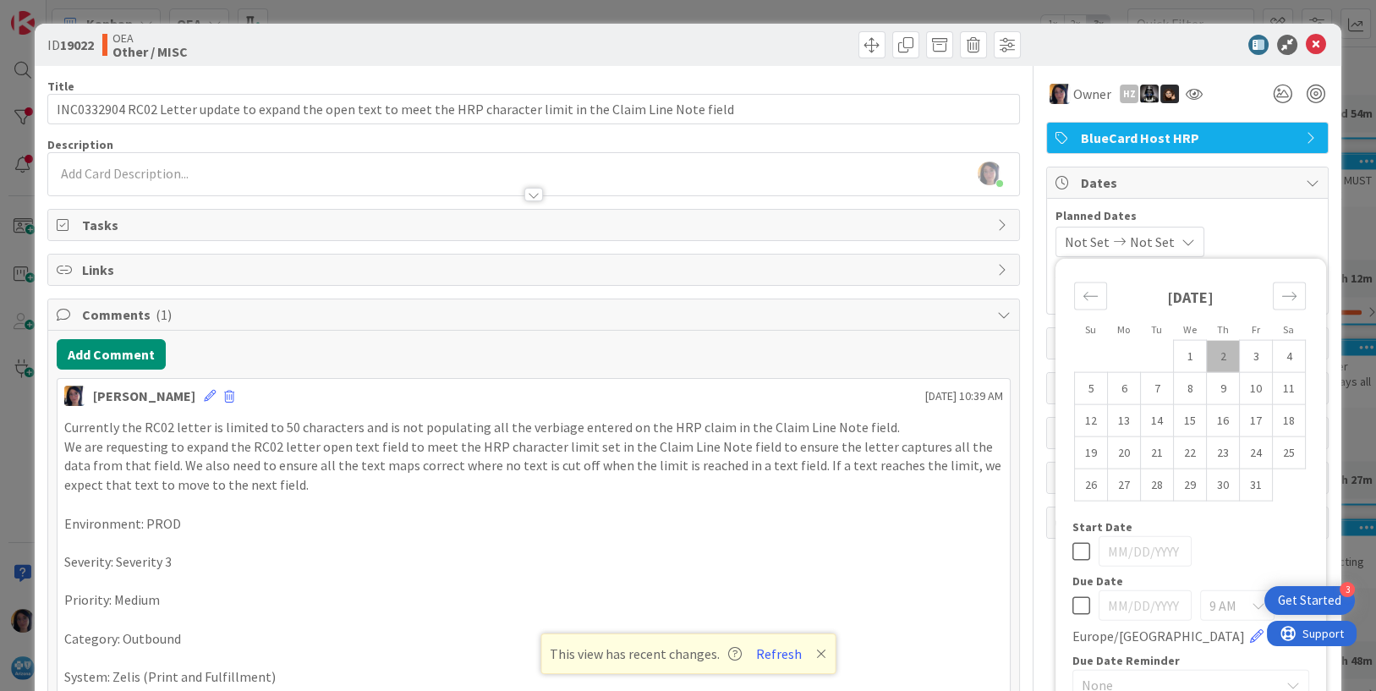
click at [1207, 352] on td "2" at bounding box center [1223, 356] width 33 height 32
type input "[DATE]"
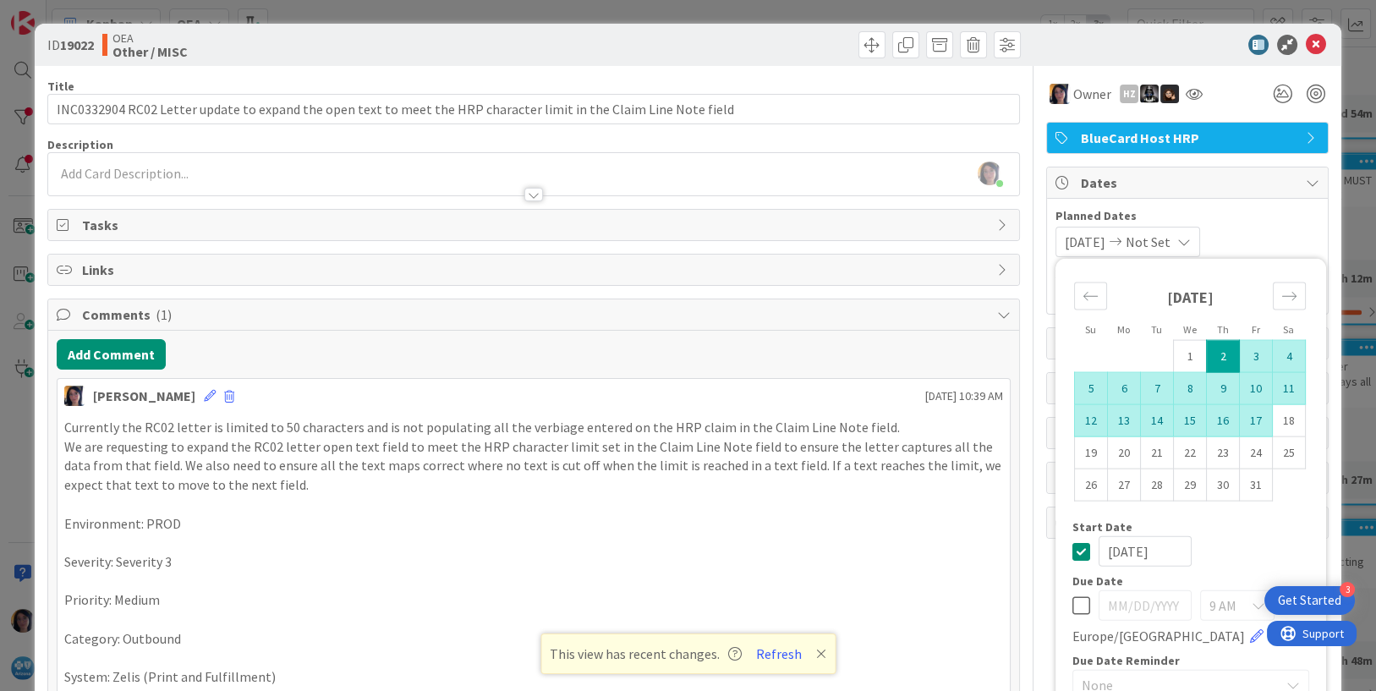
click at [1243, 419] on td "17" at bounding box center [1256, 420] width 33 height 32
type input "[DATE]"
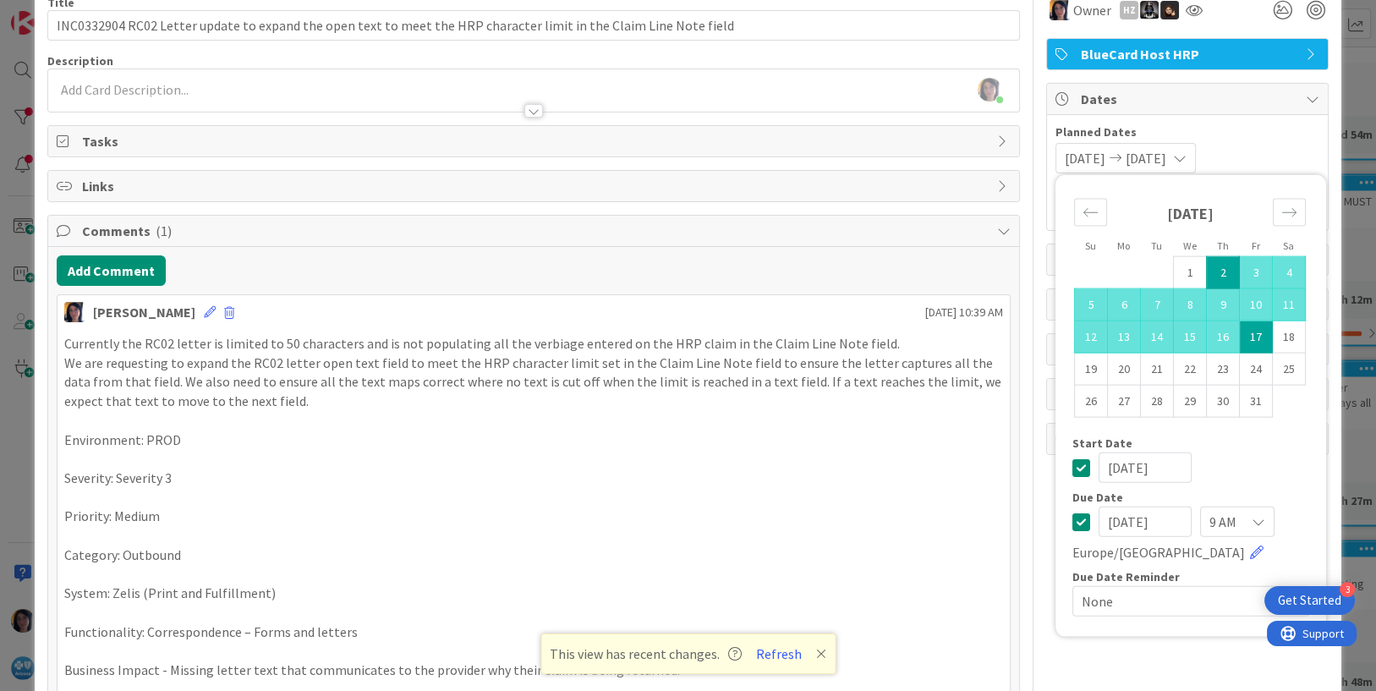
scroll to position [0, 0]
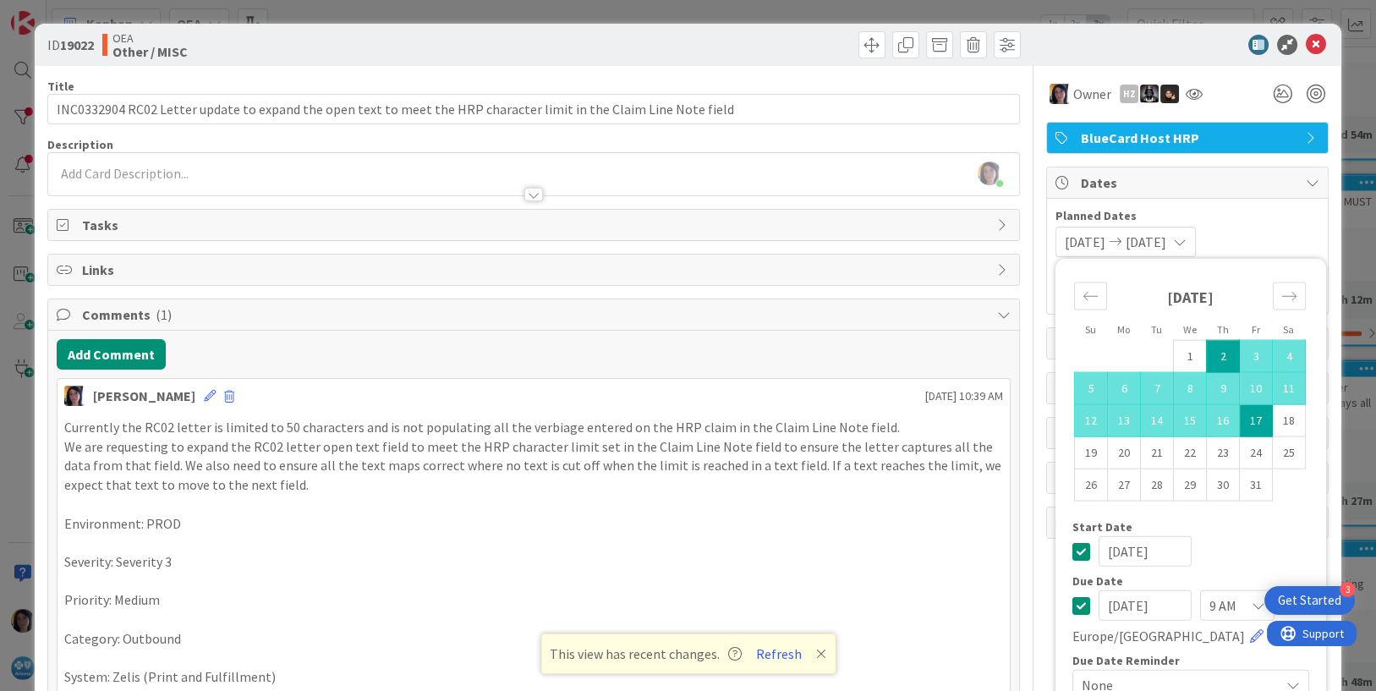
click at [962, 527] on p "Environment: PROD" at bounding box center [534, 523] width 940 height 19
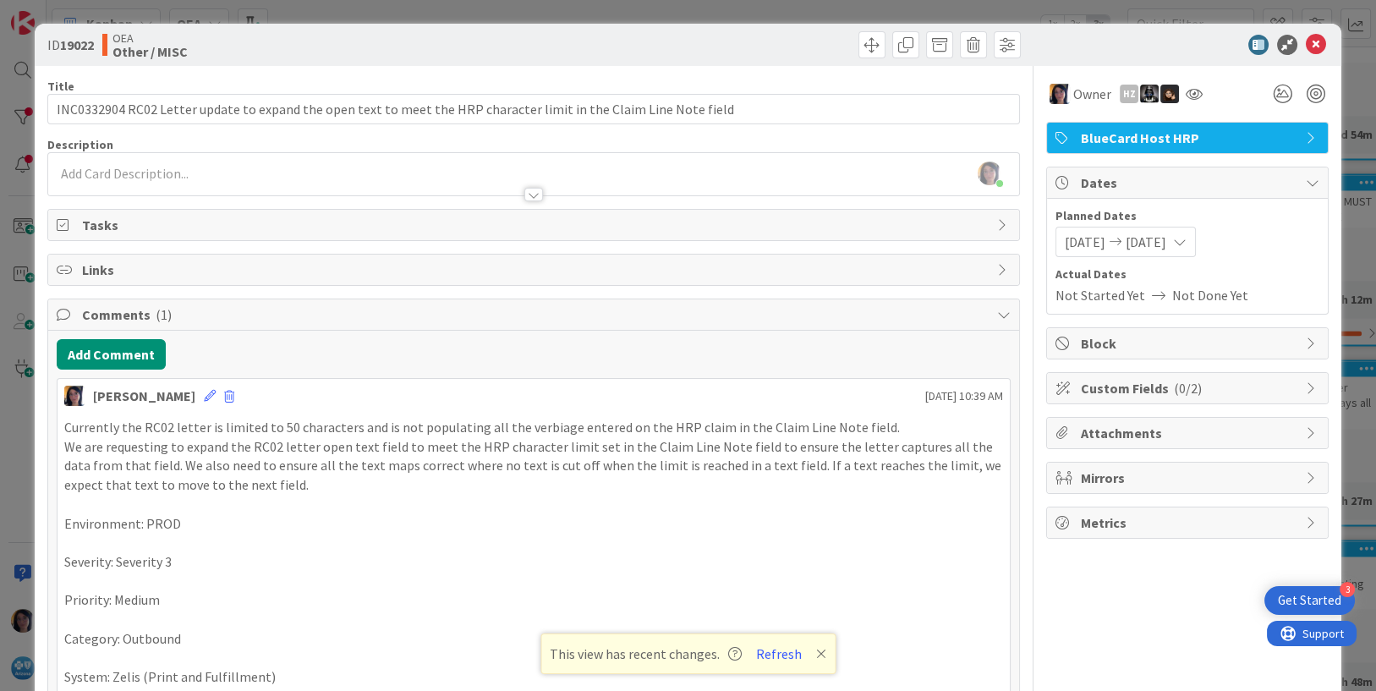
click at [1101, 436] on span "Attachments" at bounding box center [1189, 433] width 217 height 20
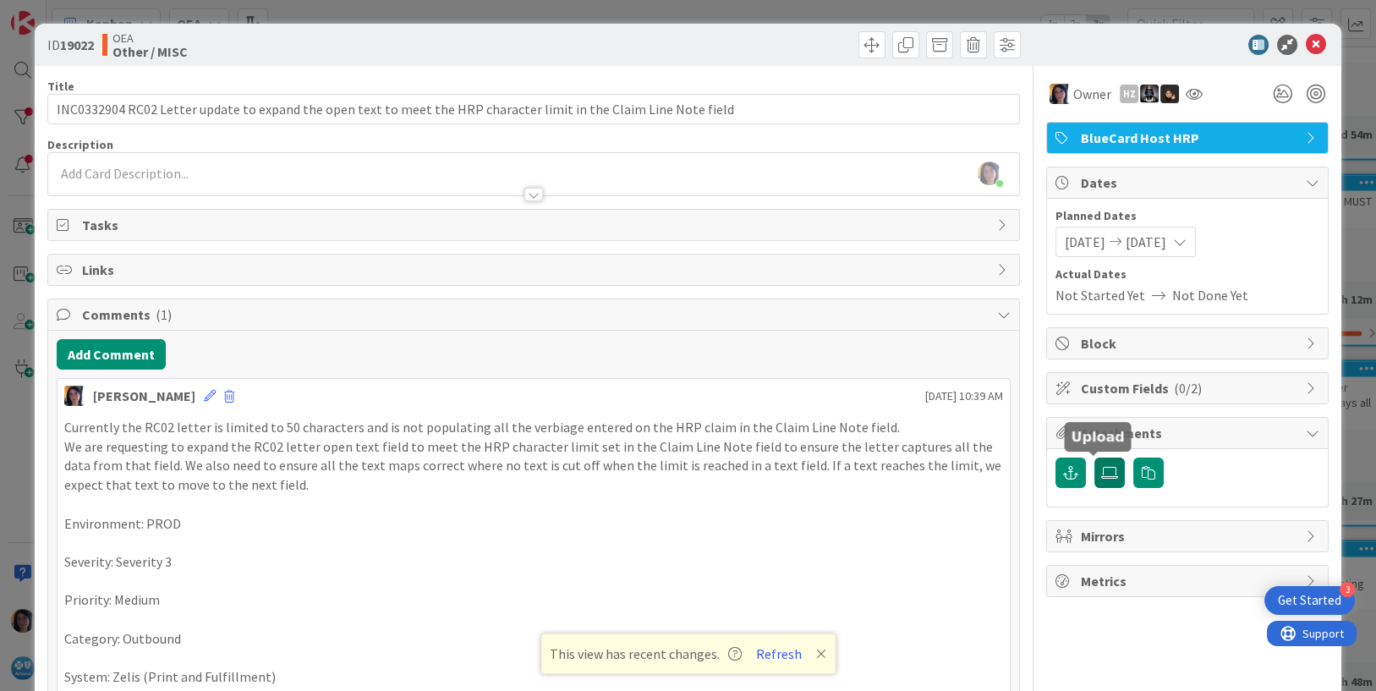
click at [1095, 474] on label at bounding box center [1110, 473] width 30 height 30
click at [1095, 458] on input "file" at bounding box center [1095, 458] width 0 height 0
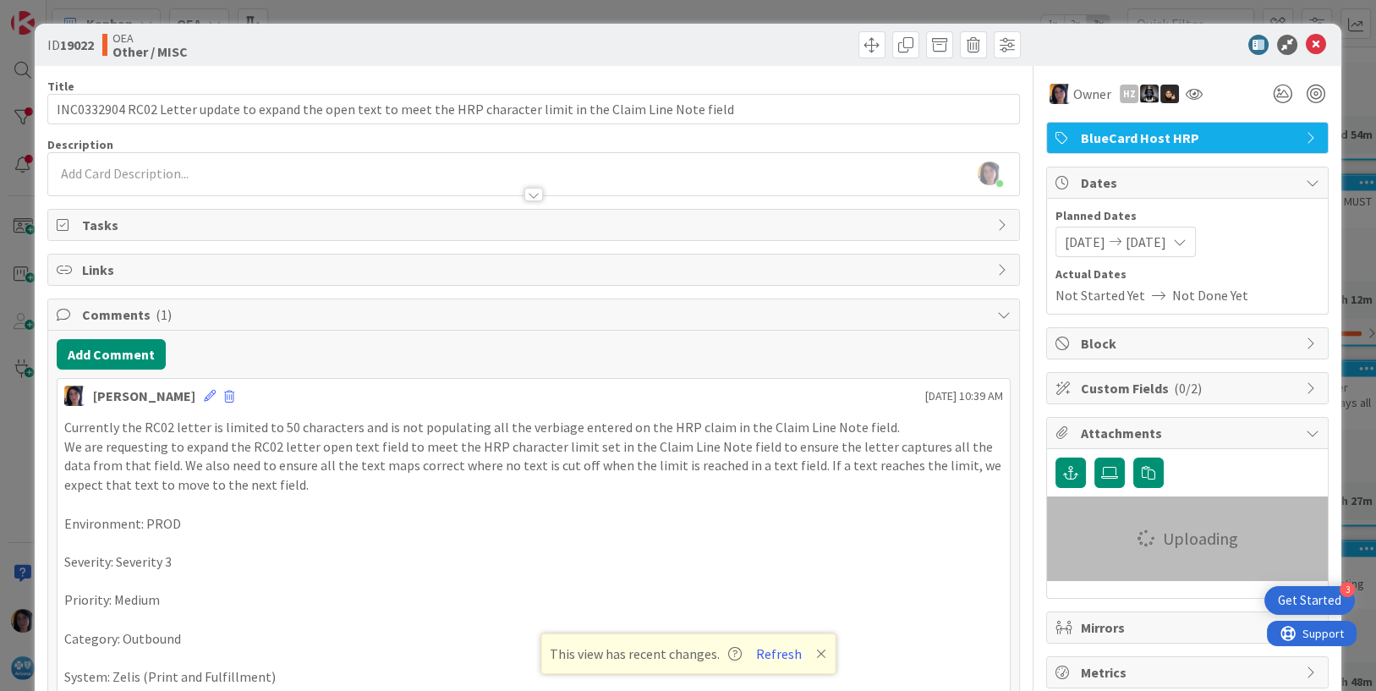
click at [641, 566] on p "Severity: Severity 3" at bounding box center [534, 561] width 940 height 19
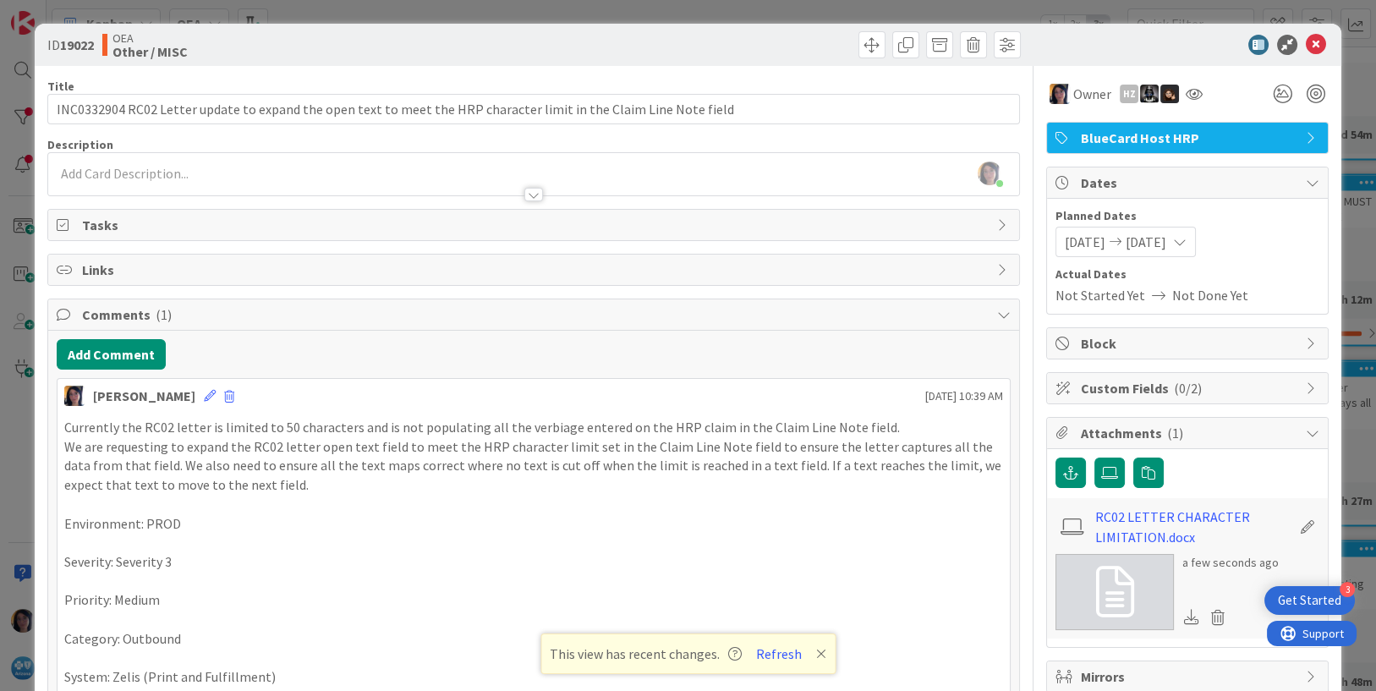
click at [166, 162] on div "[PERSON_NAME] just joined" at bounding box center [534, 174] width 972 height 42
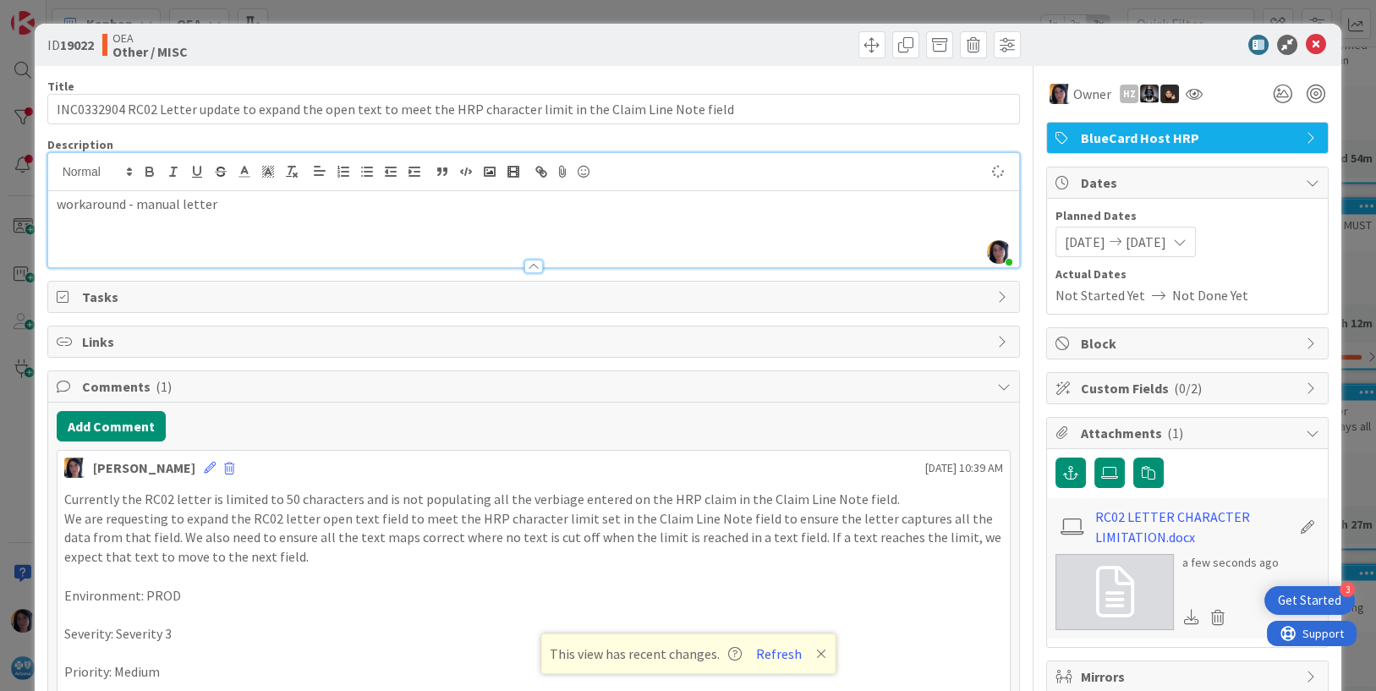
click at [752, 314] on div "Title 115 / 128 INC0332904 RC02 Letter update to expand the open text to meet t…" at bounding box center [534, 497] width 974 height 862
click at [1097, 37] on div at bounding box center [1179, 45] width 299 height 20
drag, startPoint x: 139, startPoint y: 223, endPoint x: 576, endPoint y: 215, distance: 437.4
click at [143, 226] on div "workaround - manual letter" at bounding box center [534, 229] width 972 height 76
click at [1306, 50] on icon at bounding box center [1316, 45] width 20 height 20
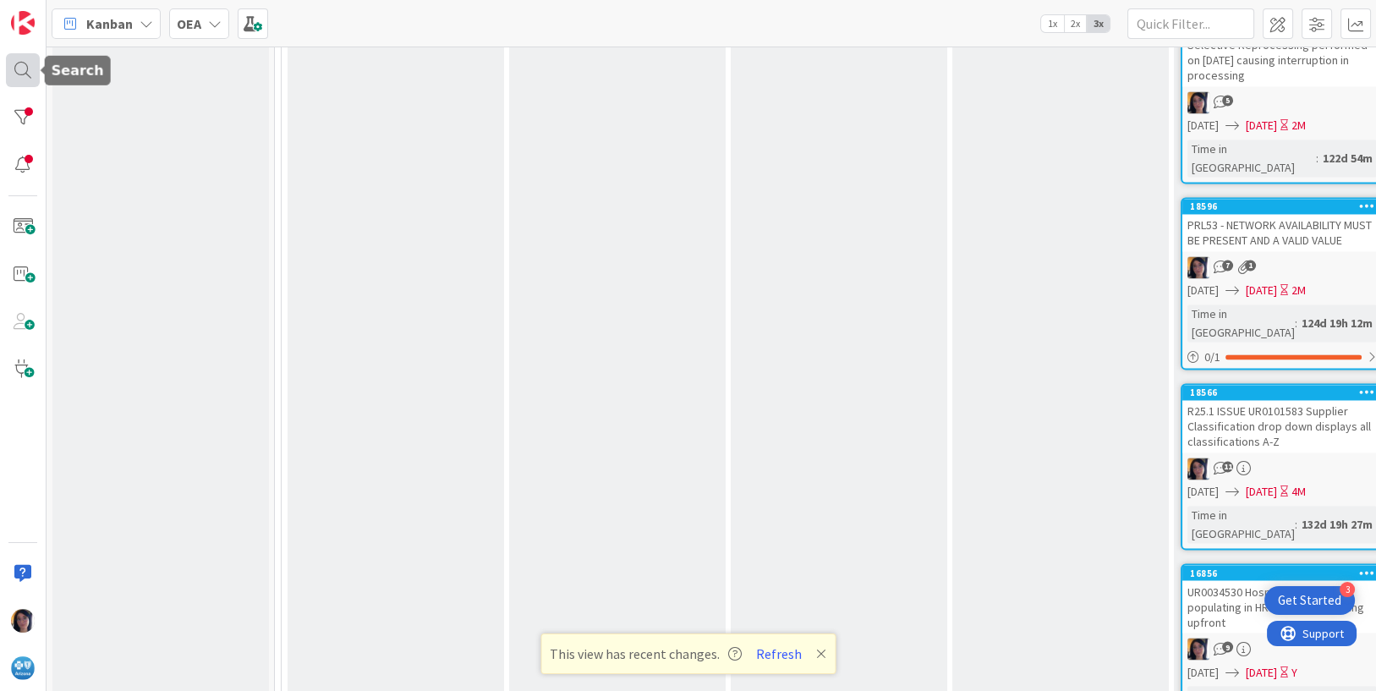
click at [19, 72] on div at bounding box center [23, 70] width 34 height 34
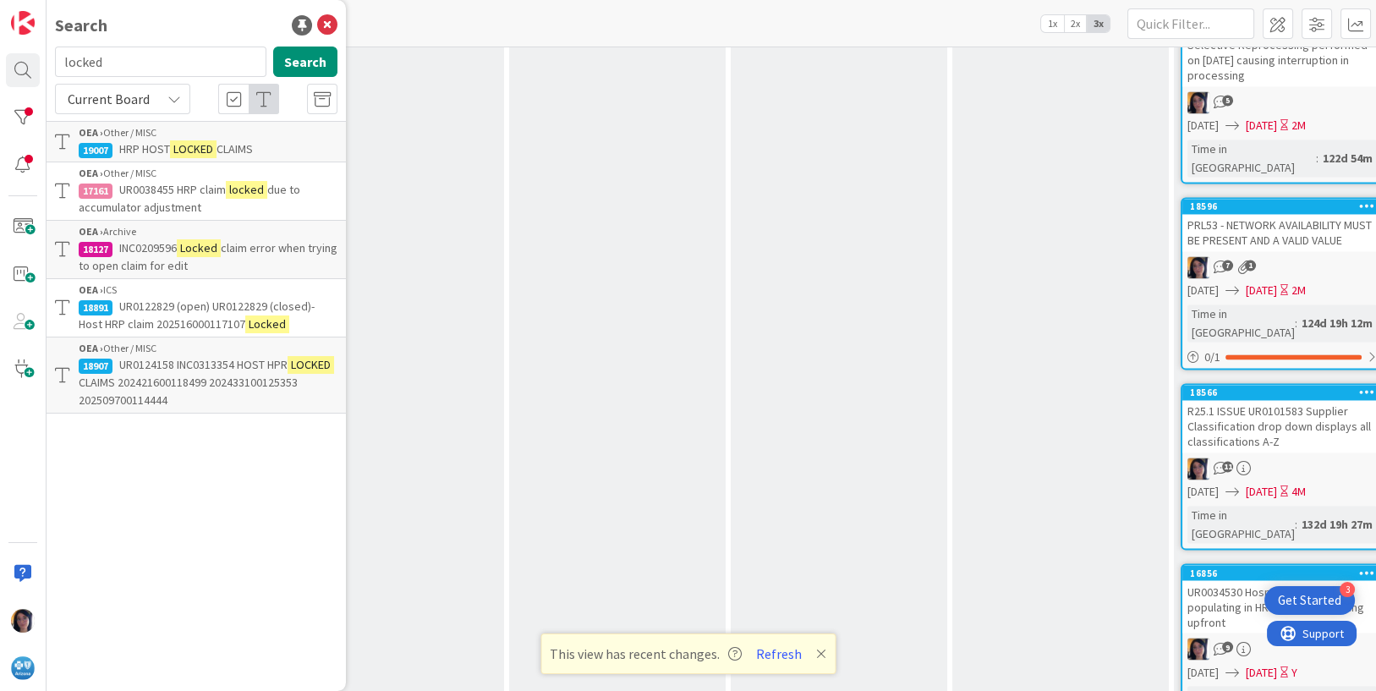
click at [92, 56] on input "locked" at bounding box center [160, 62] width 211 height 30
type input "UR0132054"
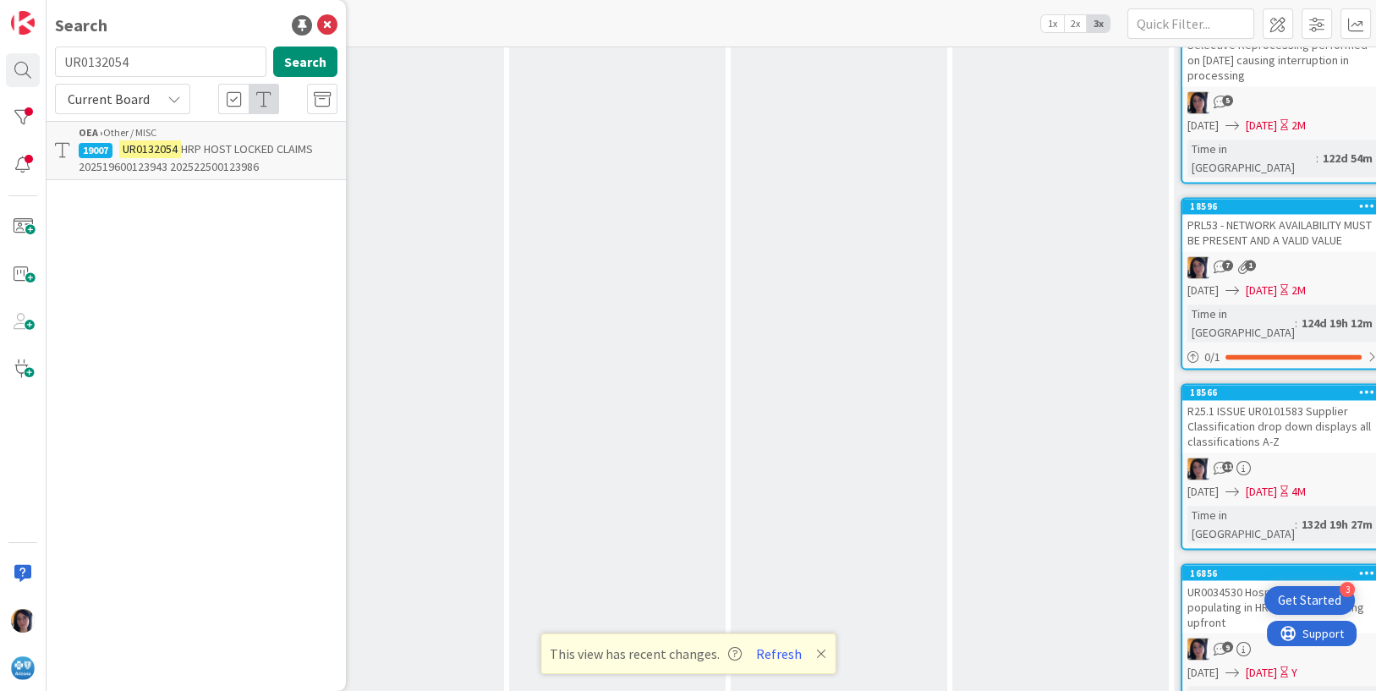
click at [128, 149] on mark "UR0132054" at bounding box center [150, 149] width 62 height 18
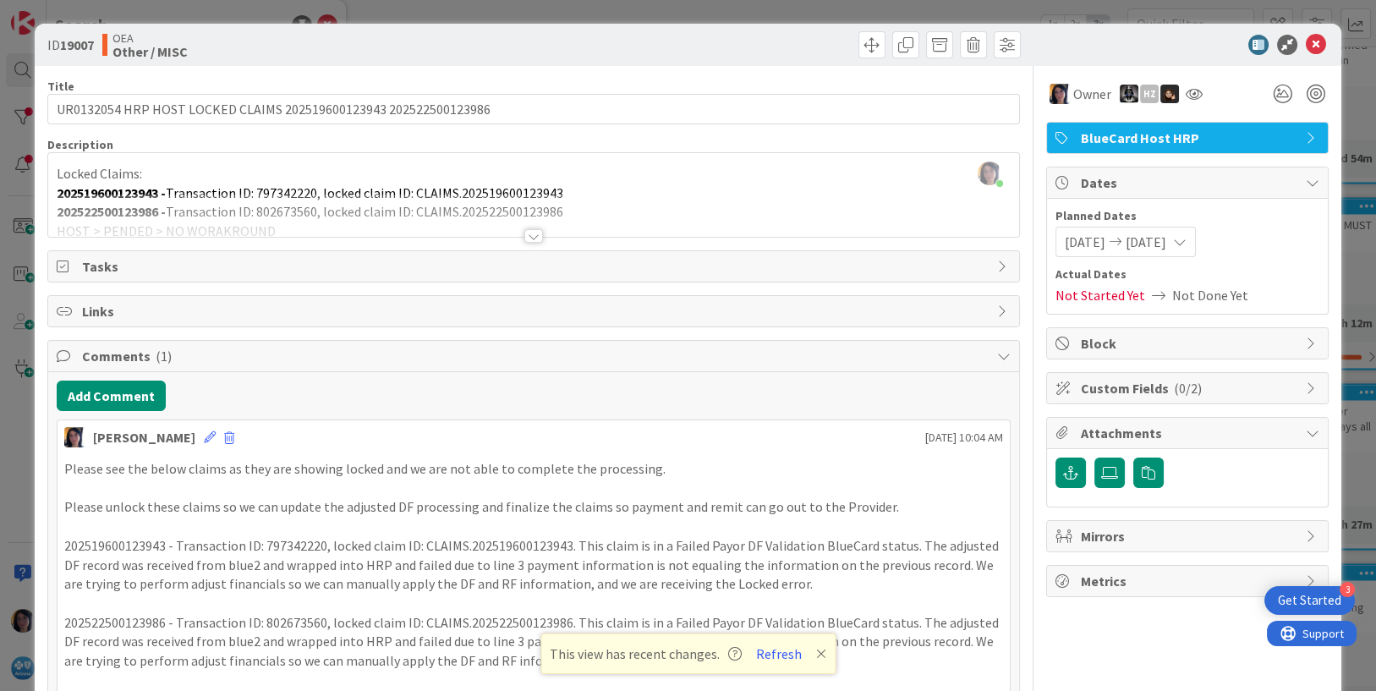
click at [28, 394] on div "ID 19007 OEA Other / MISC Title 65 / 128 UR0132054 HRP HOST LOCKED CLAIMS 20251…" at bounding box center [688, 345] width 1376 height 691
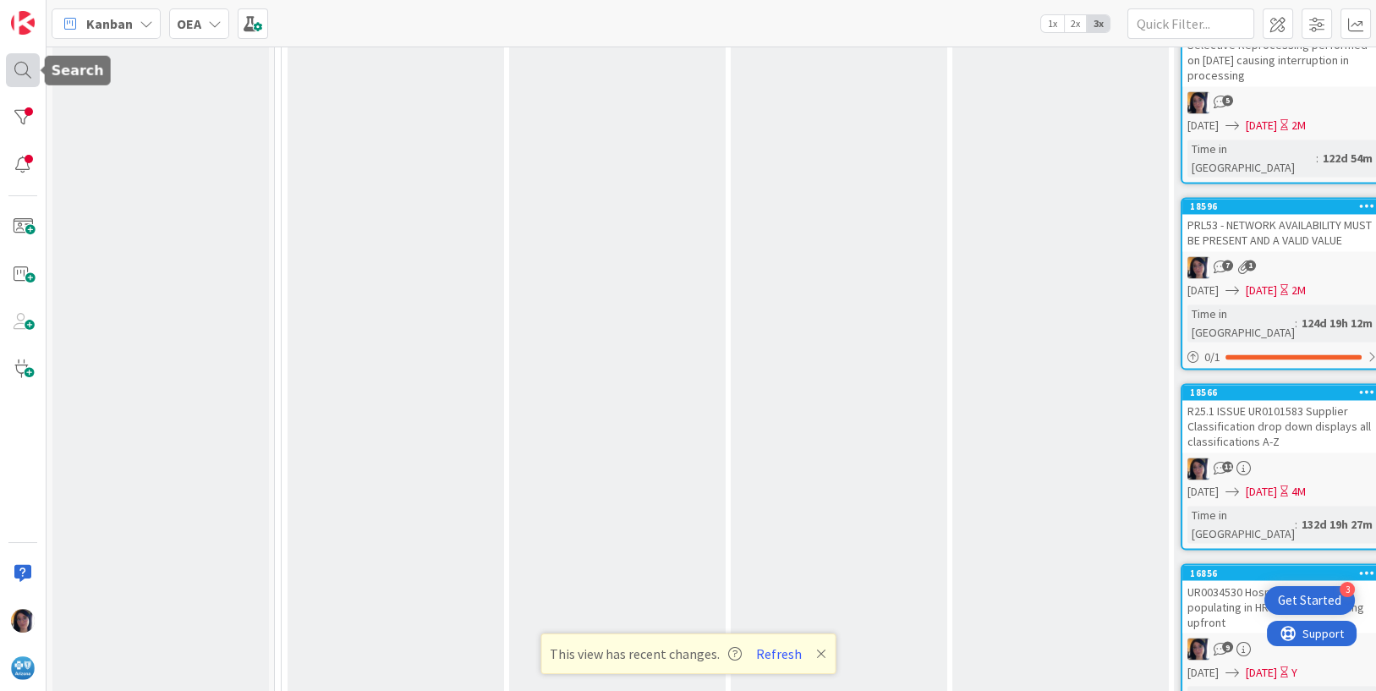
click at [13, 75] on div at bounding box center [23, 70] width 34 height 34
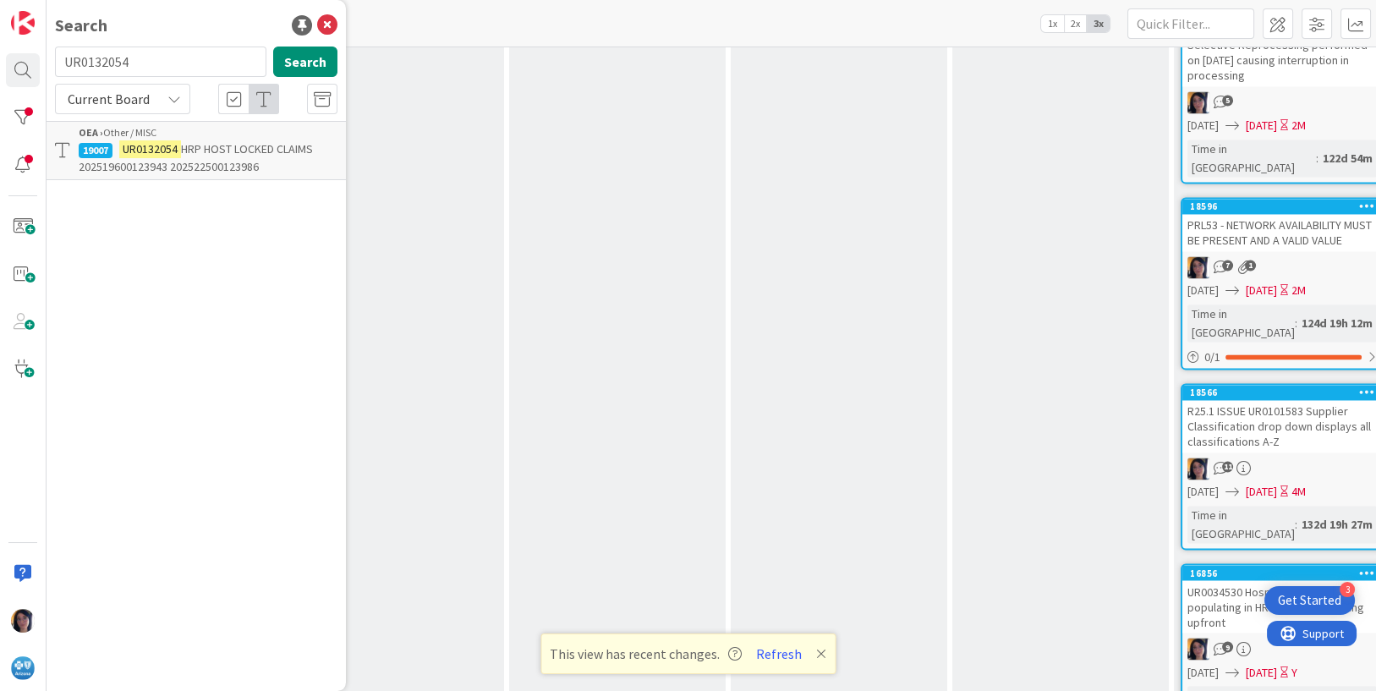
click at [163, 166] on span "HRP HOST LOCKED CLAIMS 202519600123943 202522500123986" at bounding box center [196, 157] width 234 height 33
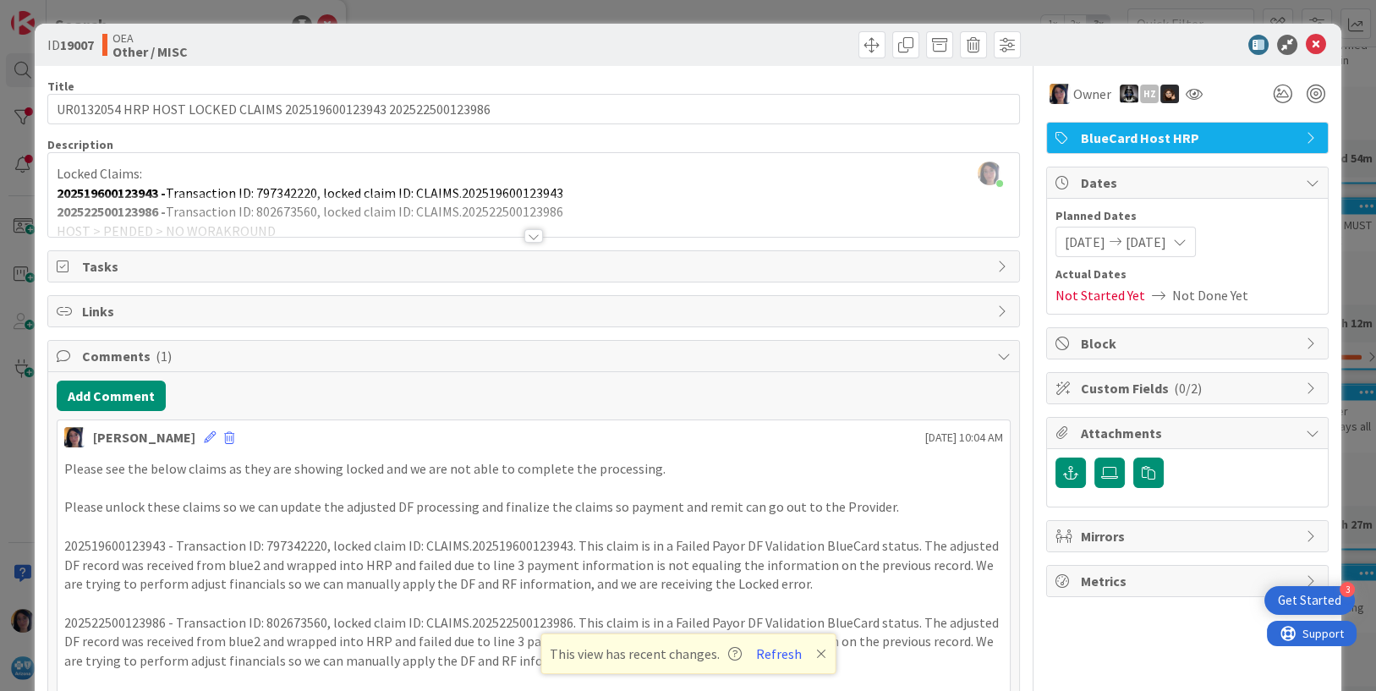
click at [563, 491] on p at bounding box center [534, 488] width 940 height 19
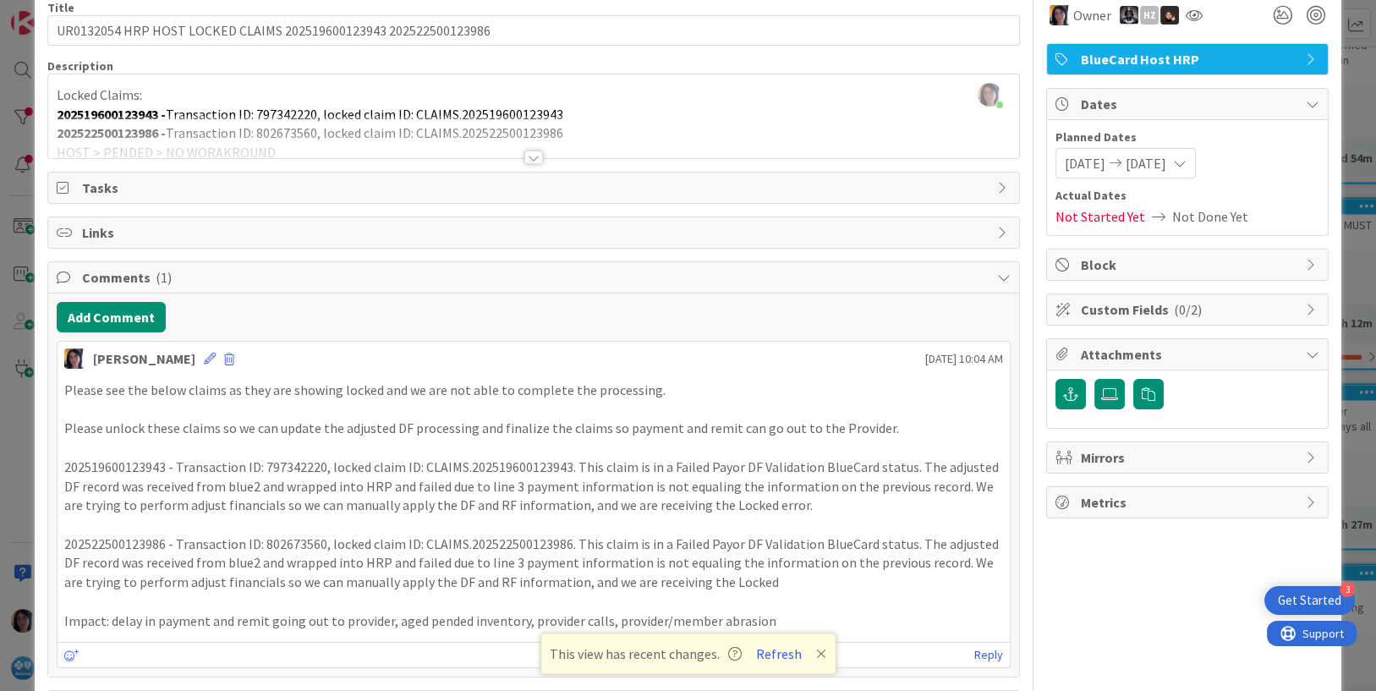
scroll to position [145, 0]
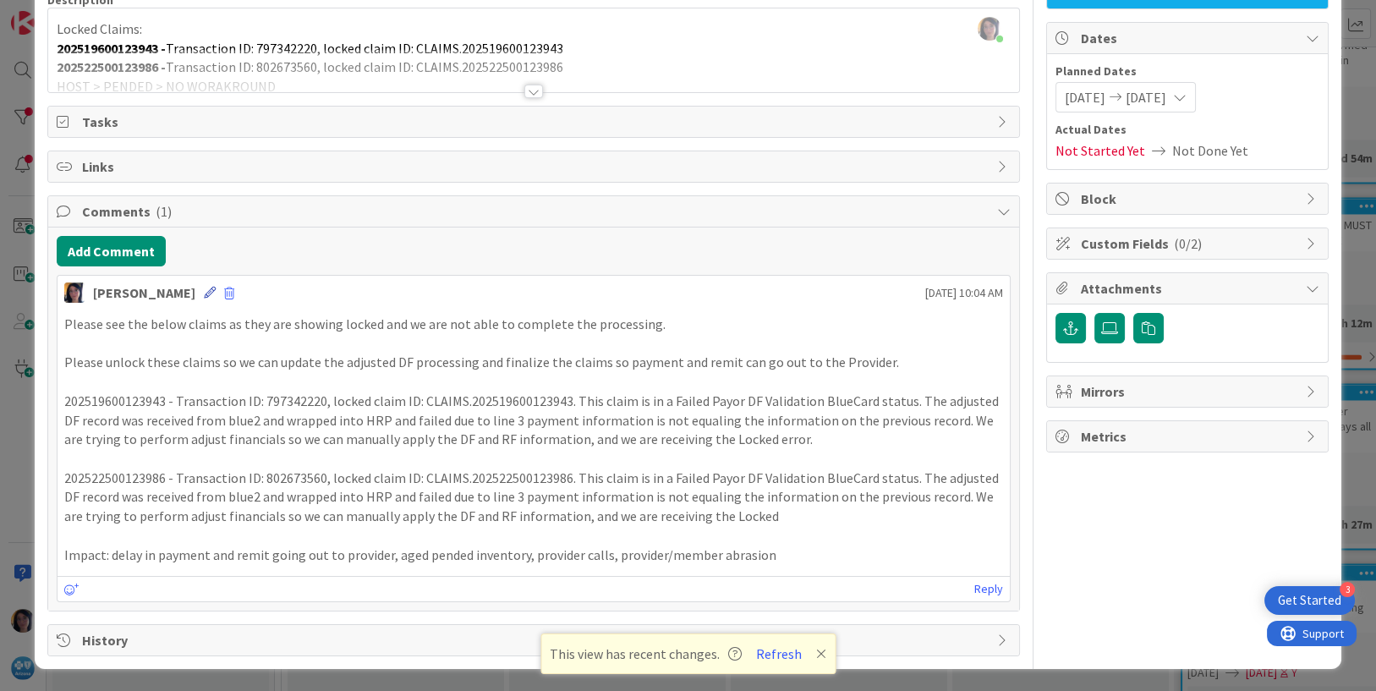
click at [204, 294] on icon at bounding box center [210, 293] width 12 height 12
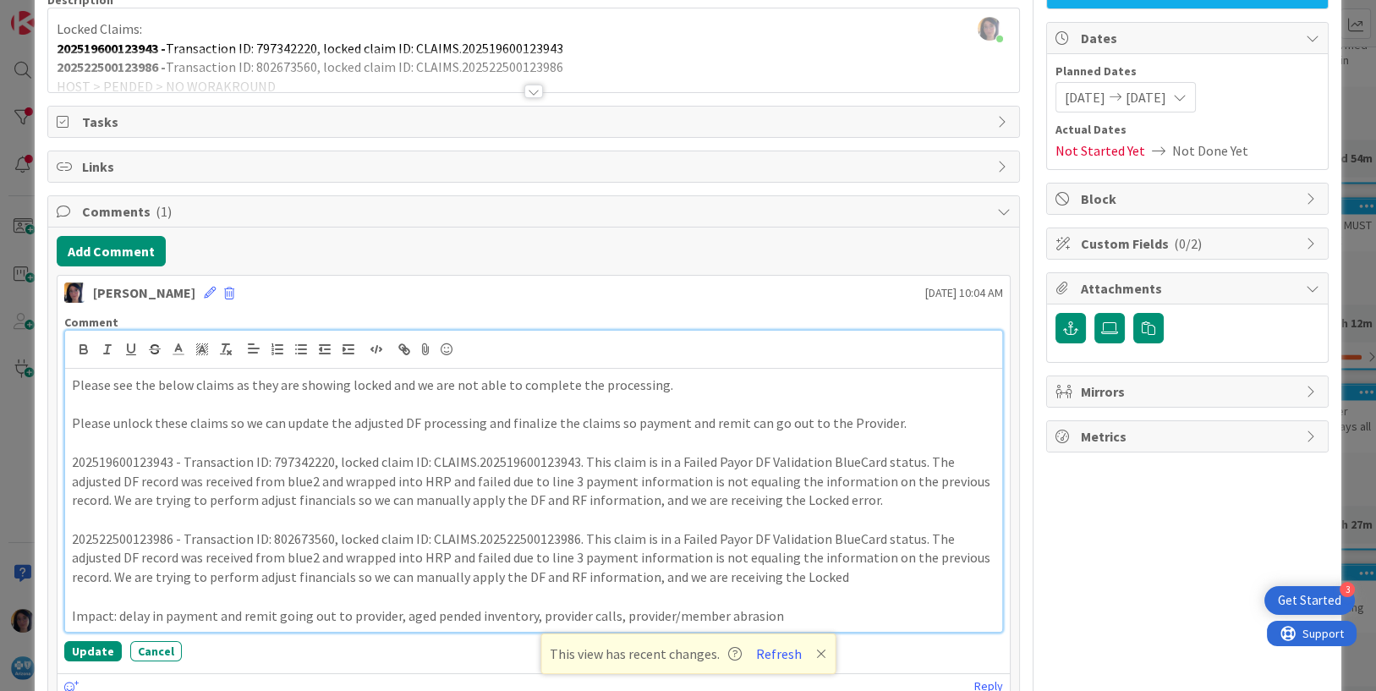
click at [167, 546] on p "202522500123986 - Transaction ID: 802673560, locked claim ID: CLAIMS.2025225001…" at bounding box center [534, 559] width 925 height 58
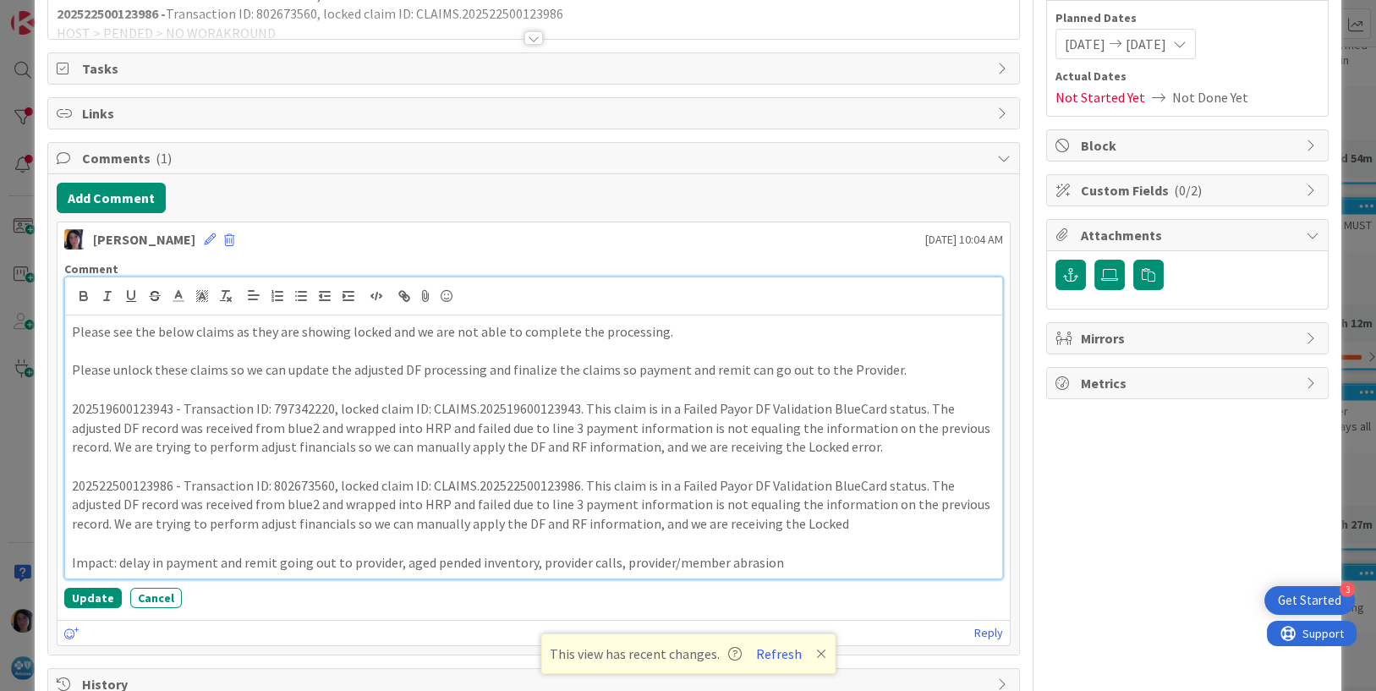
scroll to position [242, 0]
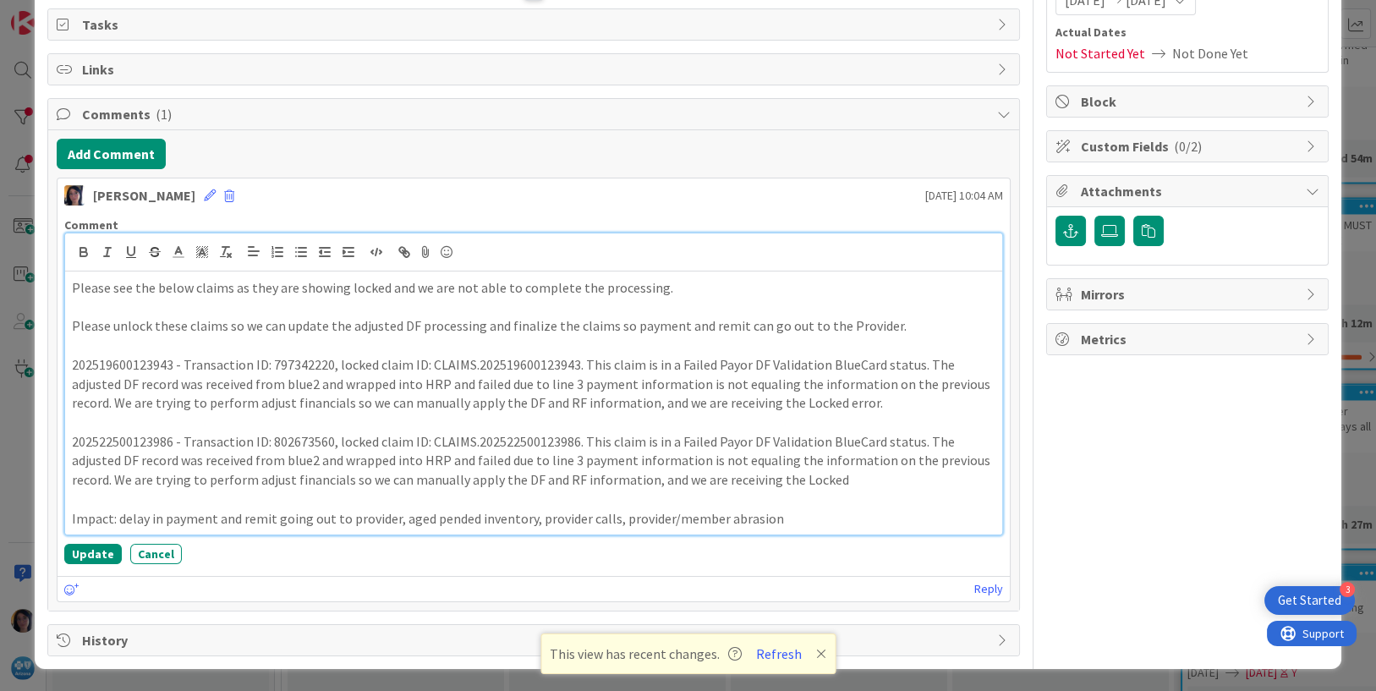
click at [840, 481] on p "202522500123986 - Transaction ID: 802673560, locked claim ID: CLAIMS.2025225001…" at bounding box center [534, 461] width 925 height 58
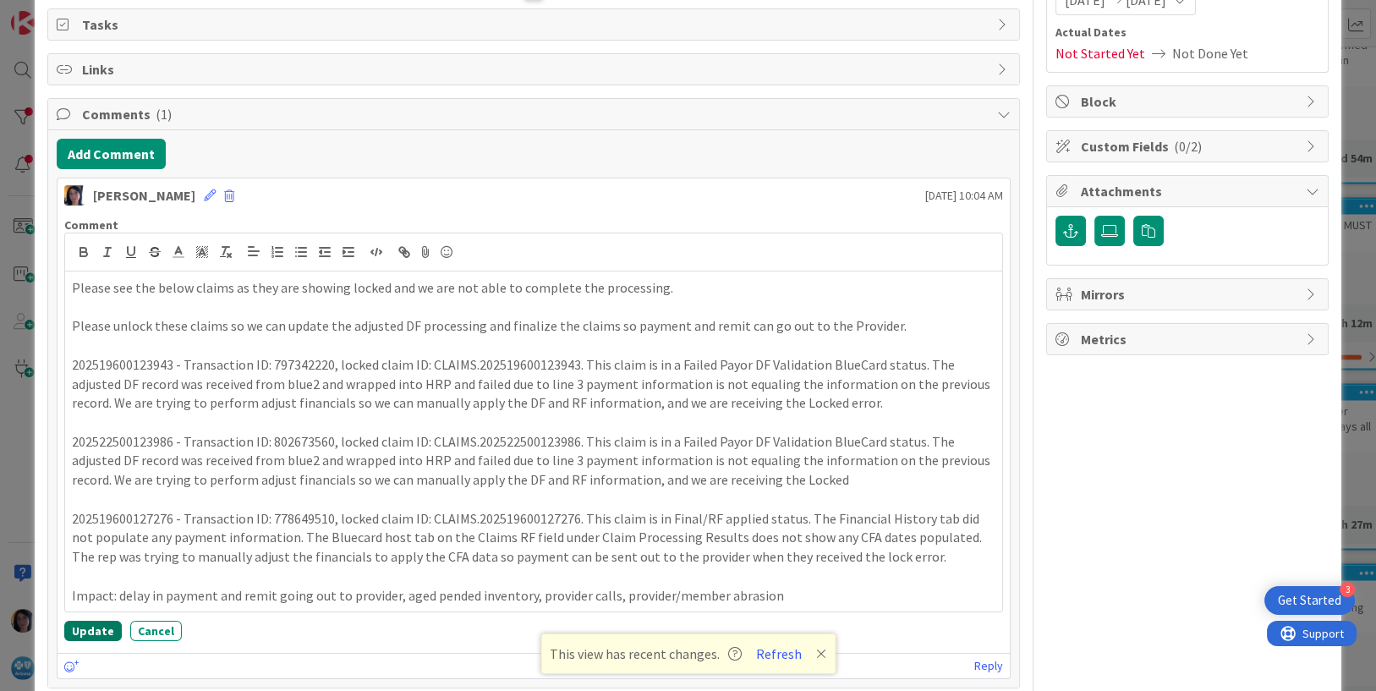
click at [99, 633] on button "Update" at bounding box center [93, 631] width 58 height 20
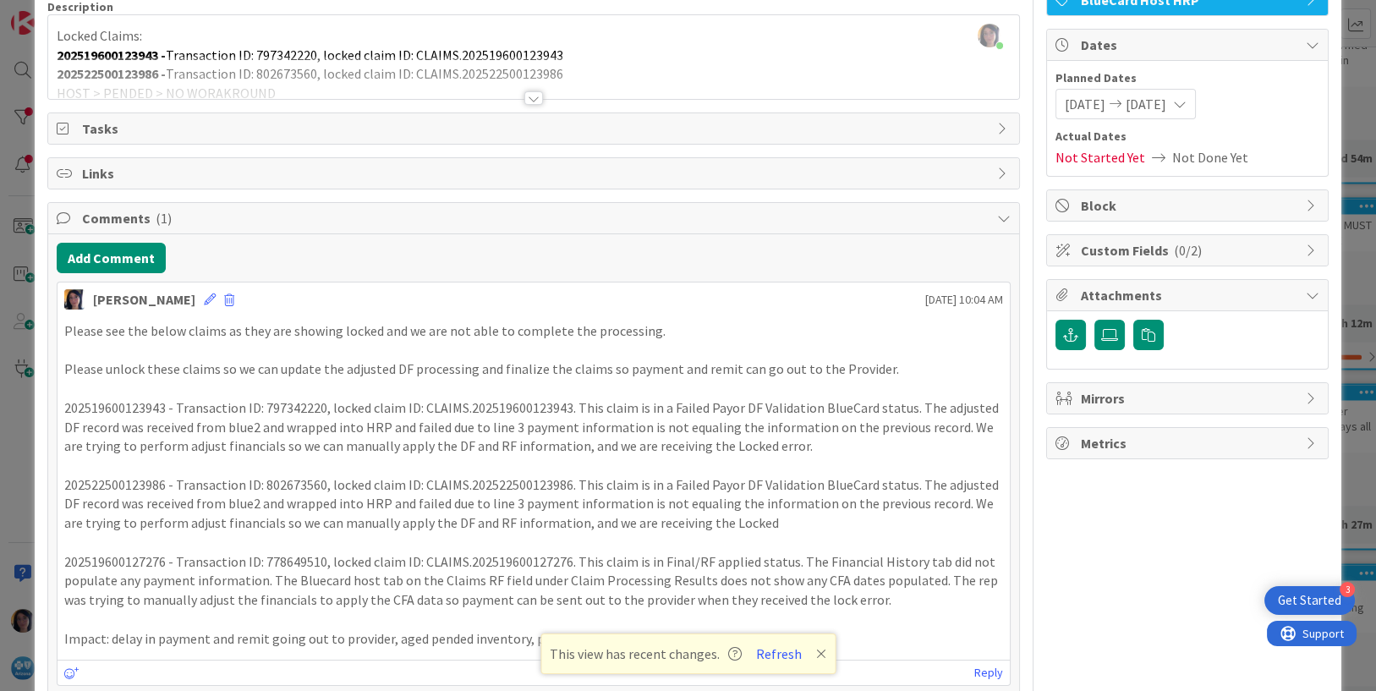
scroll to position [0, 0]
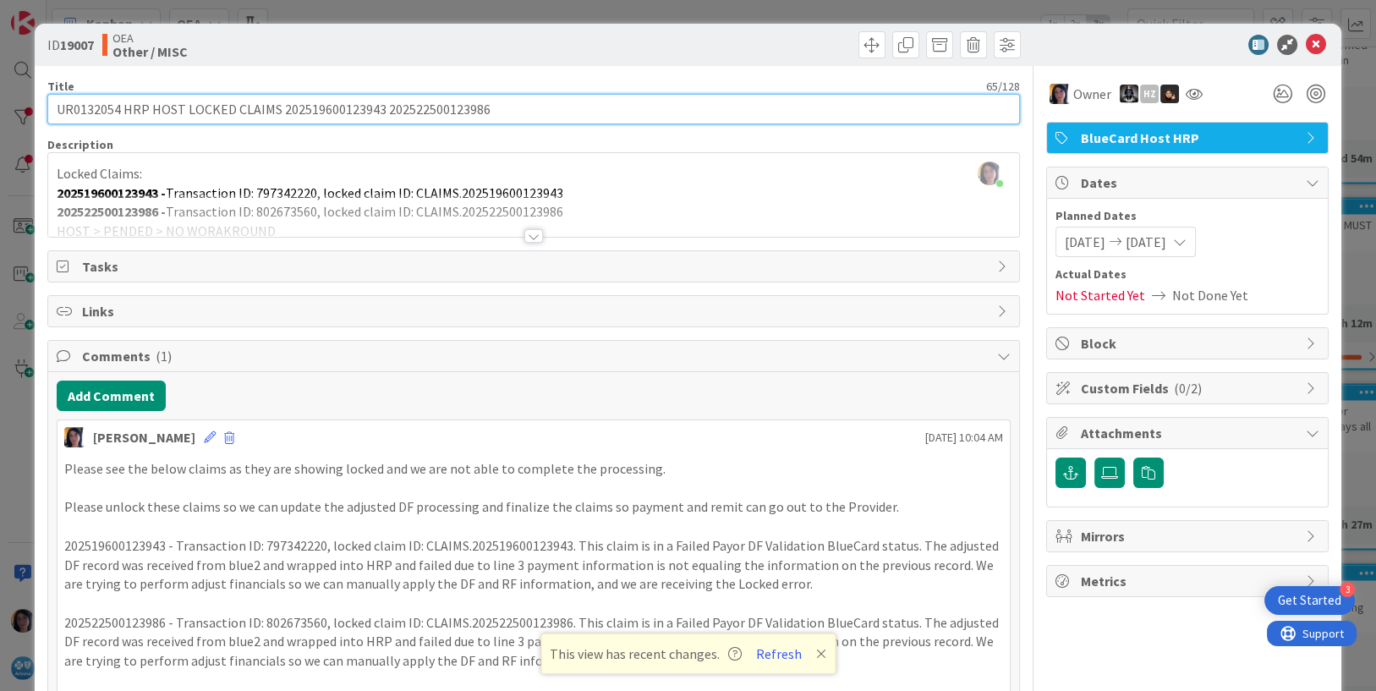
click at [512, 110] on input "UR0132054 HRP HOST LOCKED CLAIMS 202519600123943 202522500123986" at bounding box center [534, 109] width 974 height 30
click at [504, 112] on input "UR0132054 HRP HOST LOCKED CLAIMS 202519600123943 202522500123986" at bounding box center [534, 109] width 974 height 30
paste input "202519600127276"
type input "UR0132054 HRP HOST LOCKED CLAIMS 202519600123943 202522500123986 202519600127276"
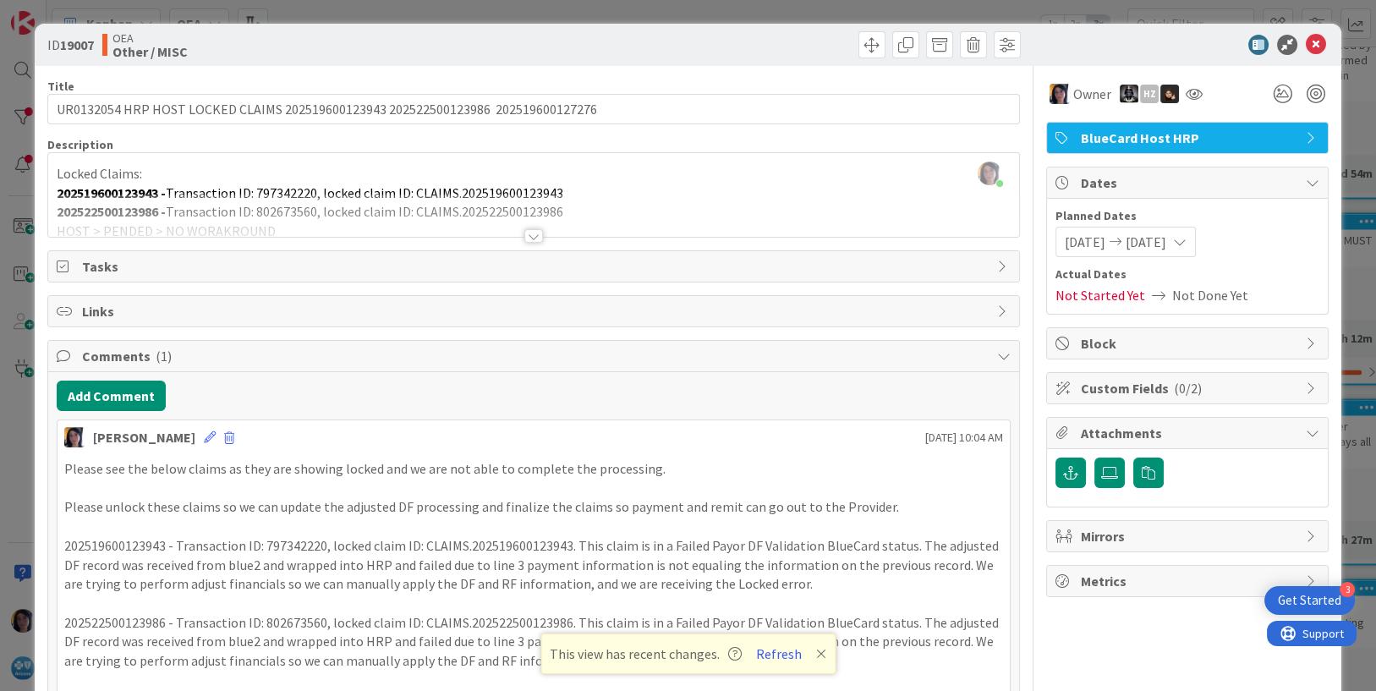
click at [577, 206] on div at bounding box center [534, 215] width 972 height 43
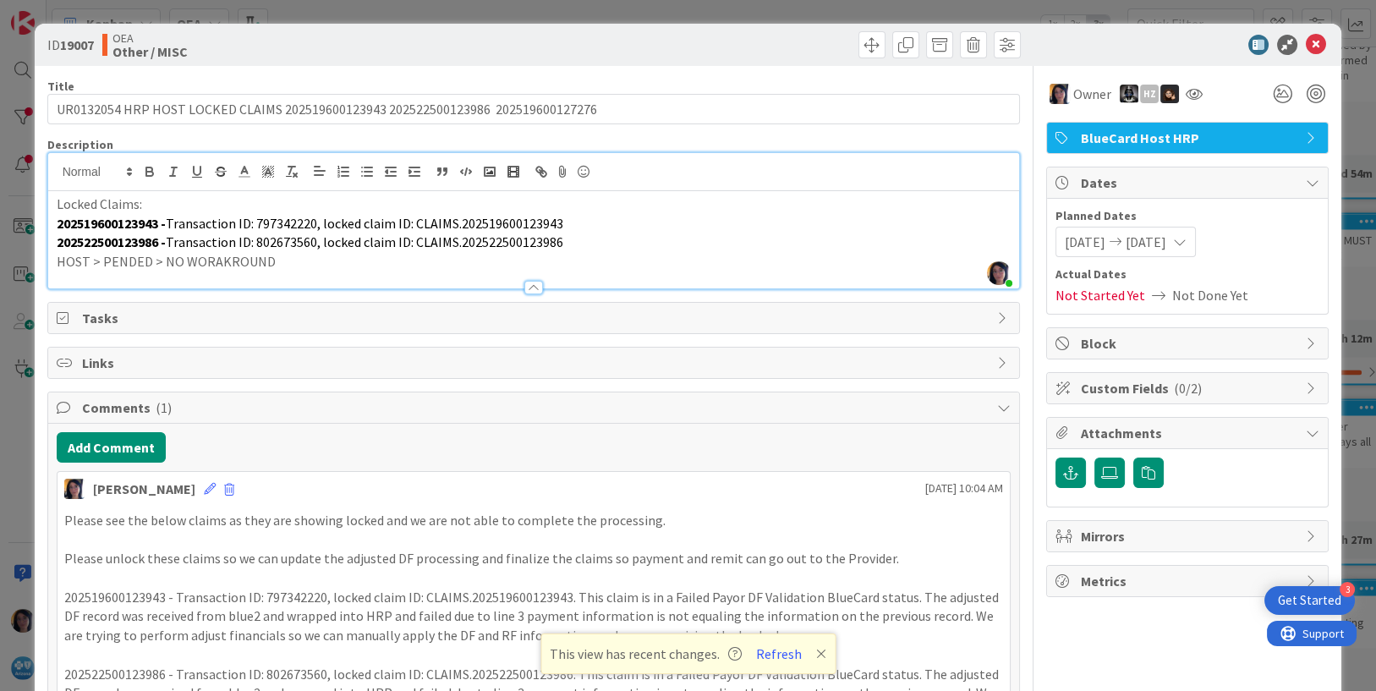
click at [572, 241] on p "202522500123986 - Transaction ID: 802673560, locked claim ID: CLAIMS.2025225001…" at bounding box center [534, 242] width 955 height 19
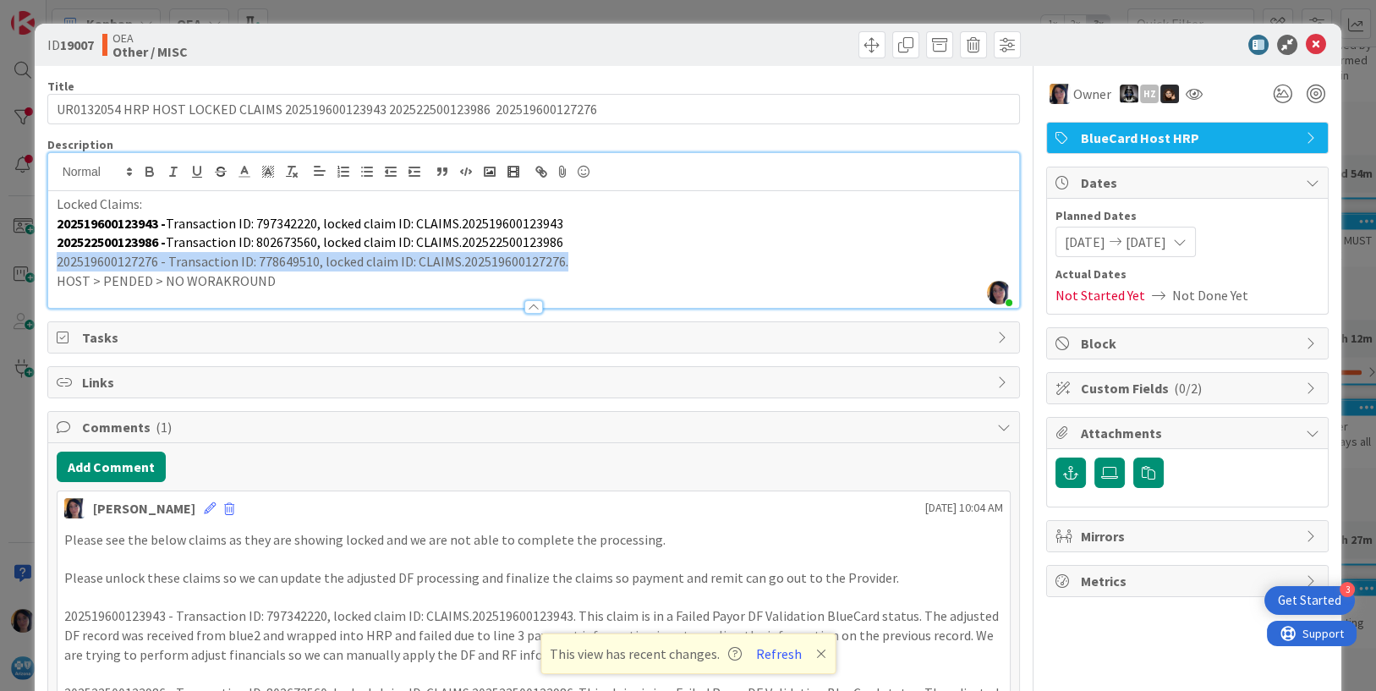
drag, startPoint x: 501, startPoint y: 264, endPoint x: 58, endPoint y: 260, distance: 443.3
click at [58, 260] on p "202519600127276 - Transaction ID: 778649510, locked claim ID: CLAIMS.2025196001…" at bounding box center [534, 261] width 955 height 19
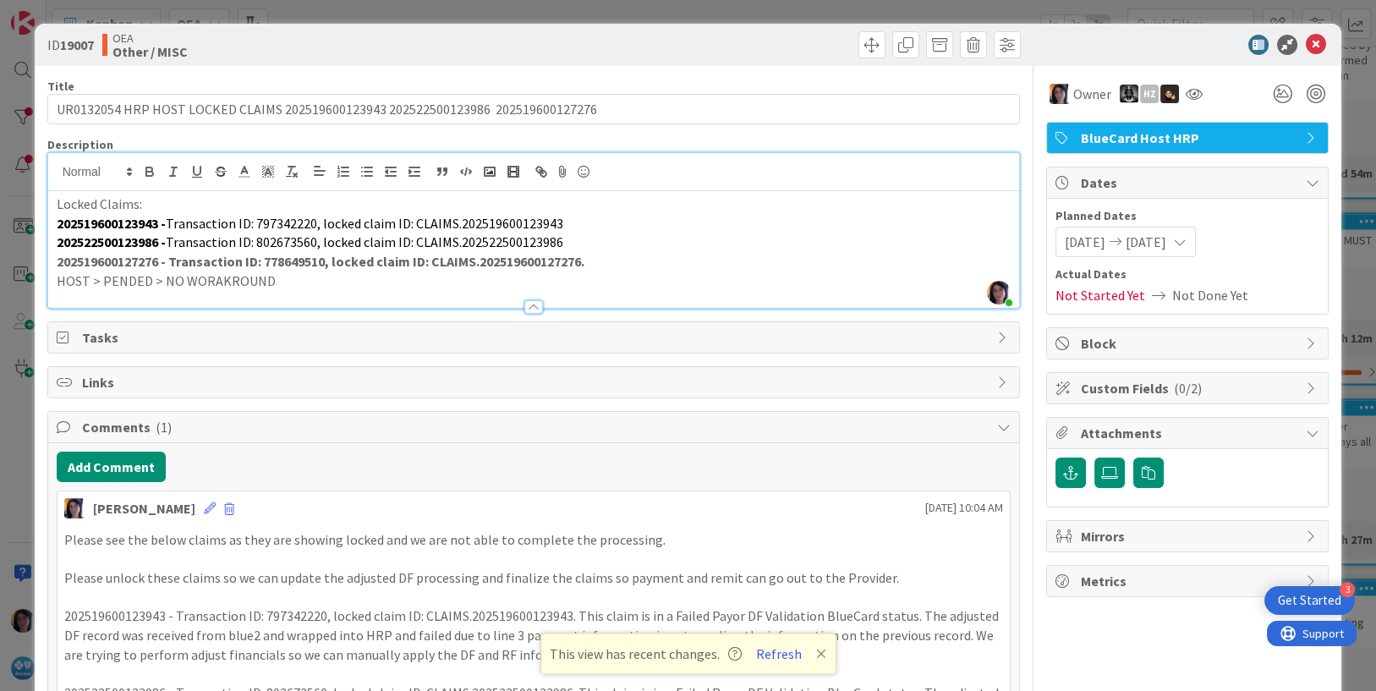
click at [636, 264] on p "202519600127276 - Transaction ID: 778649510, locked claim ID: CLAIMS.2025196001…" at bounding box center [534, 261] width 955 height 19
drag, startPoint x: 176, startPoint y: 258, endPoint x: 596, endPoint y: 261, distance: 420.4
click at [596, 261] on p "202519600127276 - Transaction ID: 778649510, locked claim ID: CLAIMS.2025196001…" at bounding box center [534, 261] width 955 height 19
click at [617, 273] on p "HOST > PENDED > NO WORAKROUND" at bounding box center [534, 281] width 955 height 19
click at [1306, 41] on icon at bounding box center [1316, 45] width 20 height 20
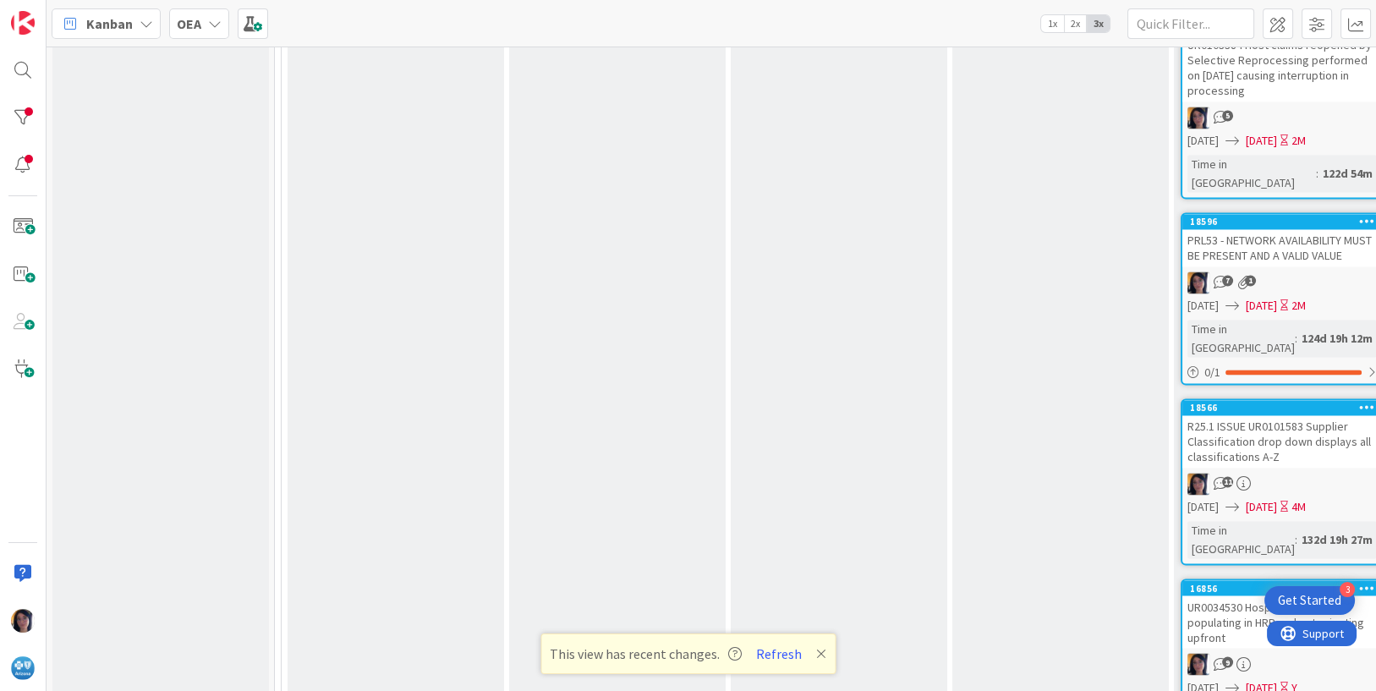
drag, startPoint x: 385, startPoint y: 283, endPoint x: 361, endPoint y: 276, distance: 24.9
